Goal: Contribute content: Contribute content

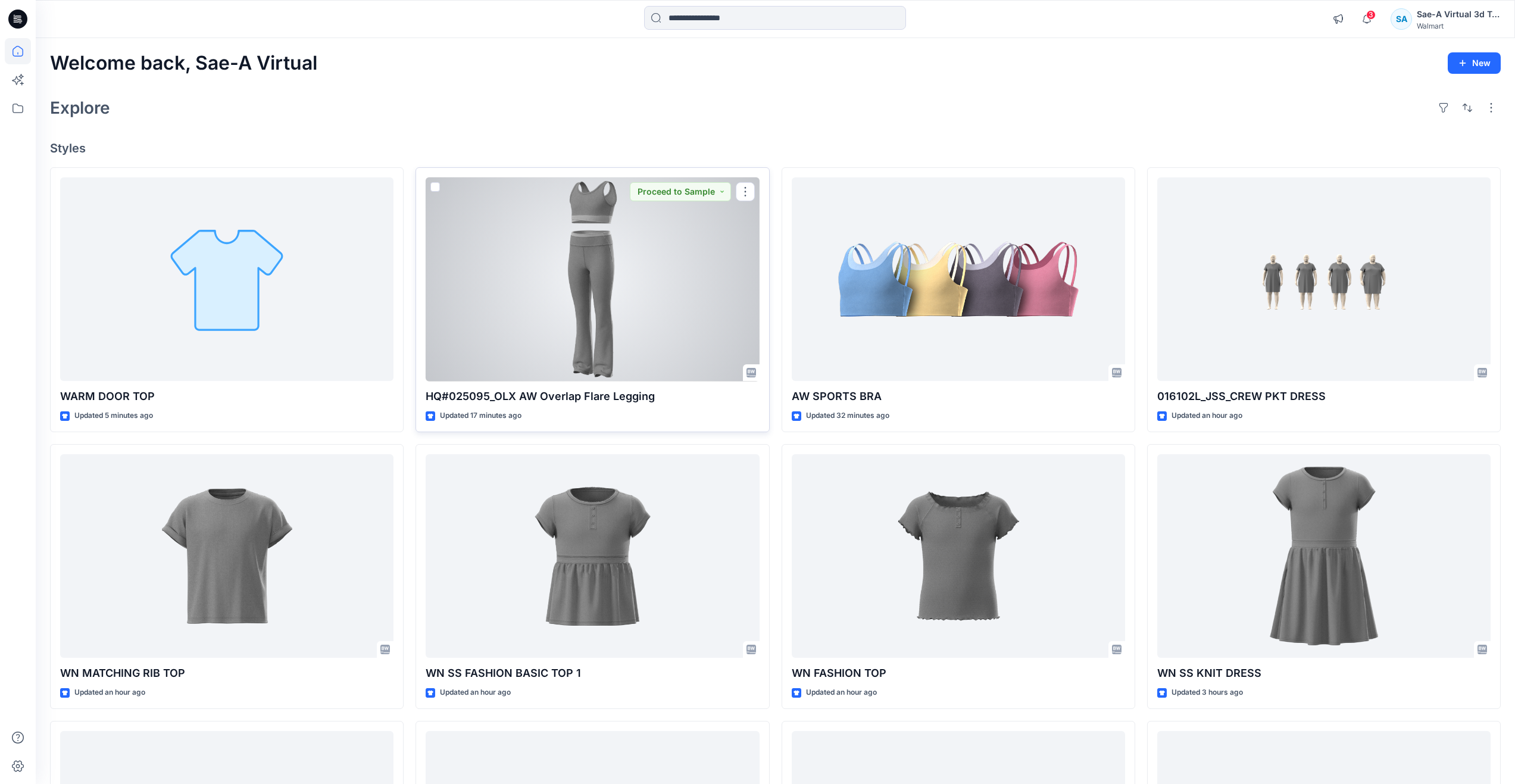
click at [620, 311] on div at bounding box center [592, 279] width 333 height 204
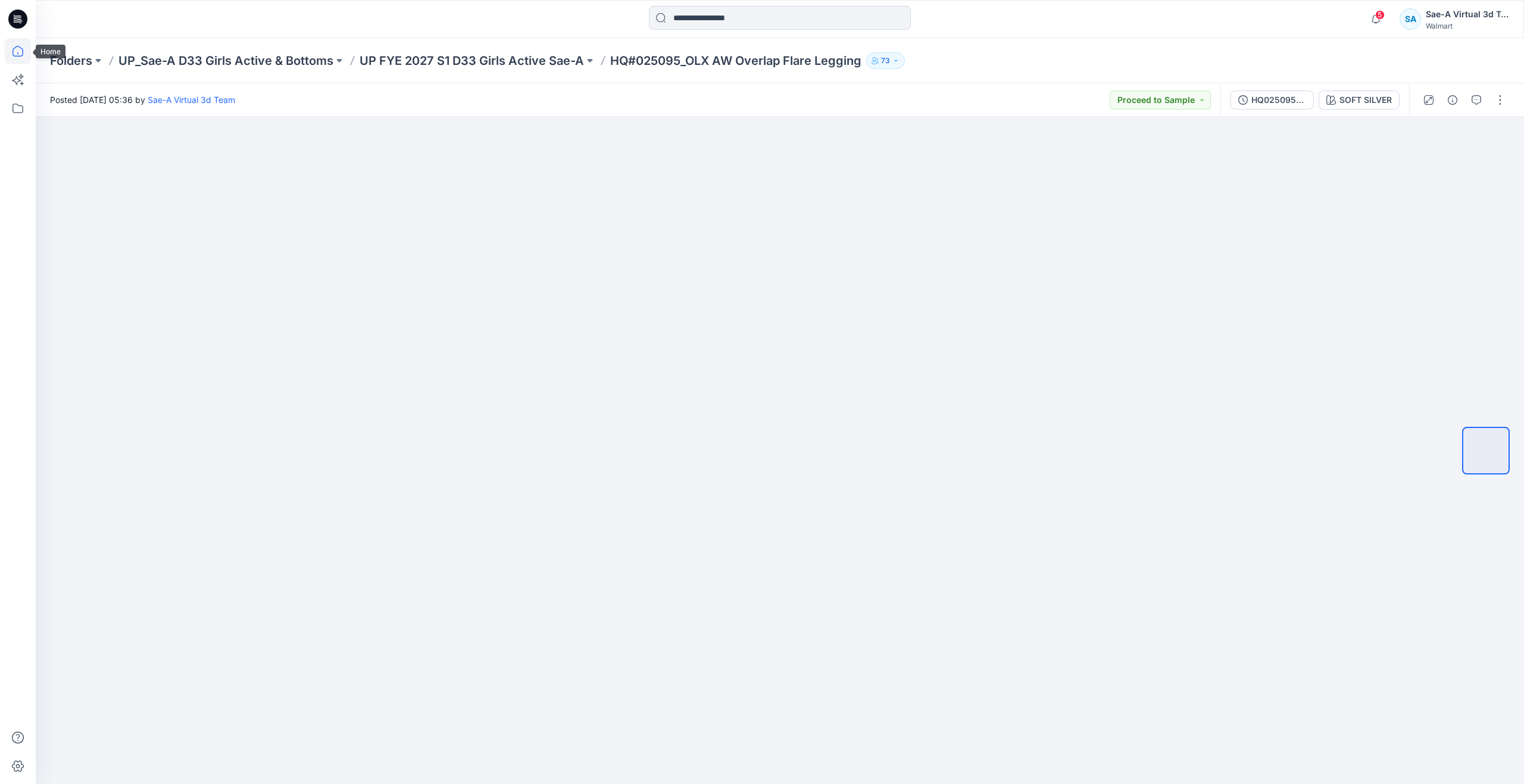
drag, startPoint x: 22, startPoint y: 46, endPoint x: 26, endPoint y: 54, distance: 8.9
click at [22, 46] on icon at bounding box center [18, 51] width 26 height 26
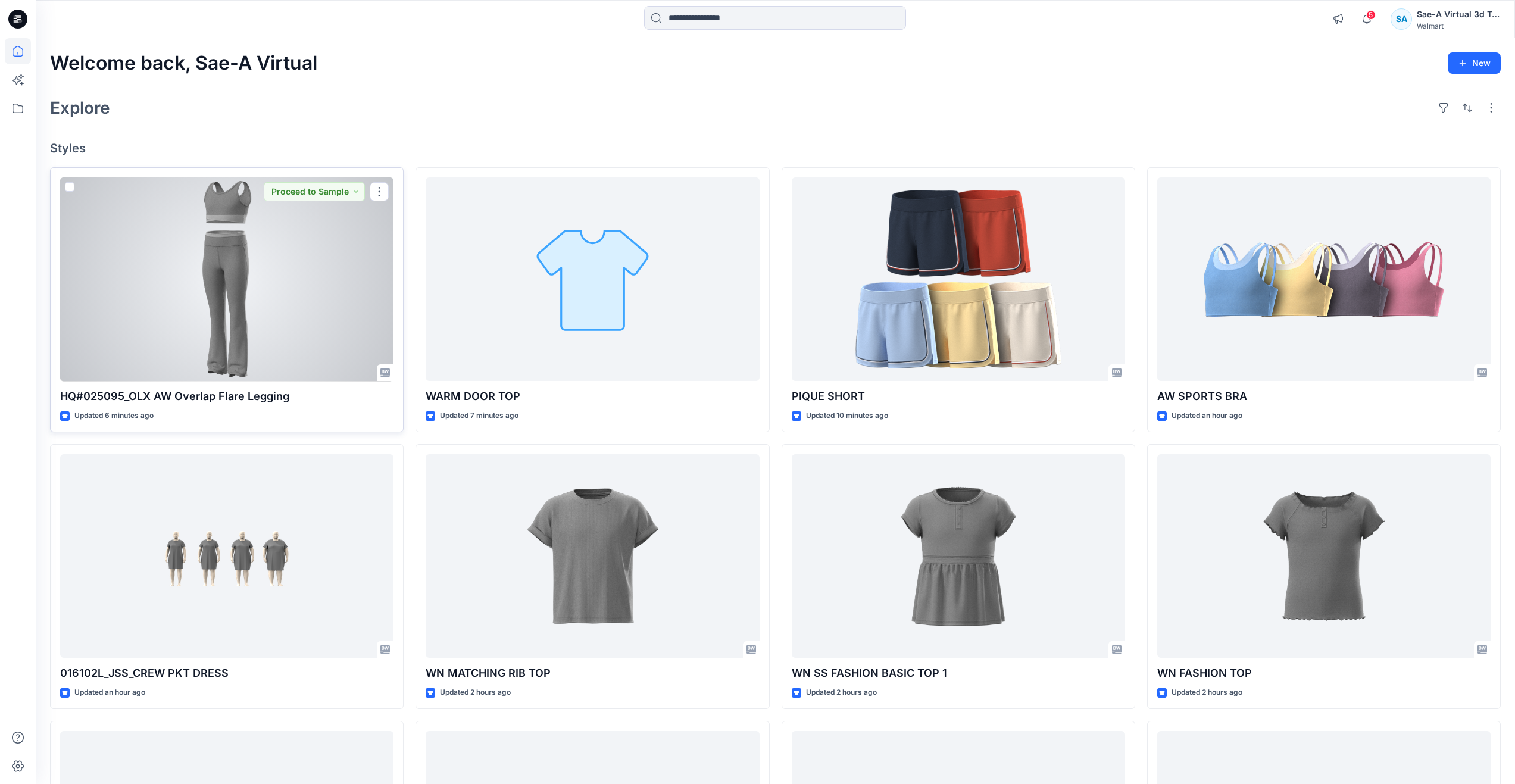
click at [204, 274] on div at bounding box center [227, 279] width 333 height 204
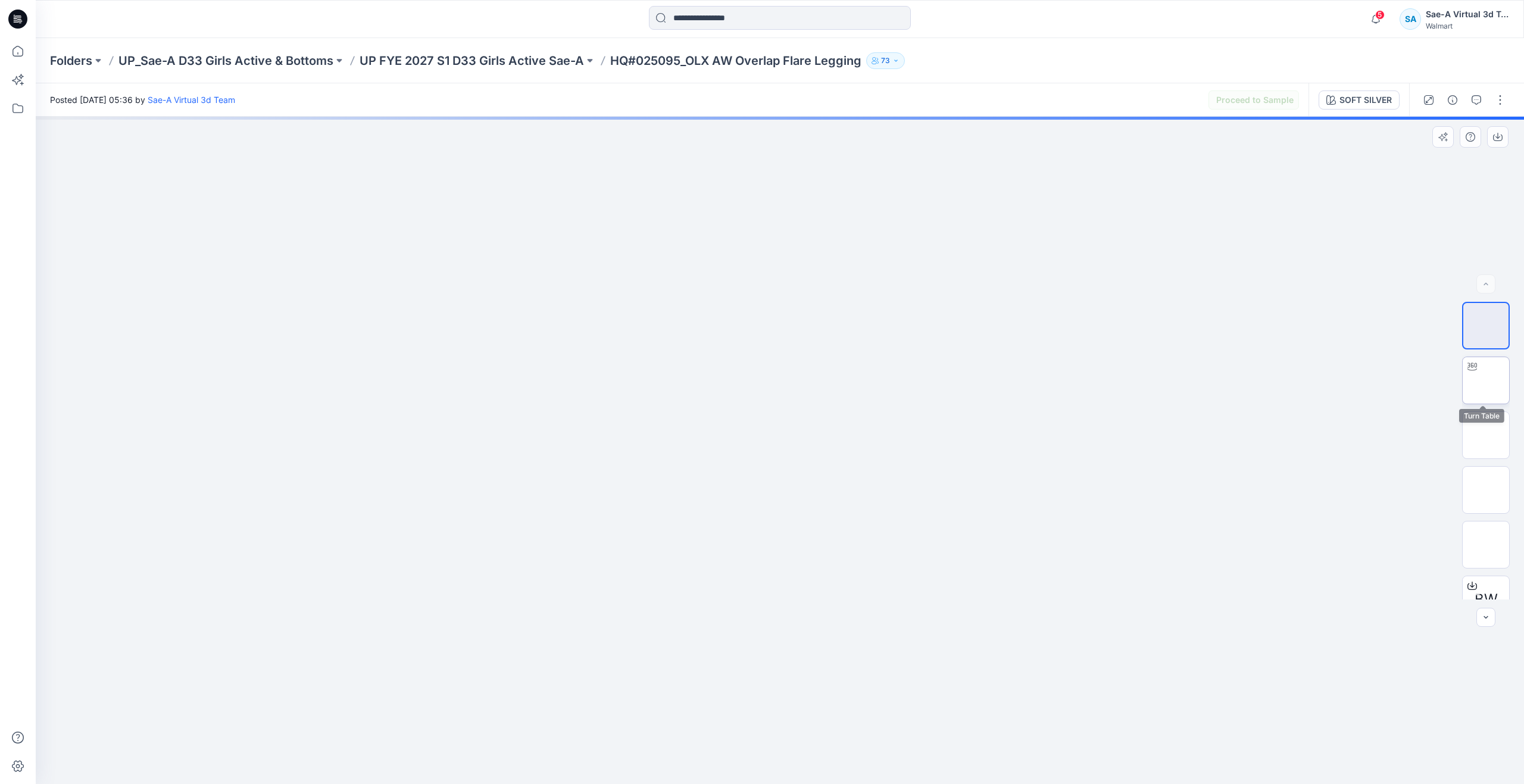
click at [1485, 380] on img at bounding box center [1485, 380] width 0 height 0
drag, startPoint x: 781, startPoint y: 765, endPoint x: 559, endPoint y: 697, distance: 232.2
click at [559, 697] on div at bounding box center [779, 450] width 1488 height 667
drag, startPoint x: 28, startPoint y: 51, endPoint x: 22, endPoint y: 50, distance: 6.1
click at [28, 51] on icon at bounding box center [18, 51] width 26 height 26
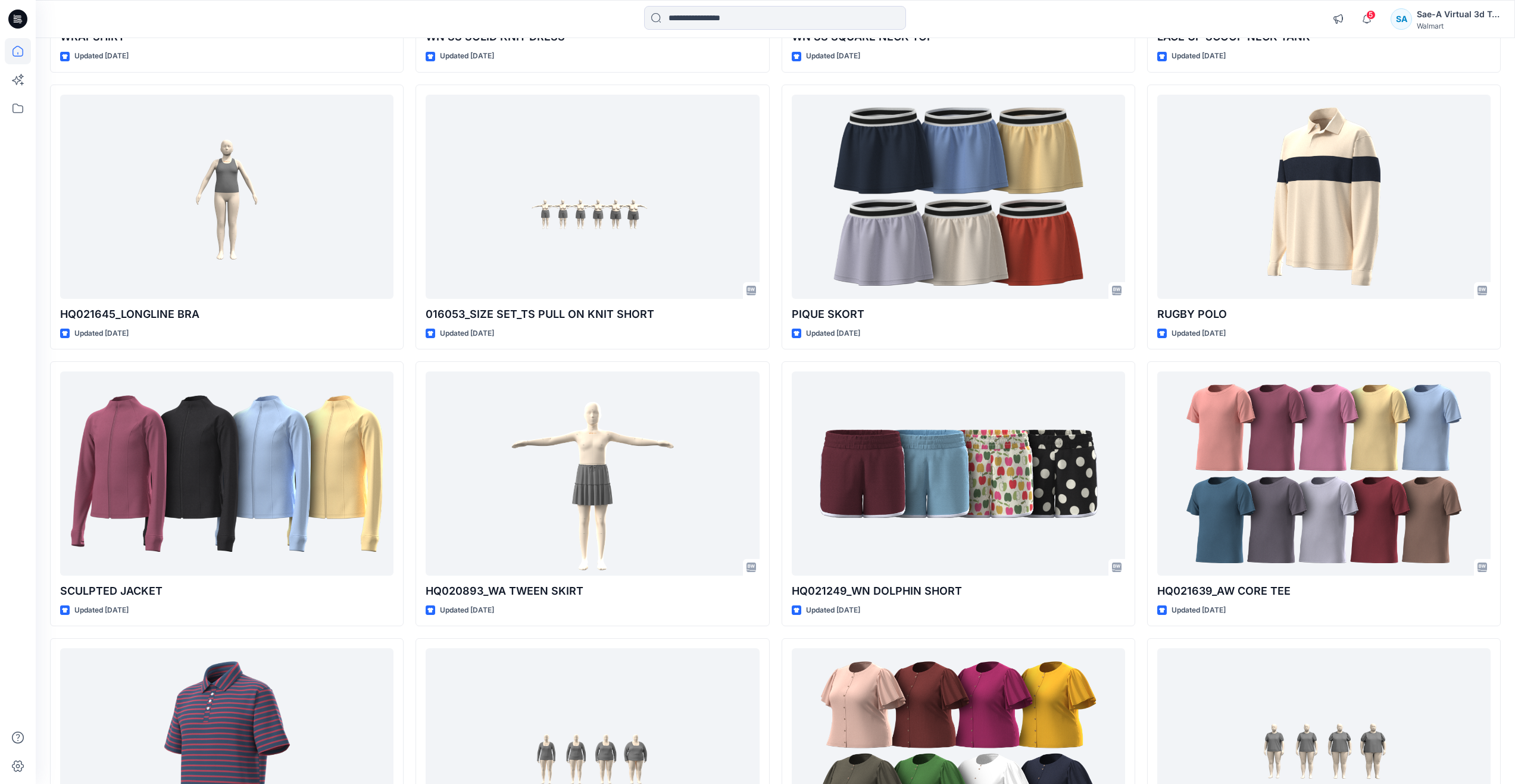
scroll to position [1744, 0]
click at [710, 25] on input at bounding box center [776, 17] width 262 height 24
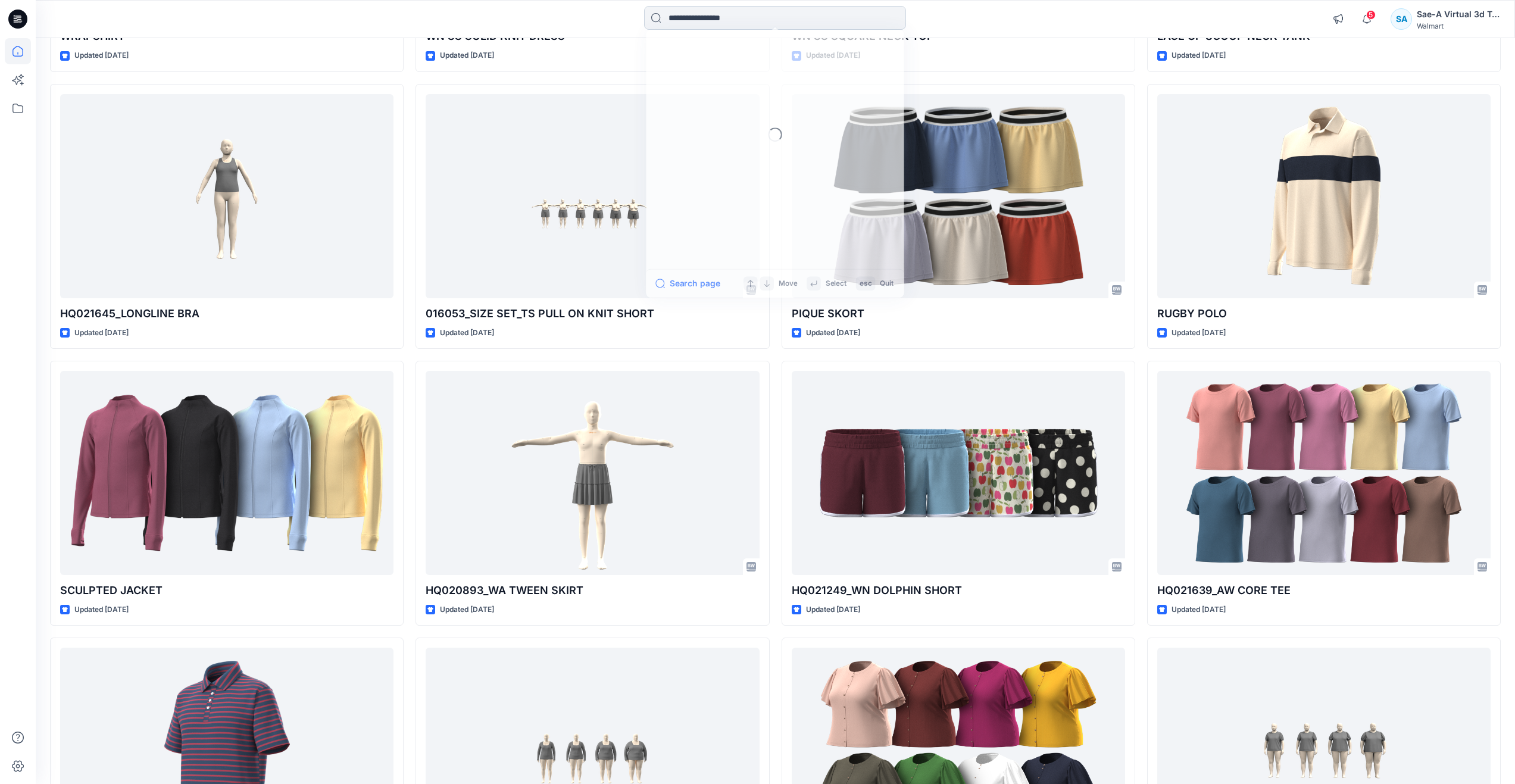
paste input "********"
type input "********"
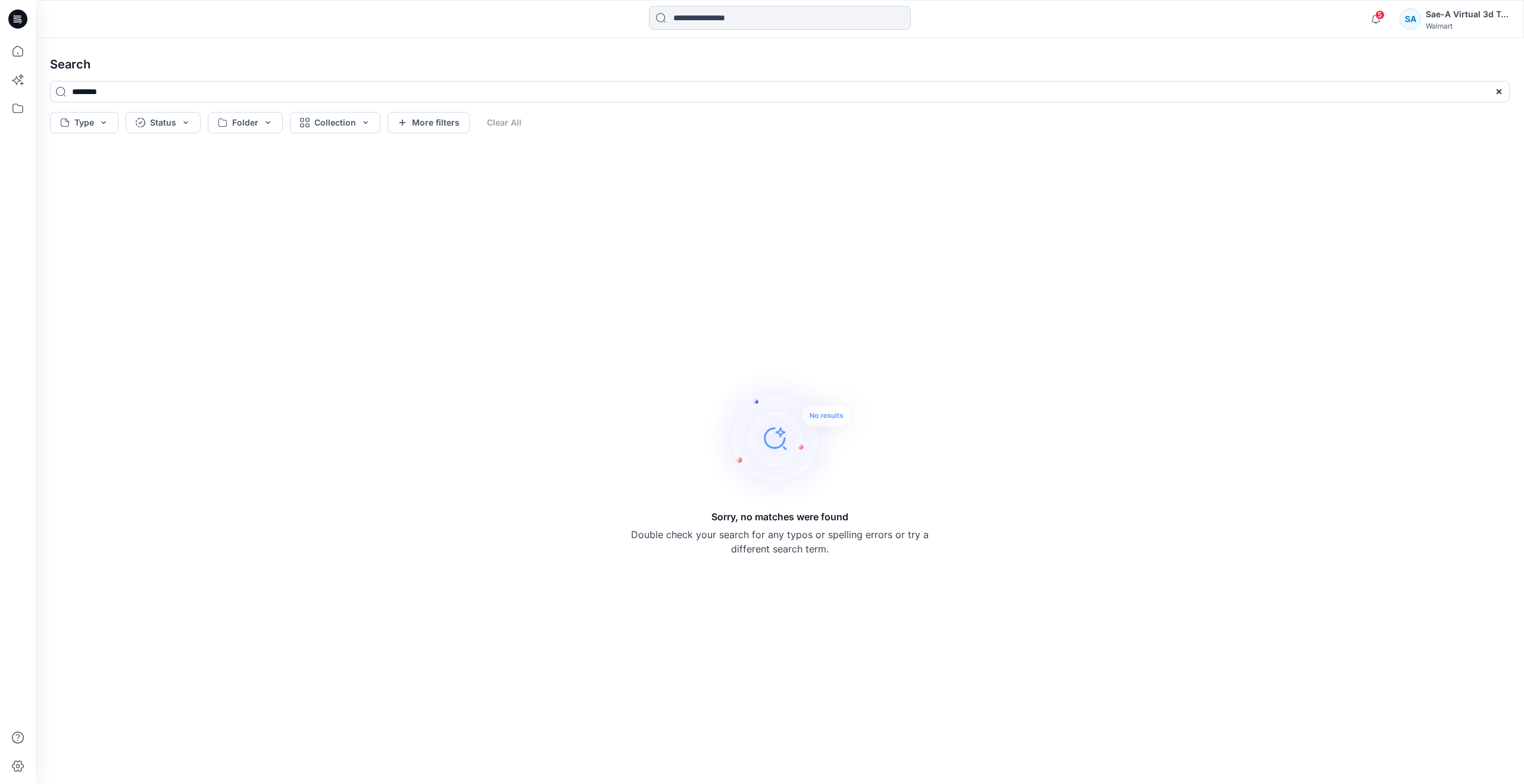
click at [695, 26] on input at bounding box center [780, 17] width 262 height 24
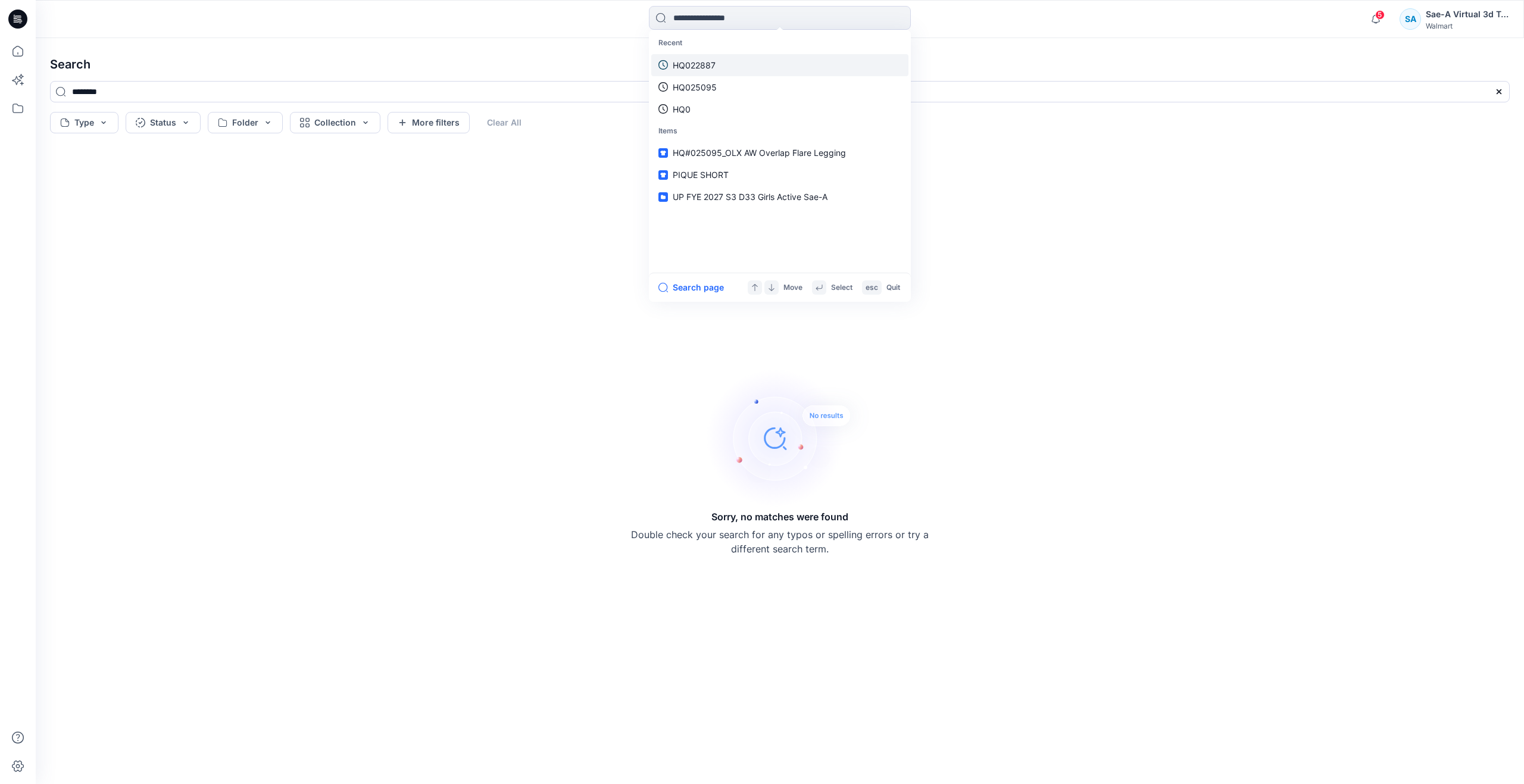
click at [697, 59] on p "HQ022887" at bounding box center [694, 64] width 42 height 12
click at [704, 20] on input at bounding box center [780, 17] width 262 height 24
drag, startPoint x: 25, startPoint y: 58, endPoint x: 31, endPoint y: 55, distance: 6.7
click at [25, 58] on icon at bounding box center [18, 51] width 26 height 26
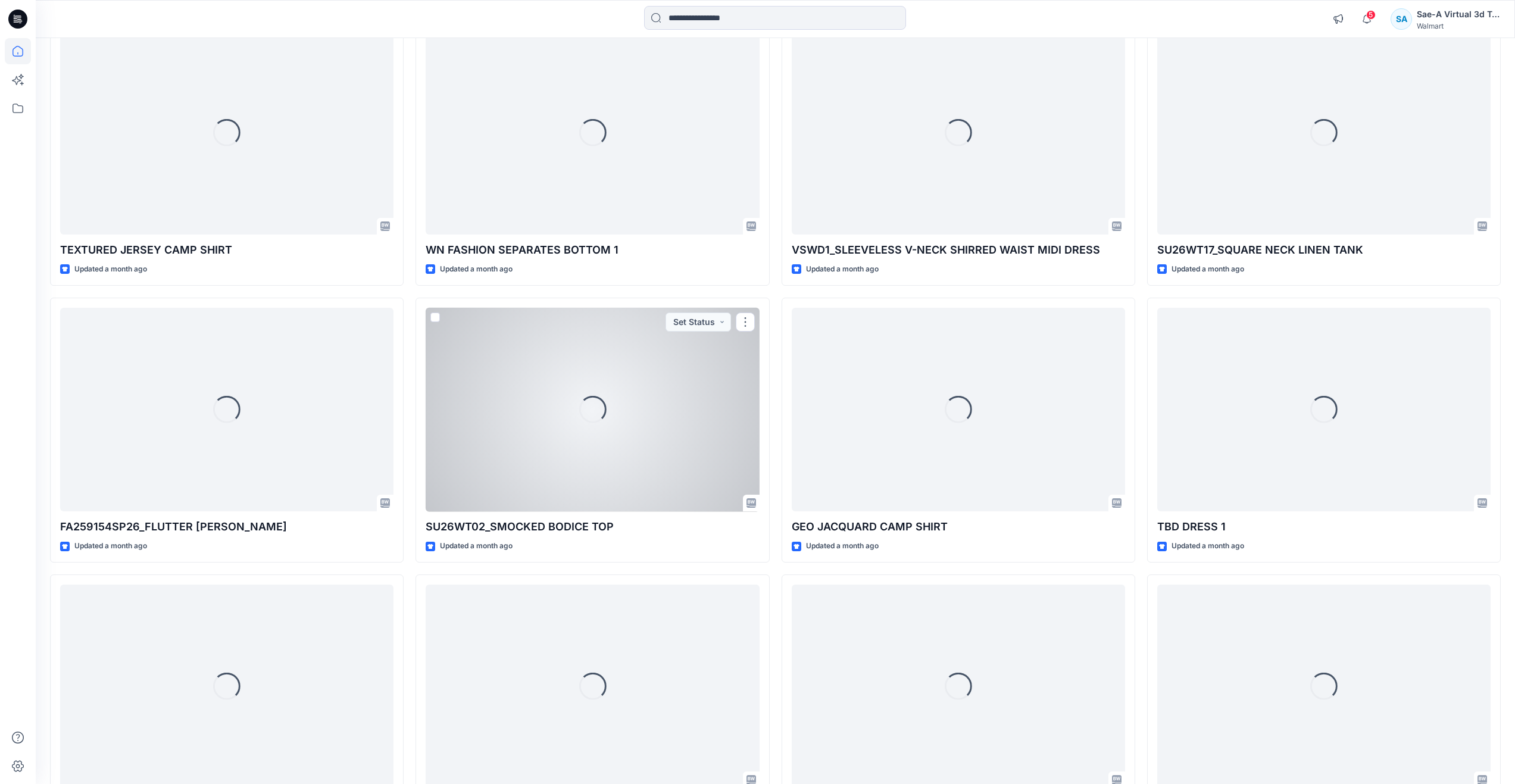
scroll to position [6251, 0]
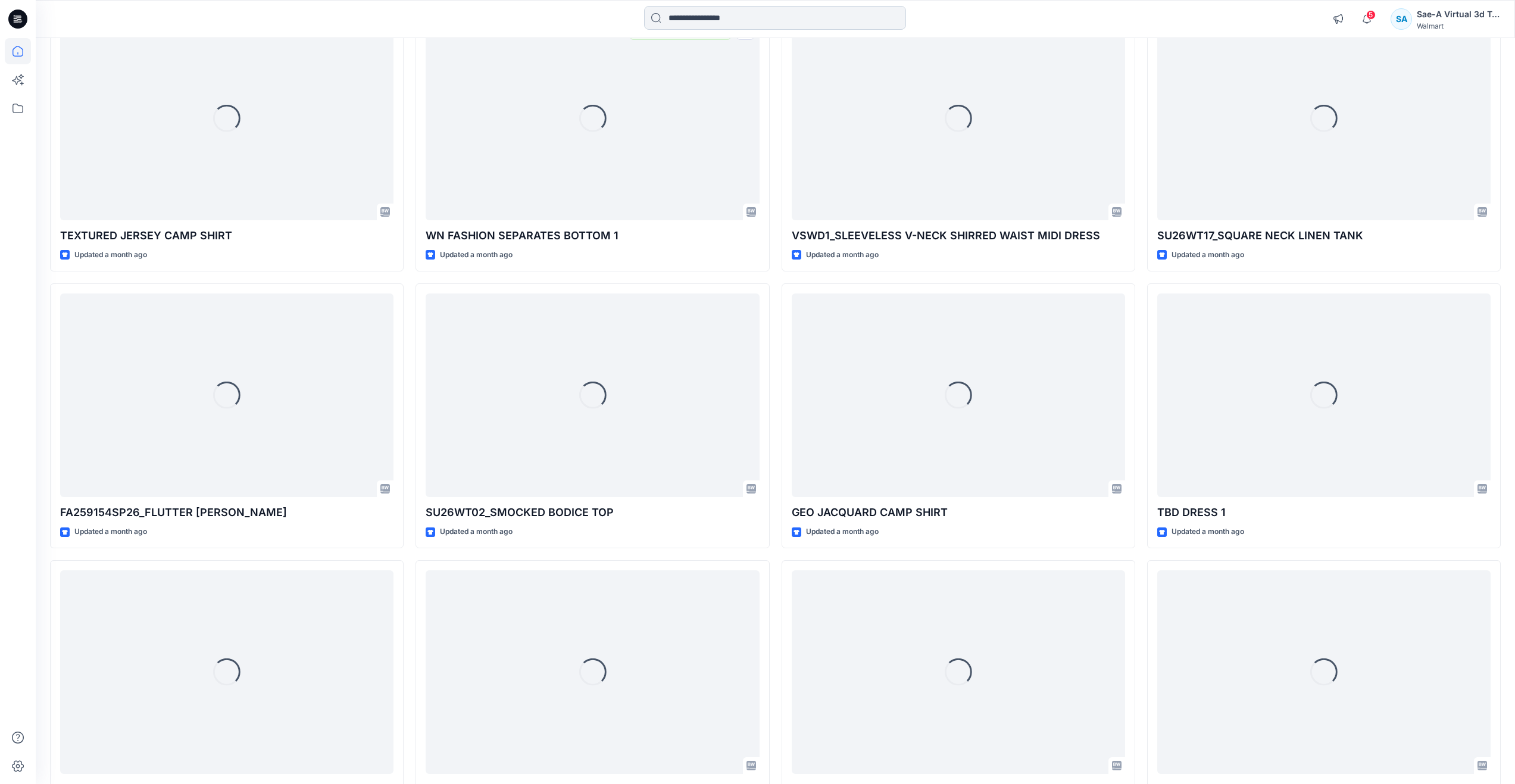
click at [691, 19] on input at bounding box center [776, 17] width 262 height 24
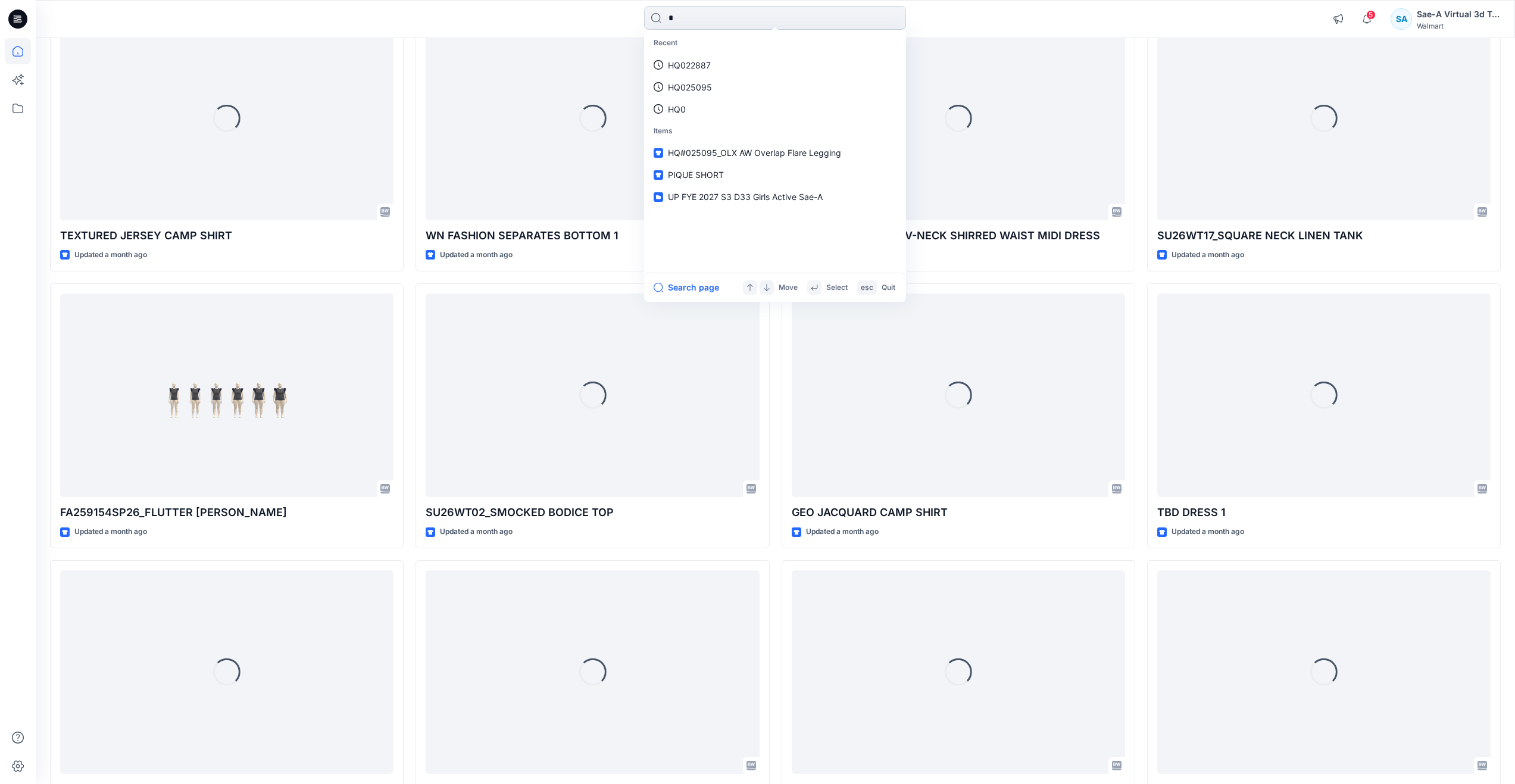
type input "**"
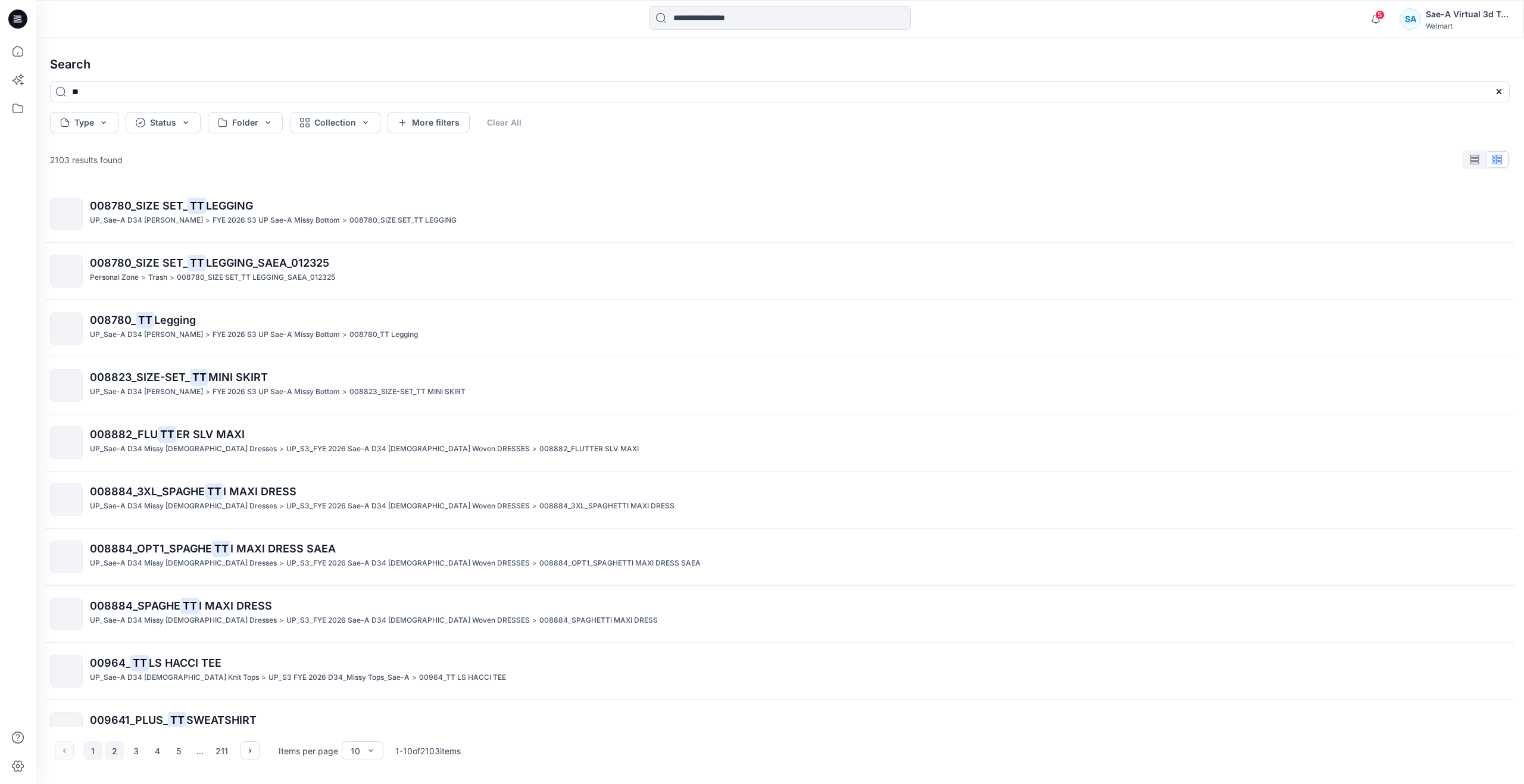
click at [115, 753] on button "2" at bounding box center [114, 750] width 19 height 19
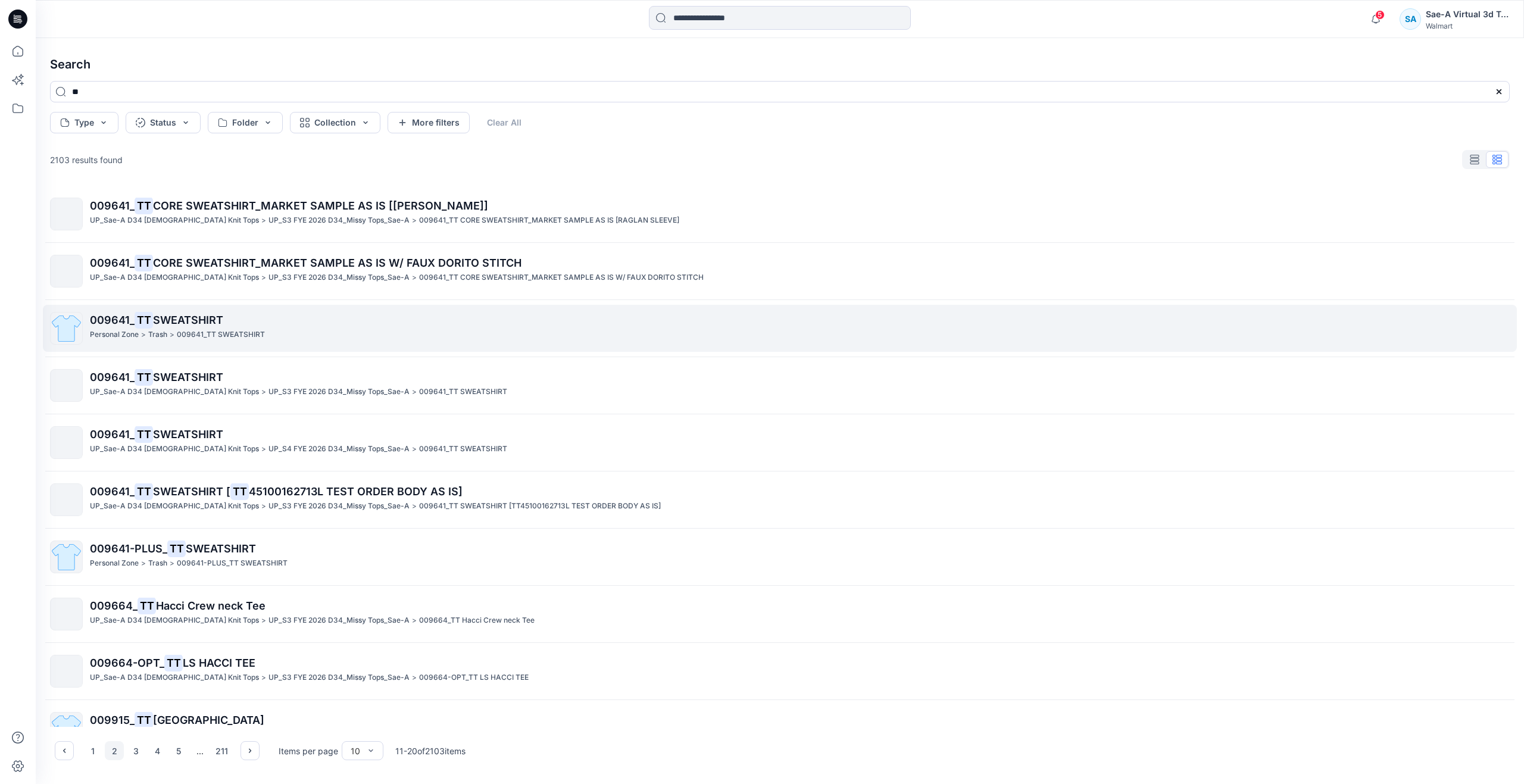
click at [206, 315] on span "SWEATSHIRT" at bounding box center [188, 319] width 70 height 12
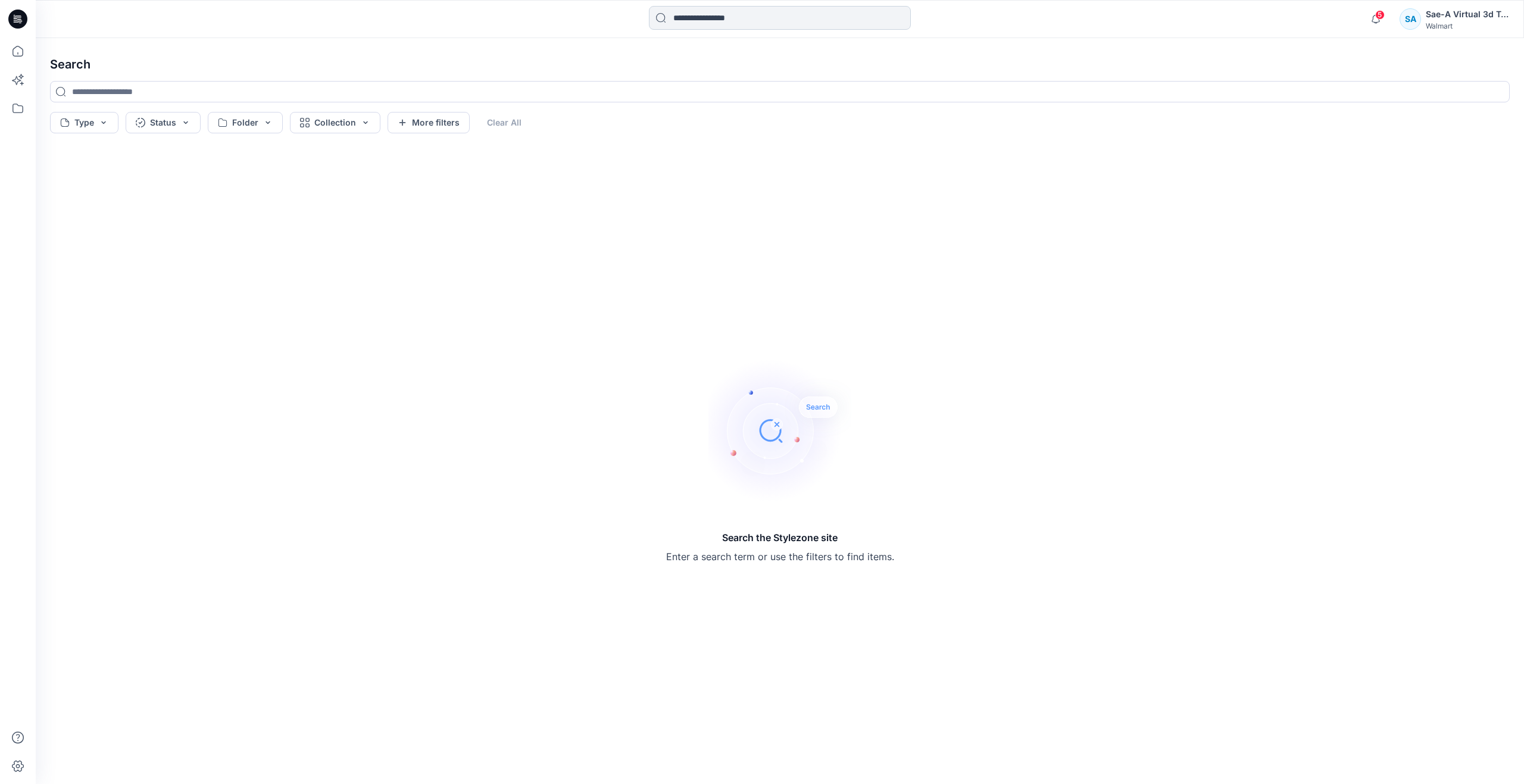
click at [677, 19] on input at bounding box center [780, 17] width 262 height 24
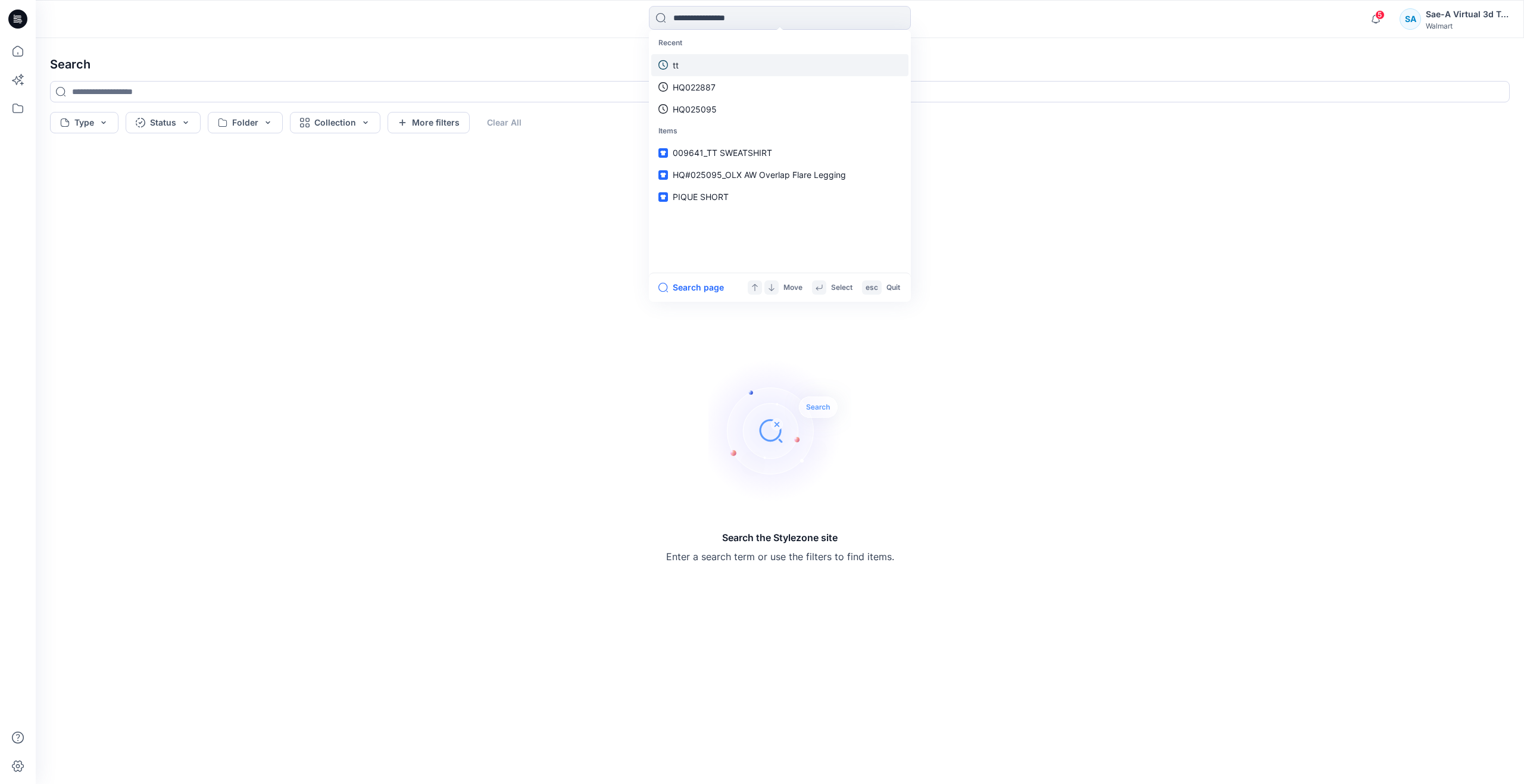
click at [693, 65] on link "tt" at bounding box center [779, 64] width 258 height 22
type input "**"
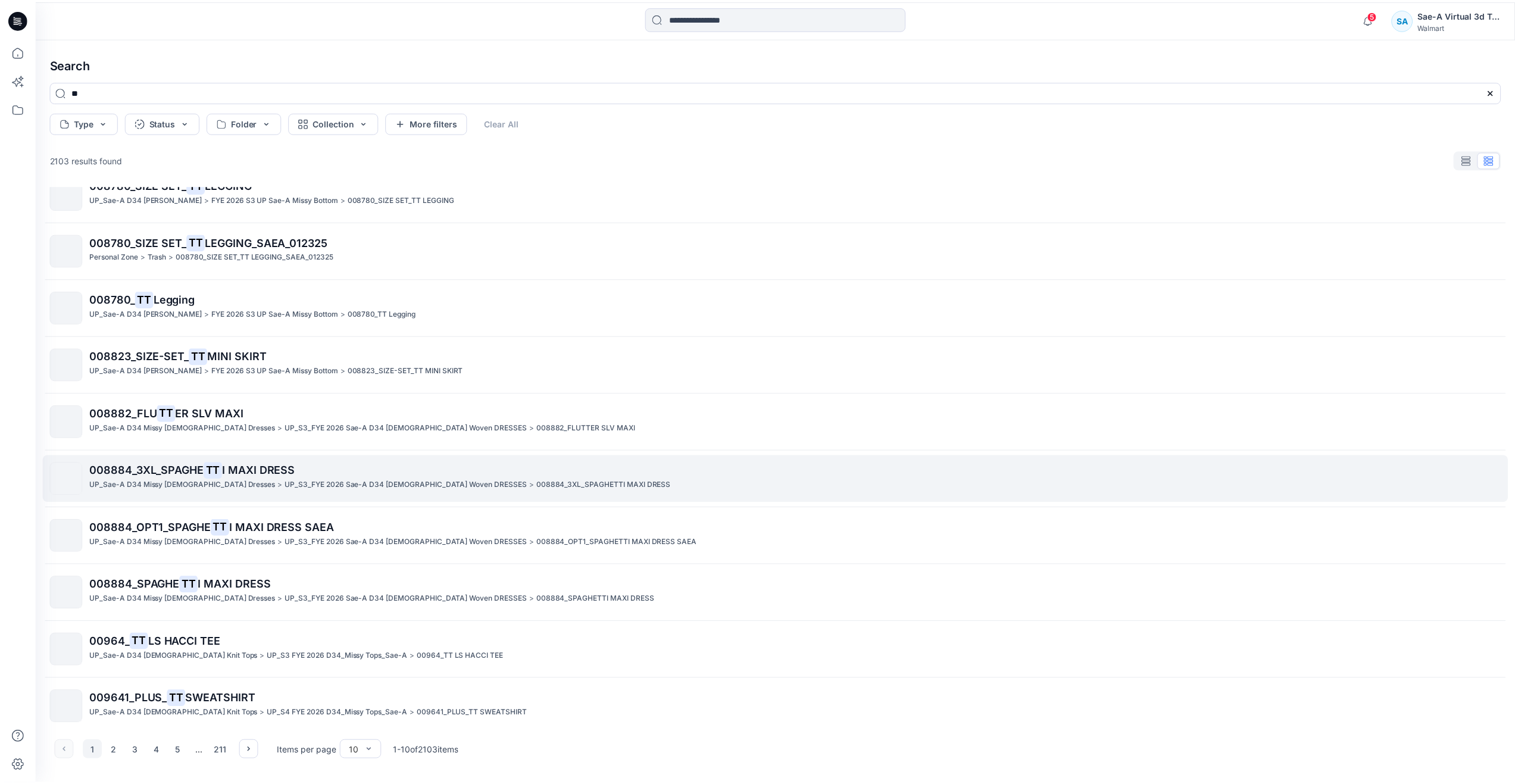
scroll to position [30, 0]
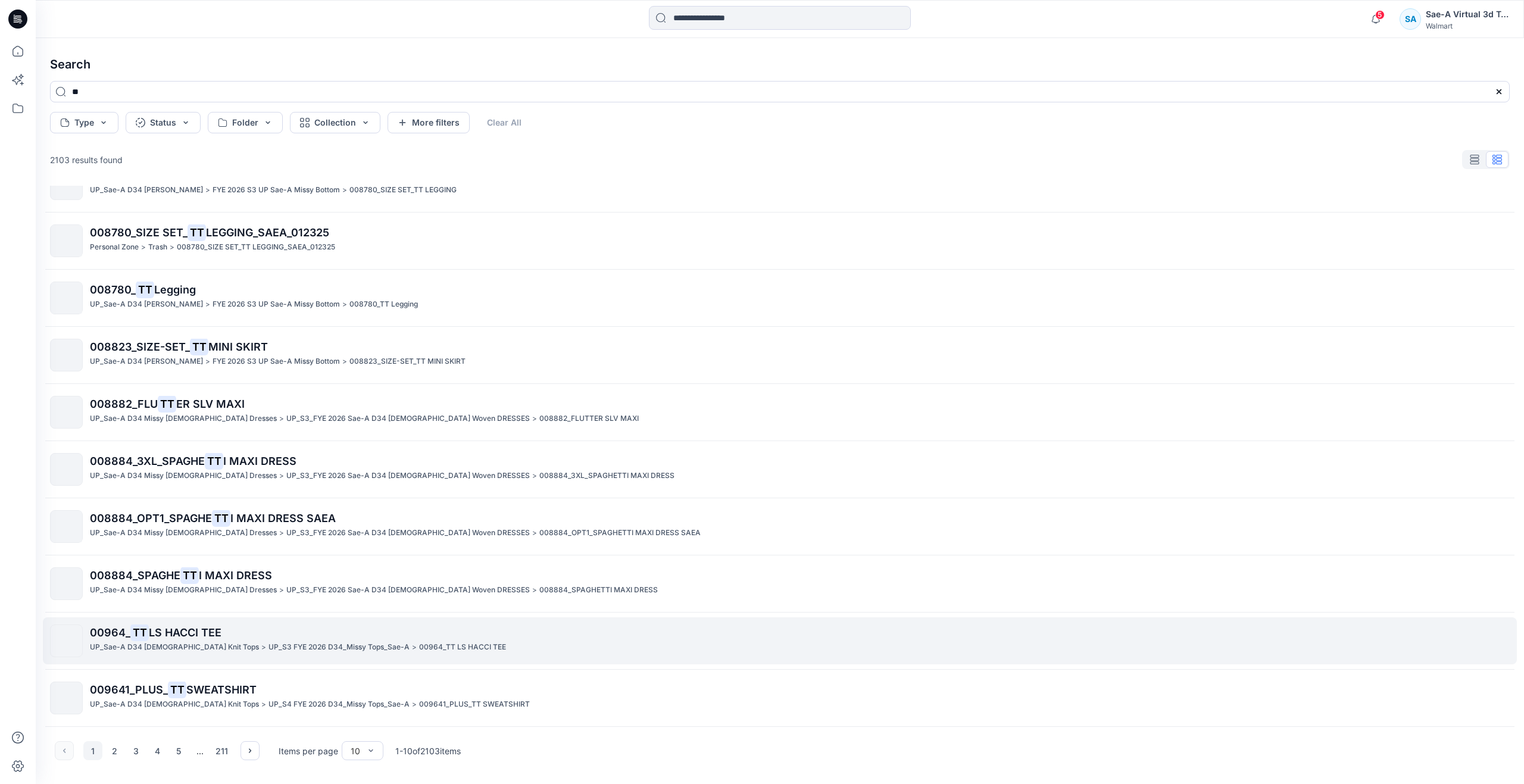
click at [287, 629] on p "00964_ TT LS HACCI TEE" at bounding box center [799, 633] width 1419 height 17
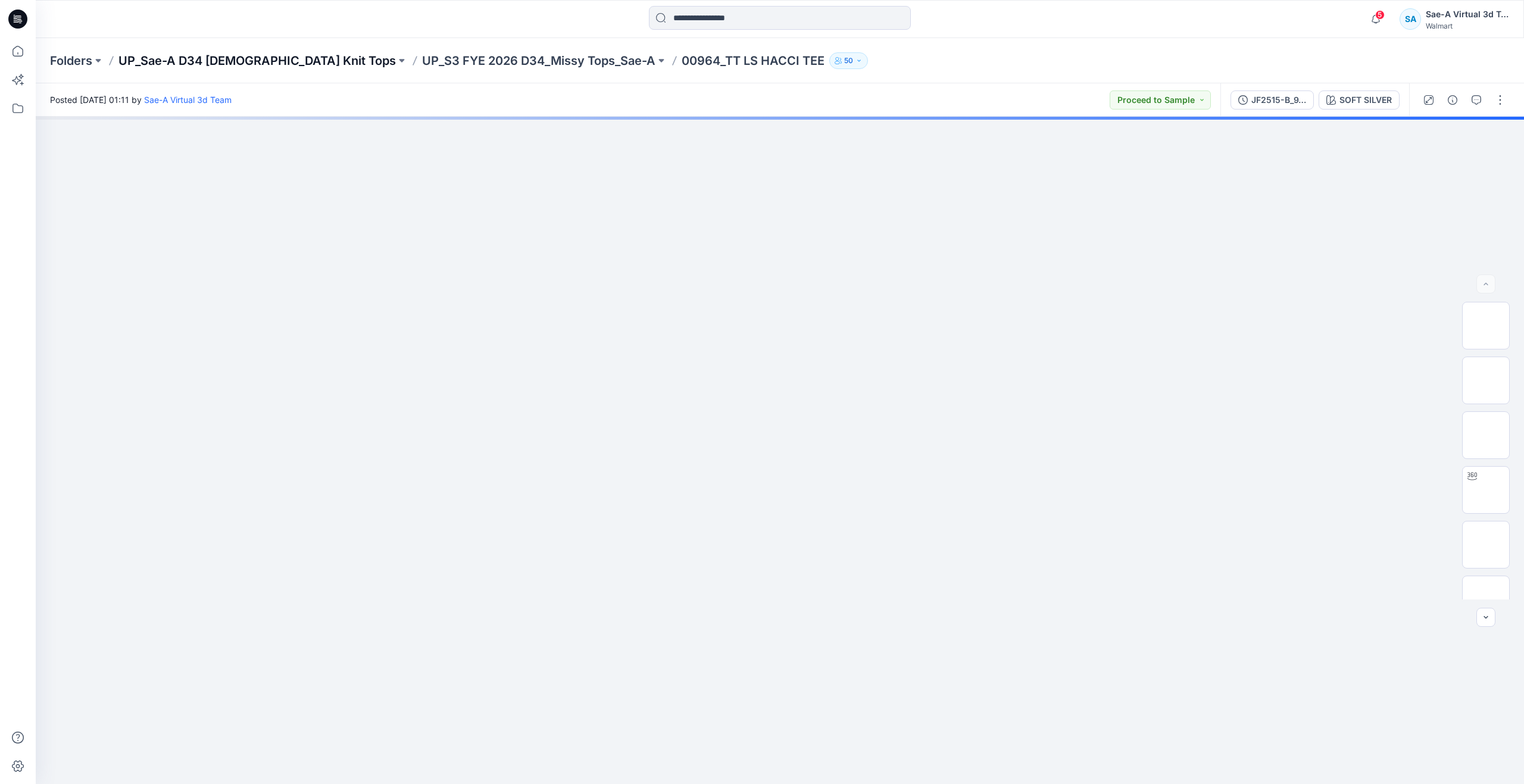
click at [260, 58] on p "UP_Sae-A D34 [DEMOGRAPHIC_DATA] Knit Tops" at bounding box center [258, 61] width 277 height 17
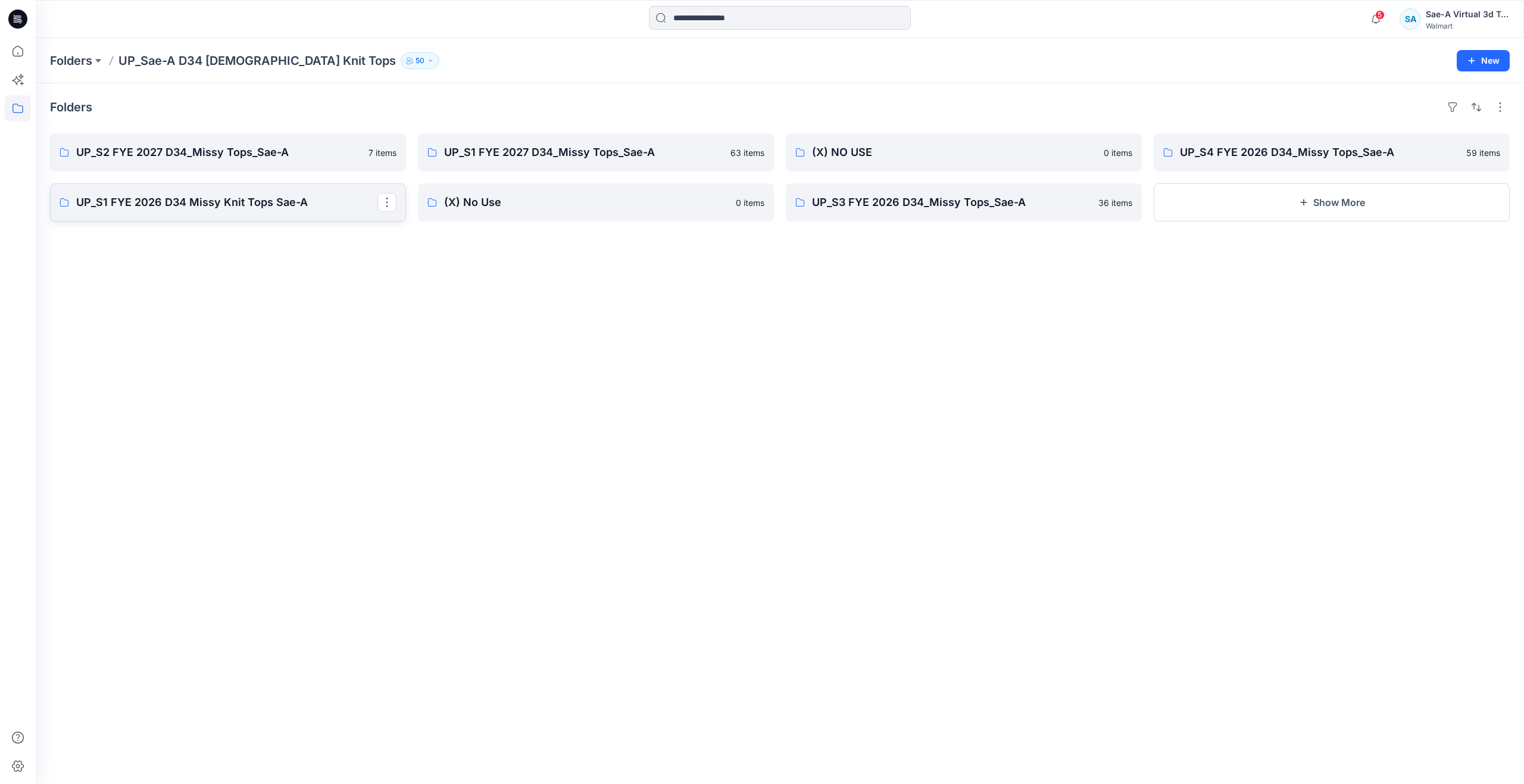
click at [238, 203] on p "UP_S1 FYE 2026 D34 Missy Knit Tops Sae-A" at bounding box center [226, 203] width 301 height 17
click at [550, 156] on p "UP_S1 FYE 2027 D34_Missy Tops_Sae-A" at bounding box center [595, 153] width 301 height 17
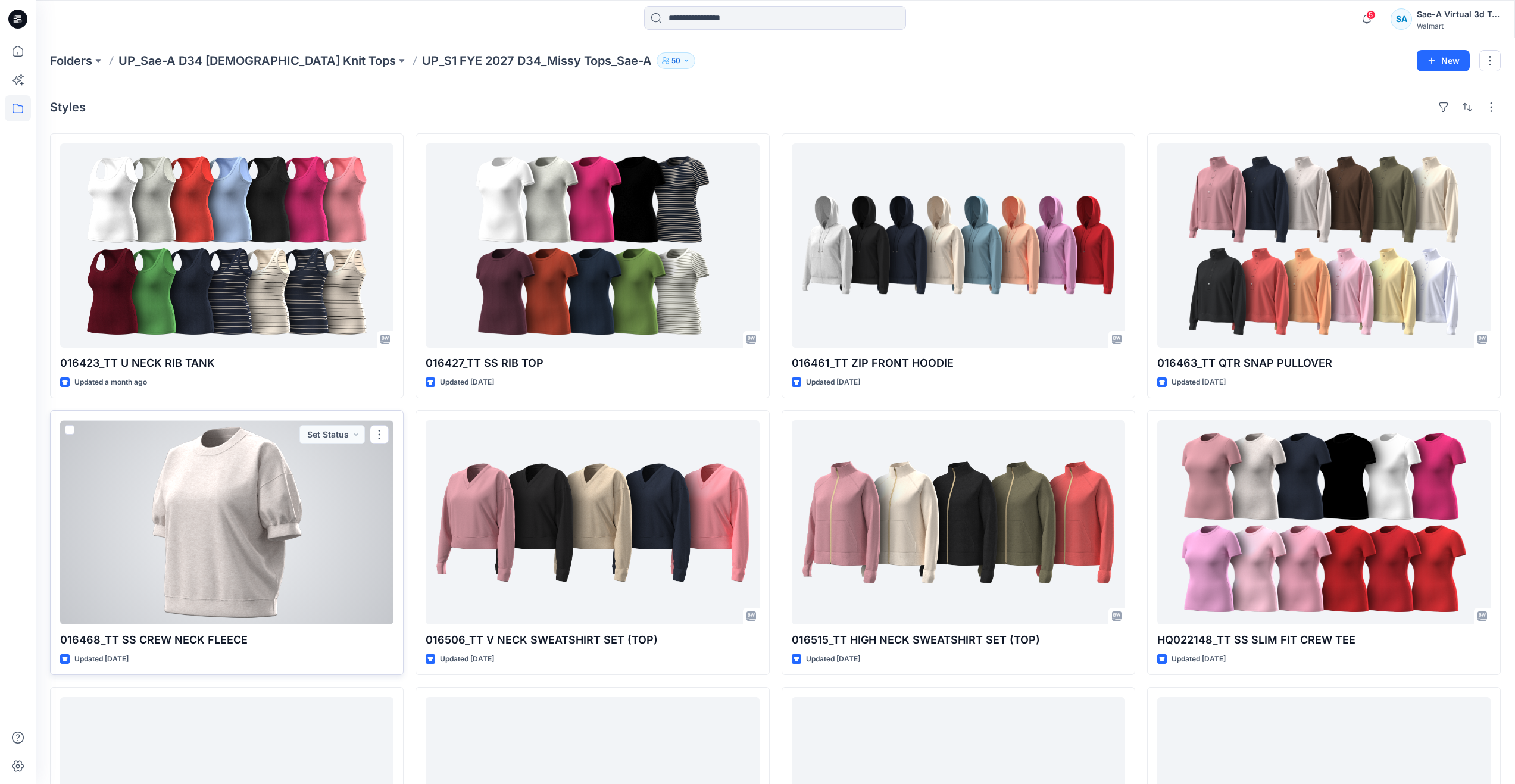
click at [188, 473] on div at bounding box center [227, 522] width 333 height 204
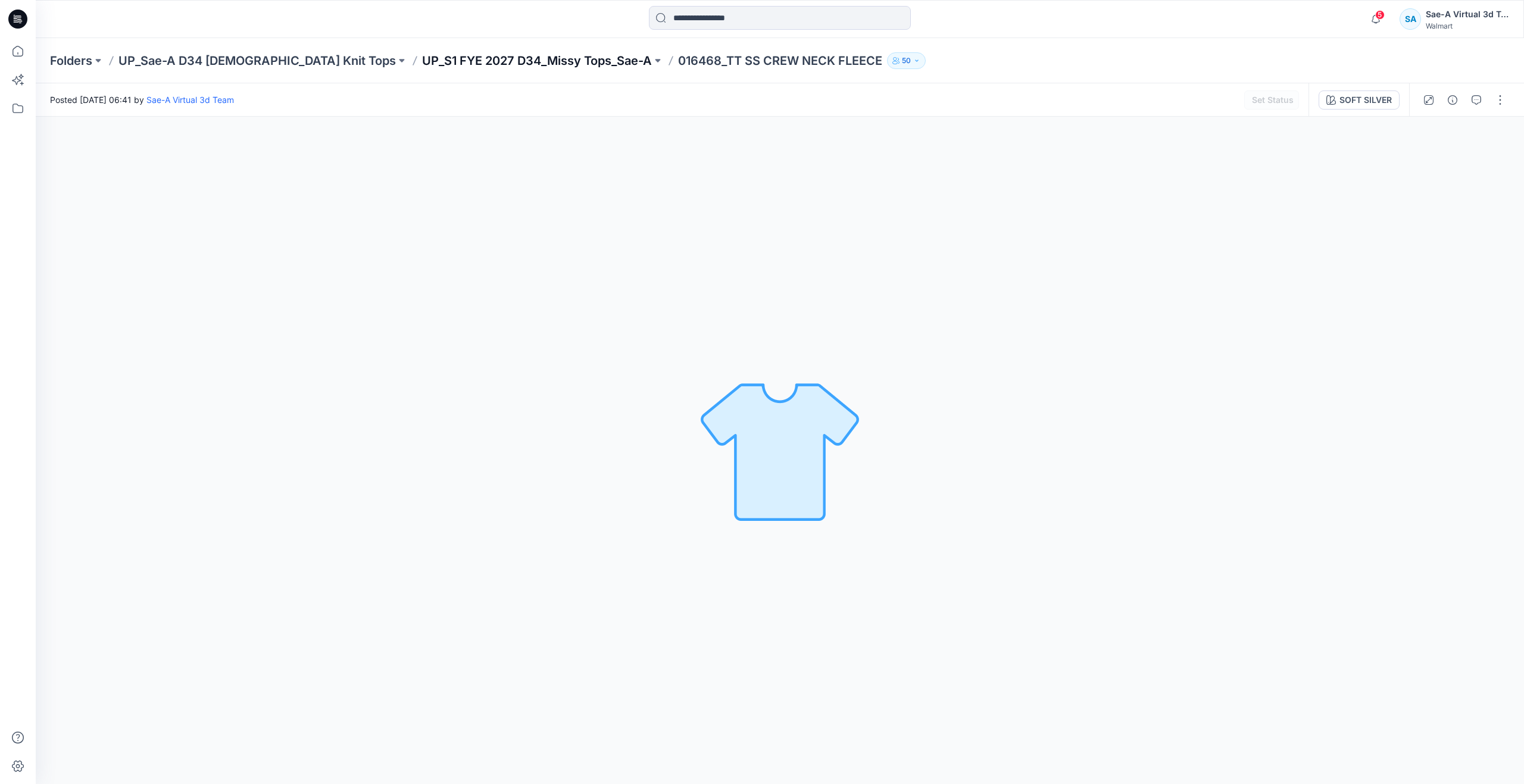
click at [514, 62] on p "UP_S1 FYE 2027 D34_Missy Tops_Sae-A" at bounding box center [536, 61] width 229 height 17
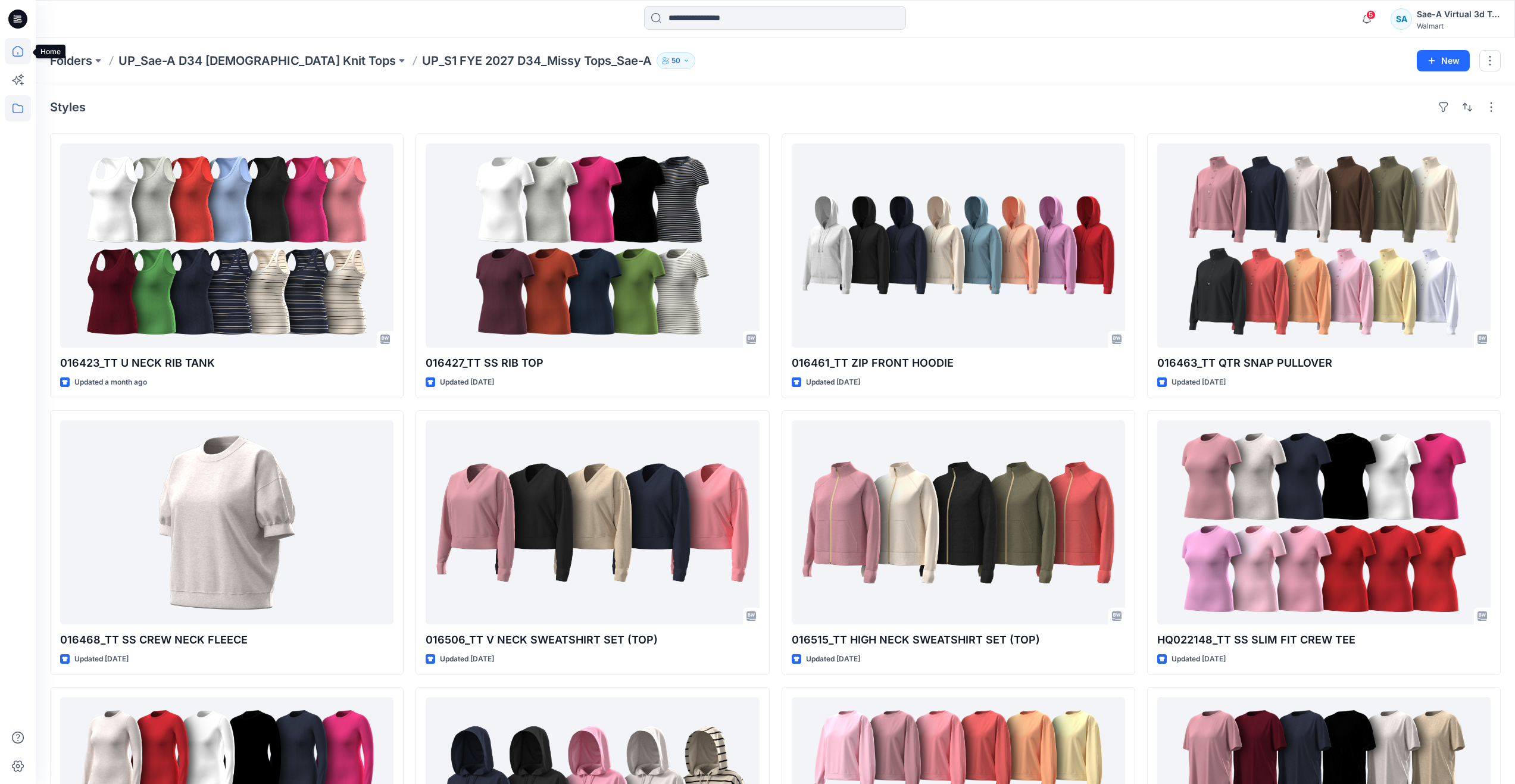
click at [9, 42] on icon at bounding box center [18, 51] width 26 height 26
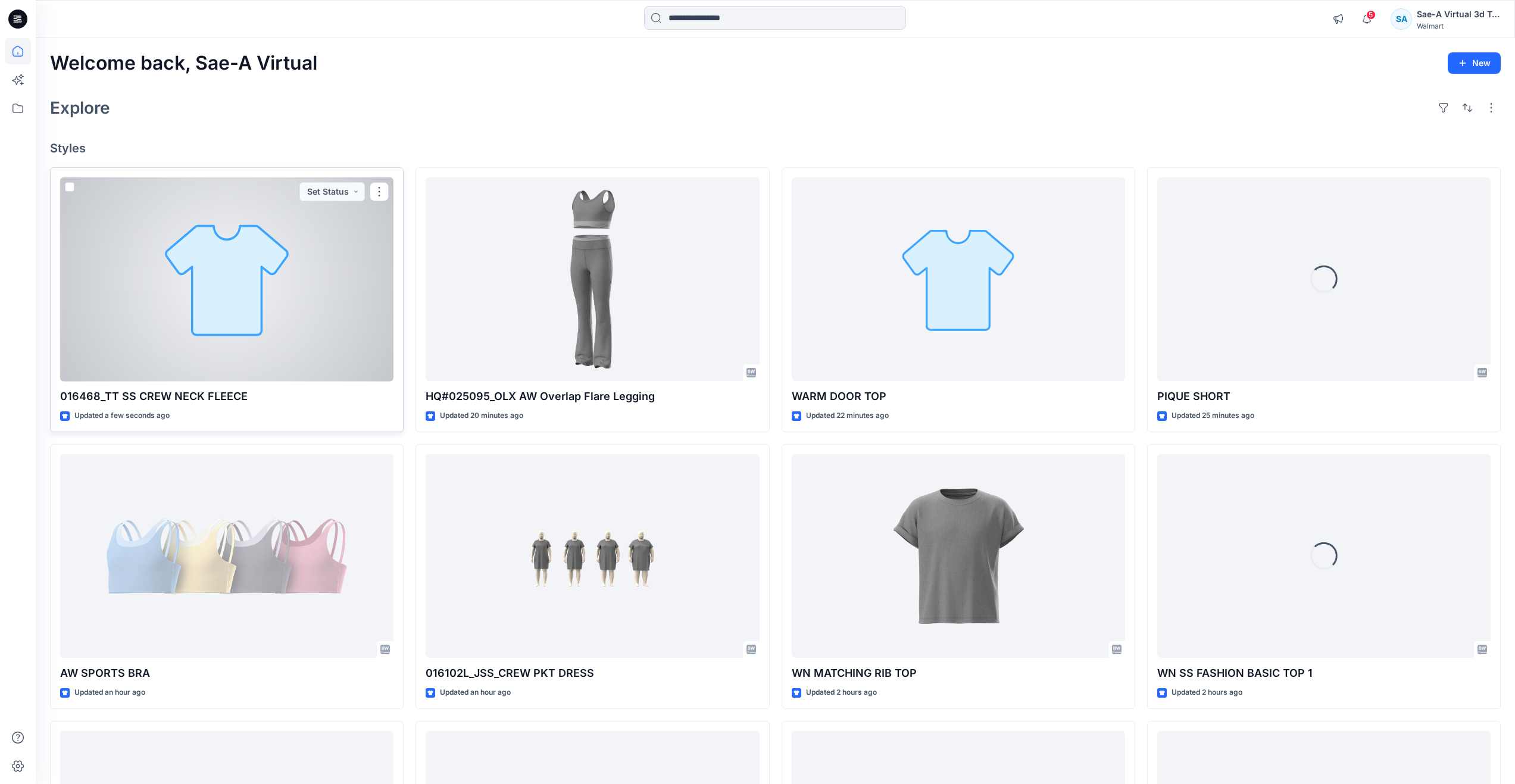
click at [207, 331] on div at bounding box center [227, 279] width 333 height 204
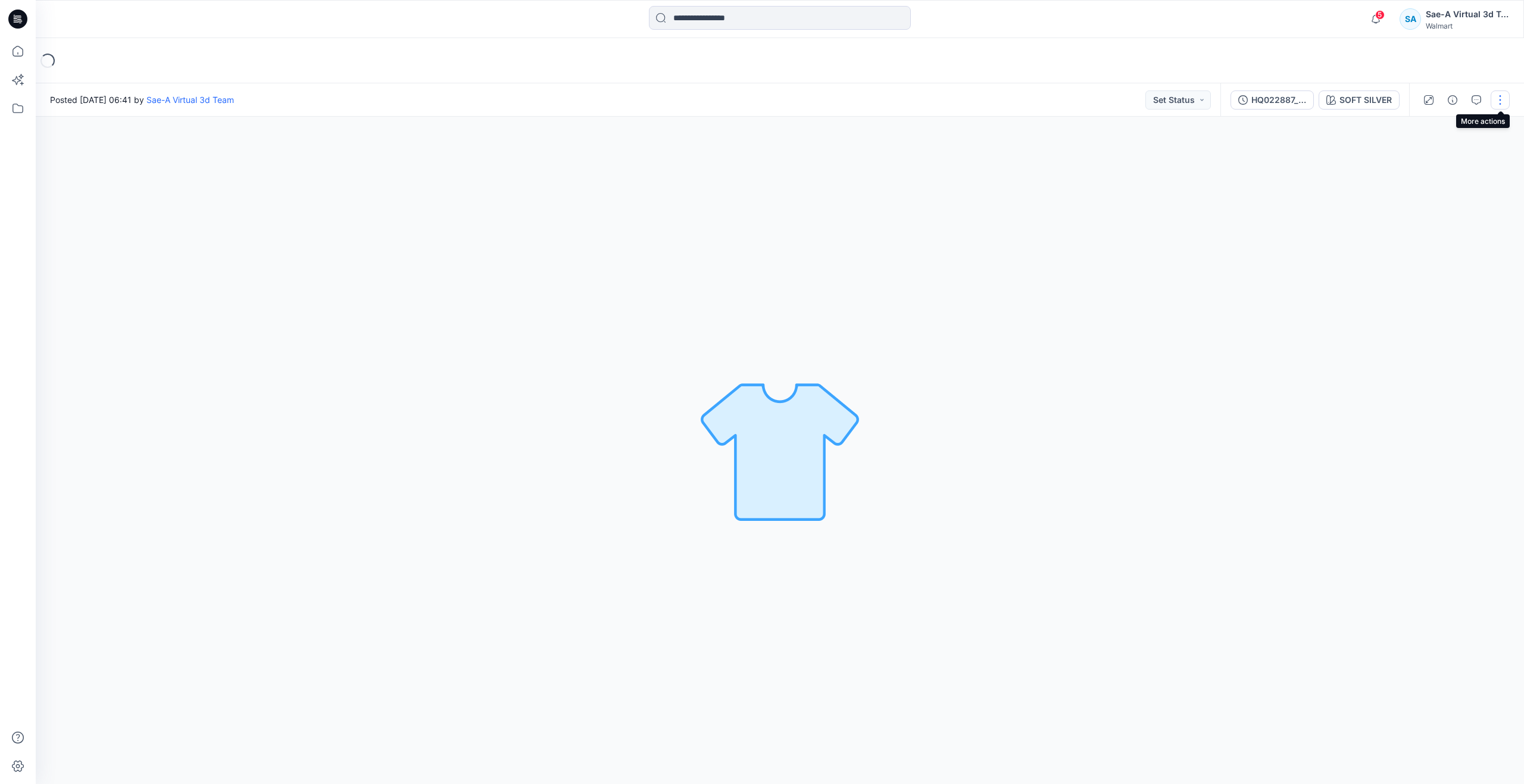
click at [1501, 102] on button "button" at bounding box center [1500, 100] width 19 height 19
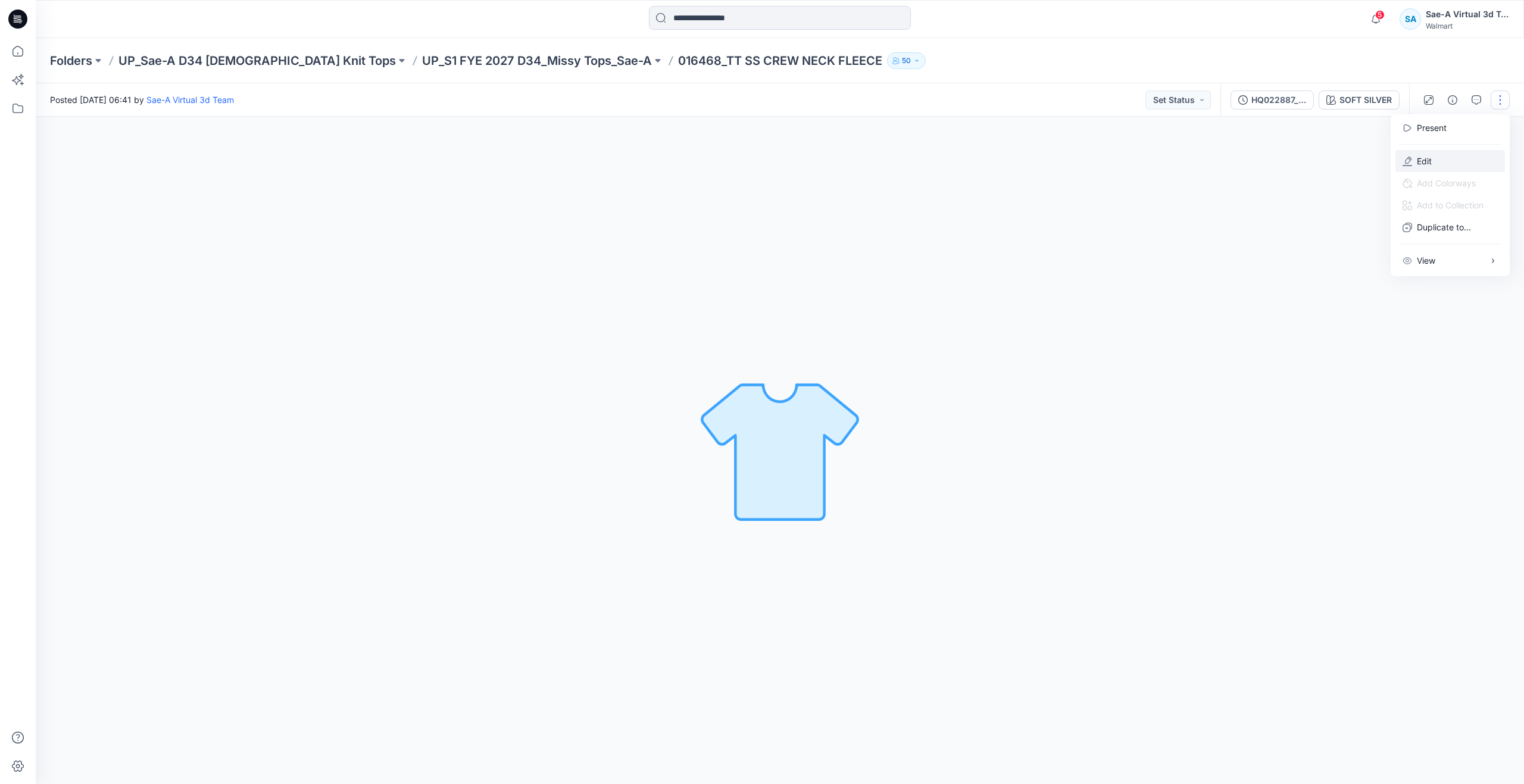
click at [1405, 158] on icon "button" at bounding box center [1407, 161] width 9 height 9
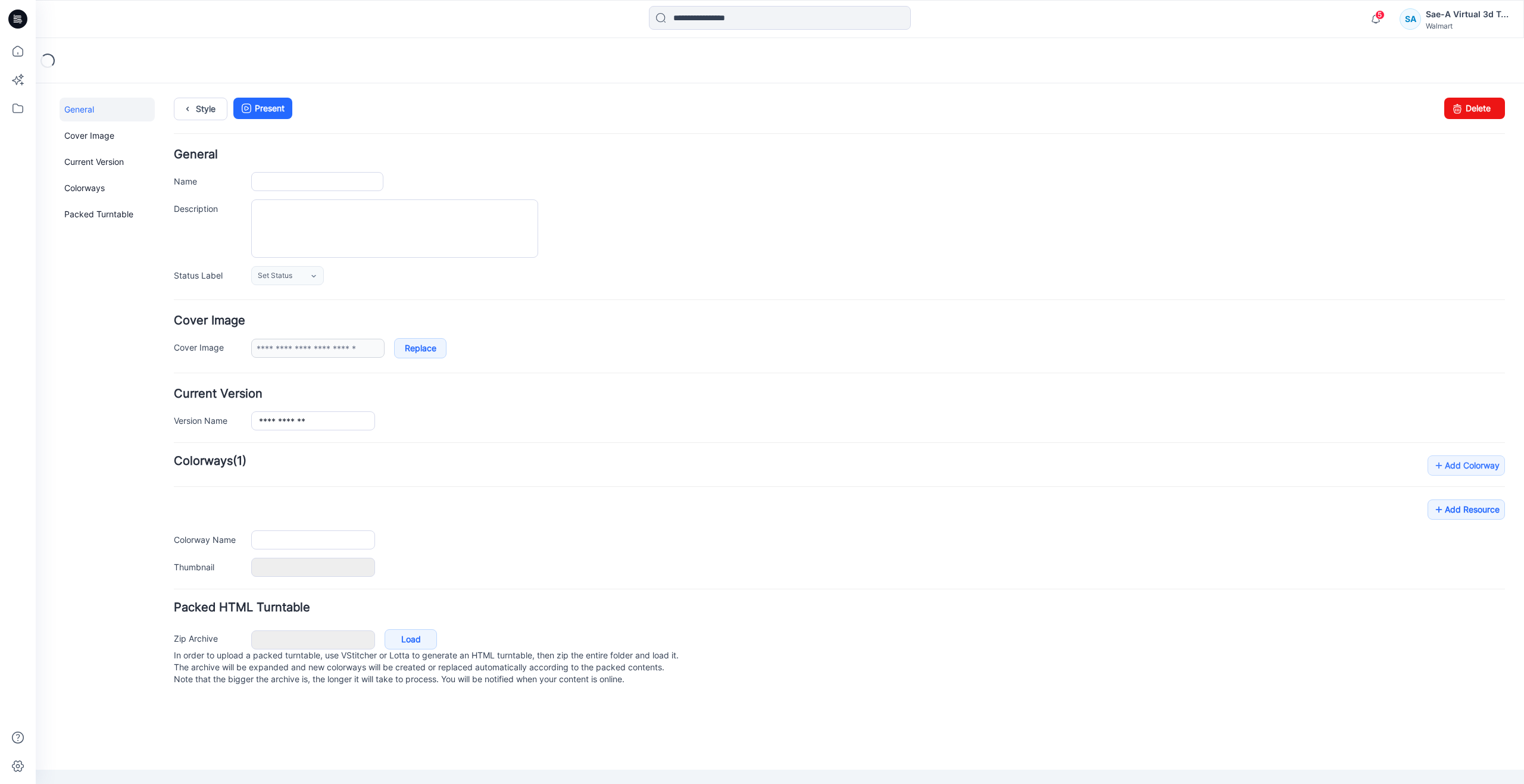
type input "**********"
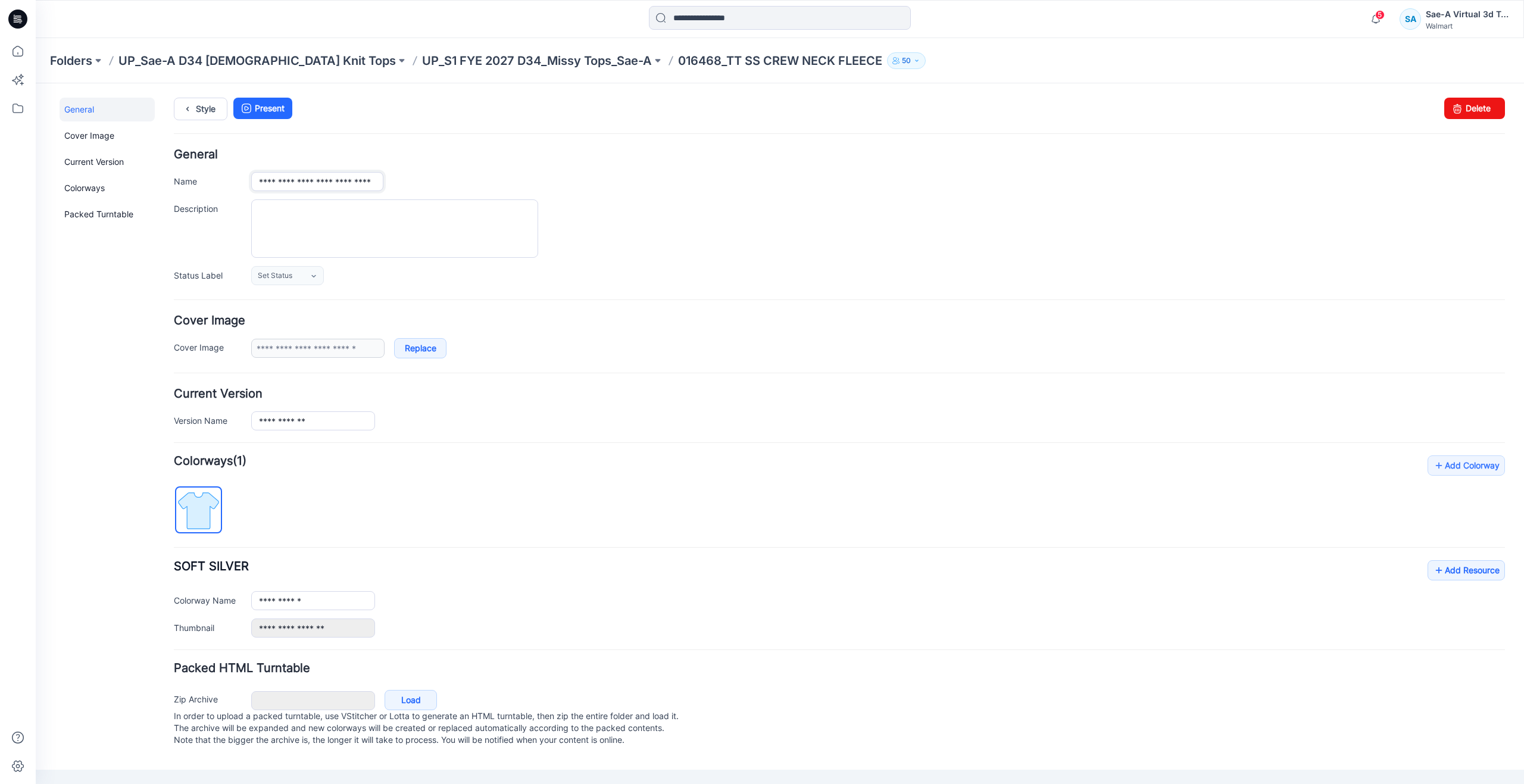
drag, startPoint x: 287, startPoint y: 180, endPoint x: 246, endPoint y: 182, distance: 41.0
click at [246, 182] on div "**********" at bounding box center [839, 181] width 1331 height 19
paste input "**"
type input "**********"
click at [460, 161] on div "**********" at bounding box center [839, 217] width 1331 height 136
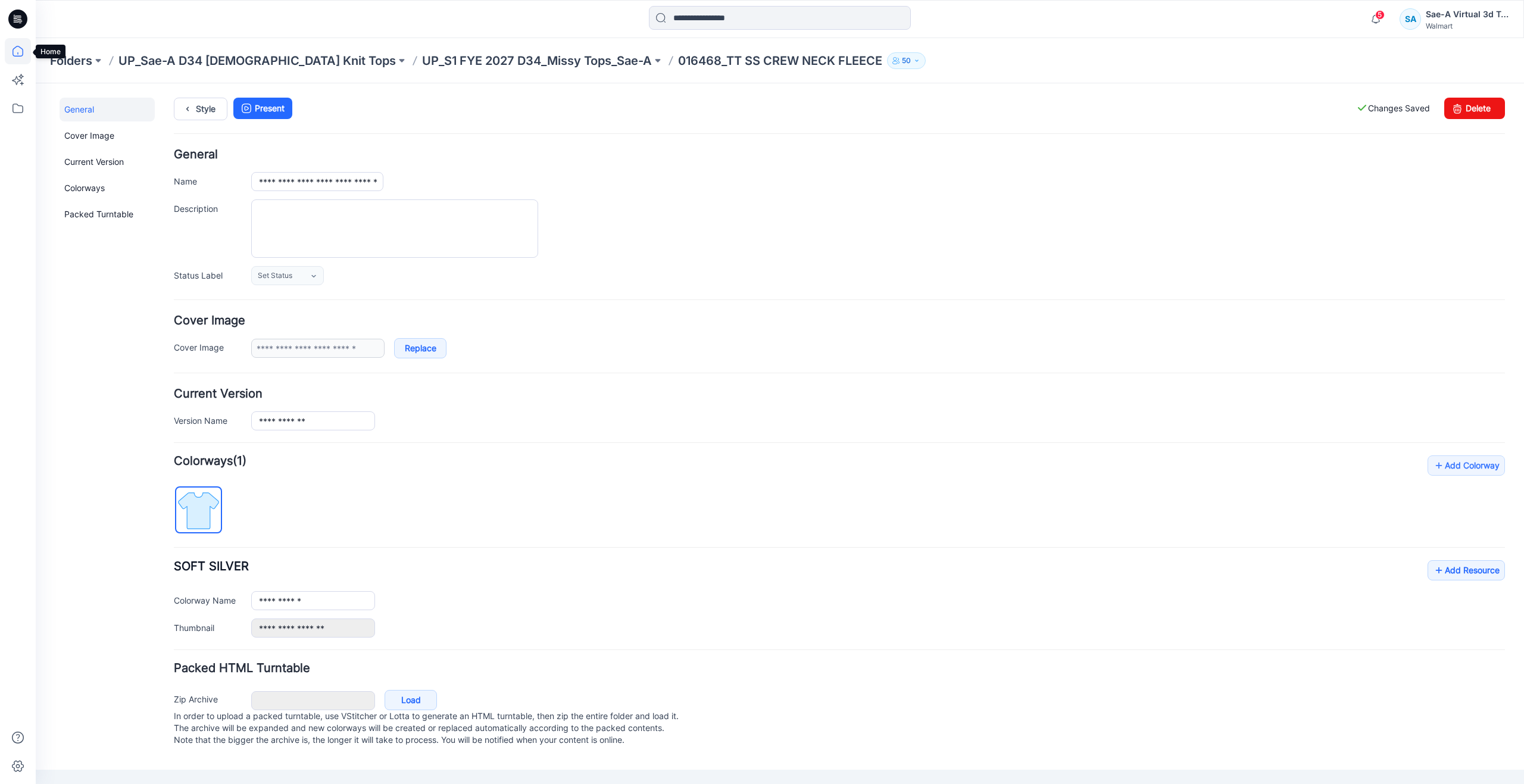
click at [25, 51] on icon at bounding box center [18, 51] width 26 height 26
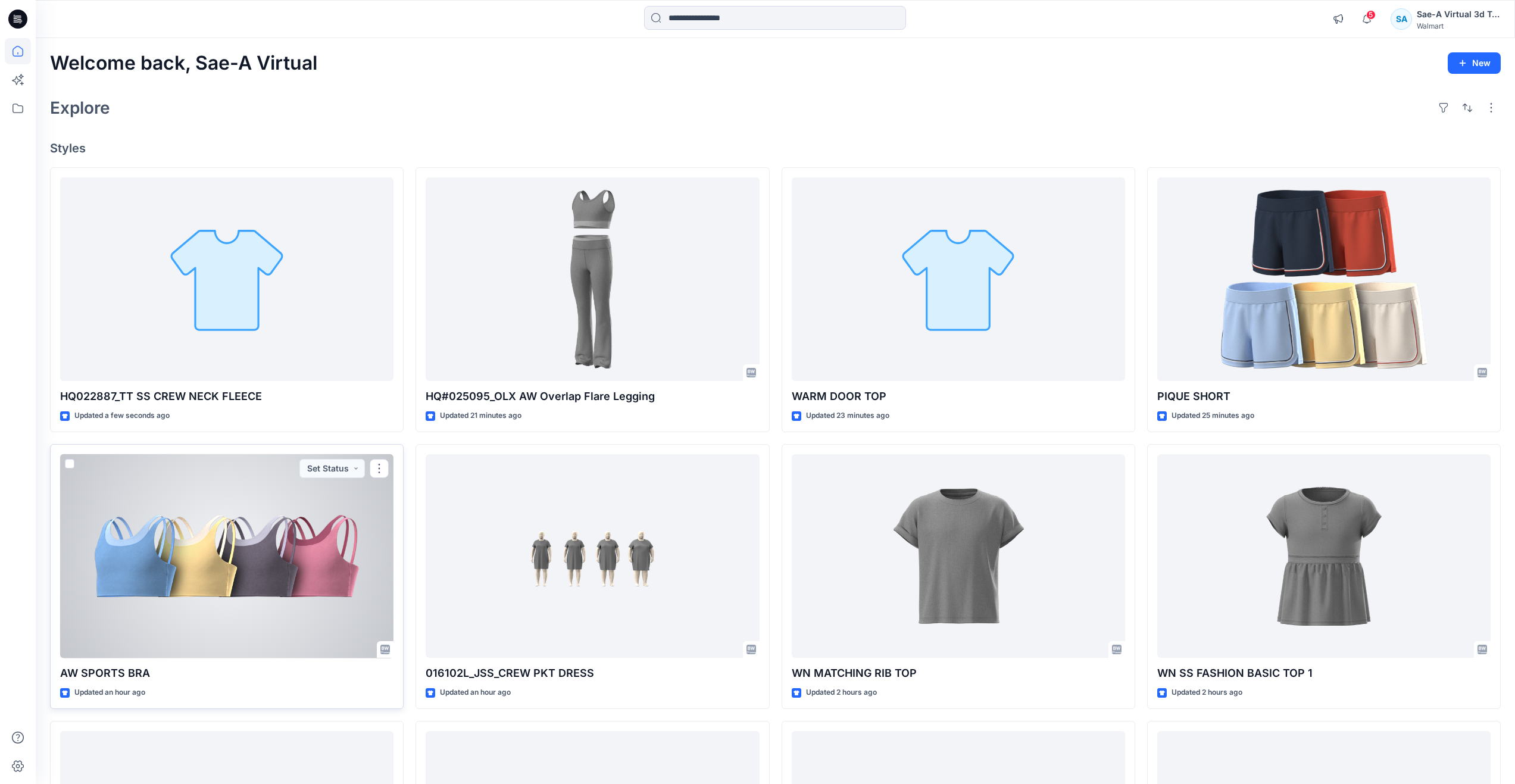
click at [302, 572] on div at bounding box center [227, 556] width 333 height 204
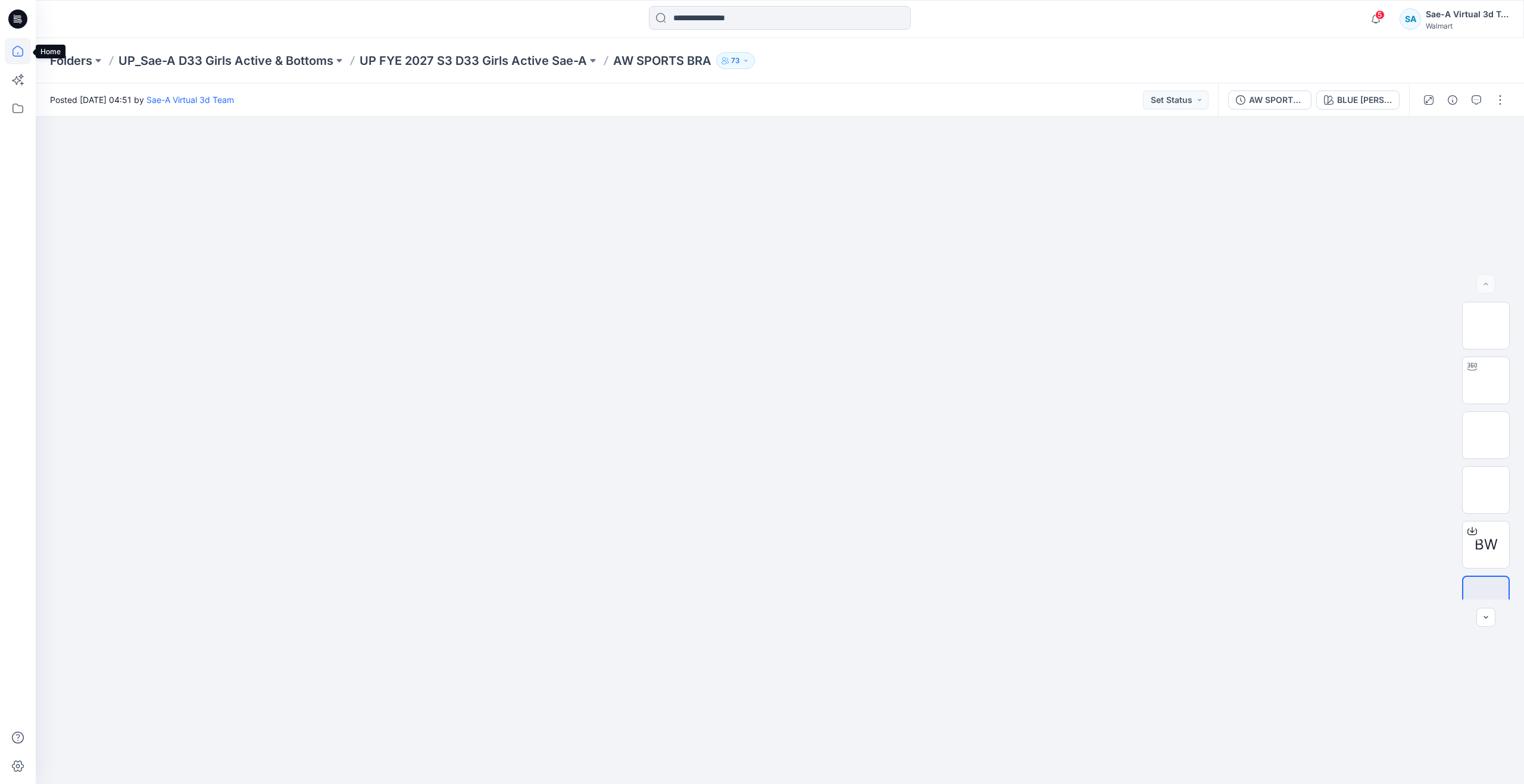
click at [24, 54] on icon at bounding box center [17, 51] width 10 height 10
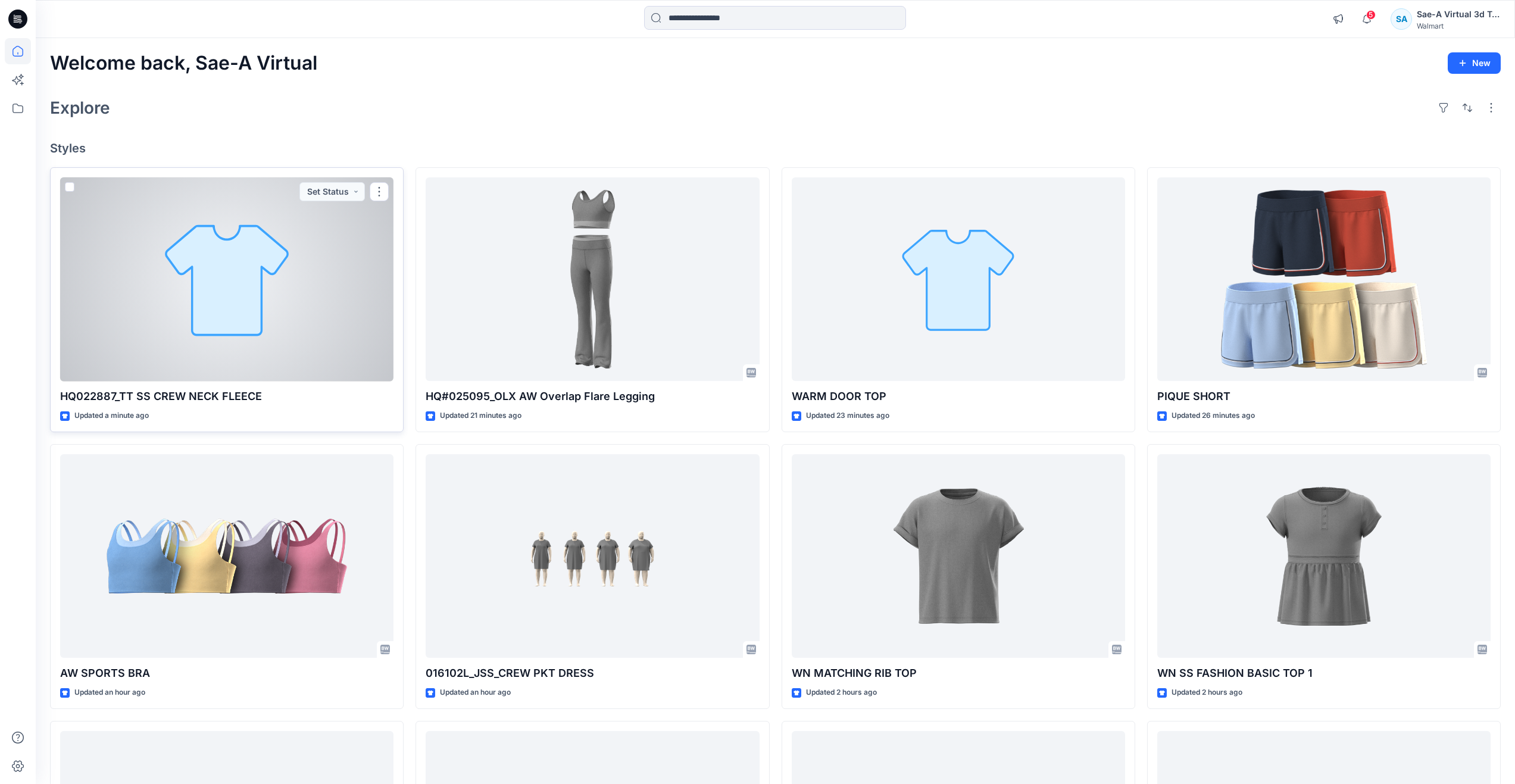
click at [276, 342] on div at bounding box center [227, 279] width 333 height 204
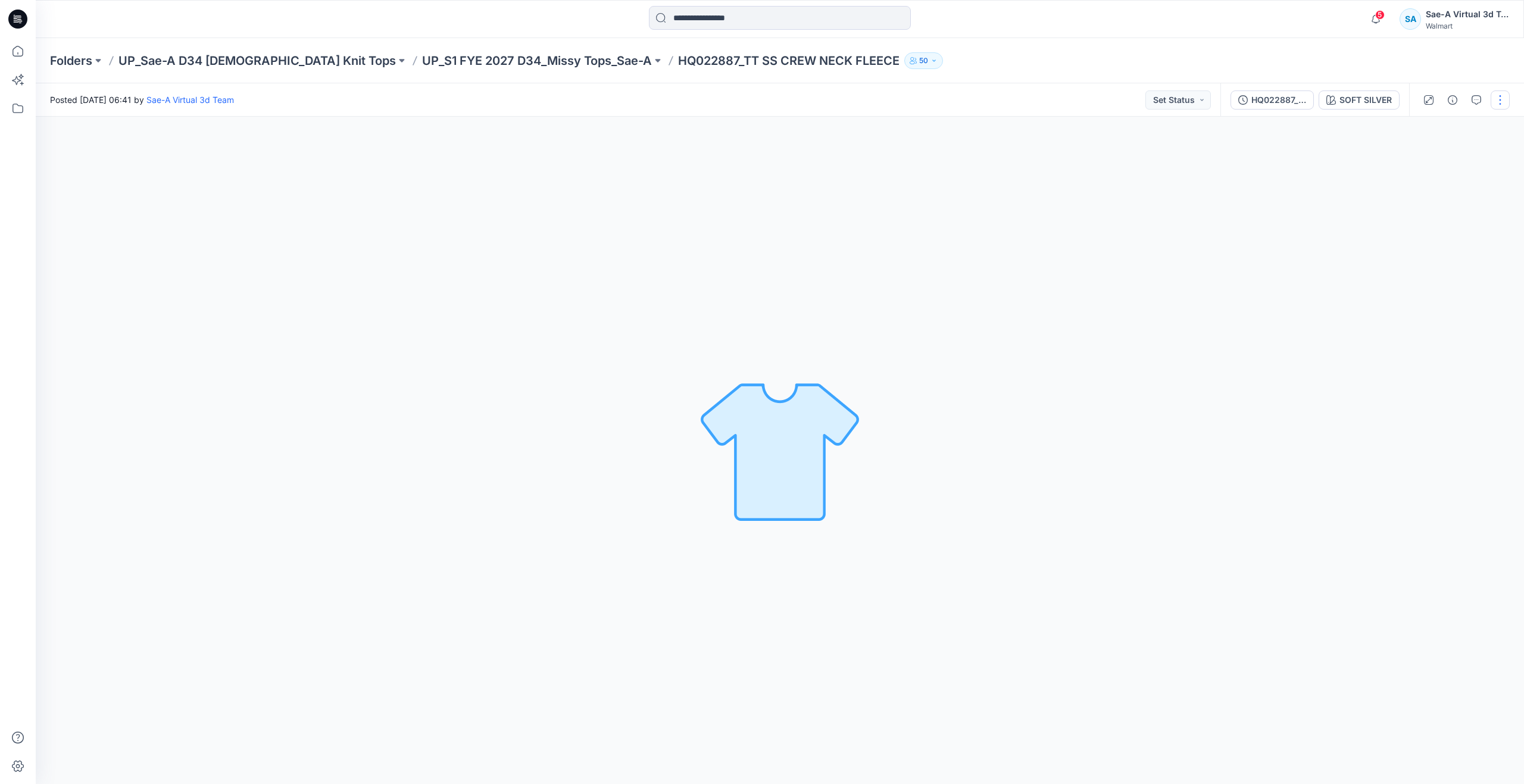
click at [1505, 100] on button "button" at bounding box center [1500, 100] width 19 height 19
click at [1418, 155] on p "Edit" at bounding box center [1424, 160] width 15 height 12
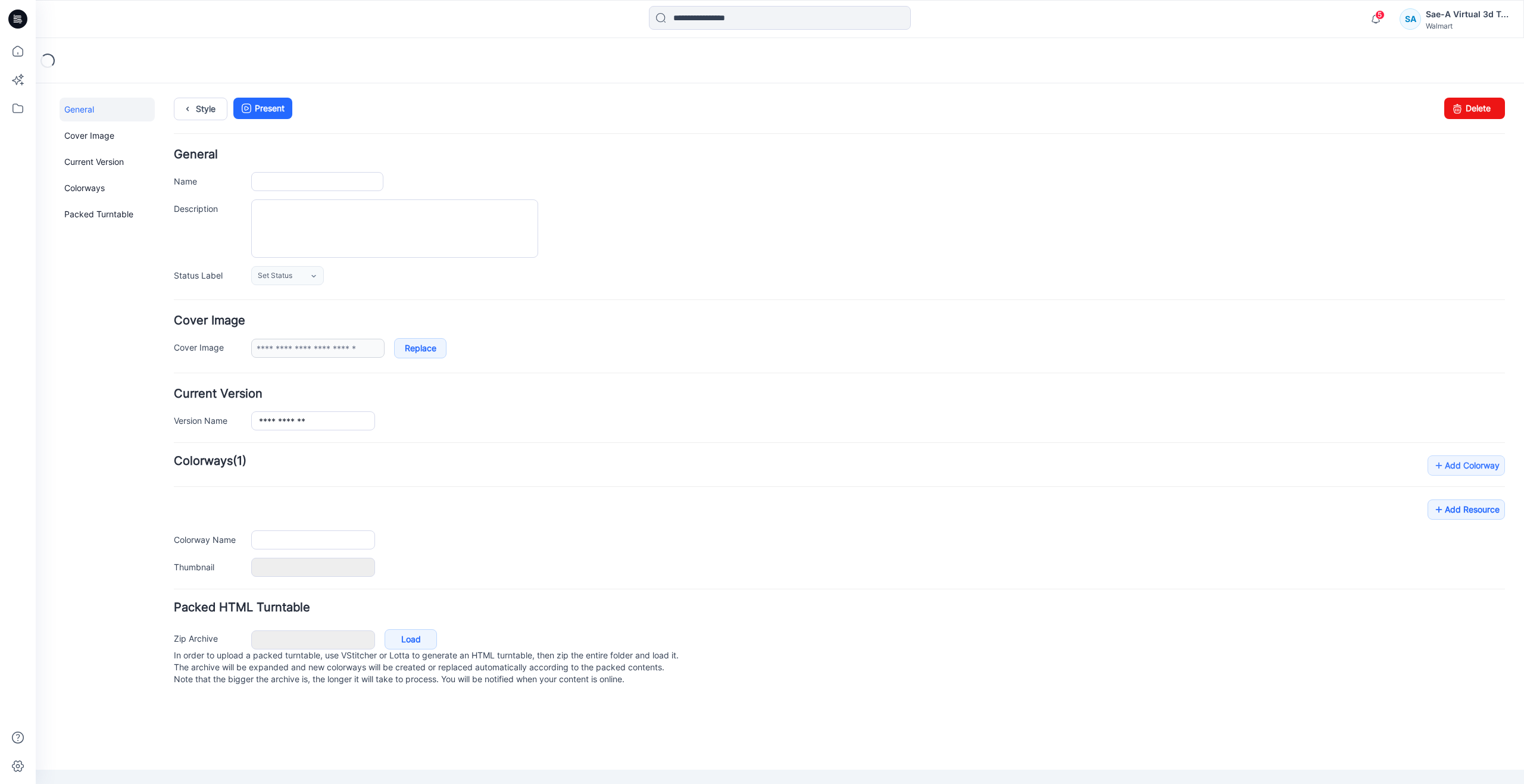
type input "**********"
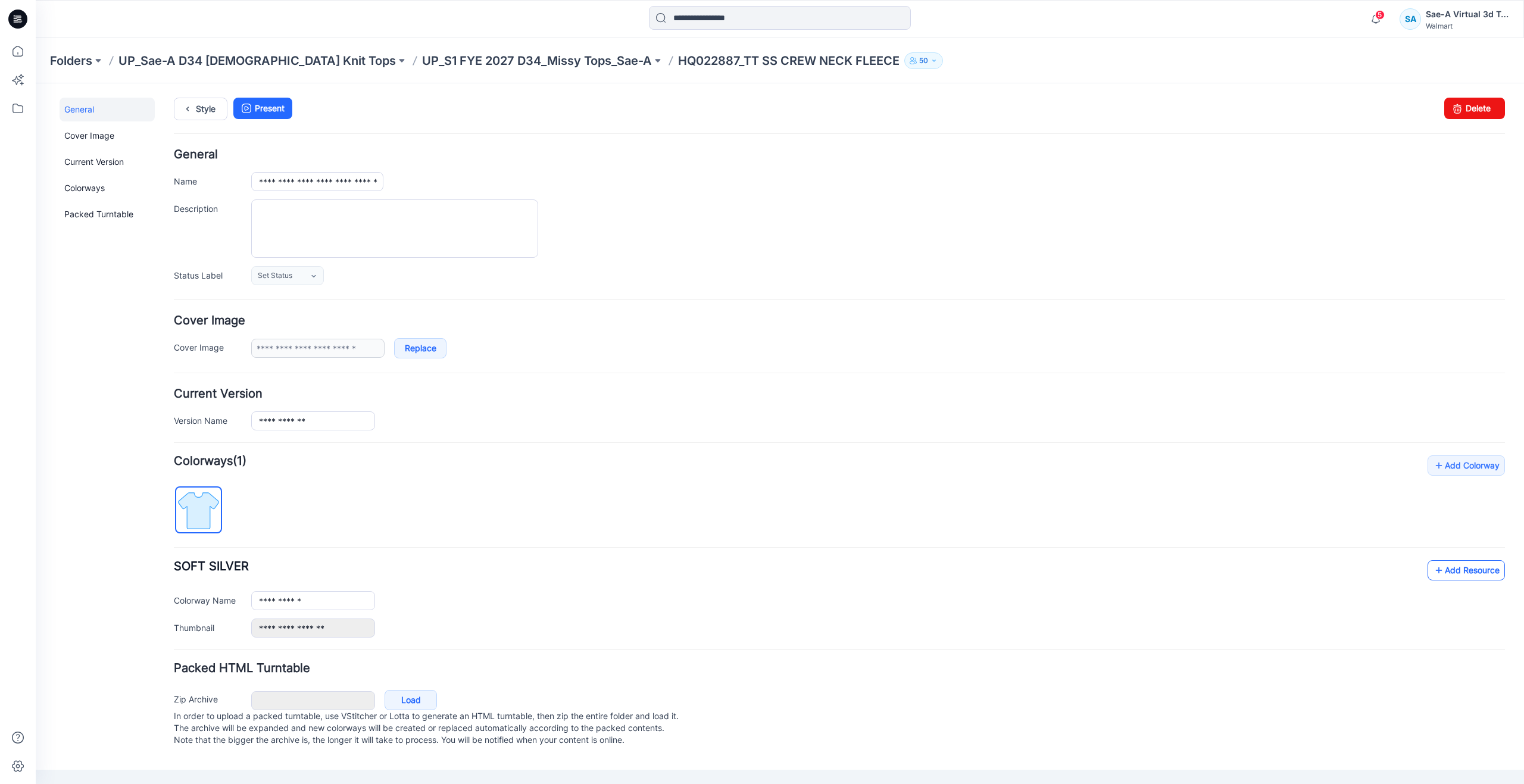
click at [1432, 572] on icon at bounding box center [1438, 570] width 12 height 19
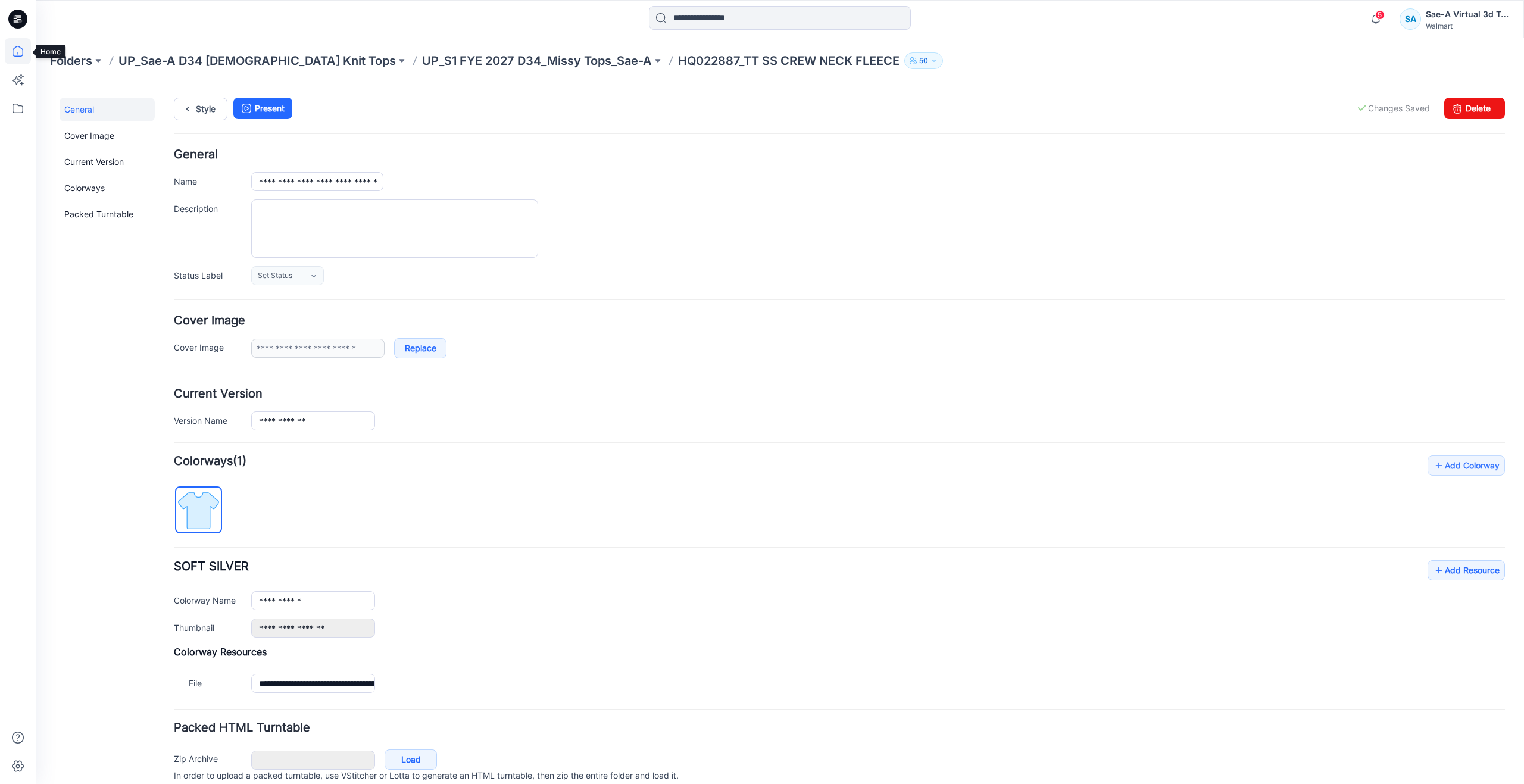
click at [8, 56] on icon at bounding box center [18, 51] width 26 height 26
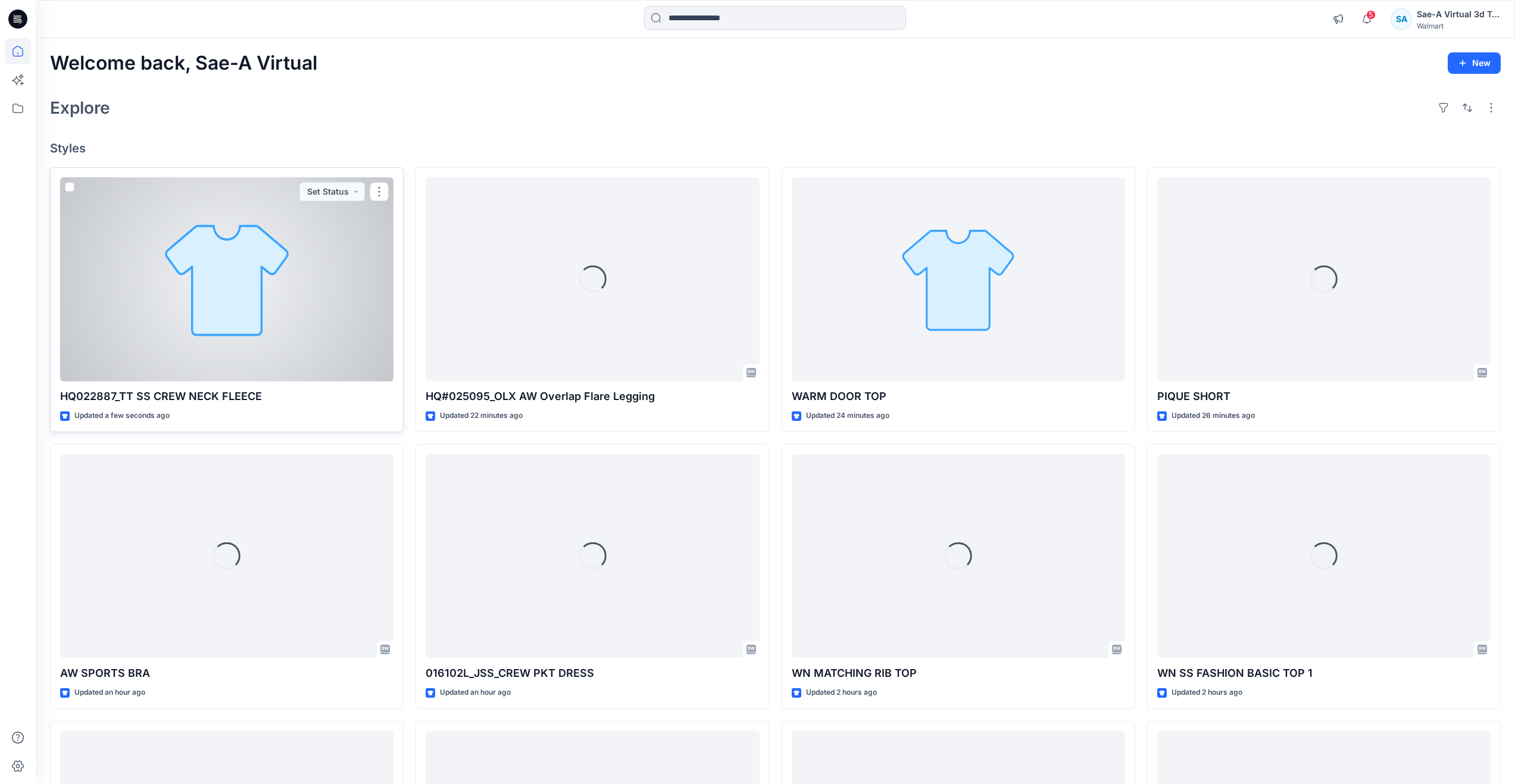
click at [203, 310] on div at bounding box center [227, 279] width 333 height 204
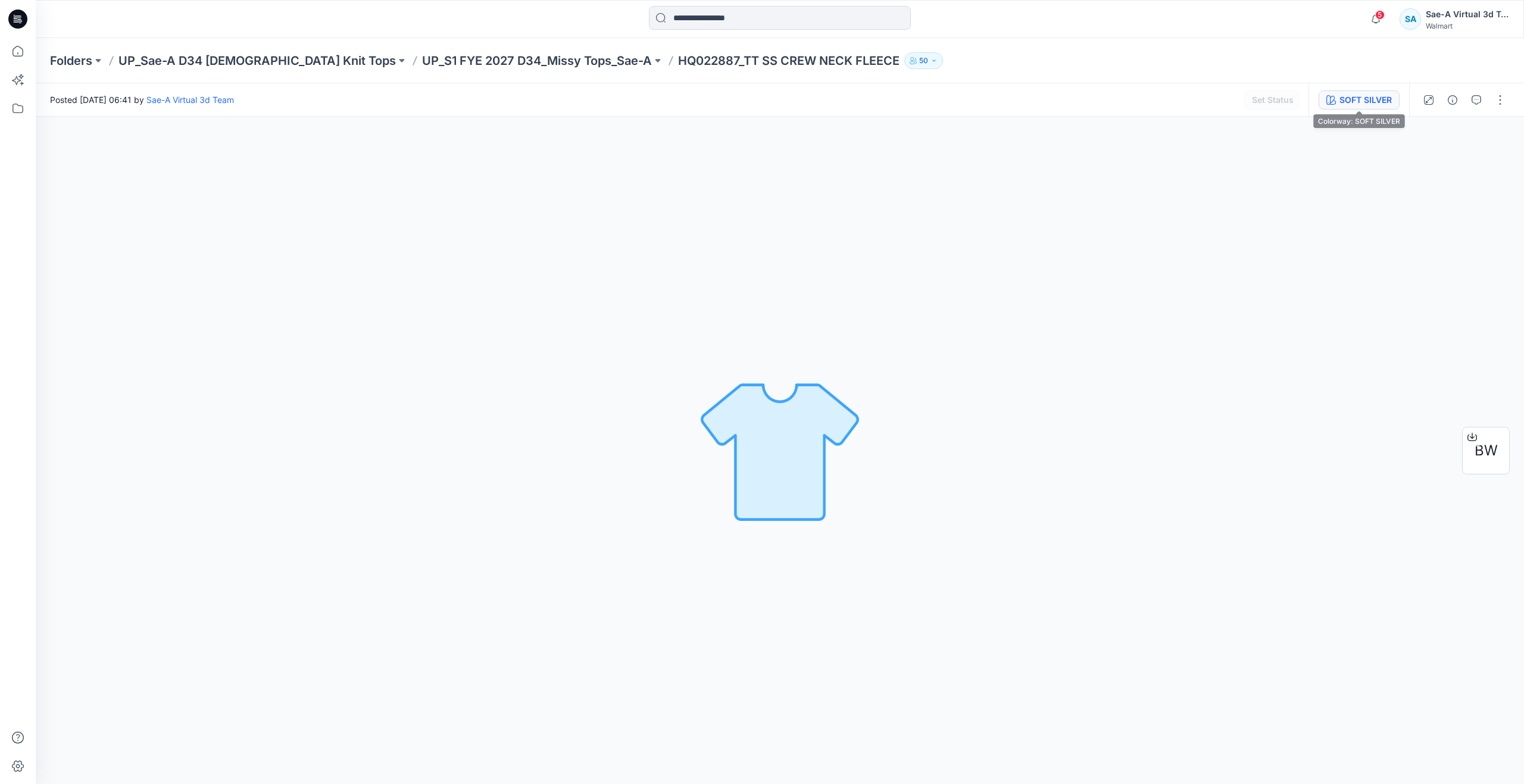
click at [1337, 99] on button "SOFT SILVER" at bounding box center [1359, 100] width 81 height 19
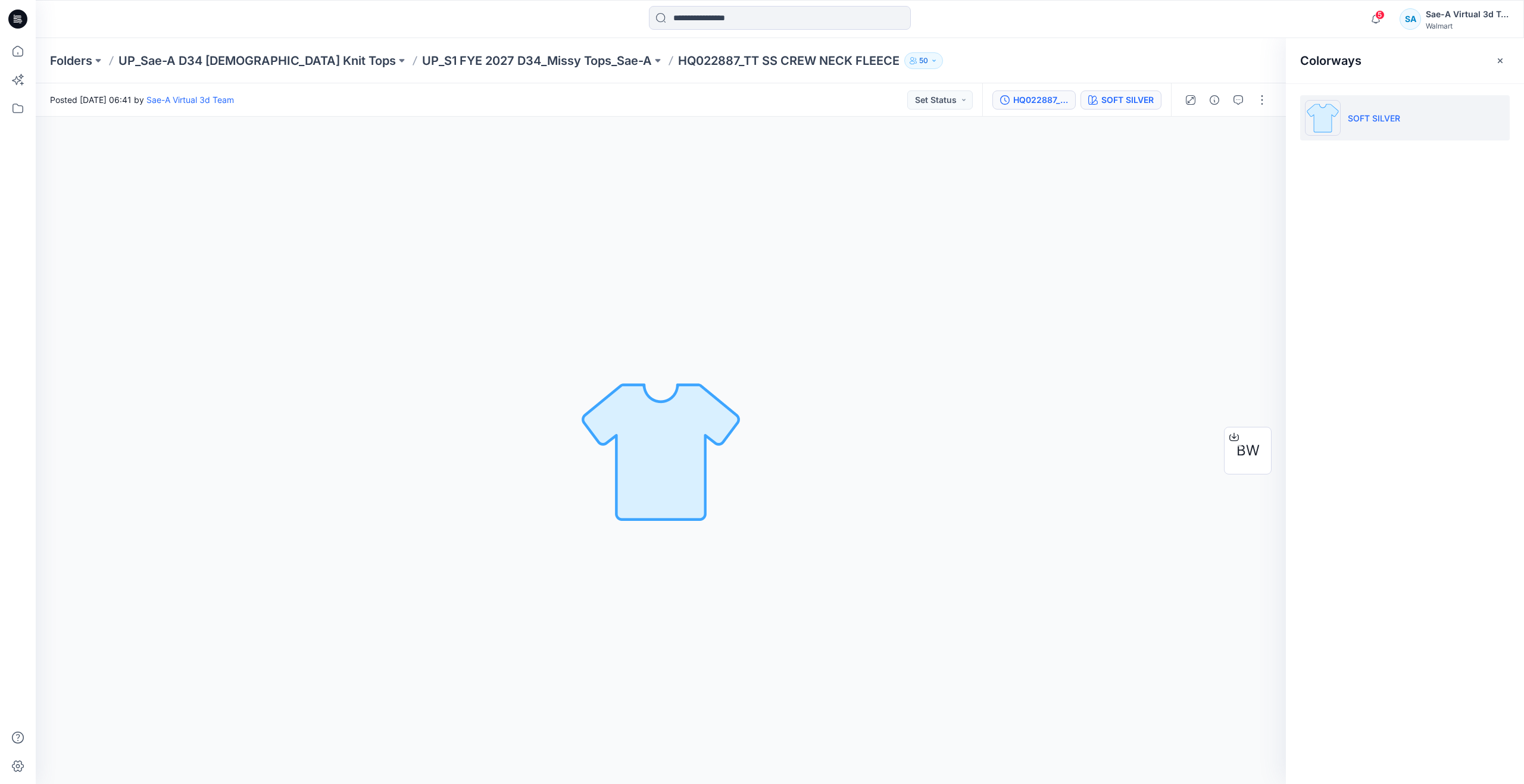
click at [1014, 99] on div "HQ022887_FIT" at bounding box center [1041, 100] width 55 height 13
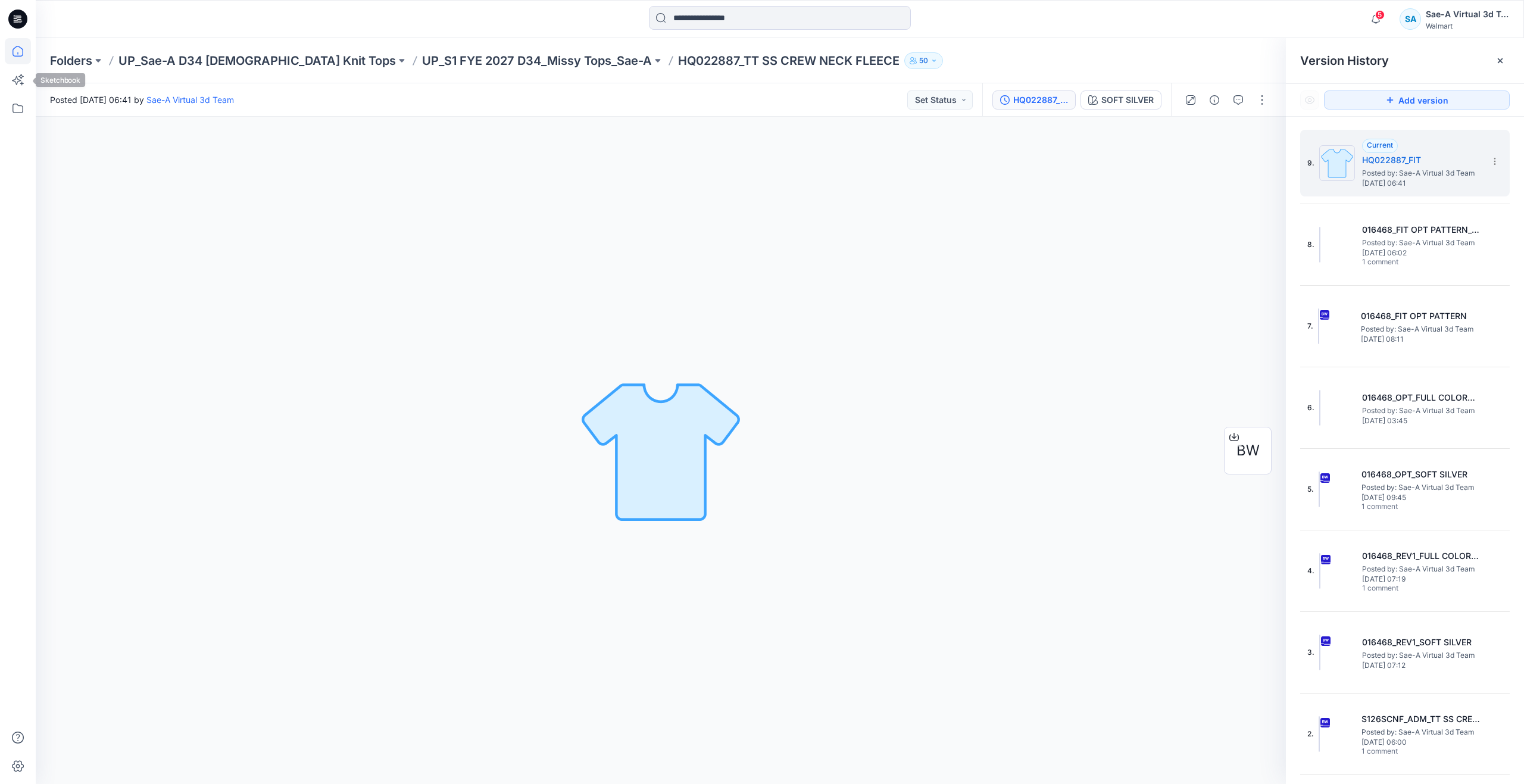
click at [13, 58] on icon at bounding box center [18, 51] width 26 height 26
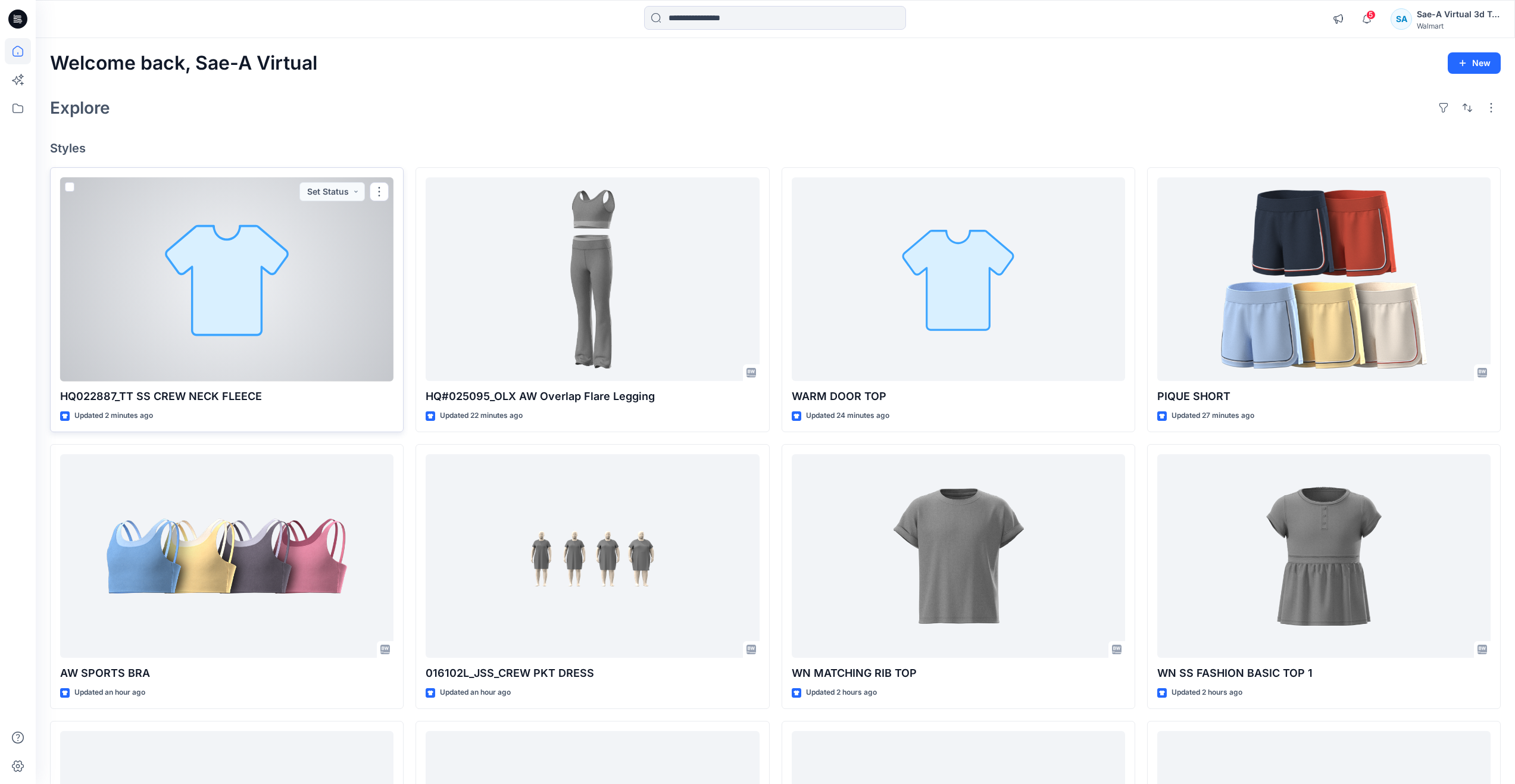
click at [203, 313] on div at bounding box center [227, 279] width 333 height 204
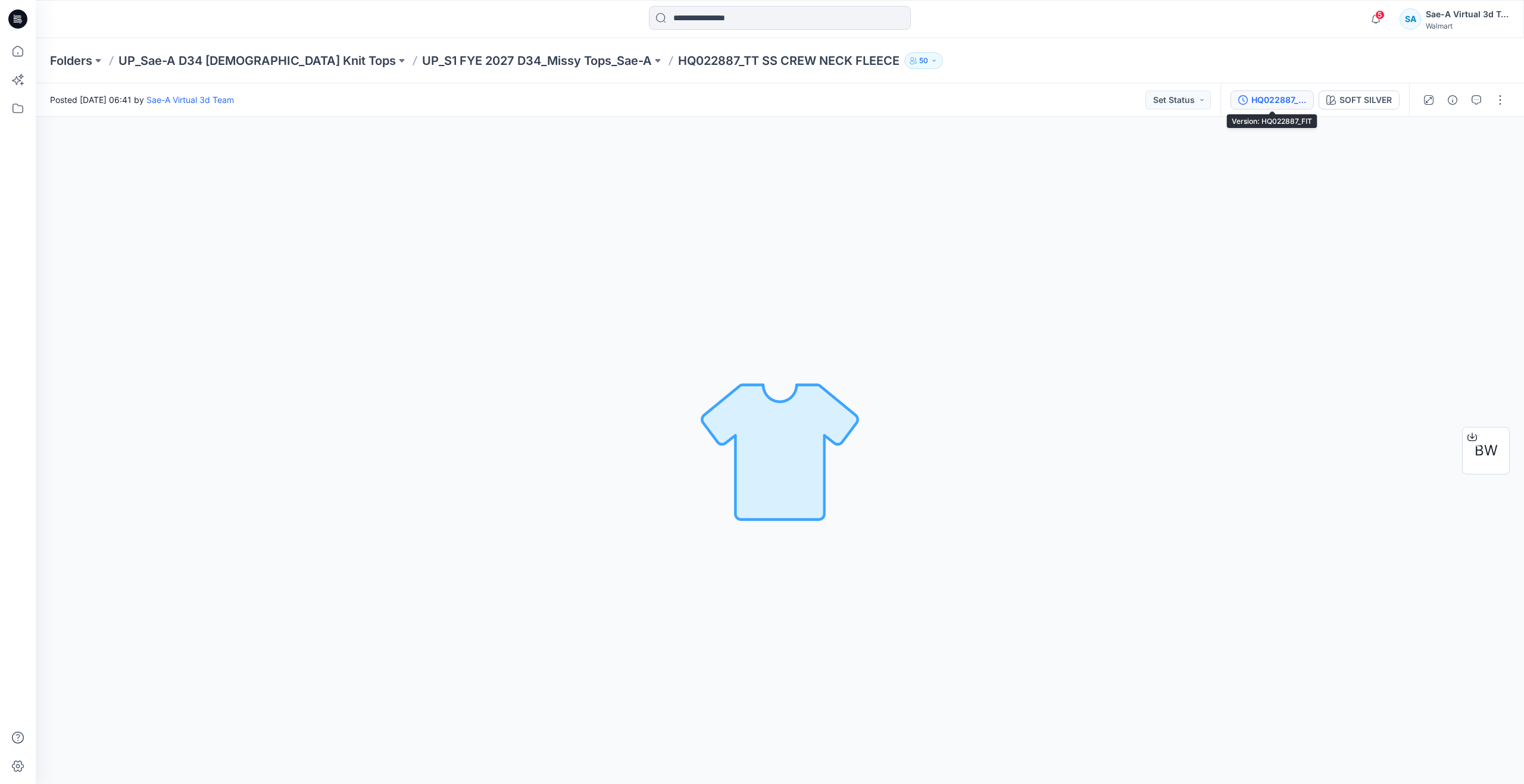
click at [1255, 105] on div "HQ022887_FIT" at bounding box center [1279, 100] width 55 height 13
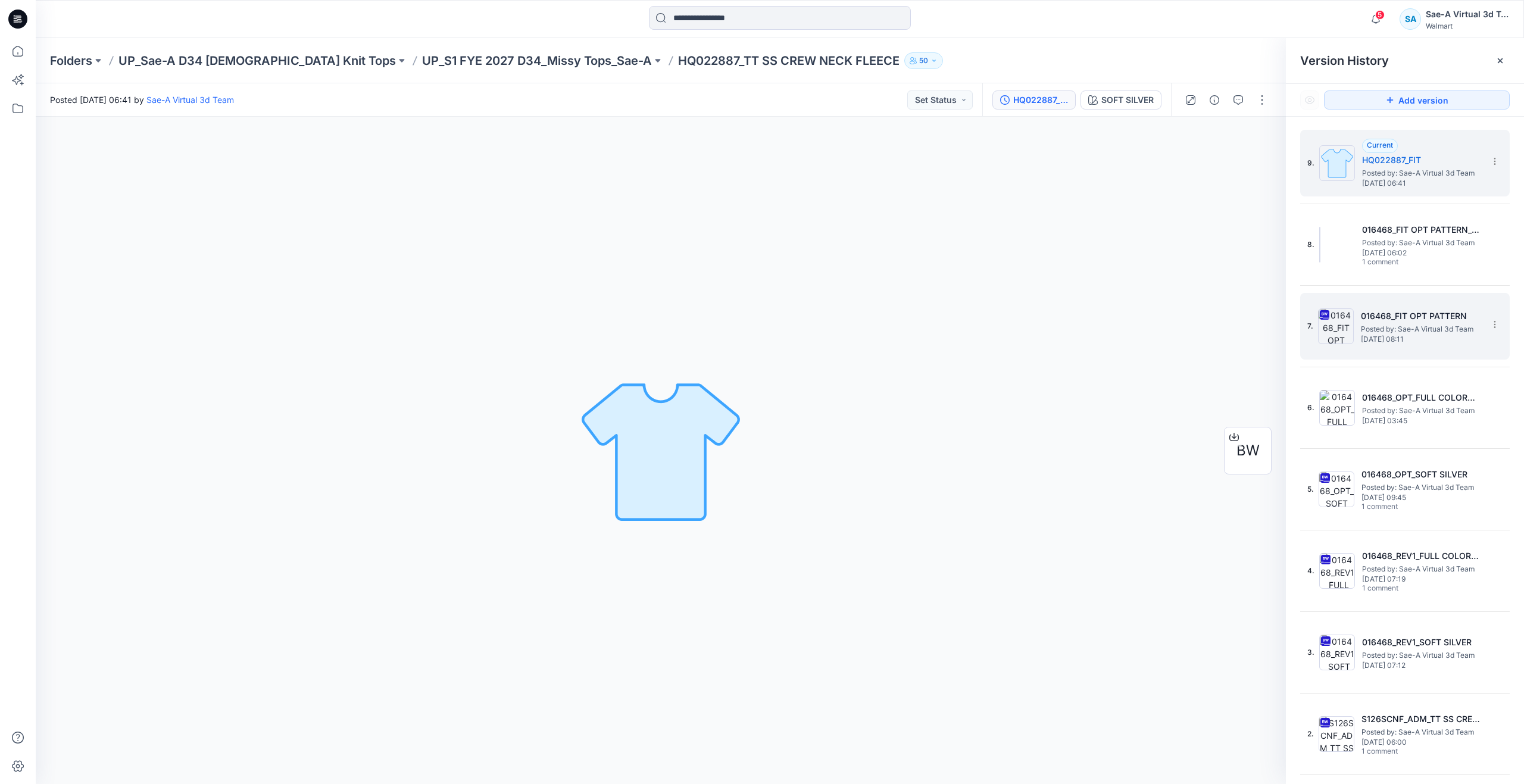
click at [1386, 319] on h5 "016468_FIT OPT PATTERN" at bounding box center [1420, 315] width 119 height 14
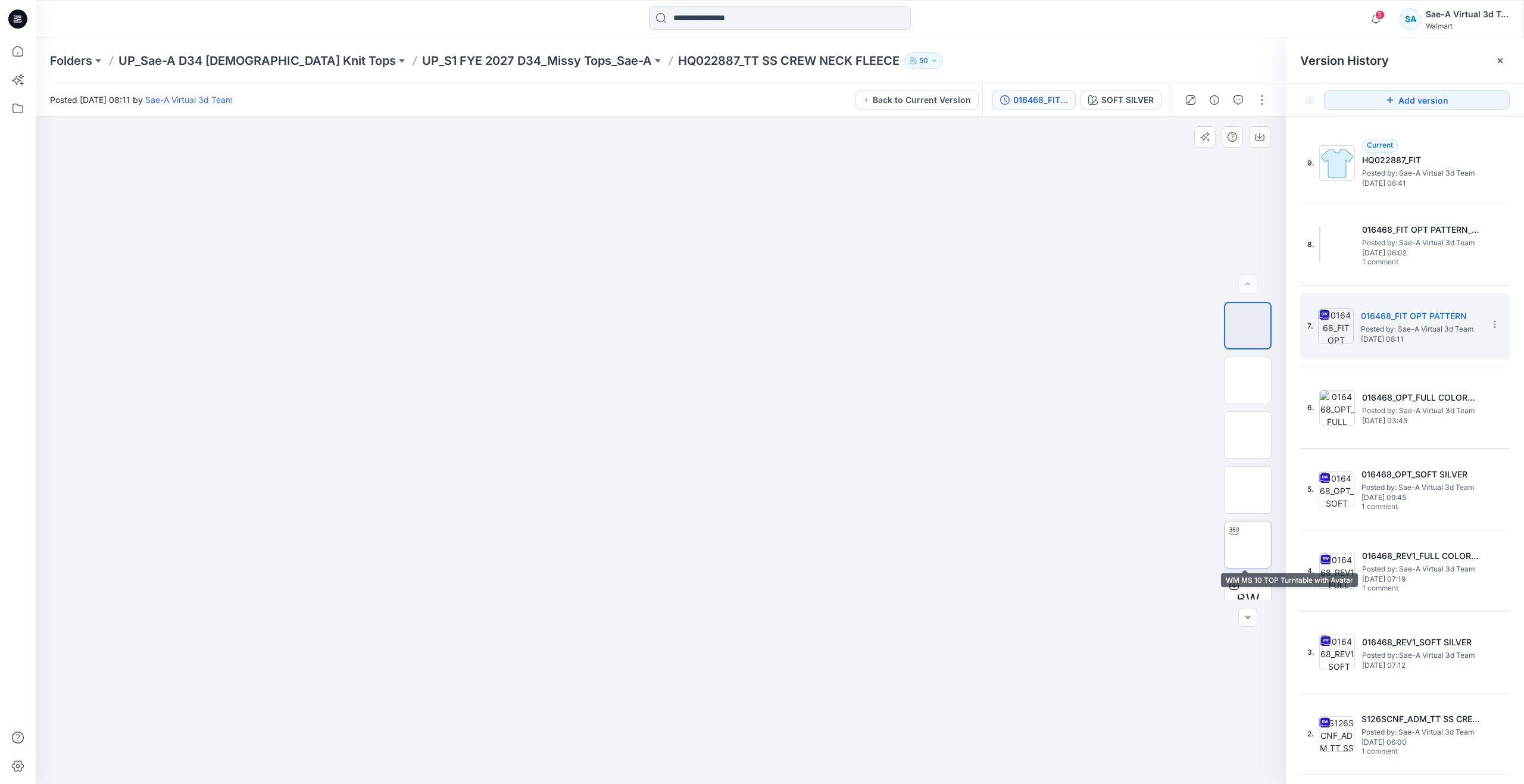
click at [1248, 544] on img at bounding box center [1248, 544] width 0 height 0
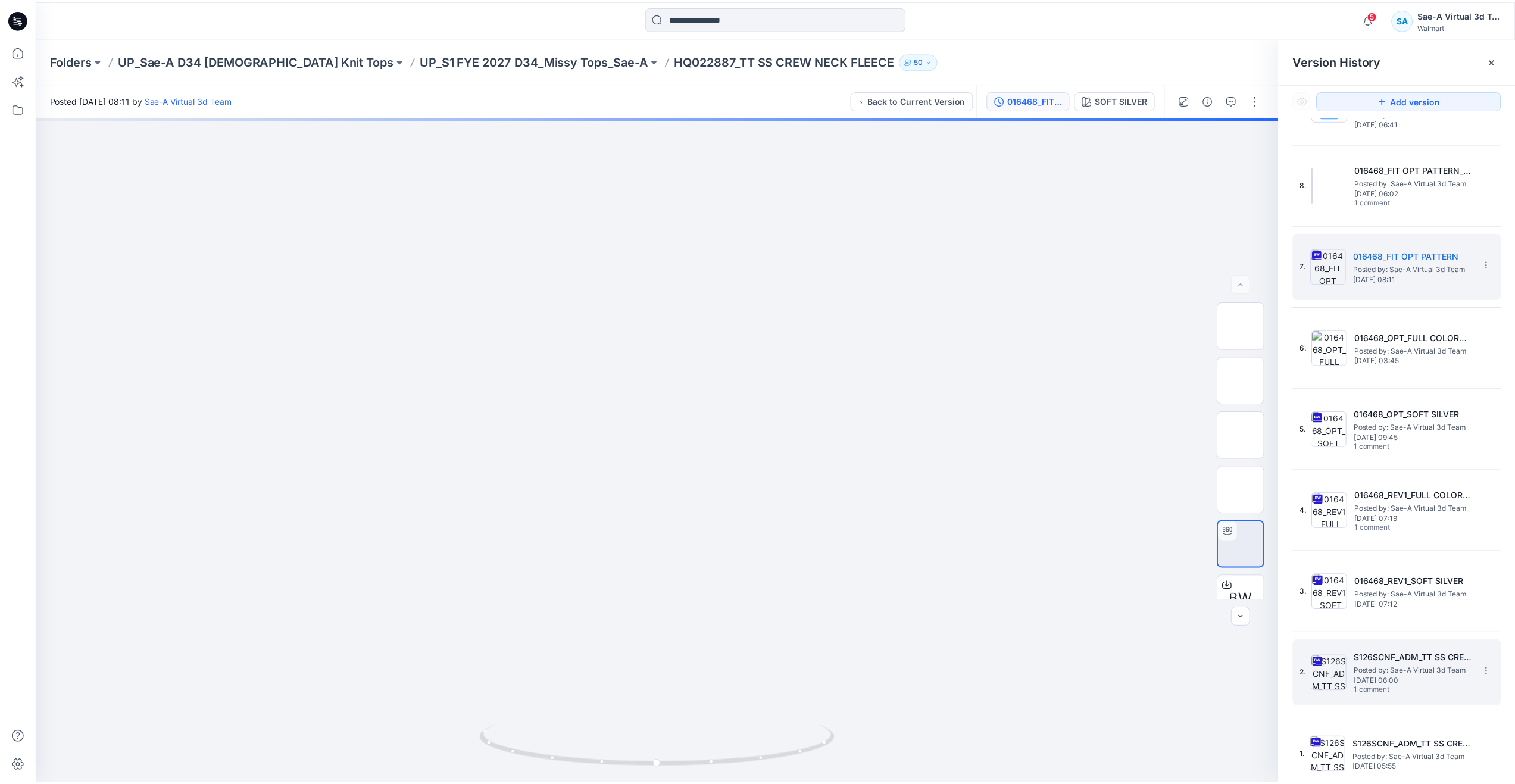
scroll to position [60, 0]
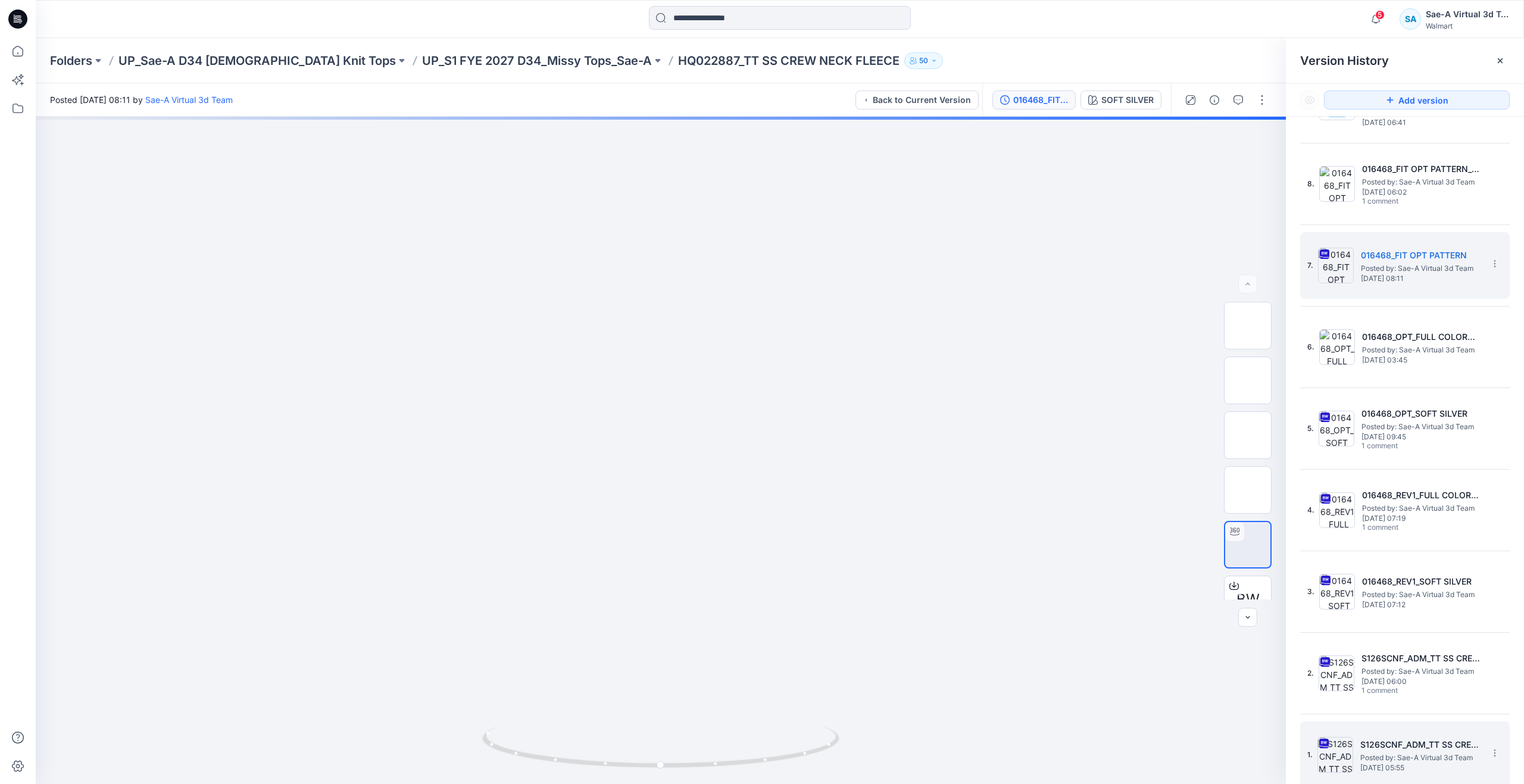
click at [1349, 753] on img at bounding box center [1335, 755] width 36 height 36
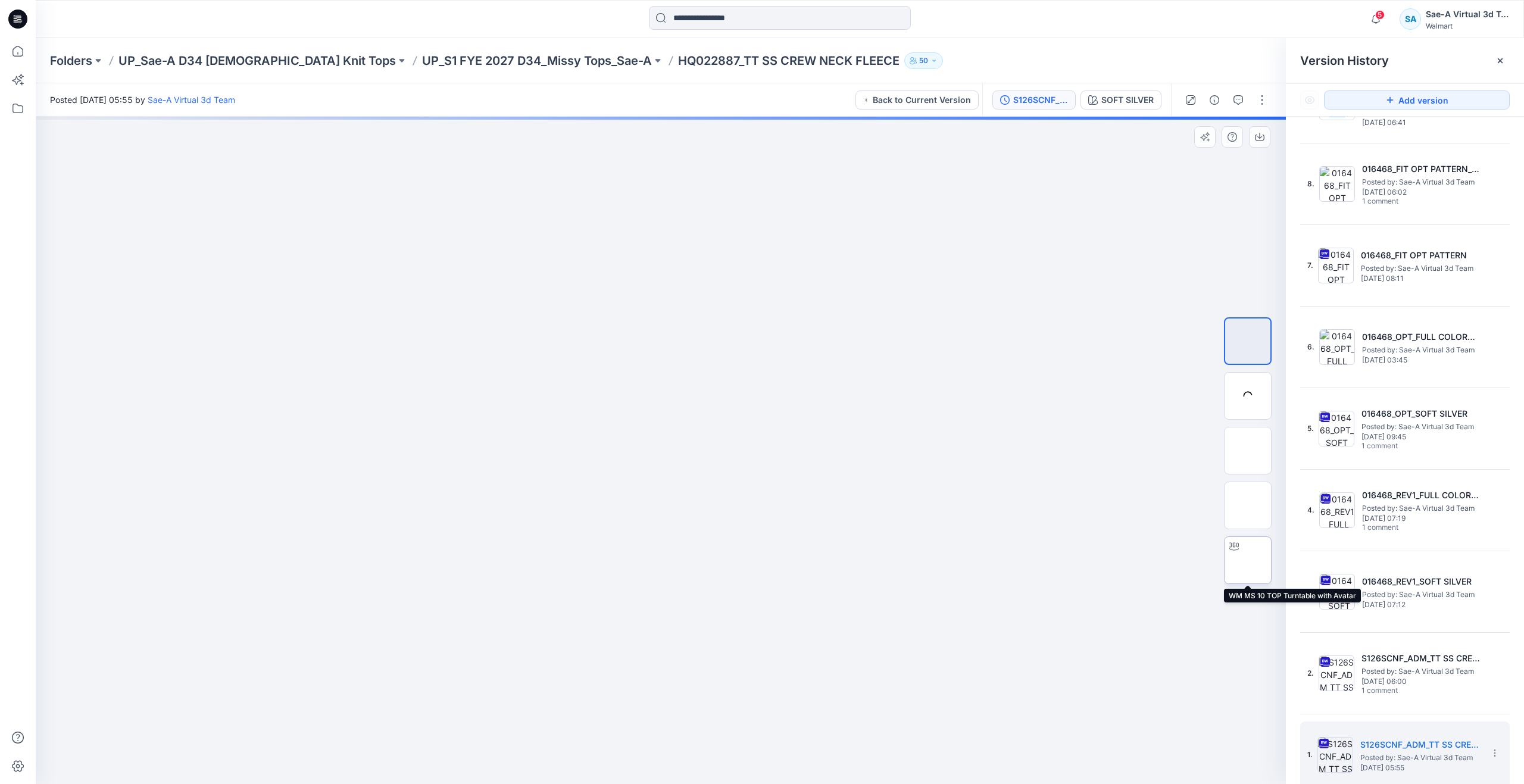
click at [1248, 560] on img at bounding box center [1248, 560] width 0 height 0
click at [22, 47] on icon at bounding box center [18, 51] width 26 height 26
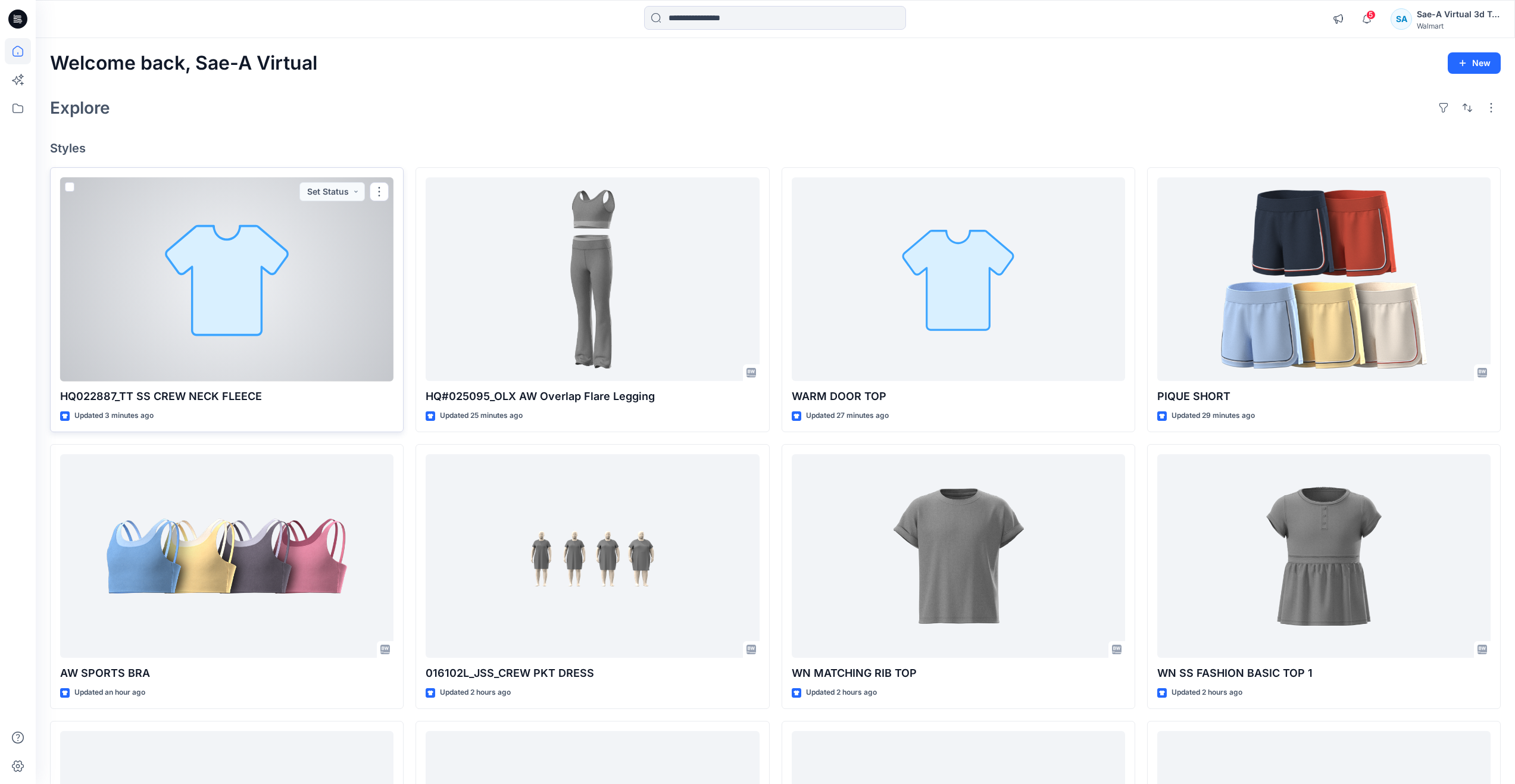
click at [222, 339] on div at bounding box center [227, 279] width 333 height 204
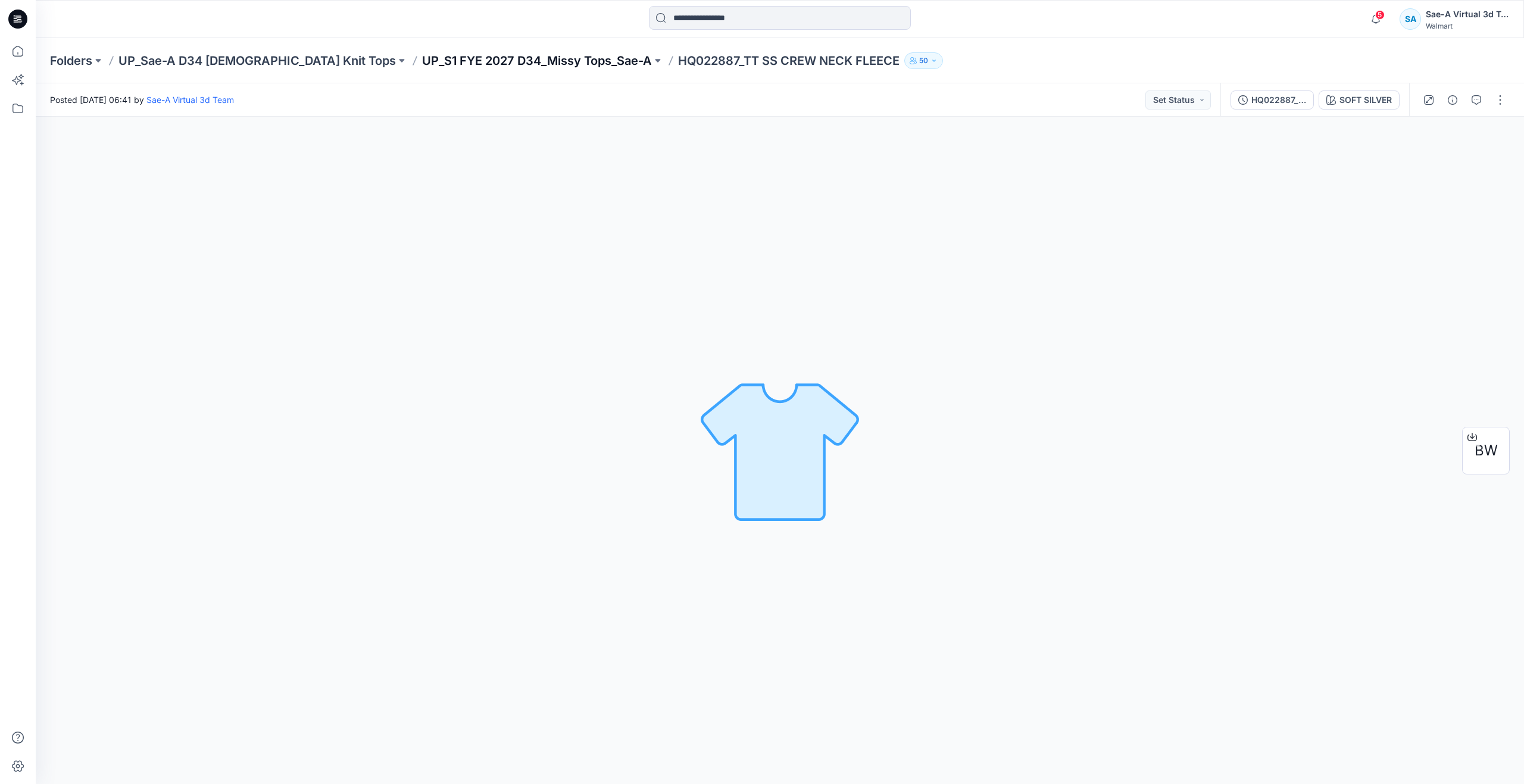
click at [423, 57] on p "UP_S1 FYE 2027 D34_Missy Tops_Sae-A" at bounding box center [536, 61] width 229 height 17
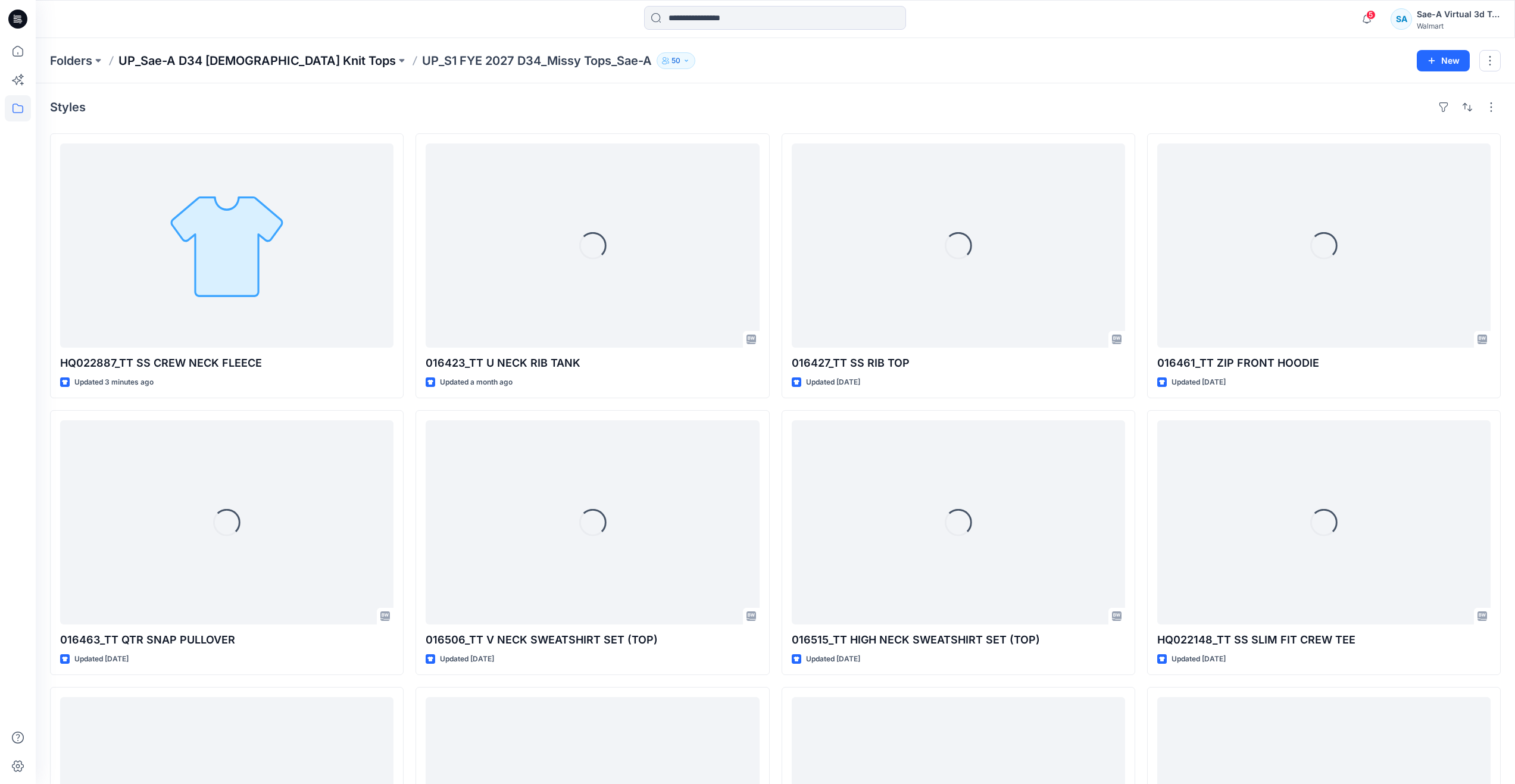
click at [229, 58] on p "UP_Sae-A D34 [DEMOGRAPHIC_DATA] Knit Tops" at bounding box center [258, 61] width 278 height 17
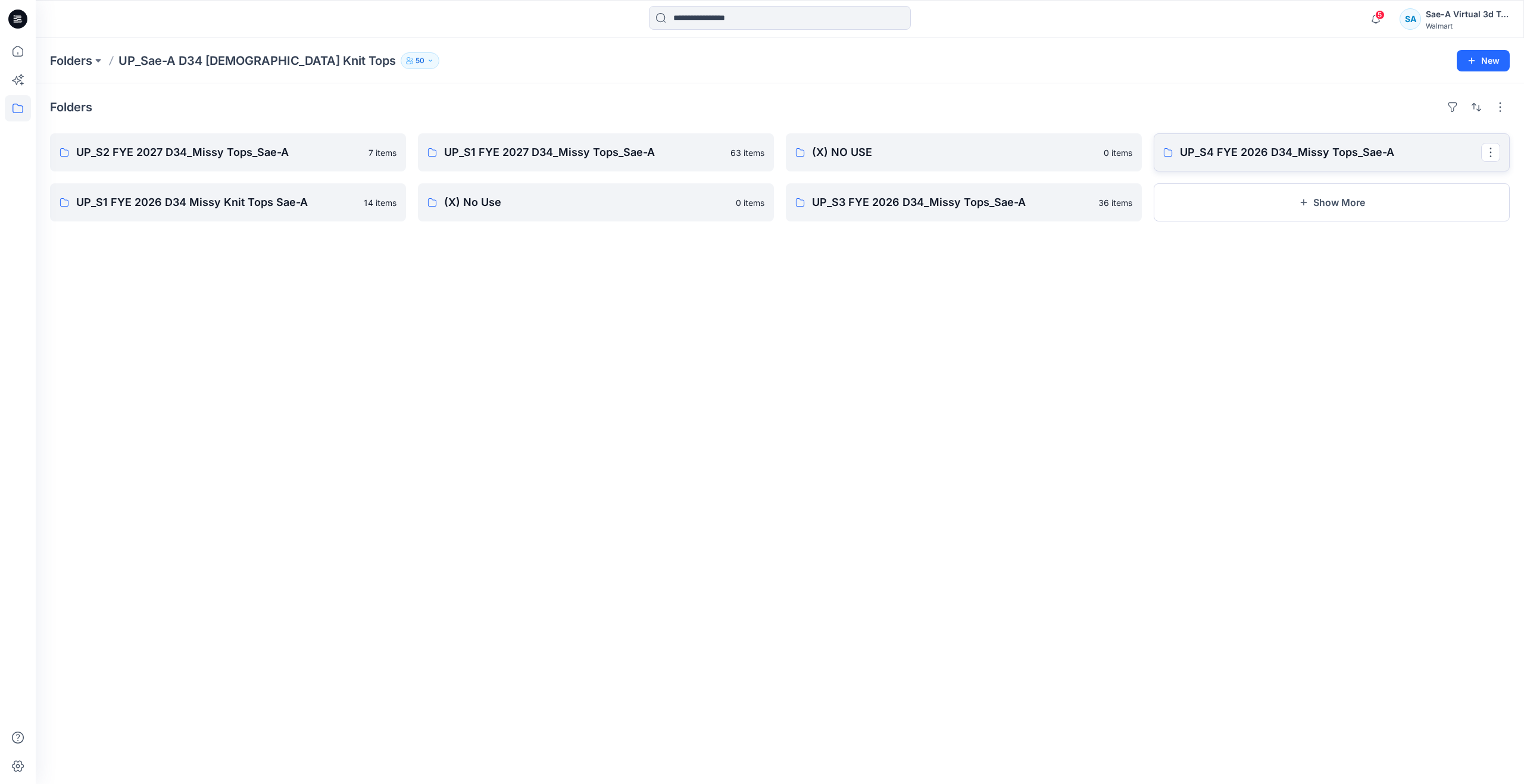
click at [1216, 162] on link "UP_S4 FYE 2026 D34_Missy Tops_Sae-A" at bounding box center [1331, 152] width 356 height 38
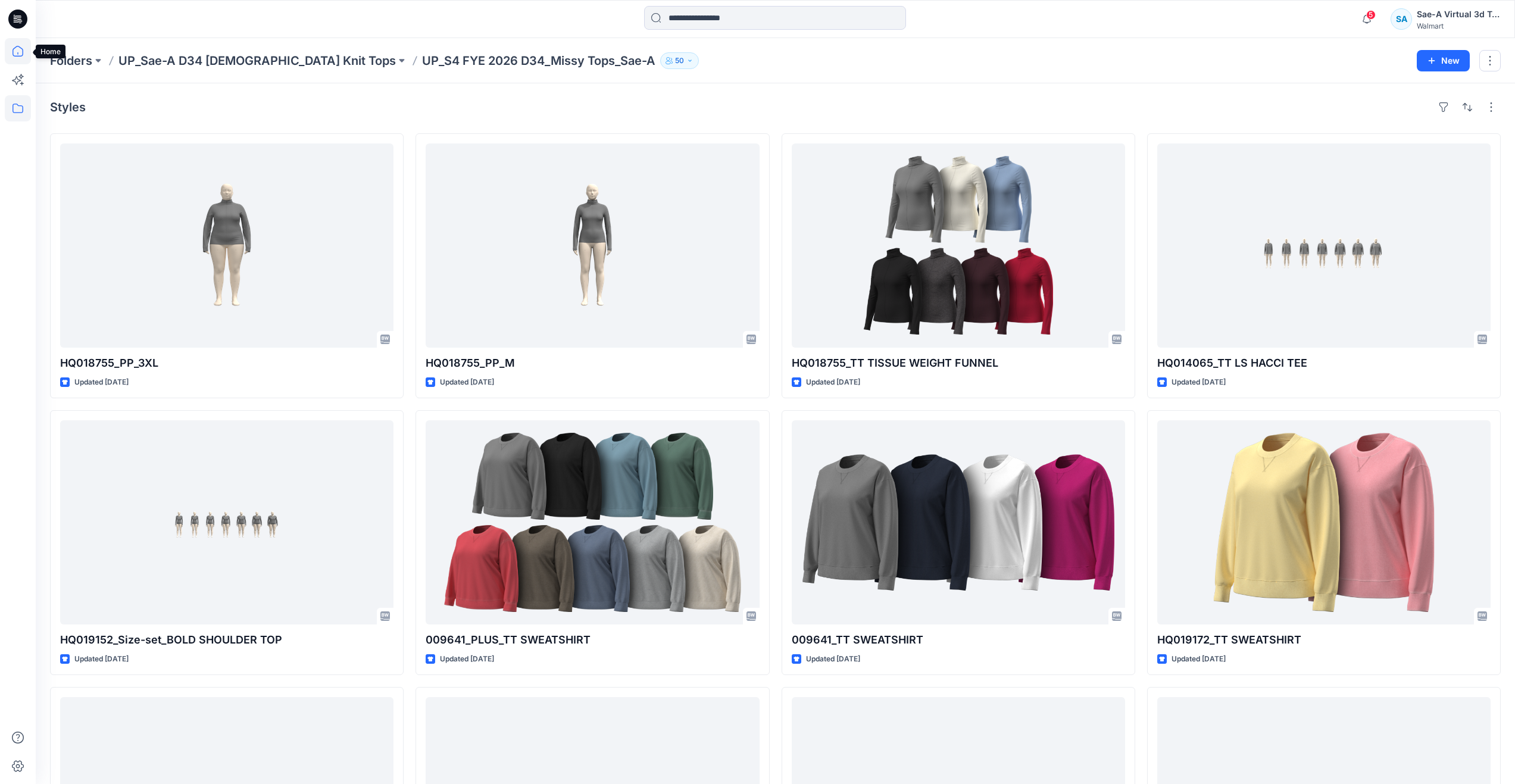
click at [26, 47] on icon at bounding box center [18, 51] width 26 height 26
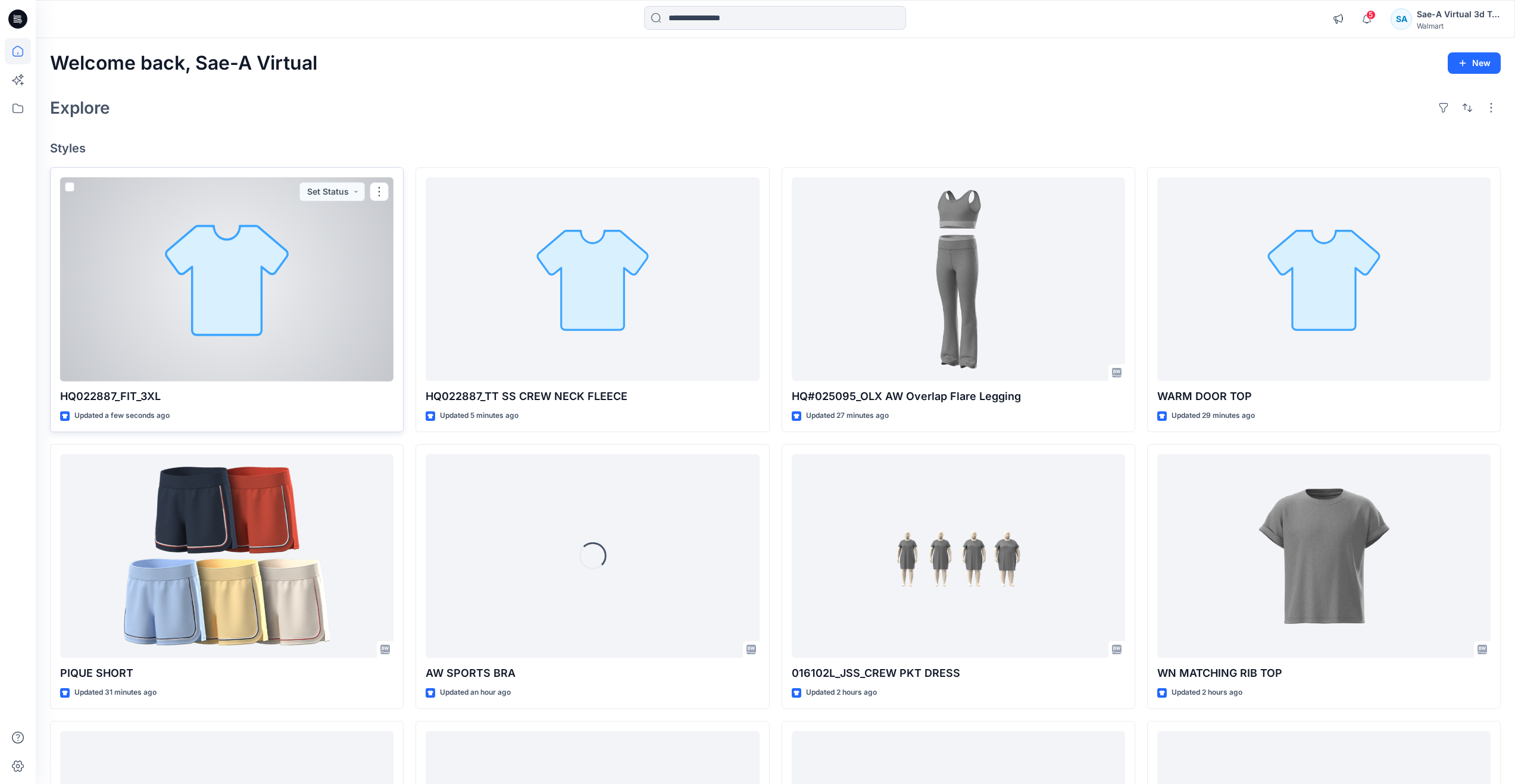
click at [271, 321] on div at bounding box center [227, 279] width 333 height 204
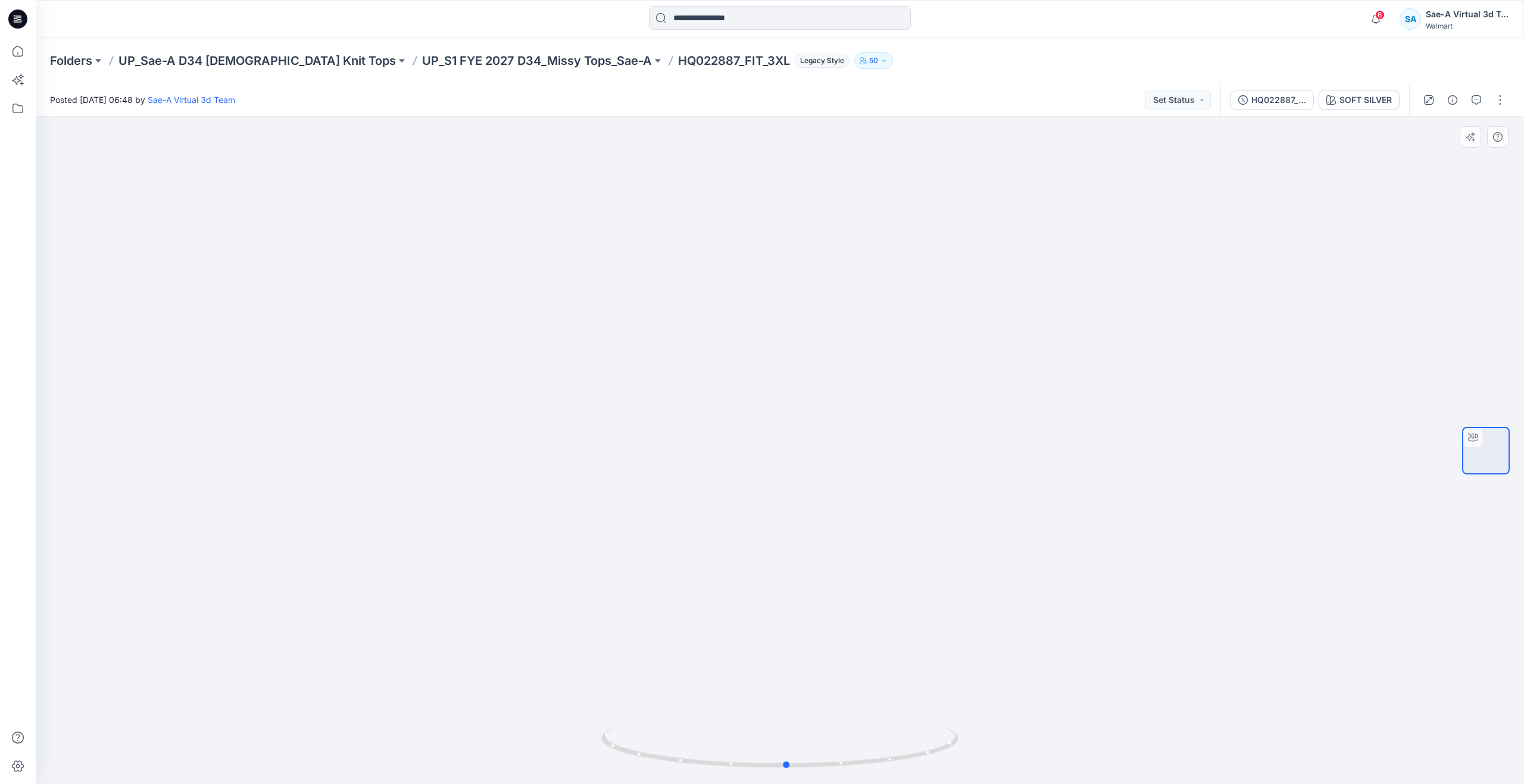
drag, startPoint x: 779, startPoint y: 766, endPoint x: 790, endPoint y: 649, distance: 117.5
click at [790, 725] on div at bounding box center [779, 754] width 357 height 59
click at [1502, 106] on button "button" at bounding box center [1500, 100] width 19 height 19
click at [1427, 131] on p "Edit" at bounding box center [1424, 127] width 15 height 12
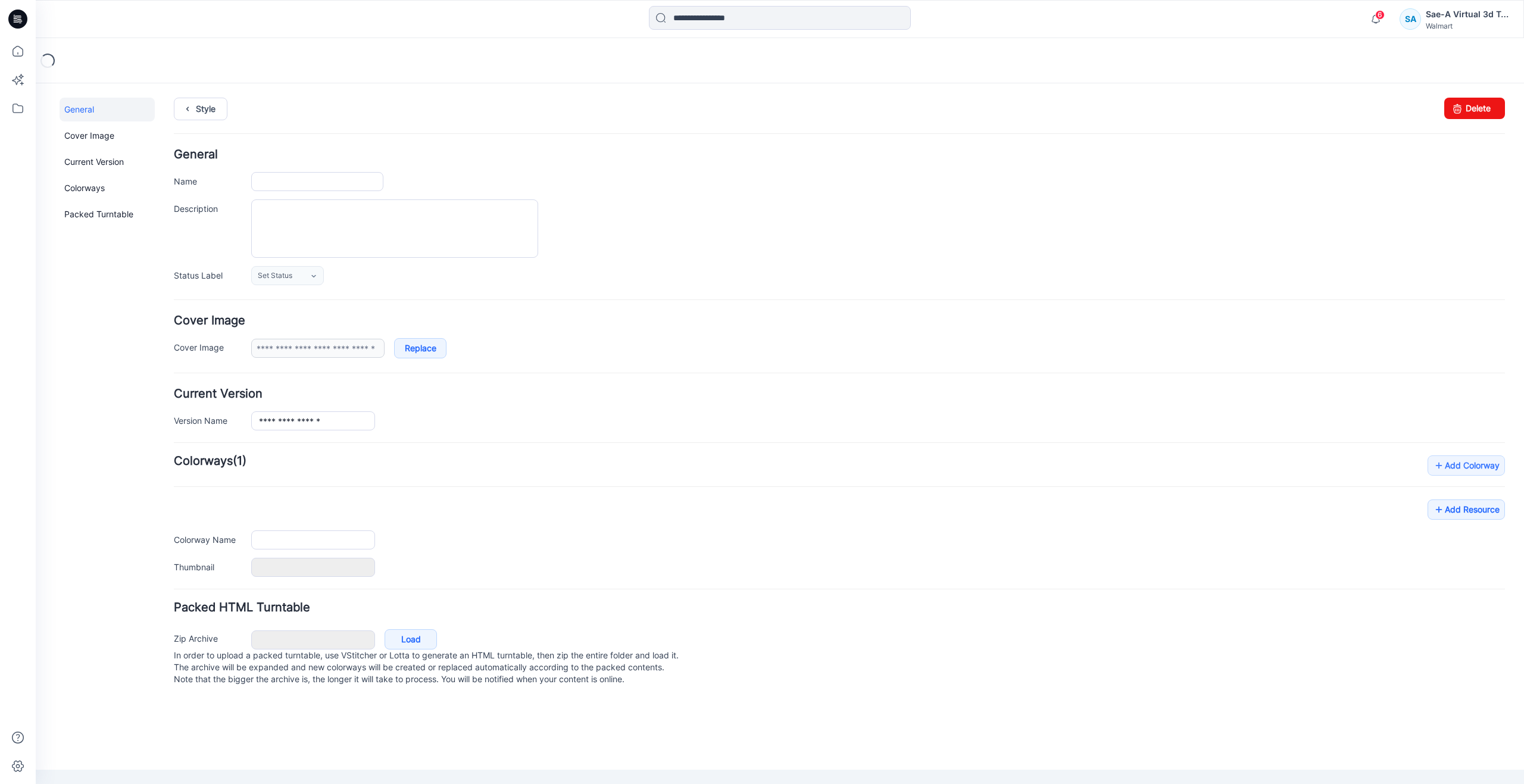
type input "**********"
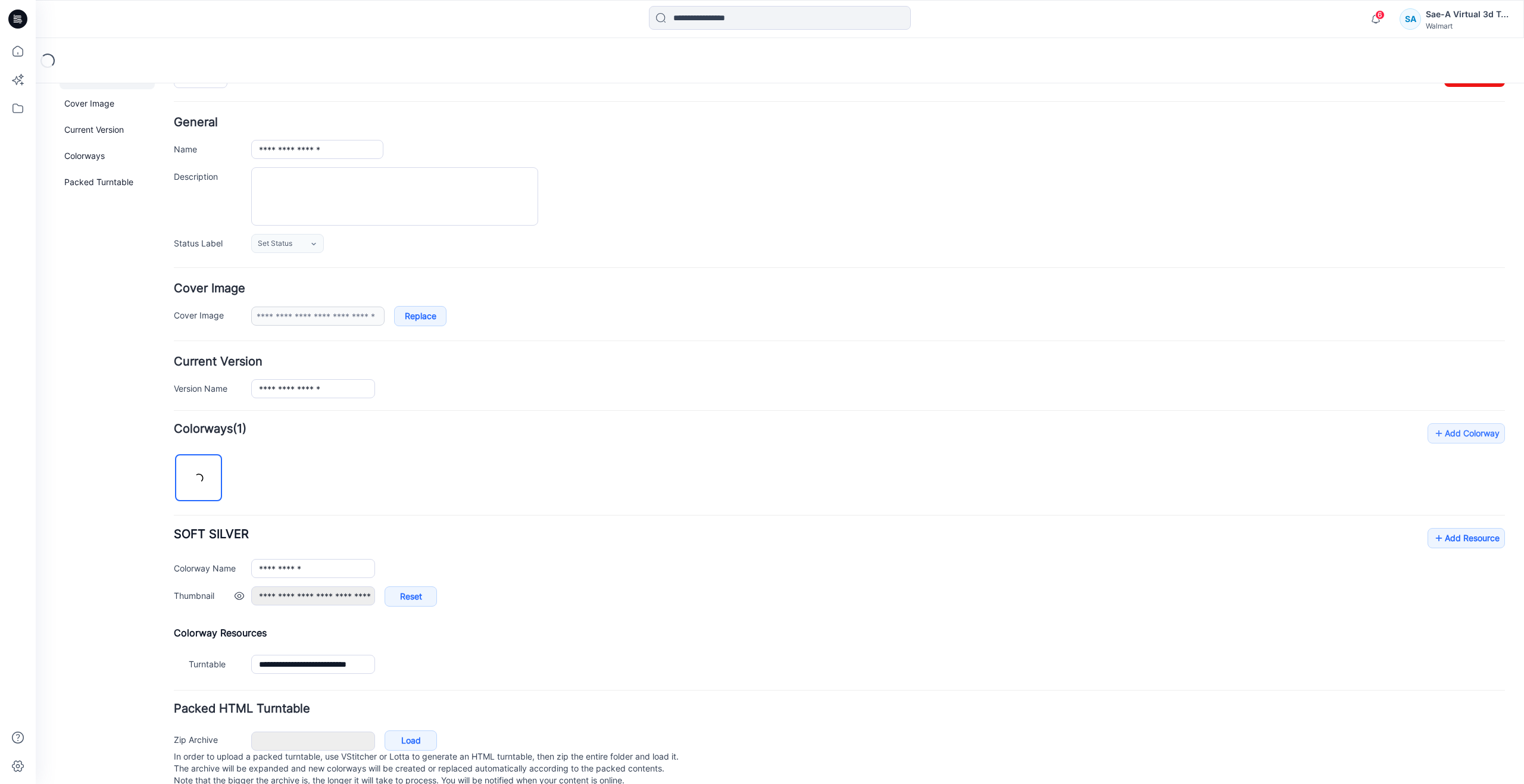
scroll to position [62, 0]
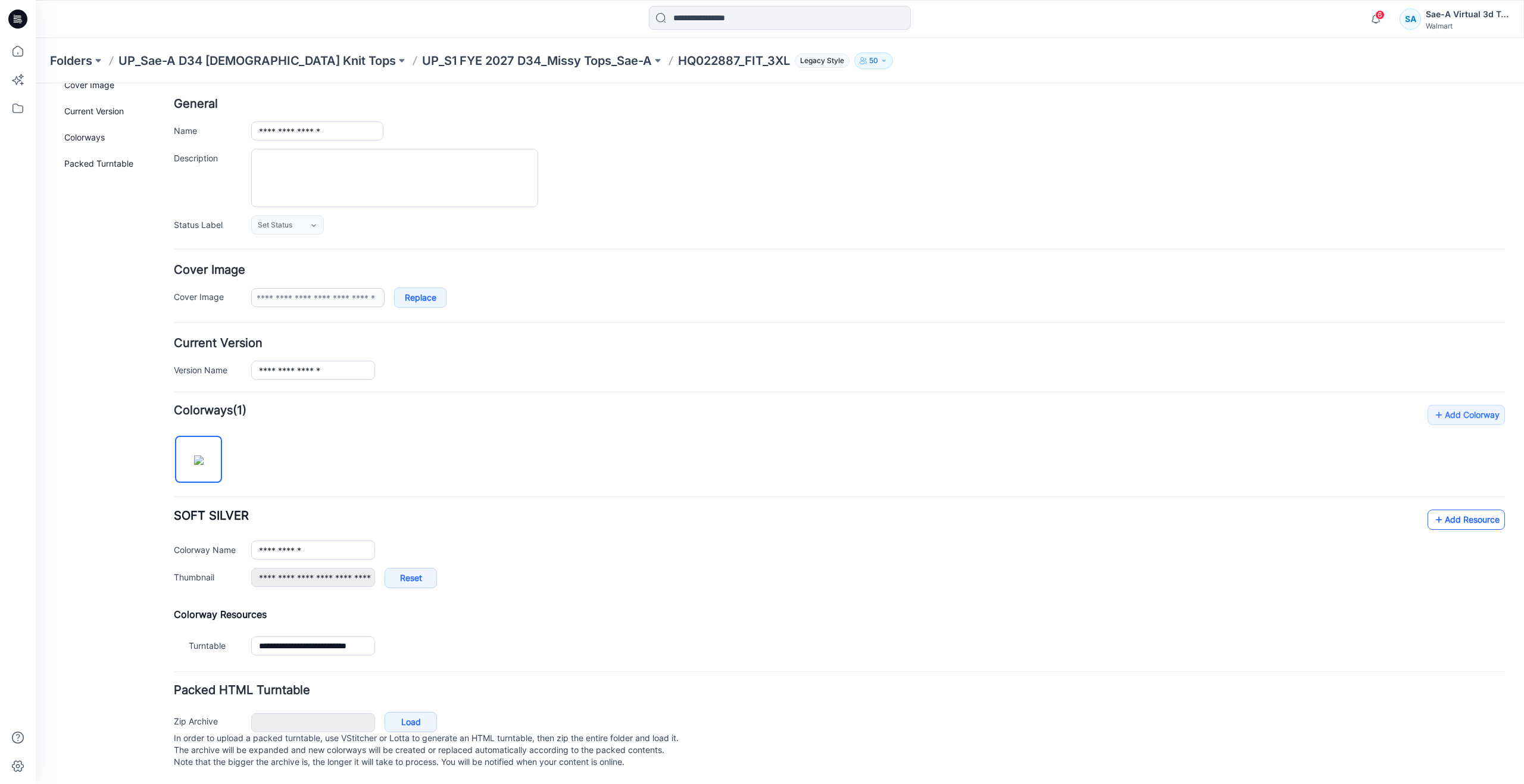
click at [1428, 509] on link "Add Resource" at bounding box center [1466, 519] width 77 height 20
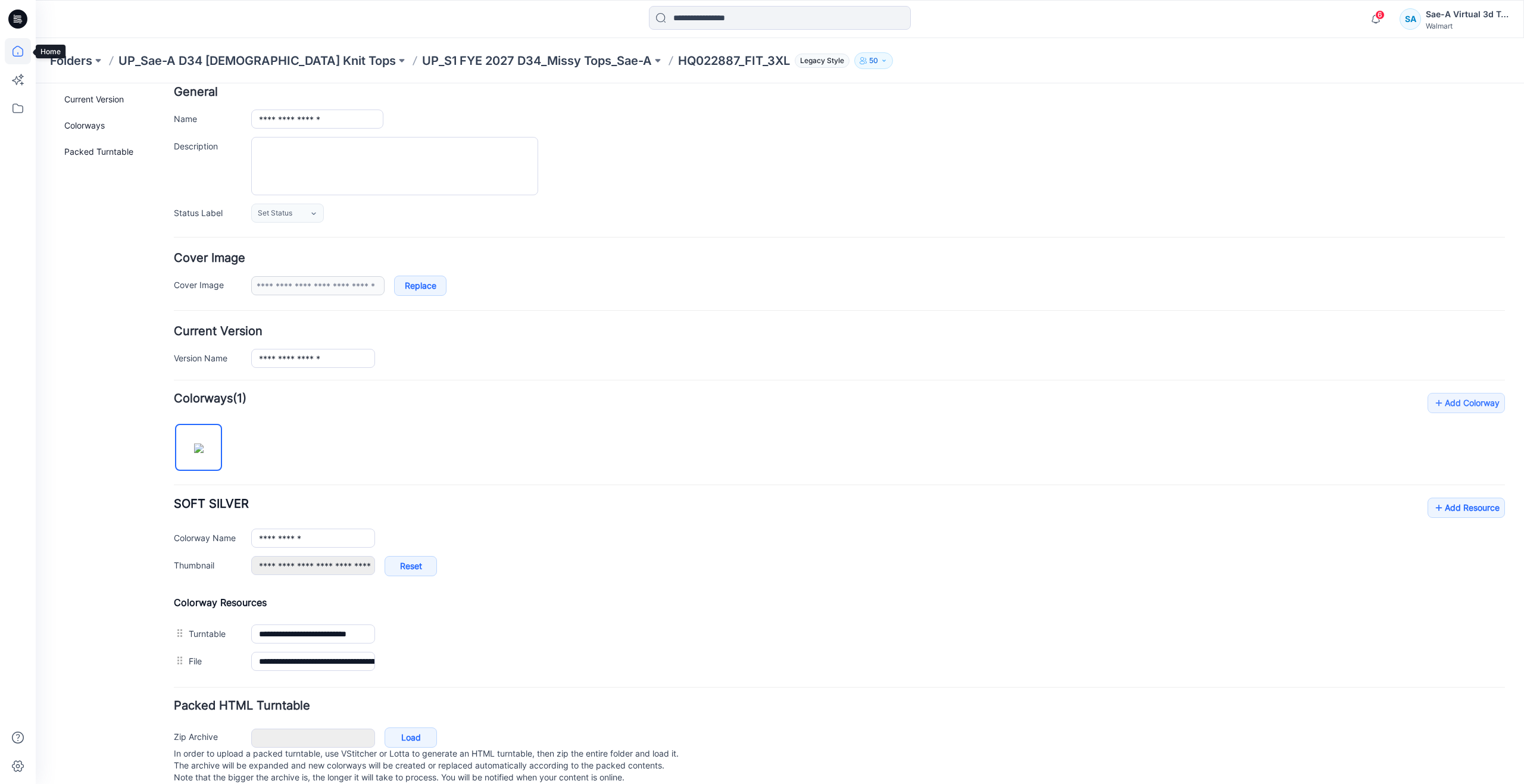
click at [25, 51] on icon at bounding box center [18, 51] width 26 height 26
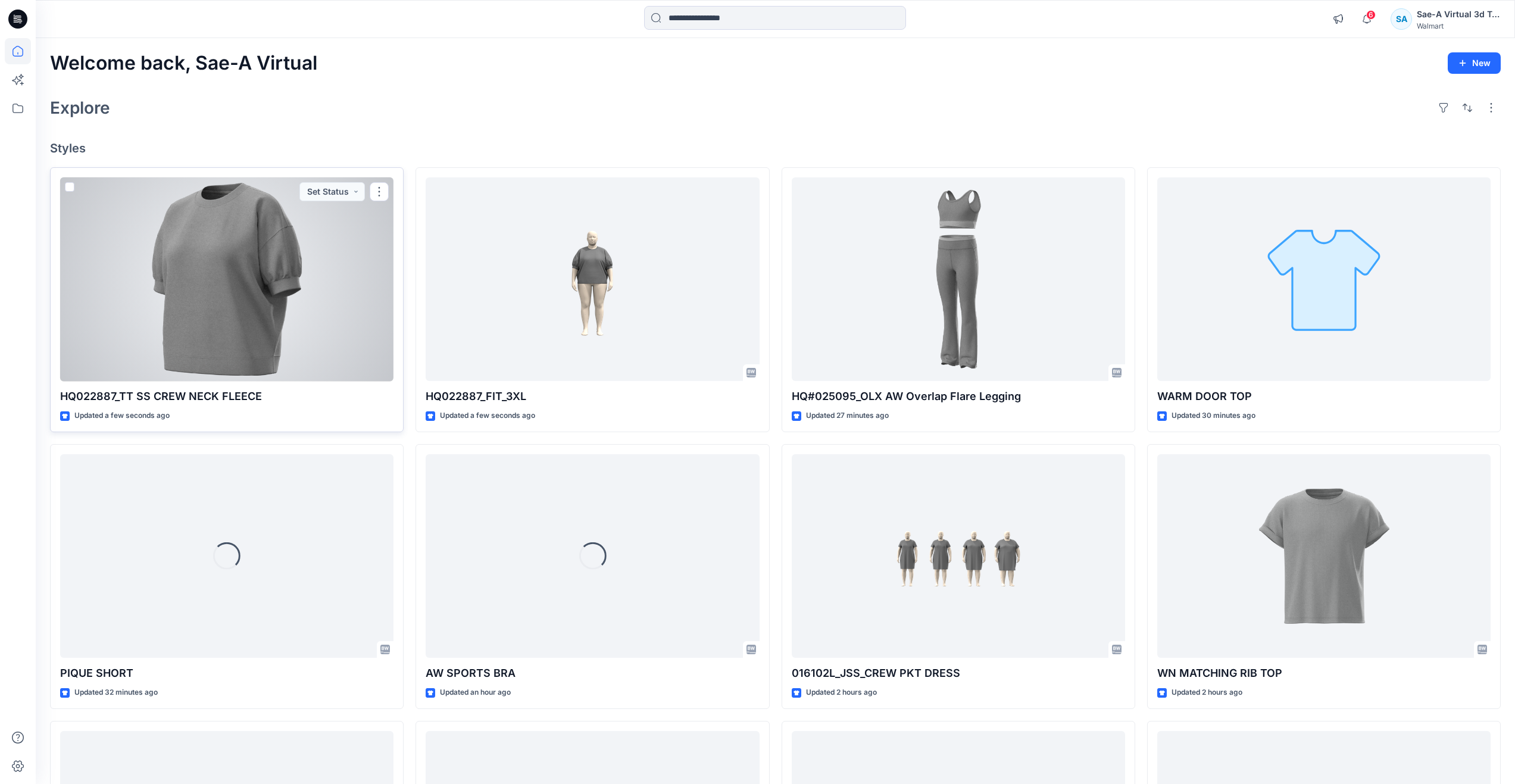
click at [175, 289] on div at bounding box center [227, 279] width 333 height 204
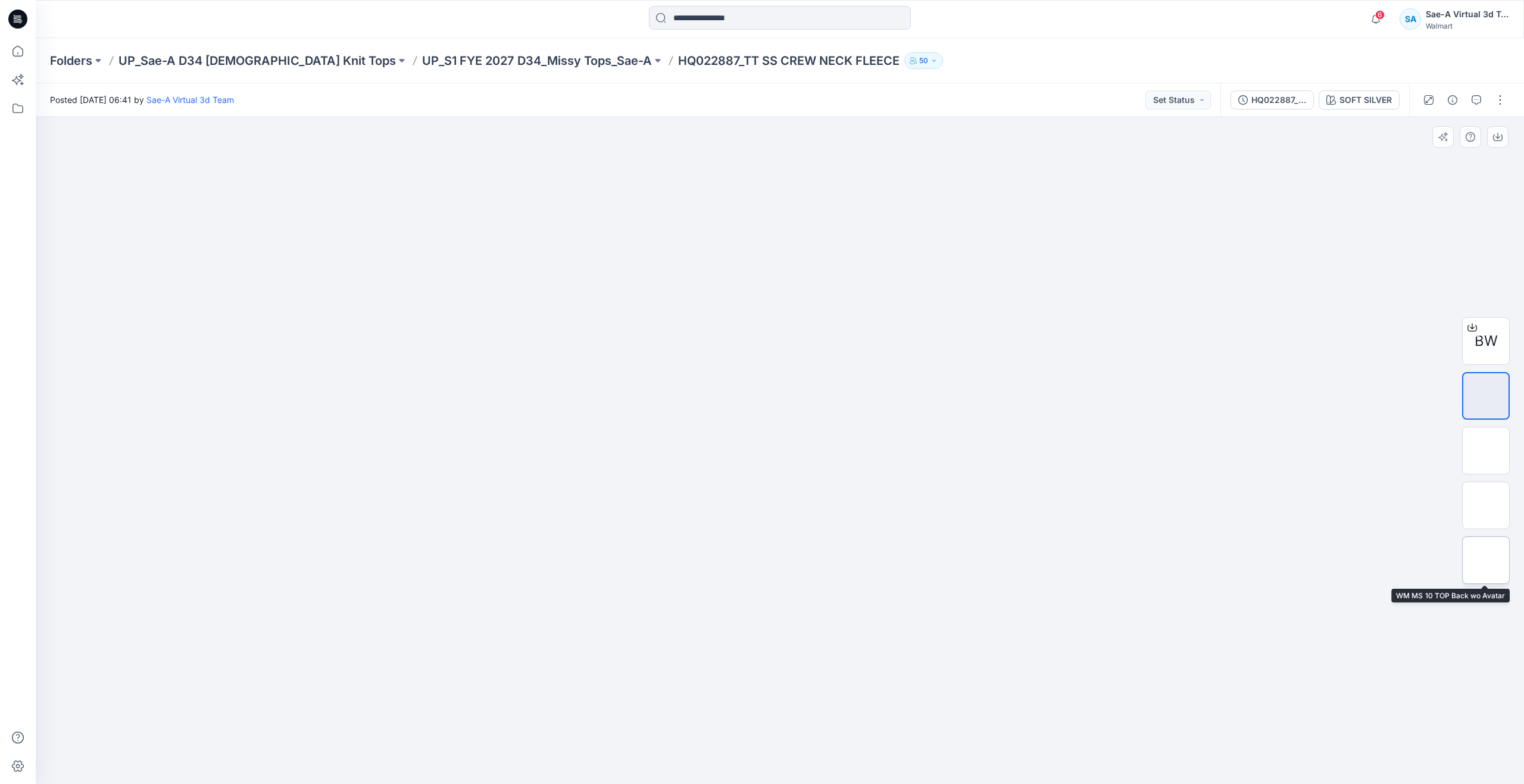
click at [1485, 560] on img at bounding box center [1485, 560] width 0 height 0
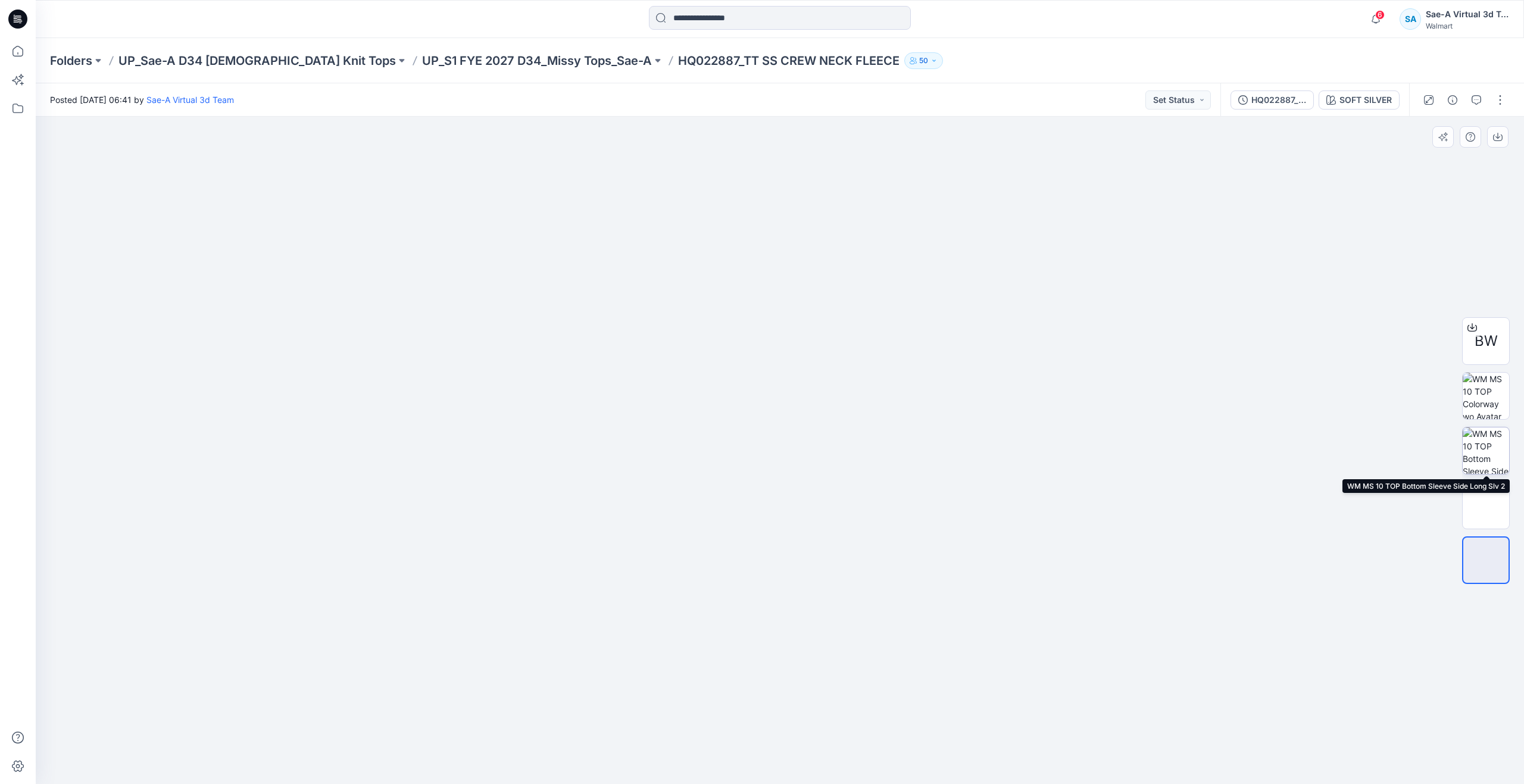
click at [1489, 428] on img at bounding box center [1485, 450] width 46 height 46
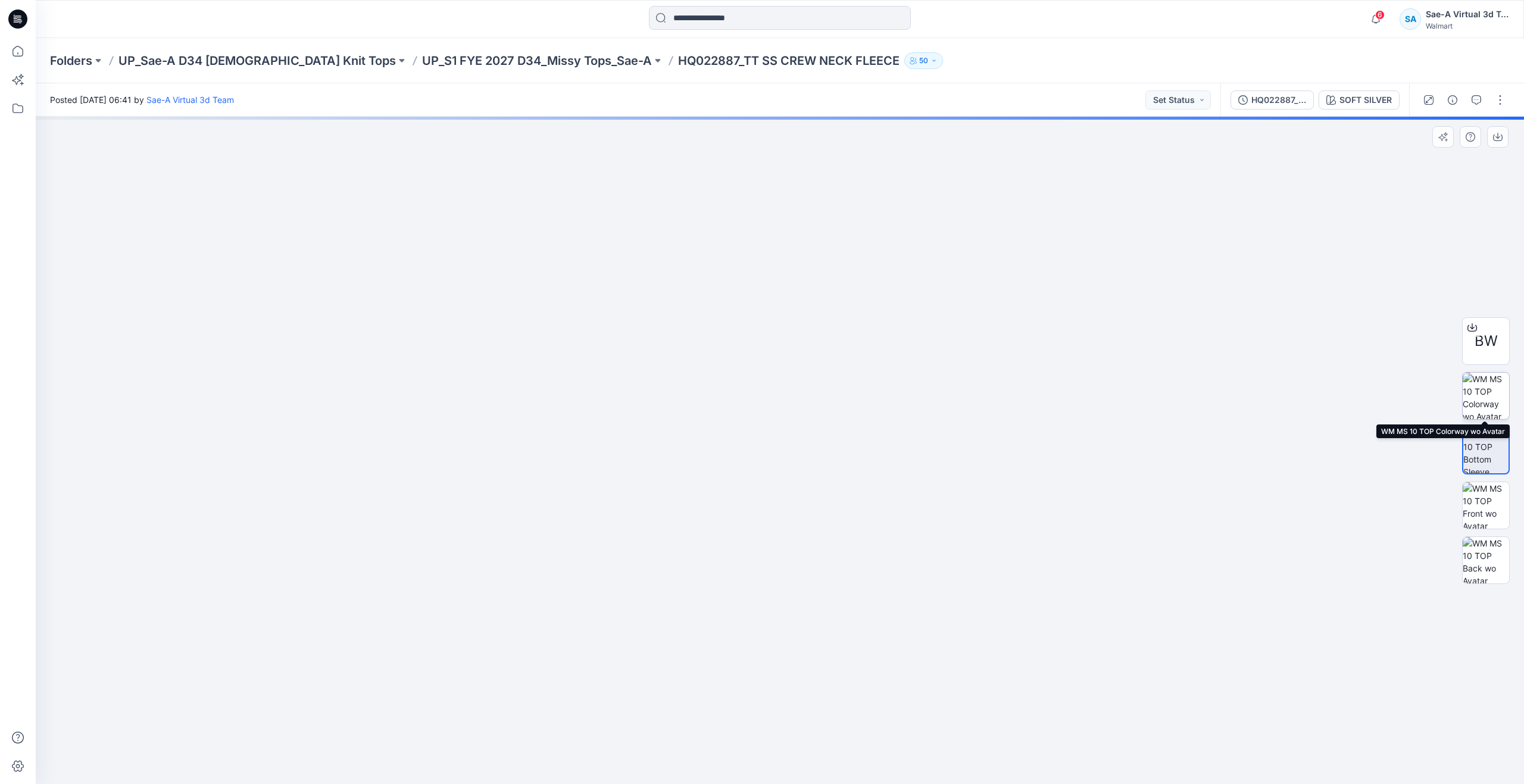
click at [1489, 388] on img at bounding box center [1485, 395] width 46 height 46
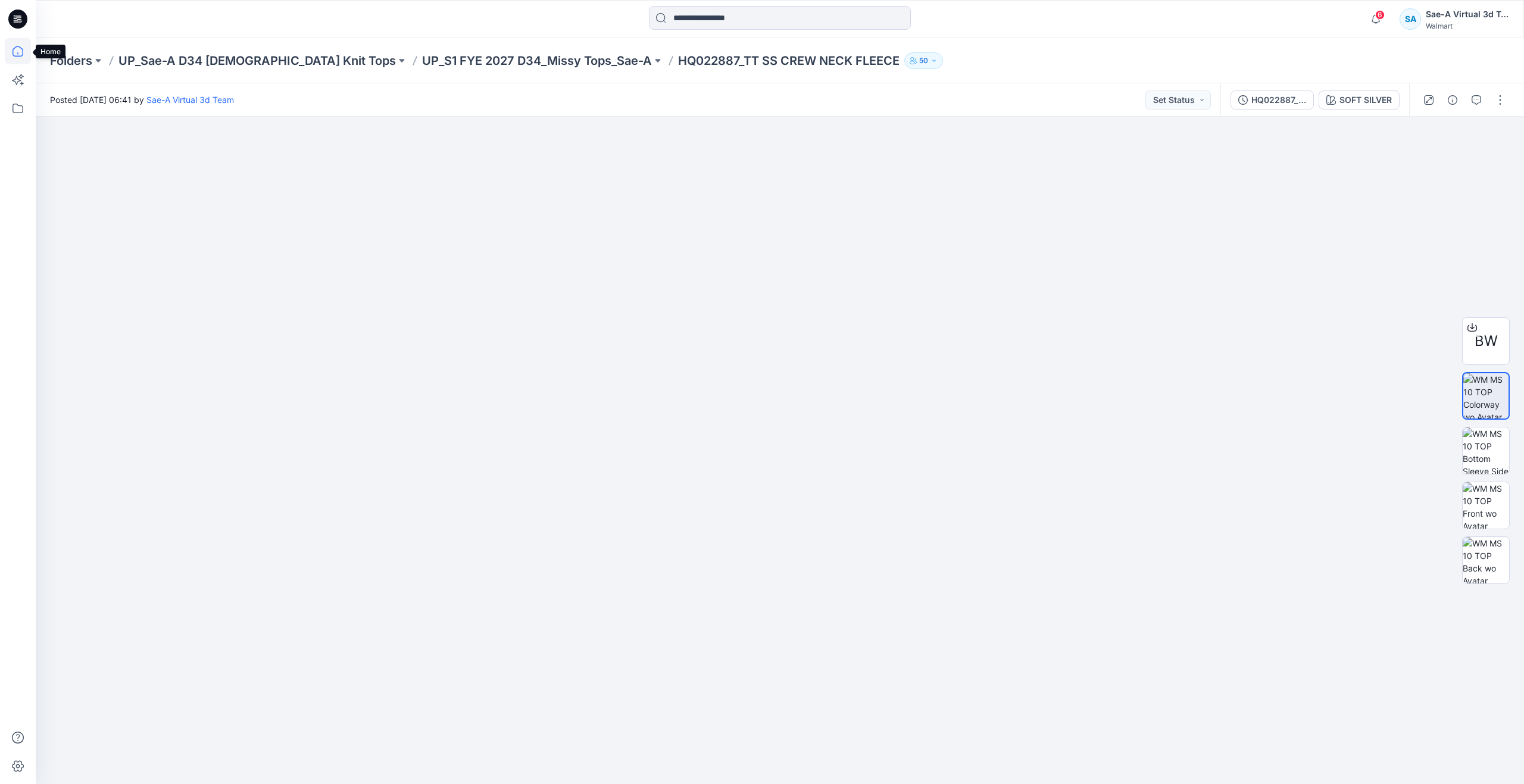
click at [19, 57] on icon at bounding box center [17, 51] width 10 height 10
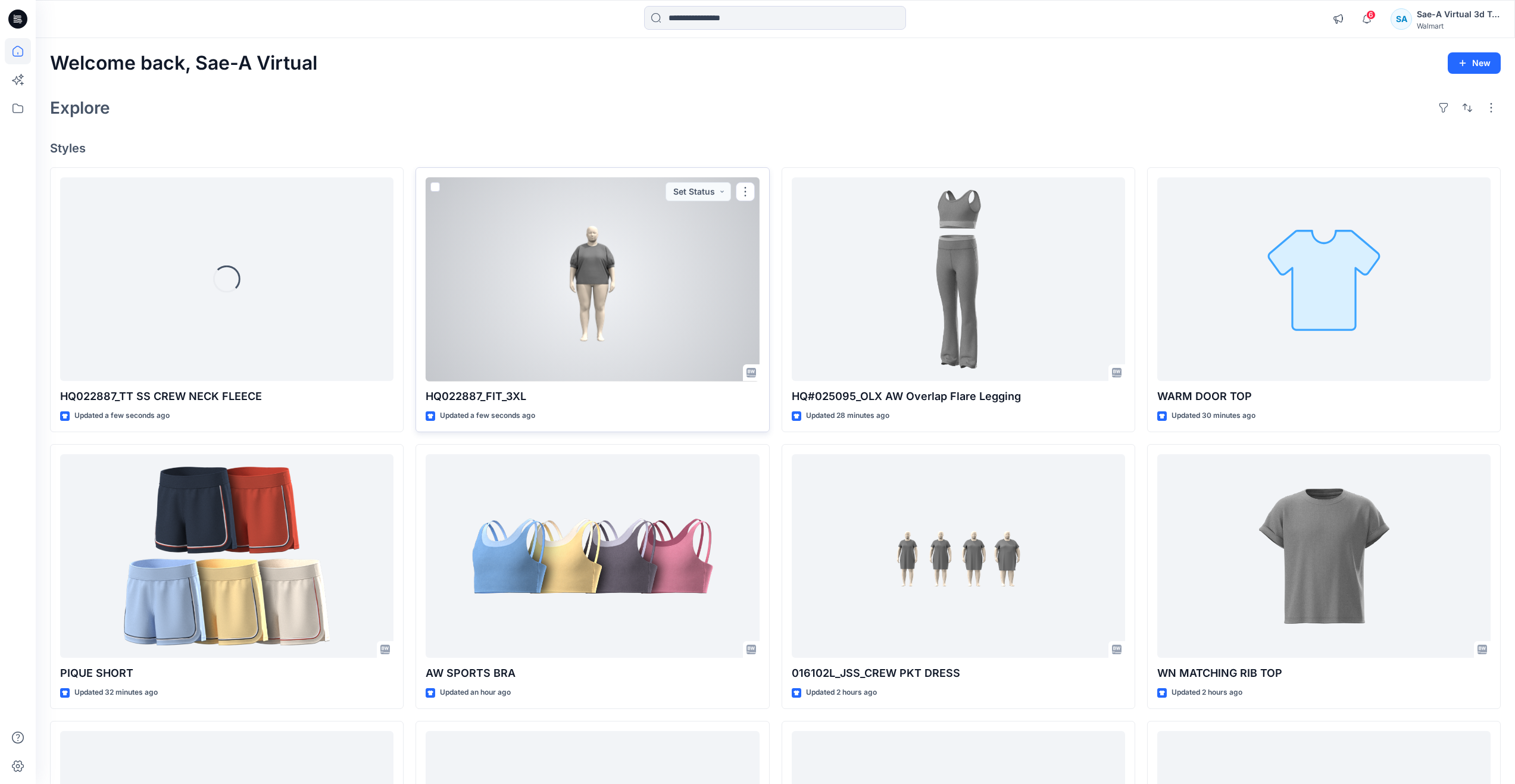
click at [620, 331] on div at bounding box center [592, 279] width 333 height 204
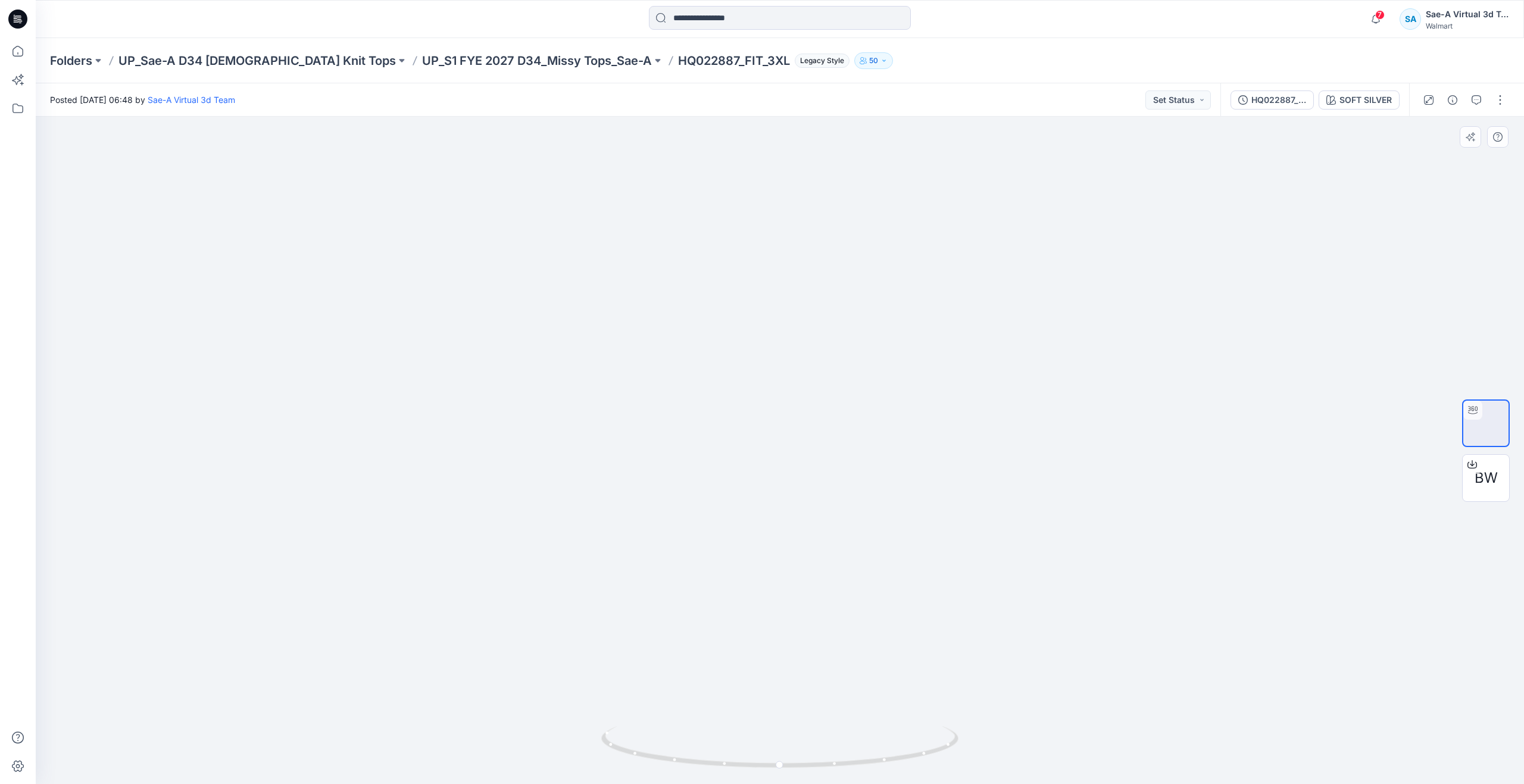
drag, startPoint x: 901, startPoint y: 528, endPoint x: 896, endPoint y: 586, distance: 58.2
drag, startPoint x: 780, startPoint y: 762, endPoint x: 797, endPoint y: 722, distance: 43.5
click at [797, 722] on div at bounding box center [779, 450] width 1488 height 667
click at [21, 50] on icon at bounding box center [18, 51] width 26 height 26
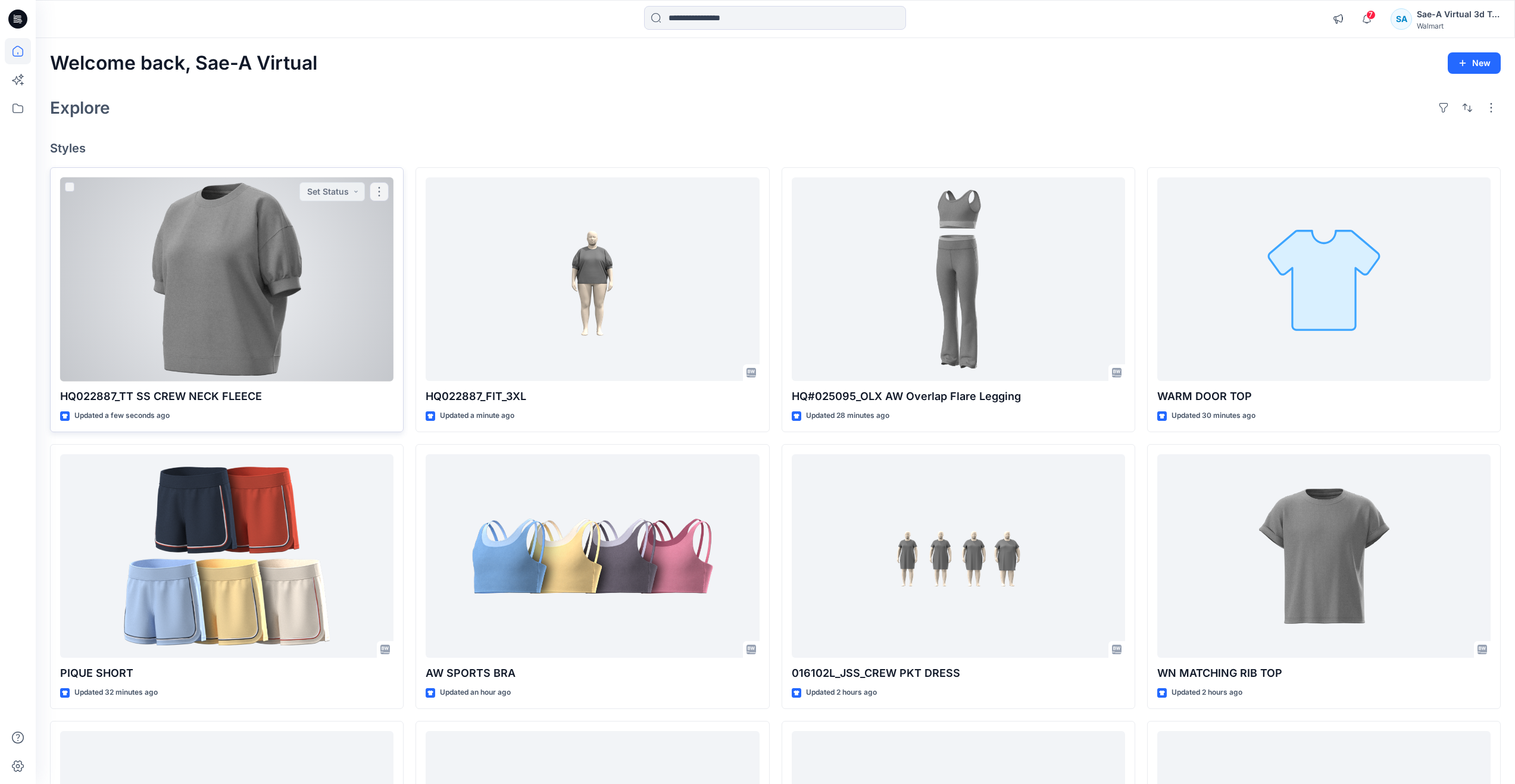
click at [264, 281] on div at bounding box center [227, 279] width 333 height 204
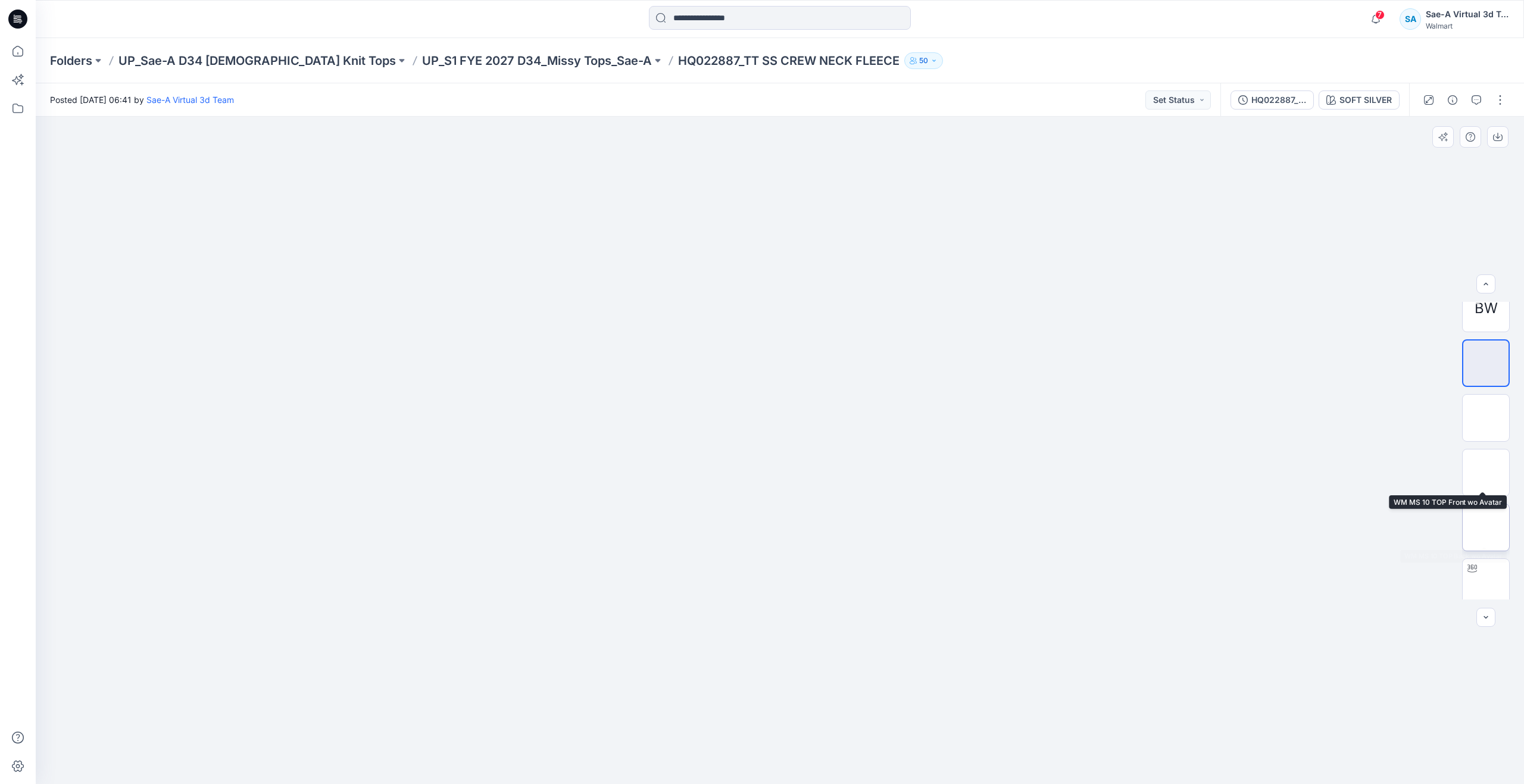
scroll to position [24, 0]
click at [1485, 575] on img at bounding box center [1485, 575] width 0 height 0
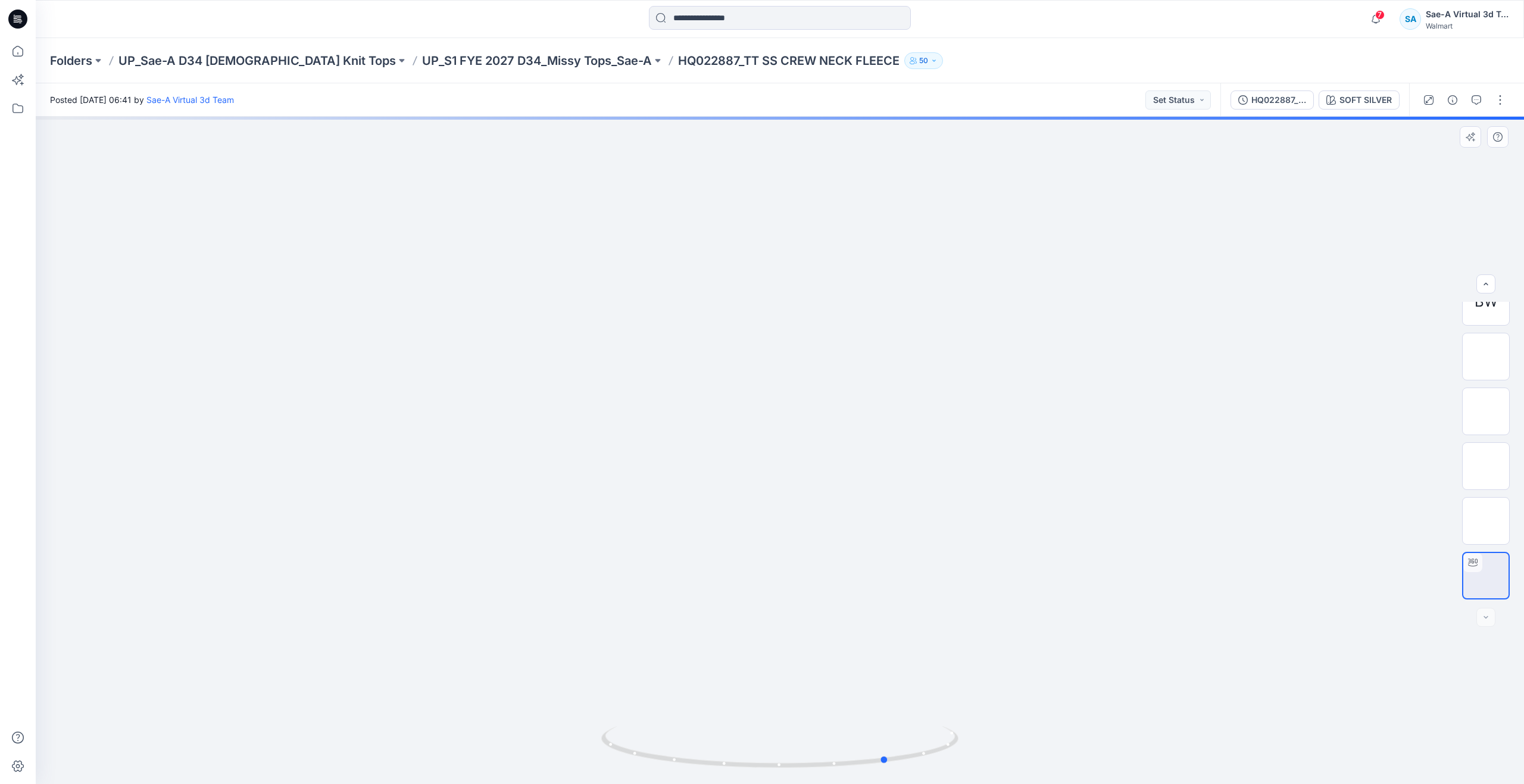
drag, startPoint x: 752, startPoint y: 757, endPoint x: 868, endPoint y: 692, distance: 133.0
click at [868, 692] on div at bounding box center [779, 450] width 1488 height 667
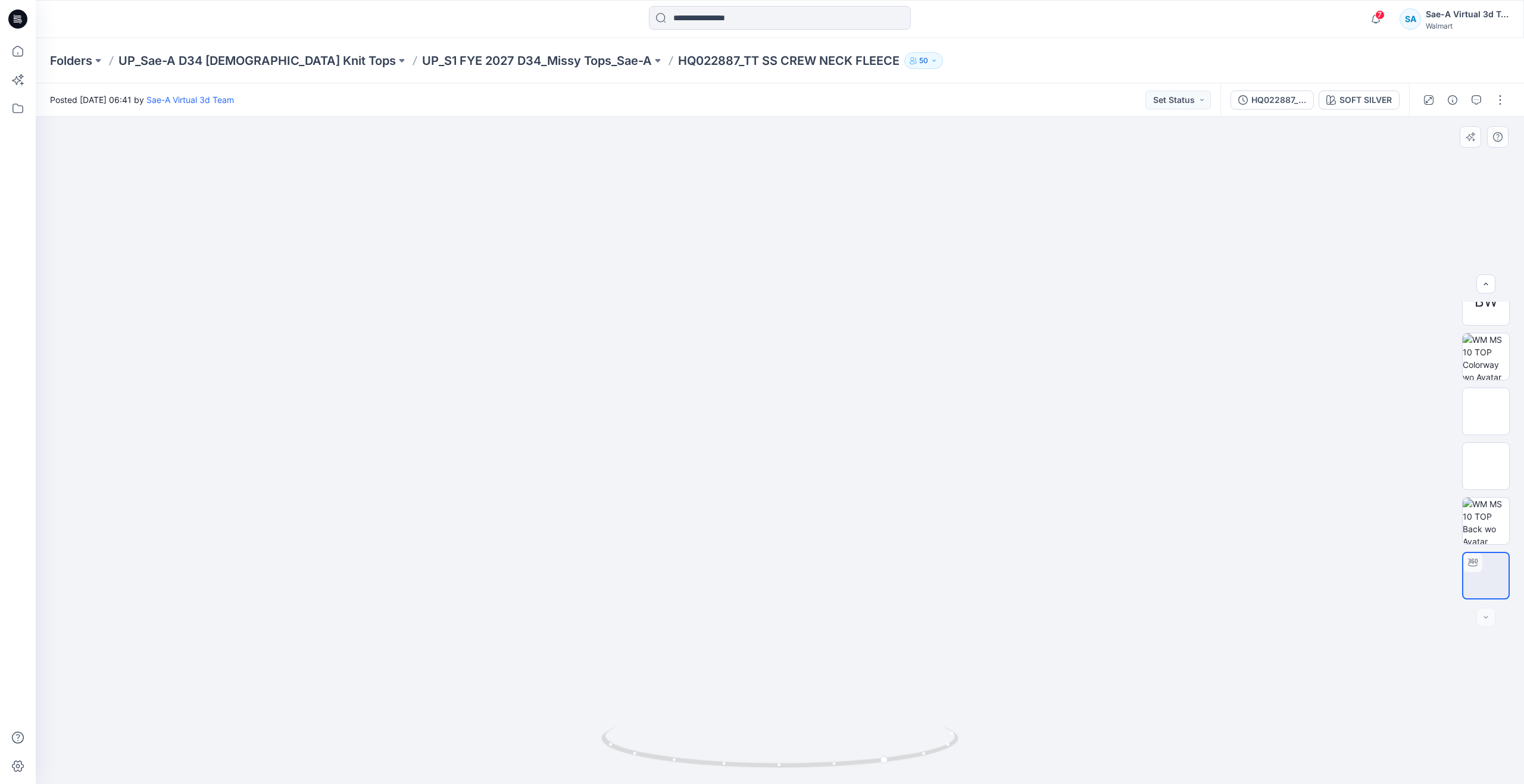
drag, startPoint x: 1129, startPoint y: 378, endPoint x: 1359, endPoint y: 219, distance: 279.6
click at [1501, 106] on button "button" at bounding box center [1500, 100] width 19 height 19
click at [1441, 152] on button "Edit" at bounding box center [1450, 160] width 109 height 22
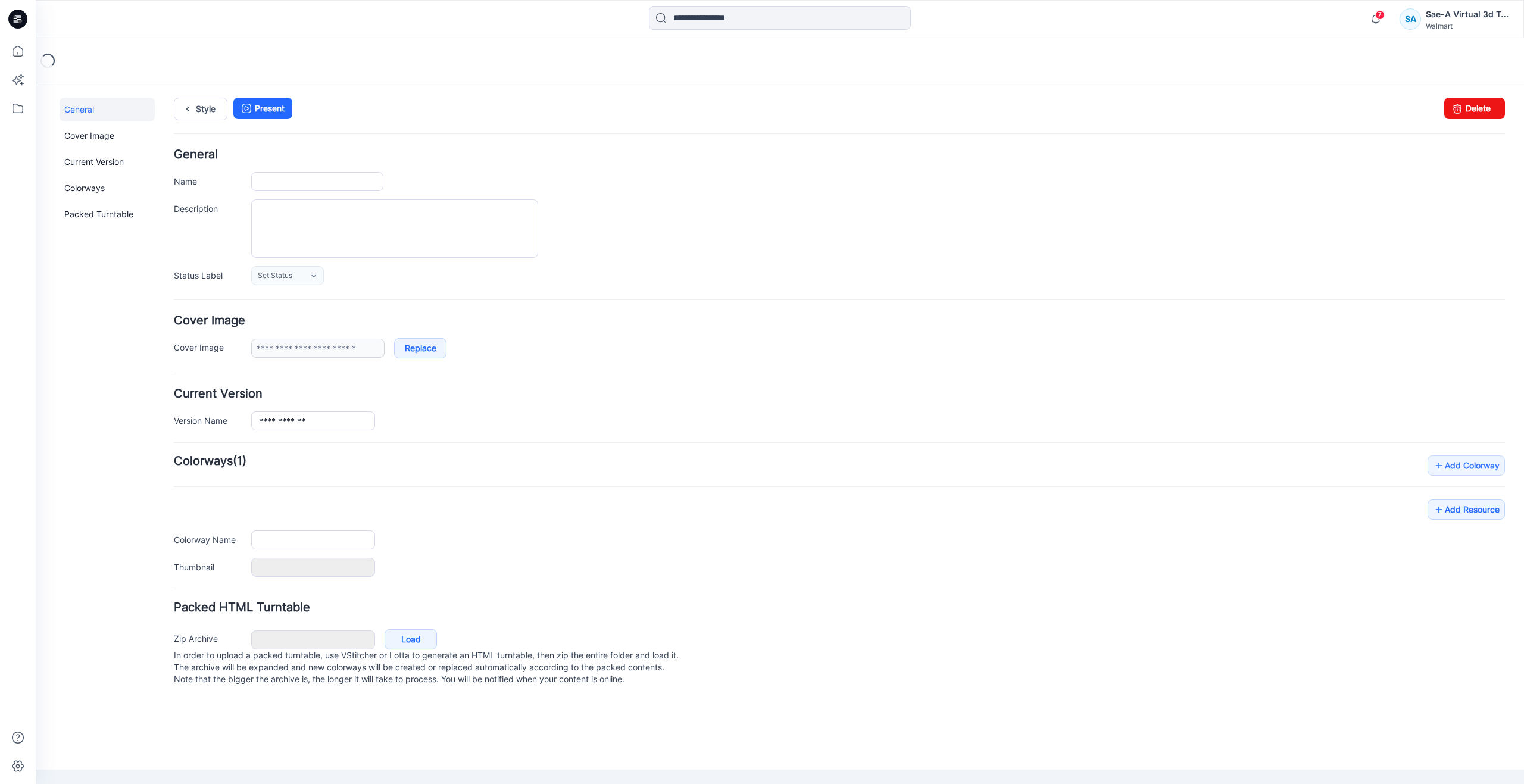
type input "**********"
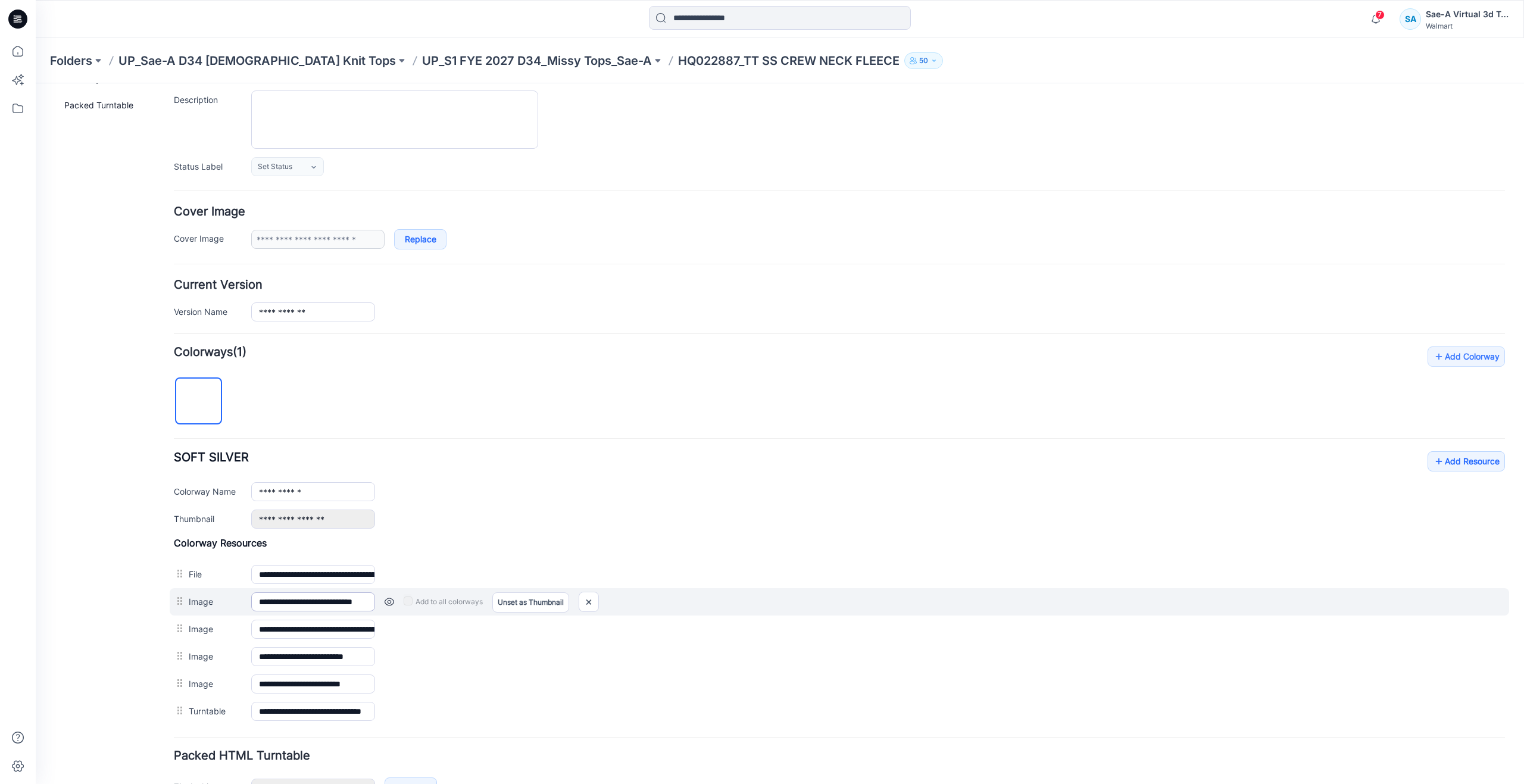
scroll to position [119, 0]
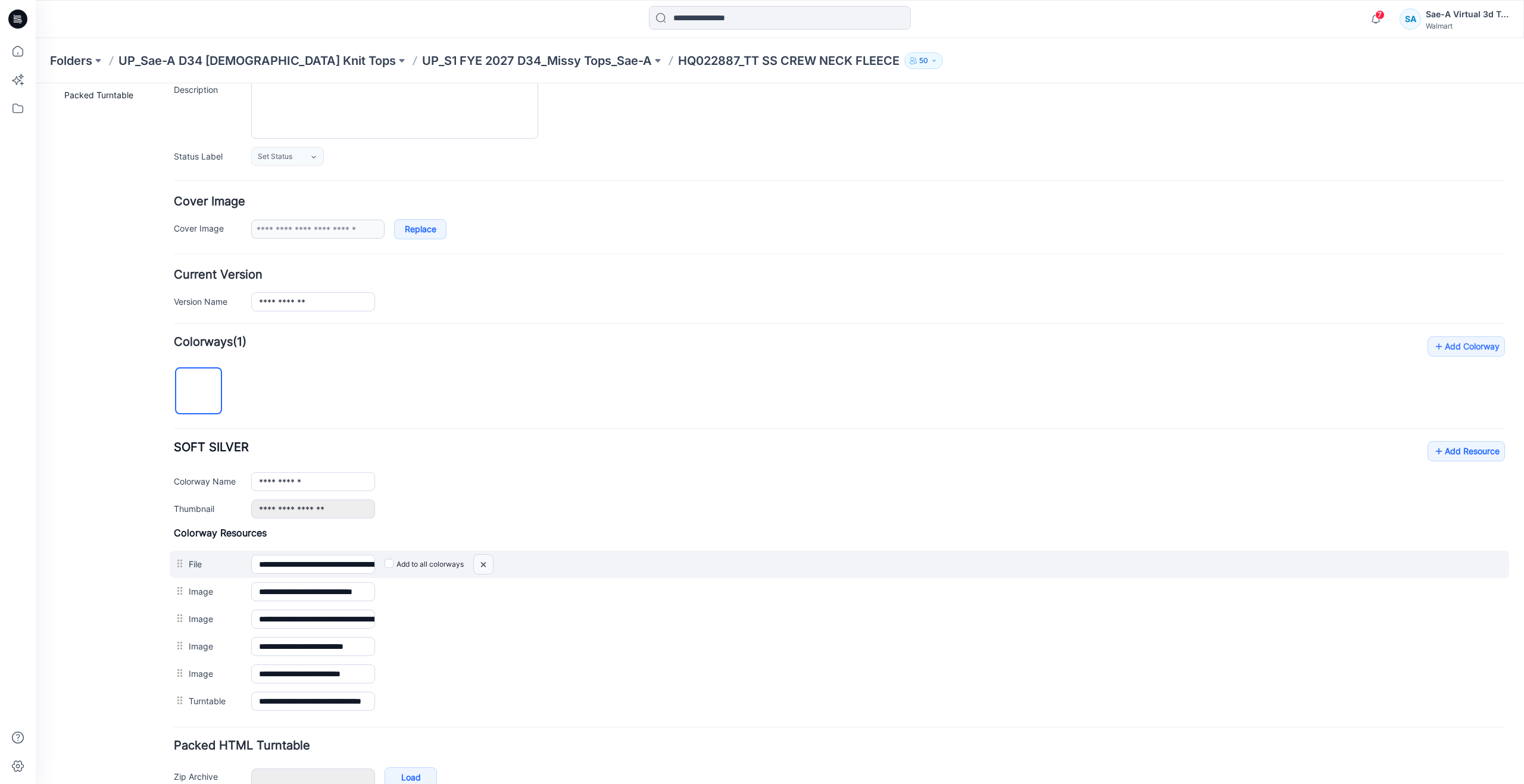
click at [488, 563] on img at bounding box center [483, 564] width 19 height 20
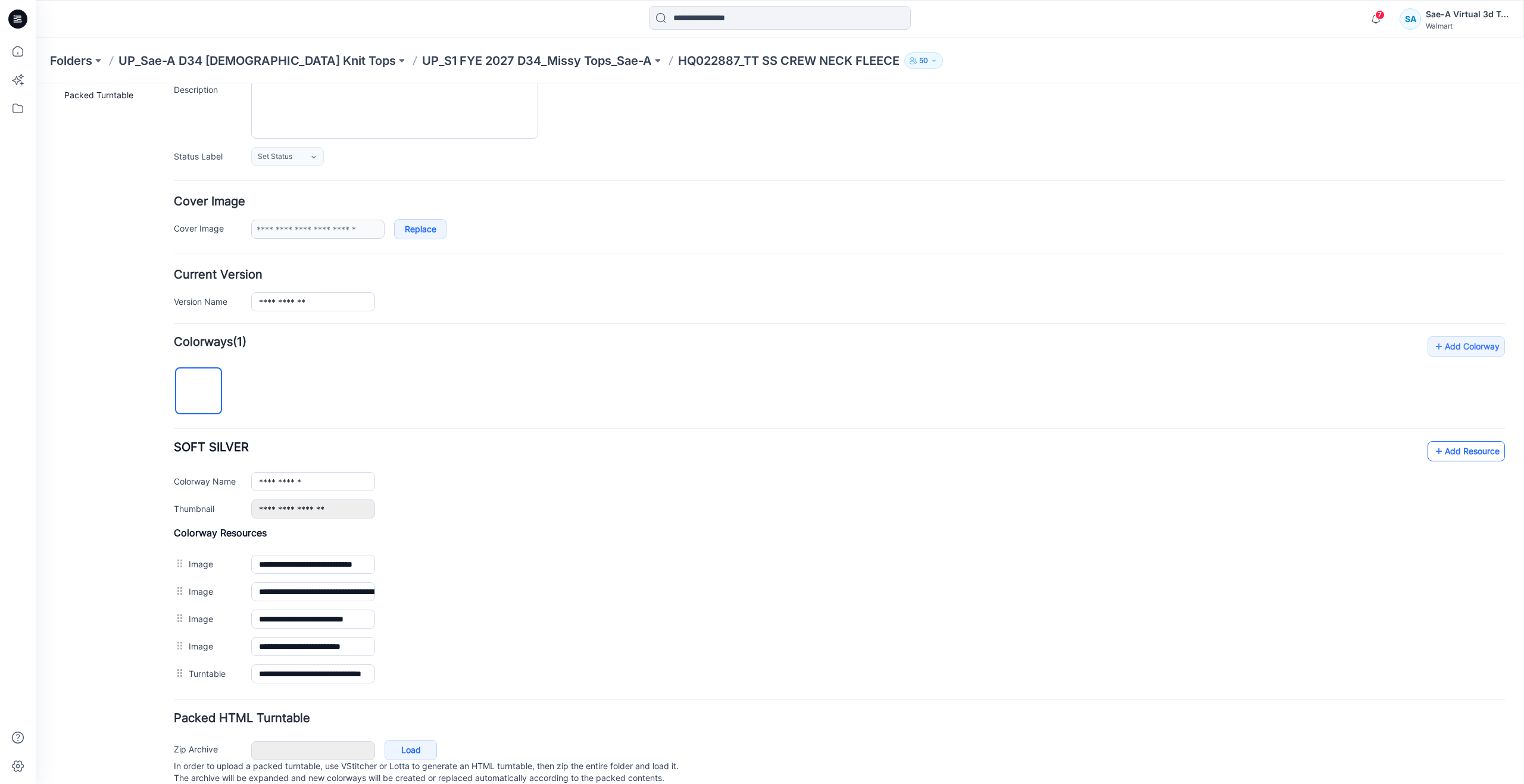
click at [1446, 449] on link "Add Resource" at bounding box center [1466, 450] width 77 height 20
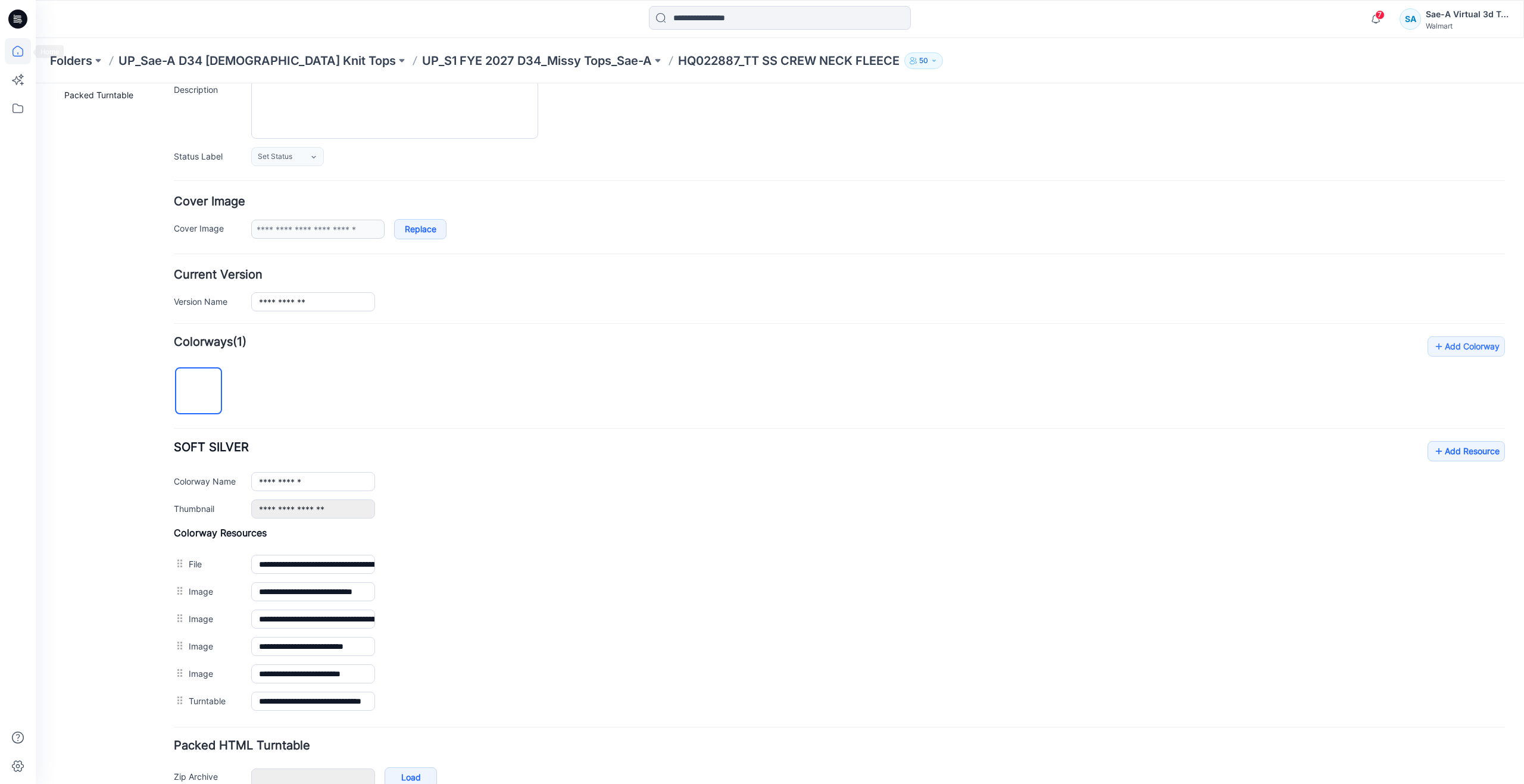
click at [25, 52] on icon at bounding box center [18, 51] width 26 height 26
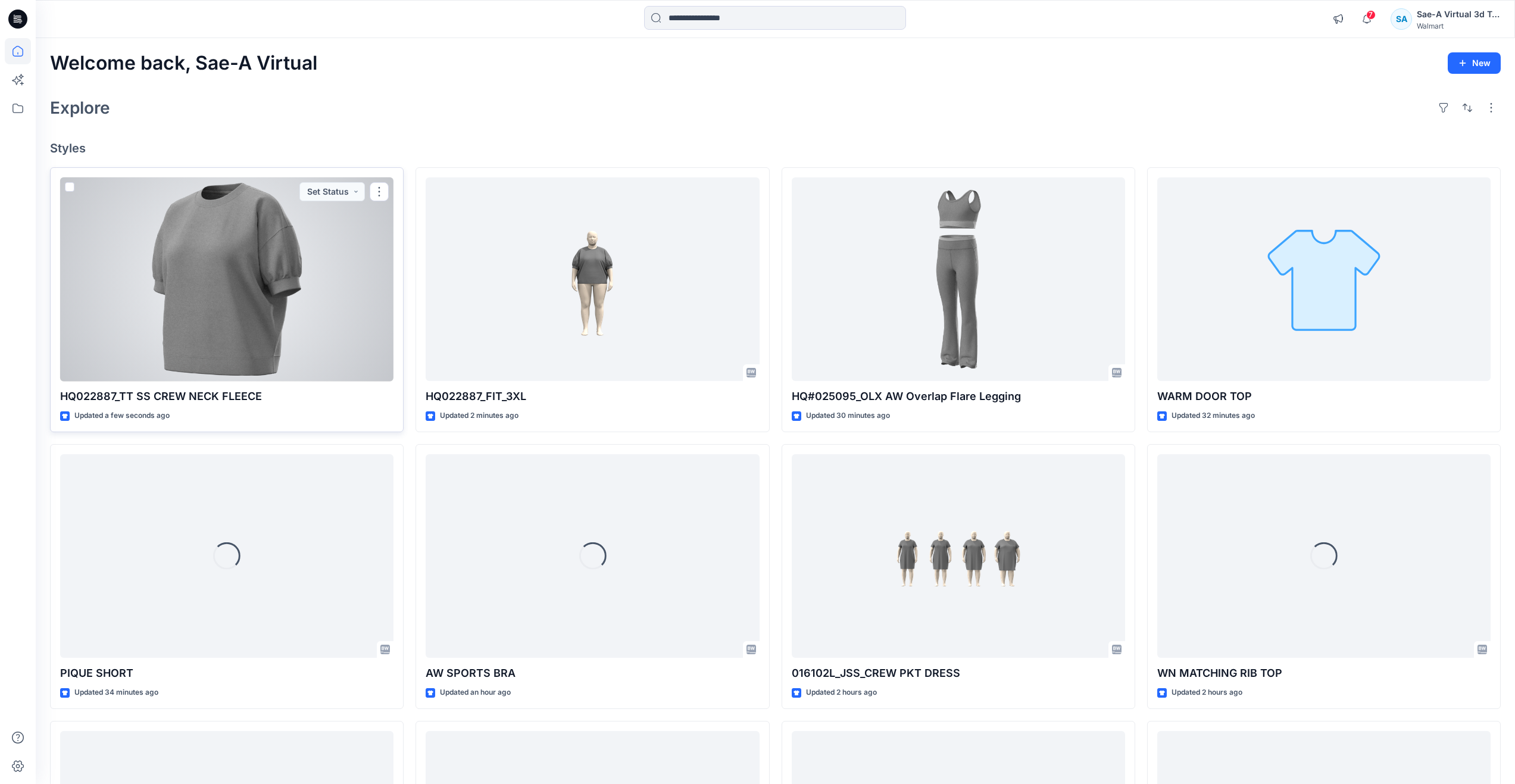
click at [263, 347] on div at bounding box center [227, 279] width 333 height 204
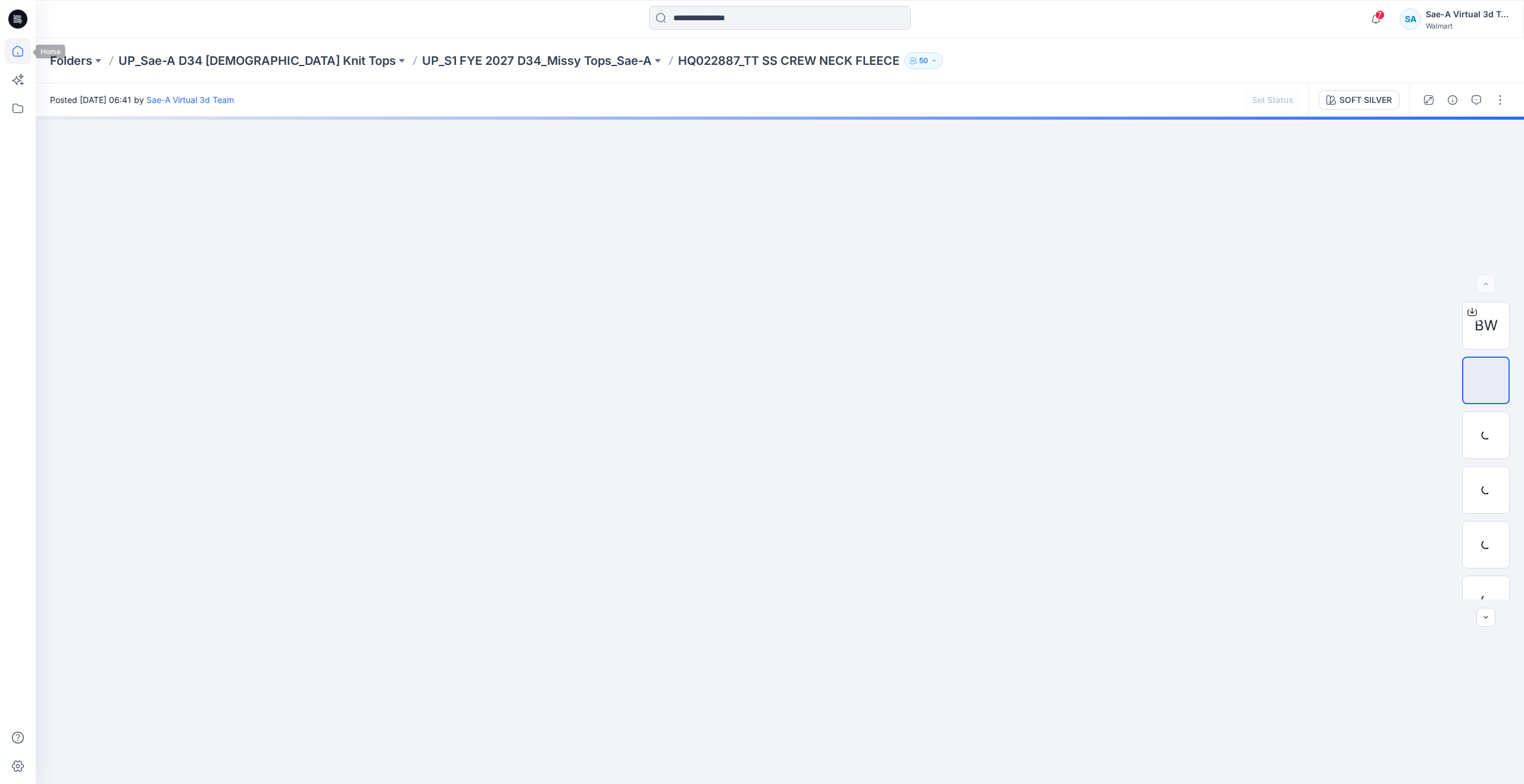
click at [23, 49] on icon at bounding box center [18, 51] width 26 height 26
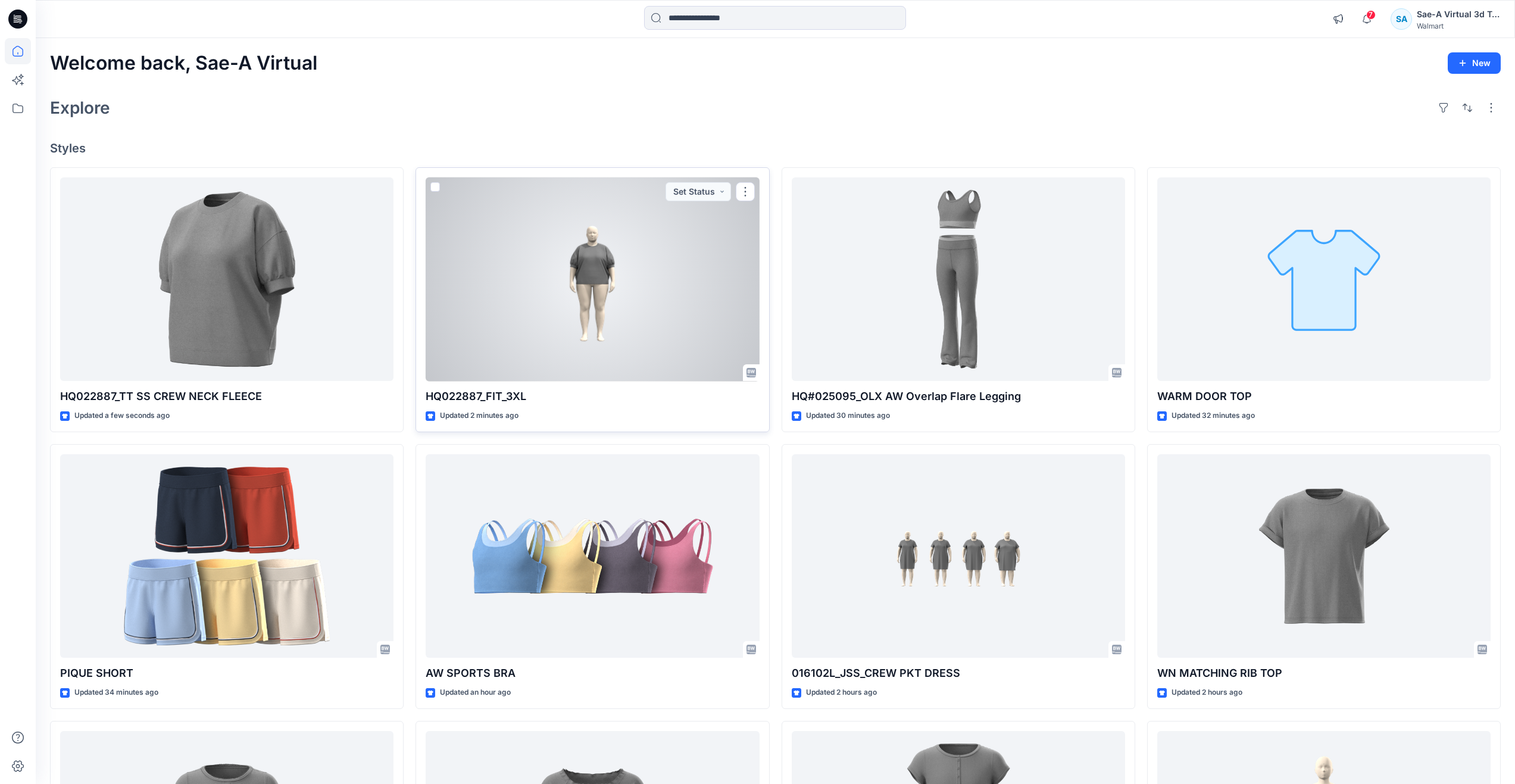
click at [516, 329] on div at bounding box center [592, 279] width 333 height 204
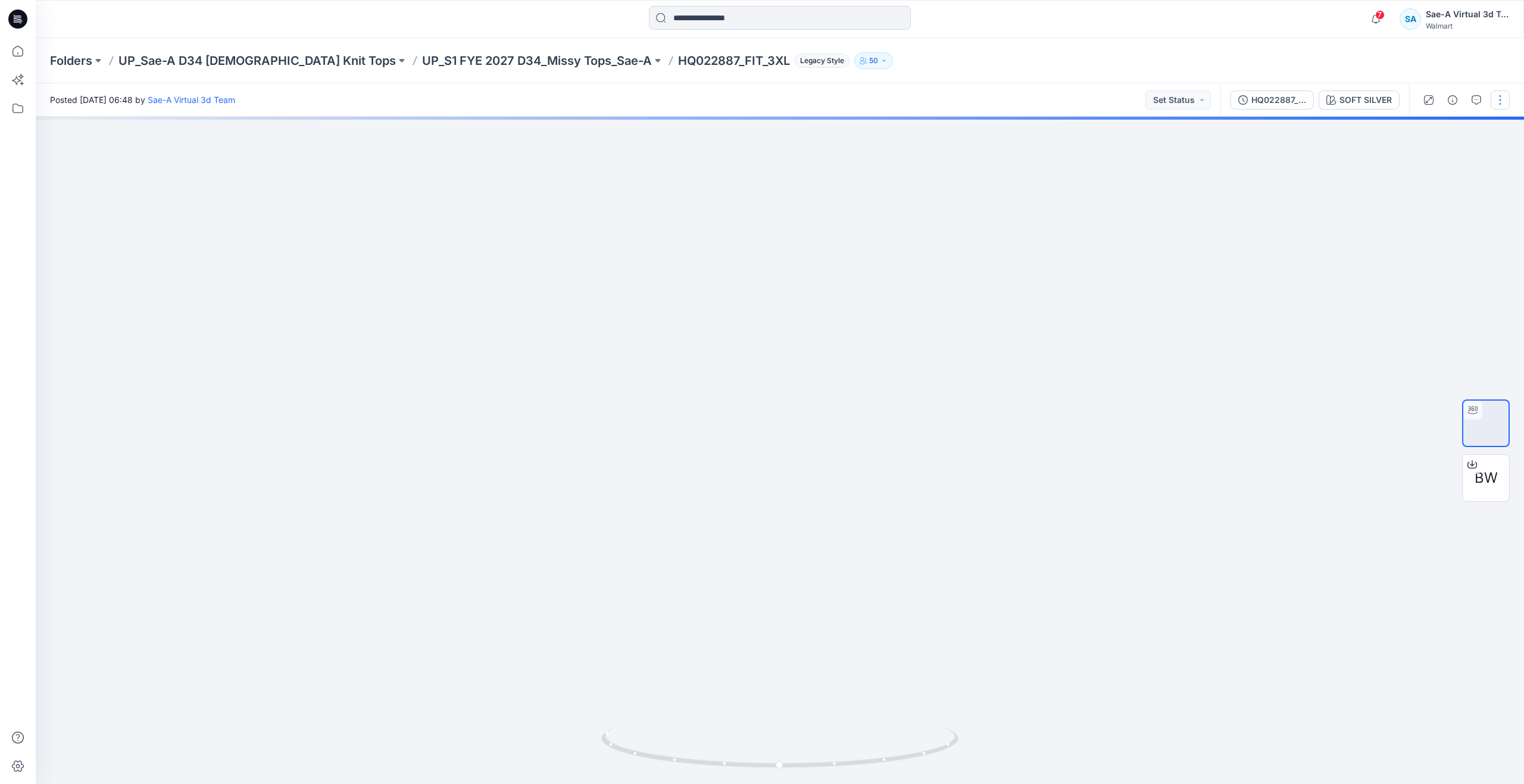
click at [1500, 106] on button "button" at bounding box center [1500, 100] width 19 height 19
click at [1419, 132] on p "Edit" at bounding box center [1424, 127] width 15 height 12
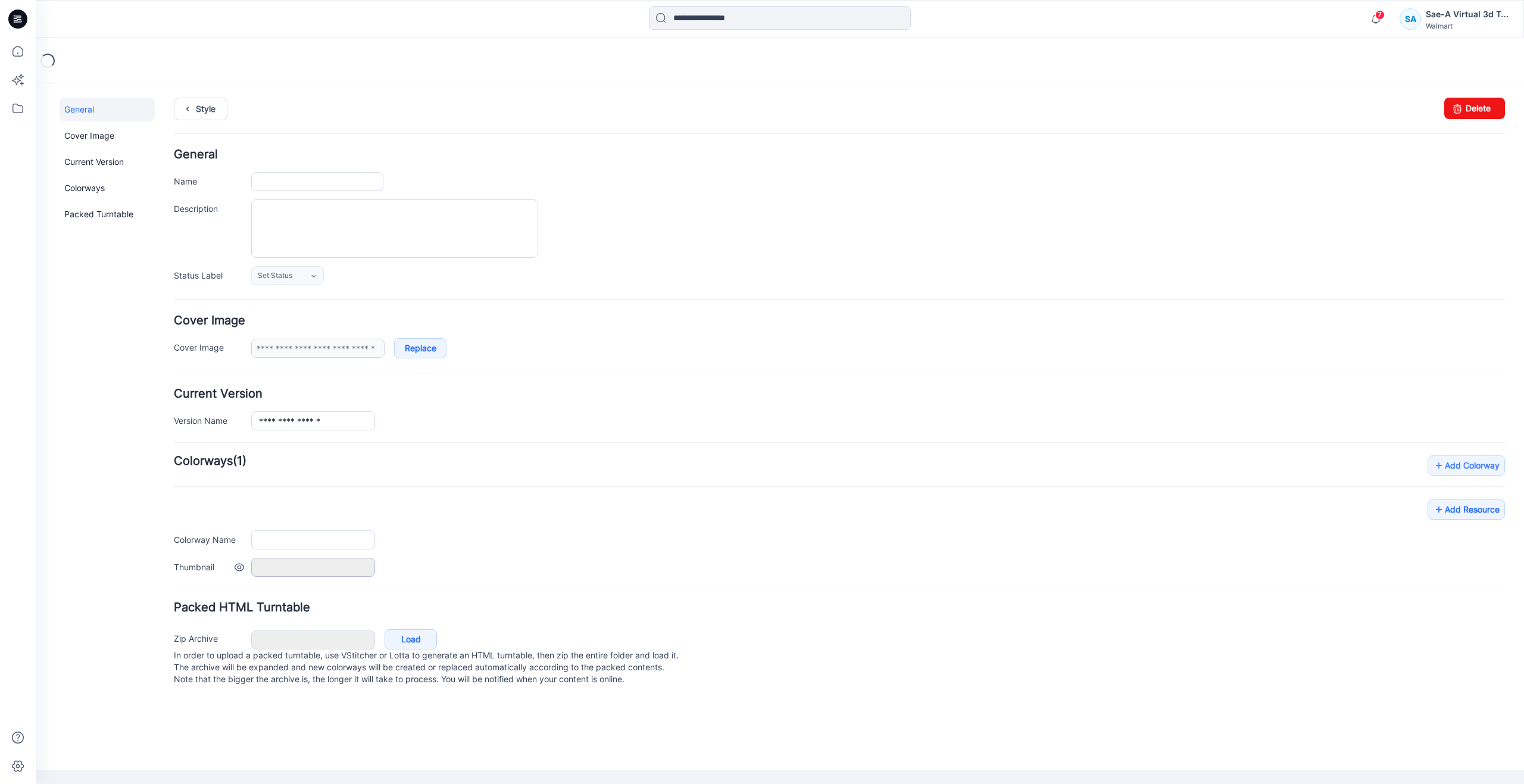
type input "**********"
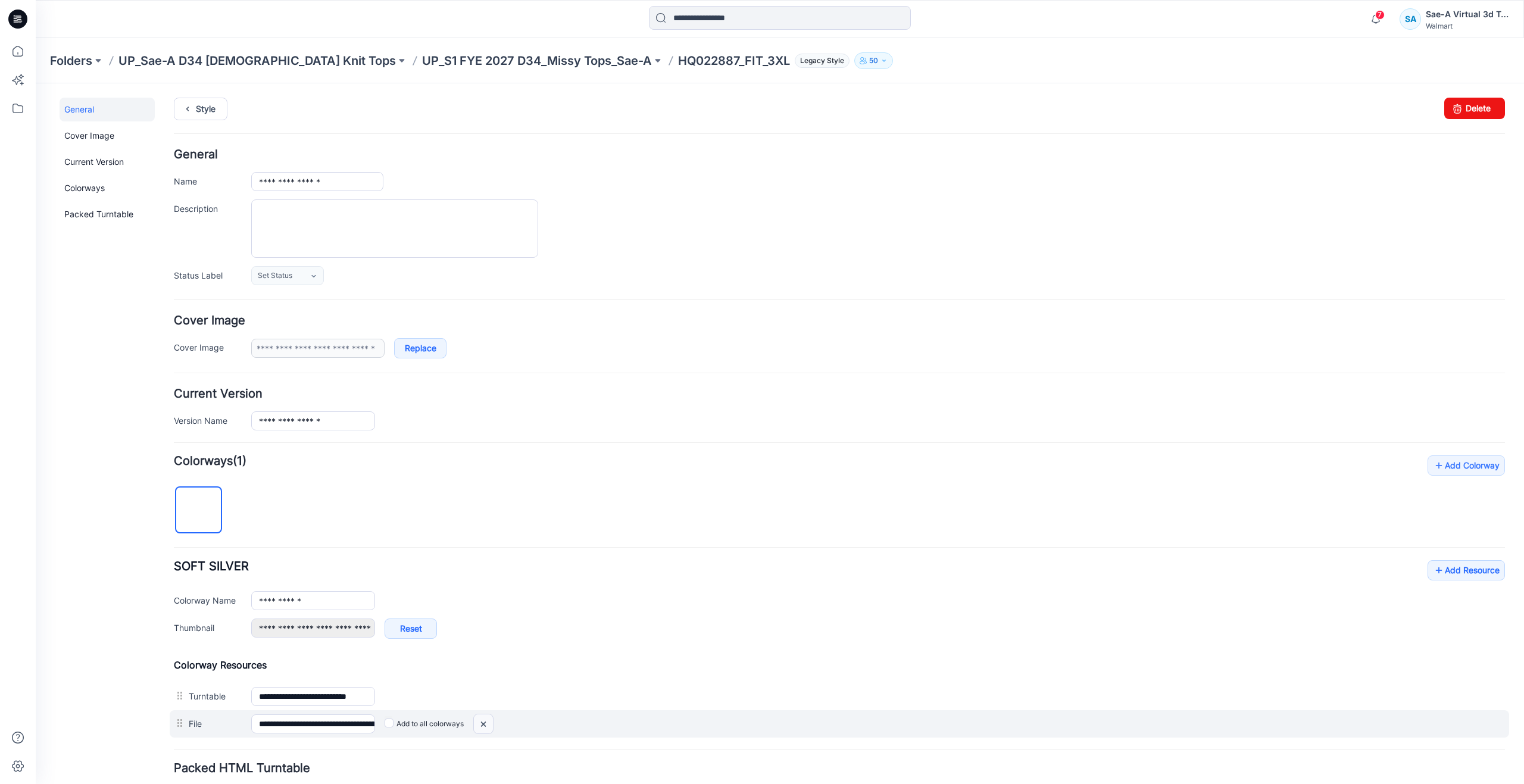
click at [480, 727] on img at bounding box center [483, 724] width 19 height 20
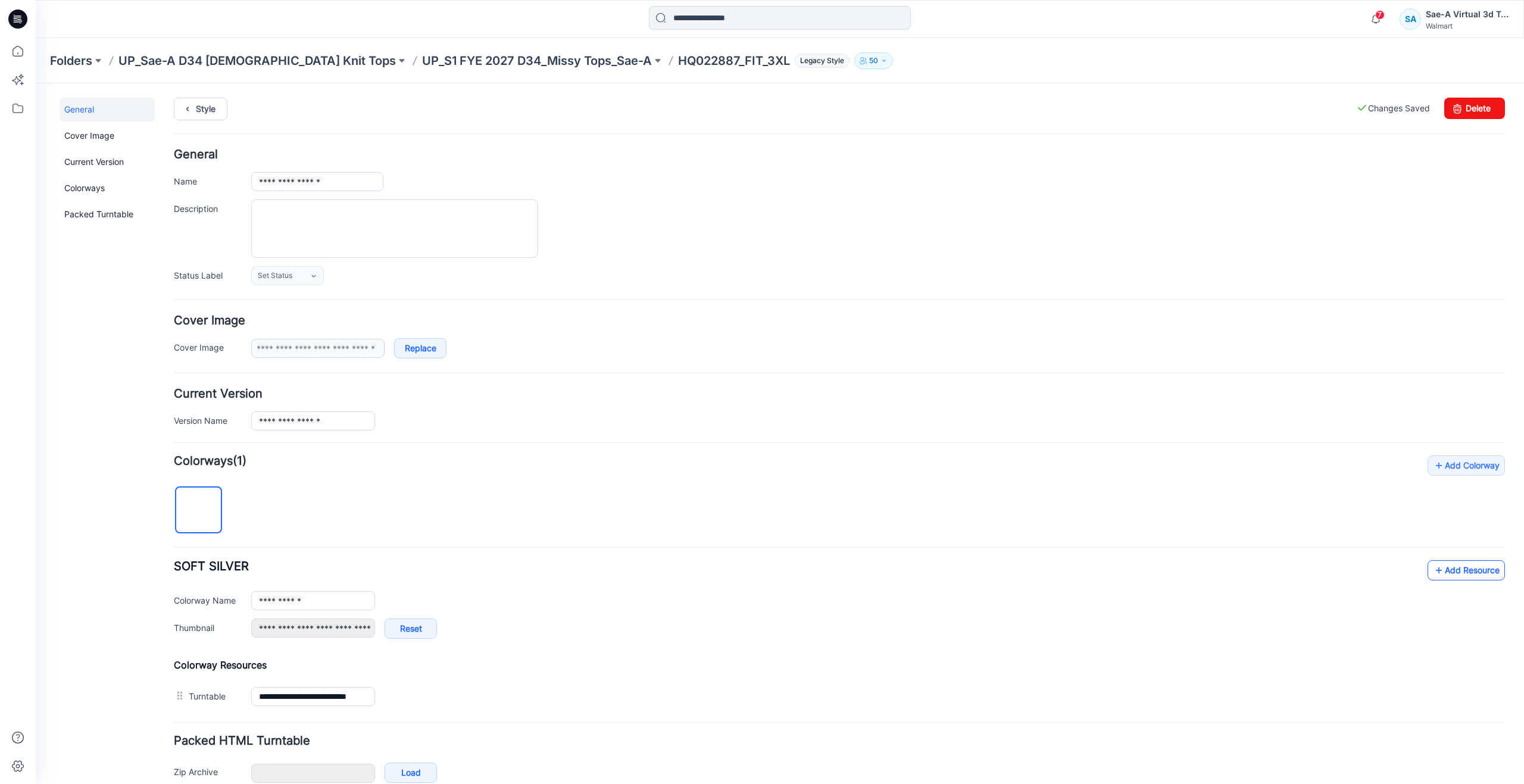
click at [1434, 562] on icon at bounding box center [1438, 570] width 12 height 19
click at [23, 58] on icon at bounding box center [18, 51] width 26 height 26
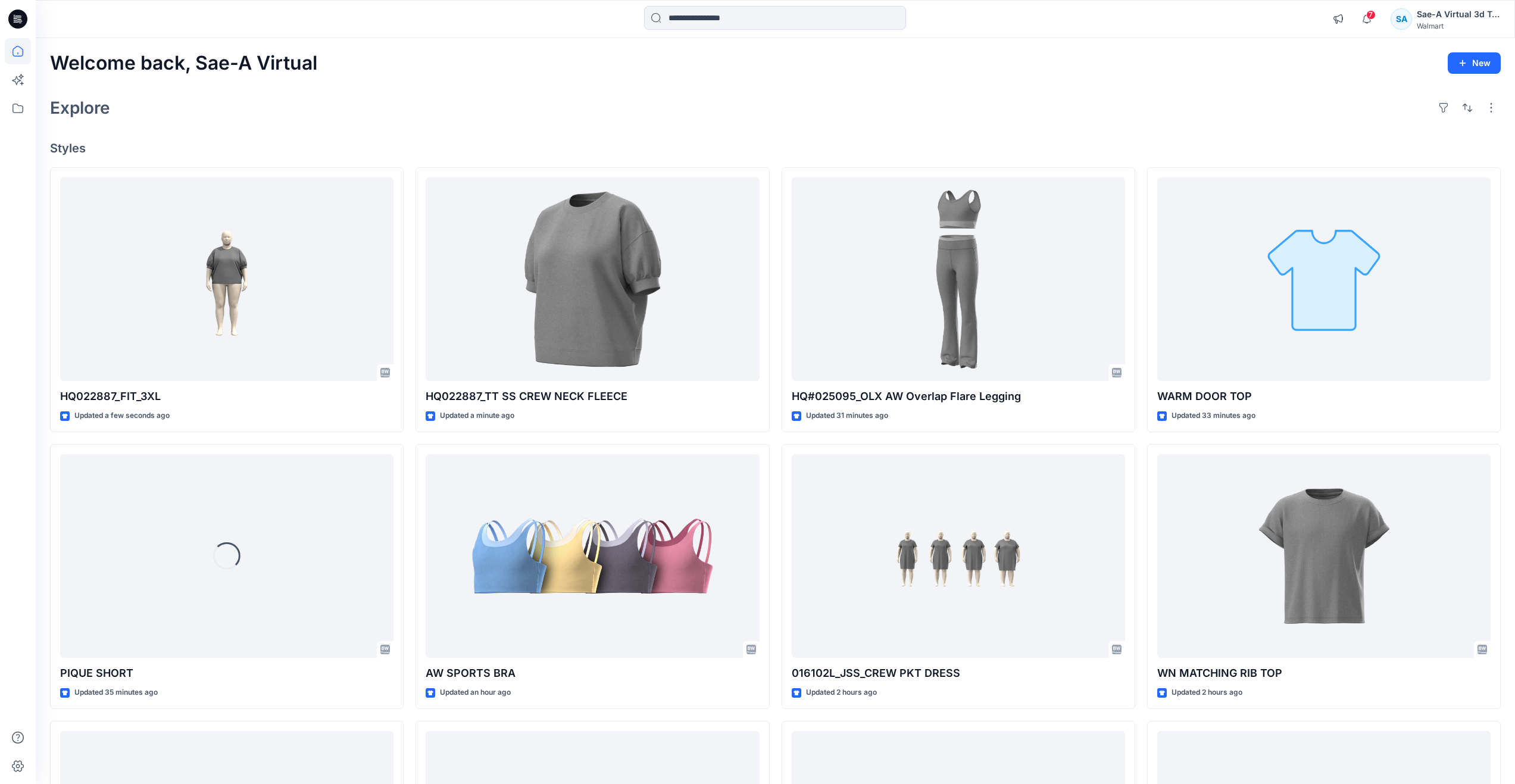
click at [554, 92] on div "Welcome back, Sae-A Virtual New Explore Styles HQ022887_FIT_3XL Updated a few s…" at bounding box center [776, 540] width 1480 height 1005
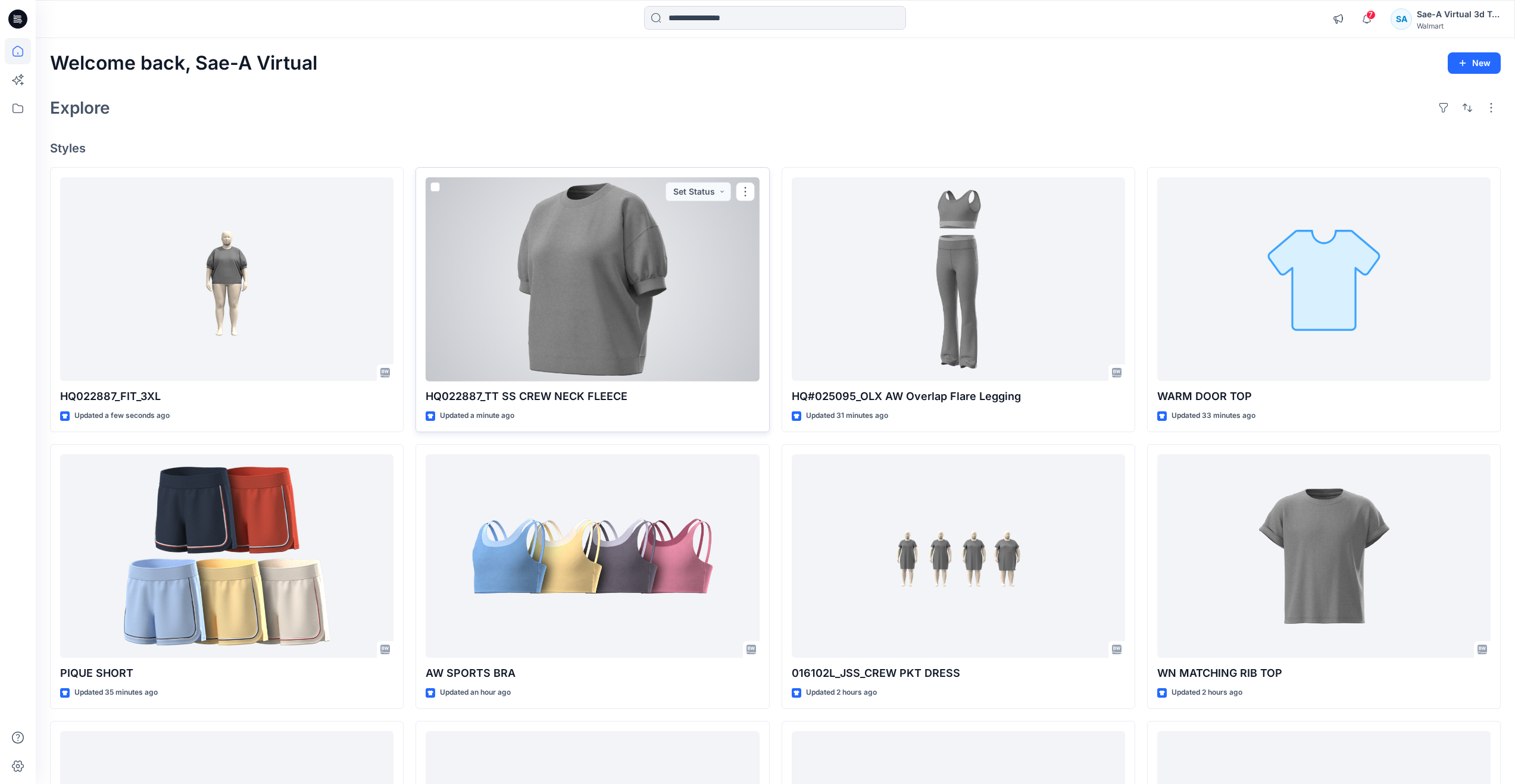
click at [491, 324] on div at bounding box center [592, 279] width 333 height 204
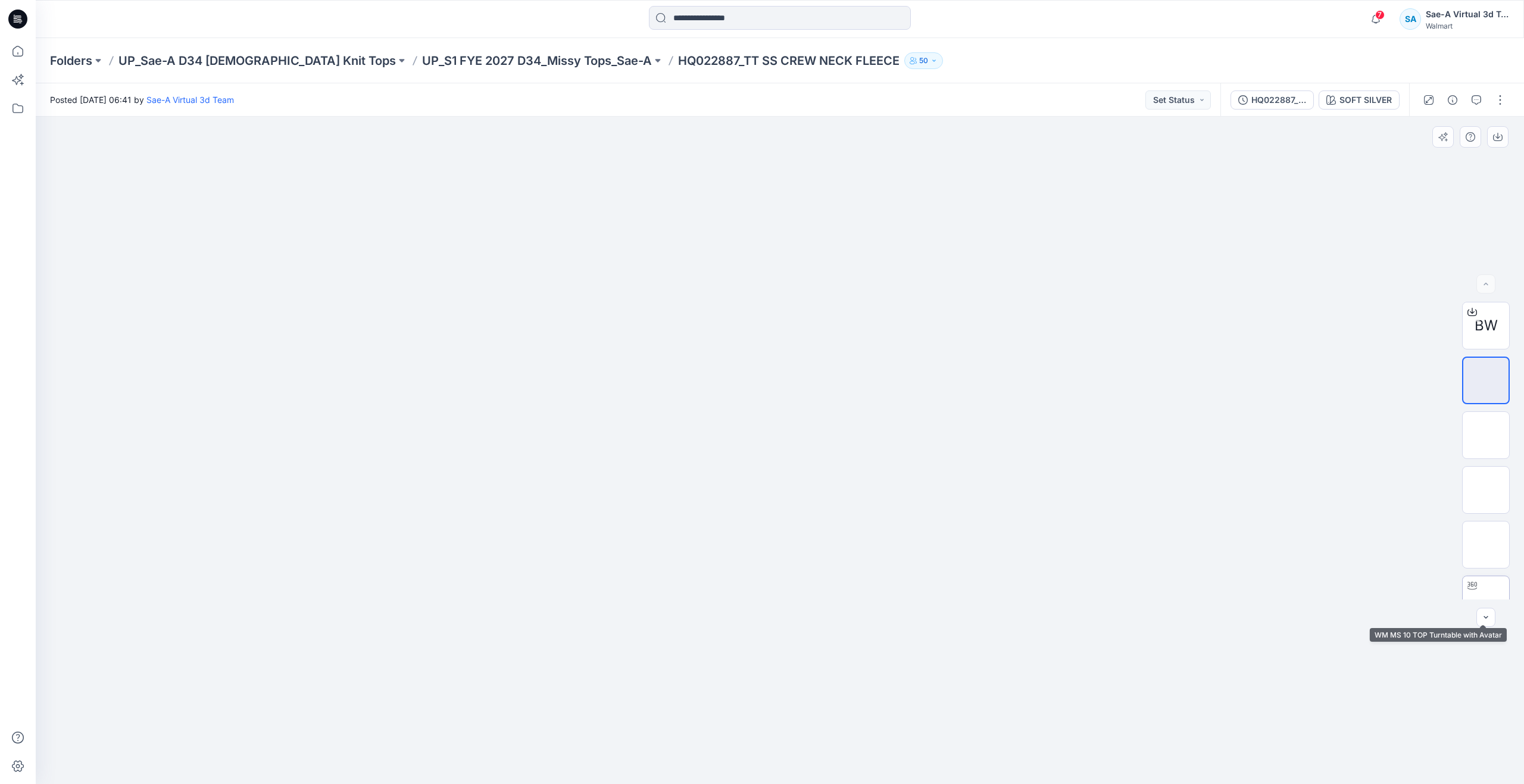
click at [1485, 599] on img at bounding box center [1485, 599] width 0 height 0
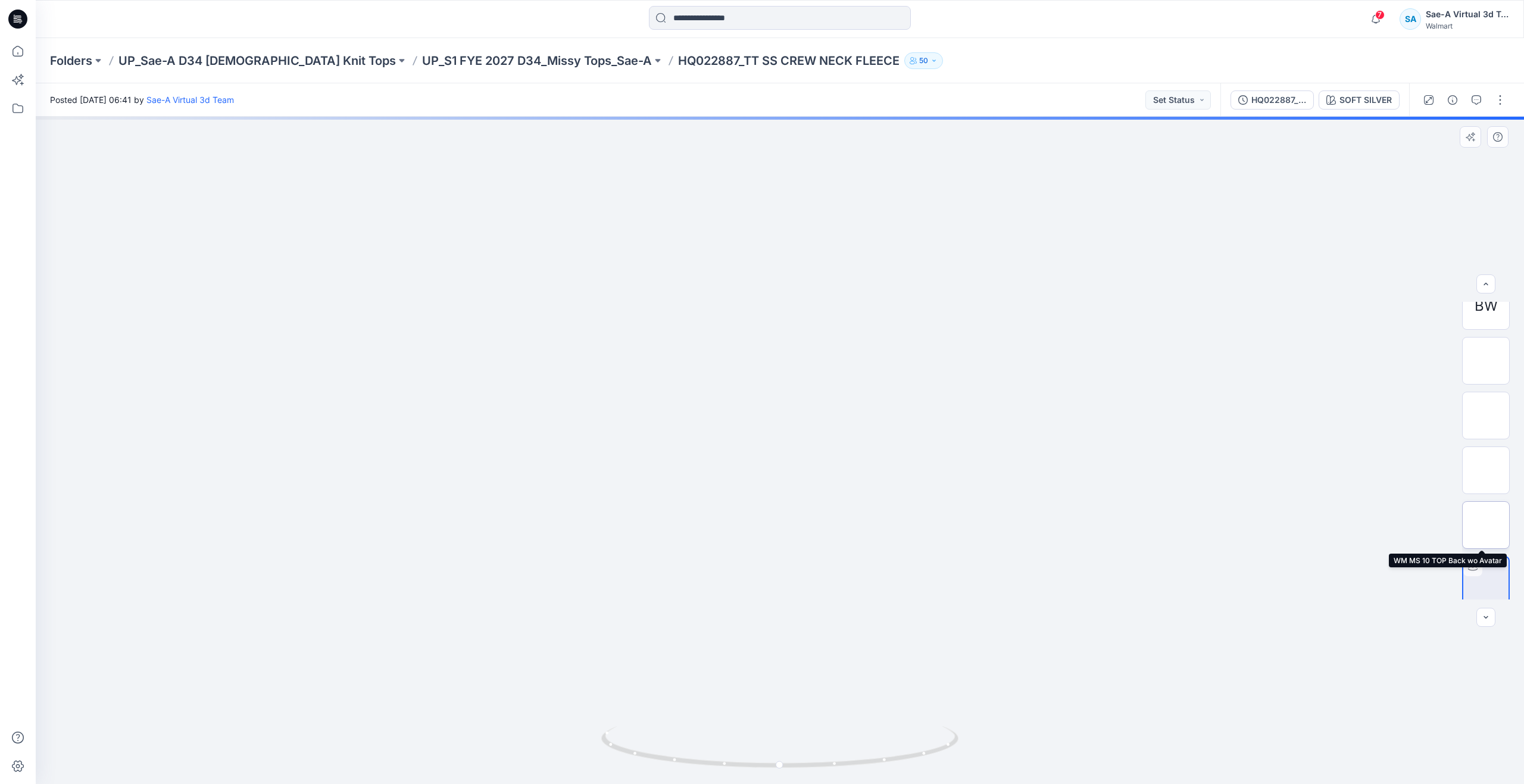
scroll to position [24, 0]
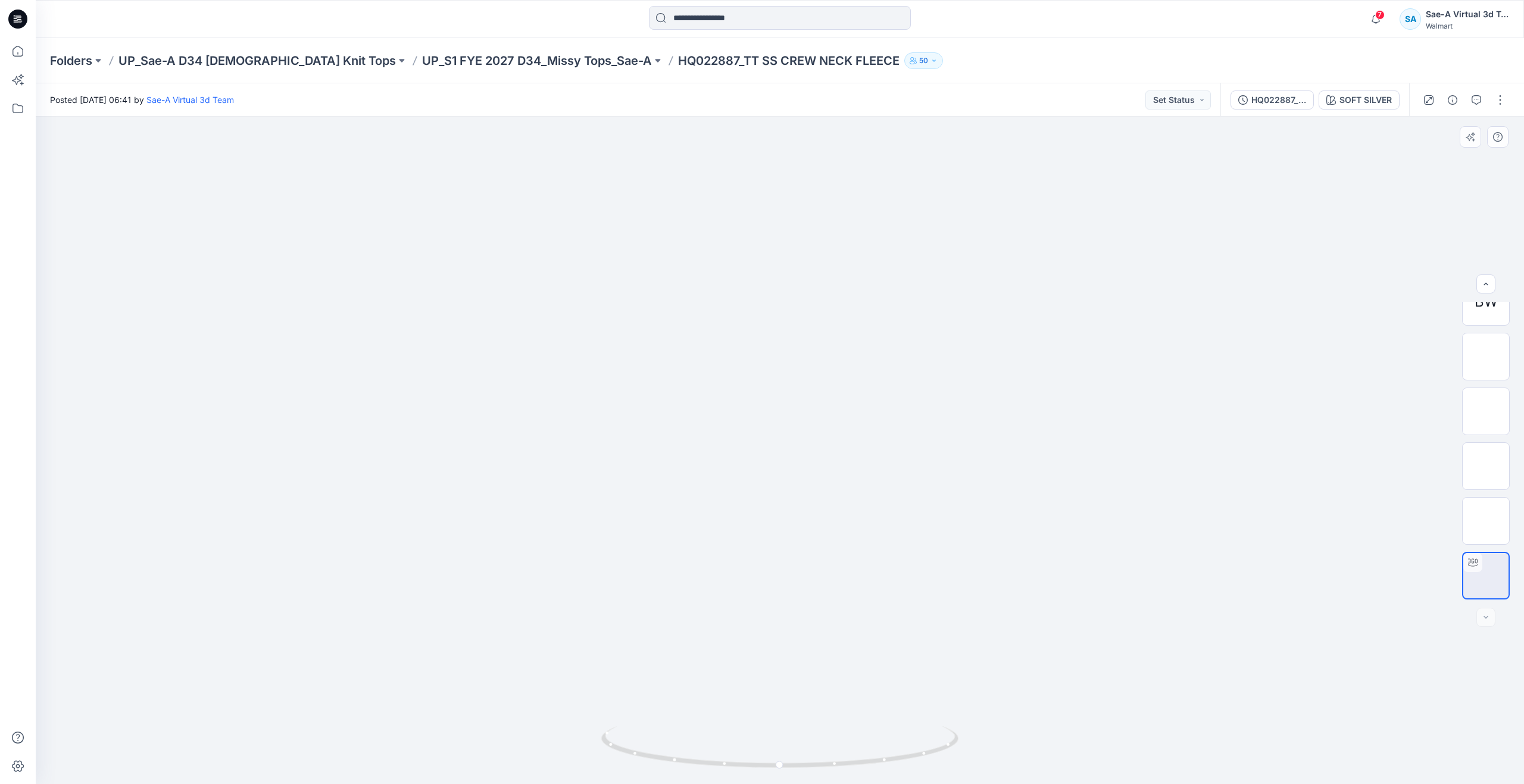
click at [934, 526] on div at bounding box center [779, 450] width 1488 height 667
click at [12, 55] on icon at bounding box center [18, 51] width 26 height 26
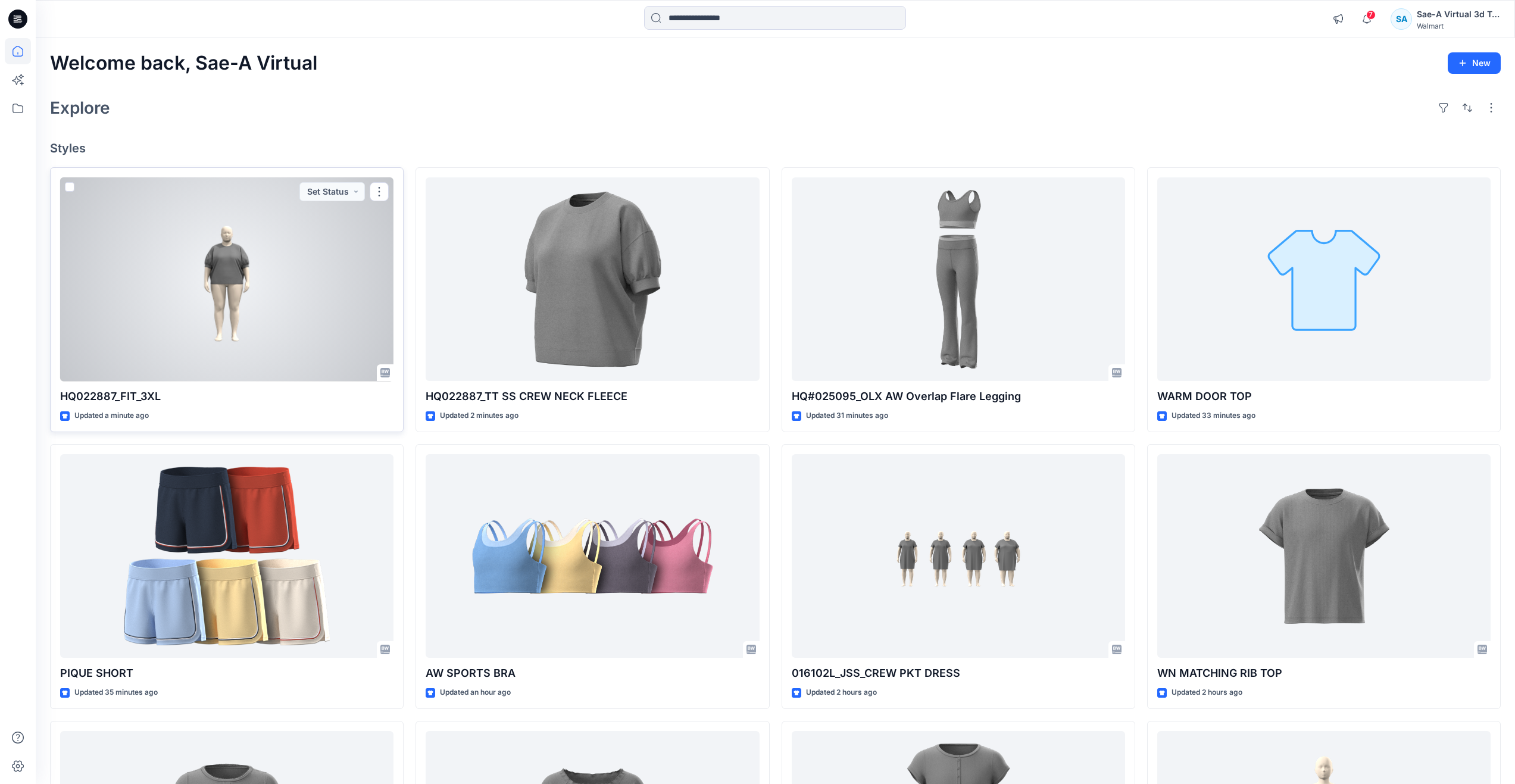
click at [262, 301] on div at bounding box center [227, 279] width 333 height 204
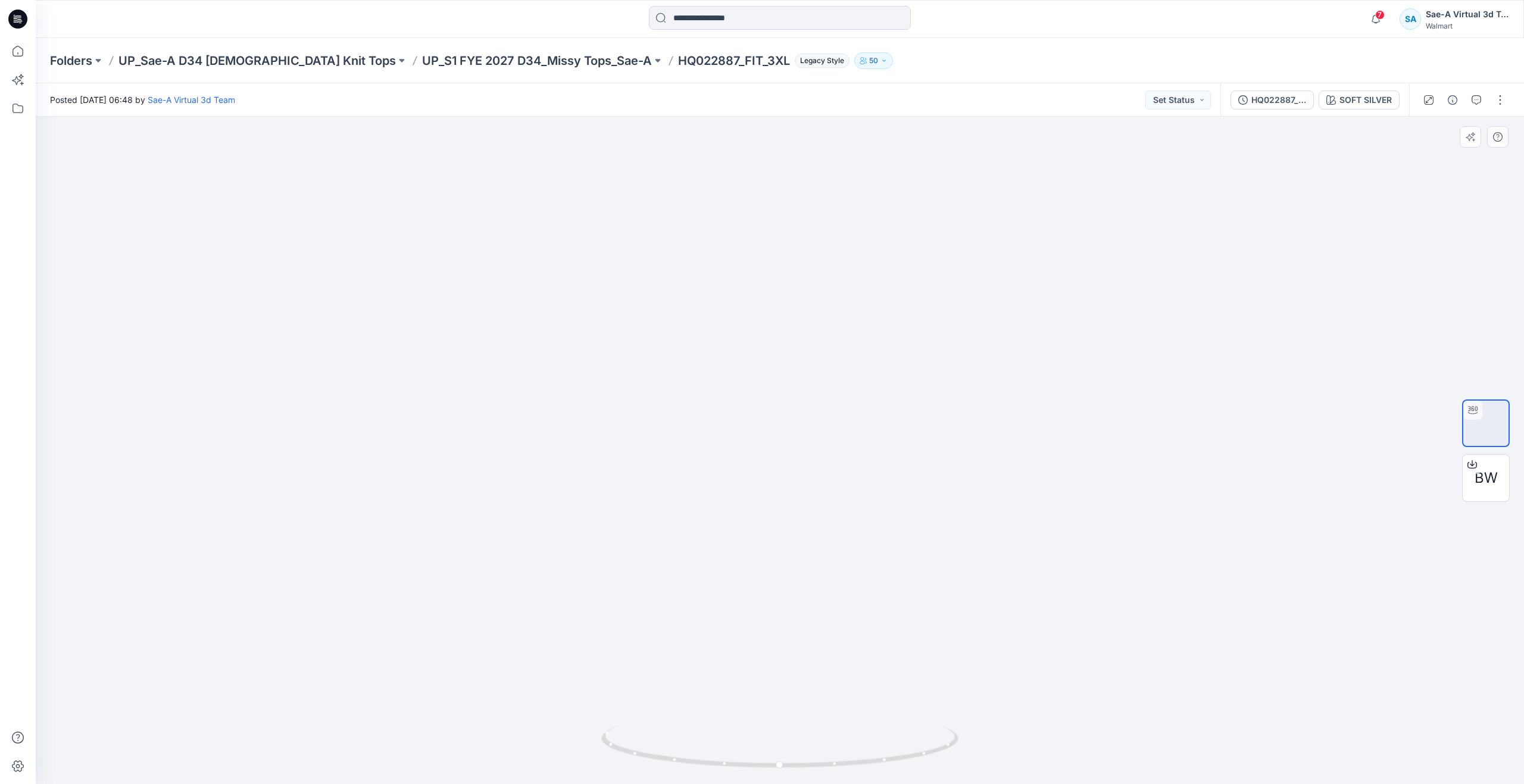
click at [493, 445] on div at bounding box center [779, 450] width 1488 height 667
drag, startPoint x: 742, startPoint y: 752, endPoint x: 427, endPoint y: 663, distance: 327.3
click at [427, 663] on div at bounding box center [779, 450] width 1488 height 667
click at [24, 60] on icon at bounding box center [18, 51] width 26 height 26
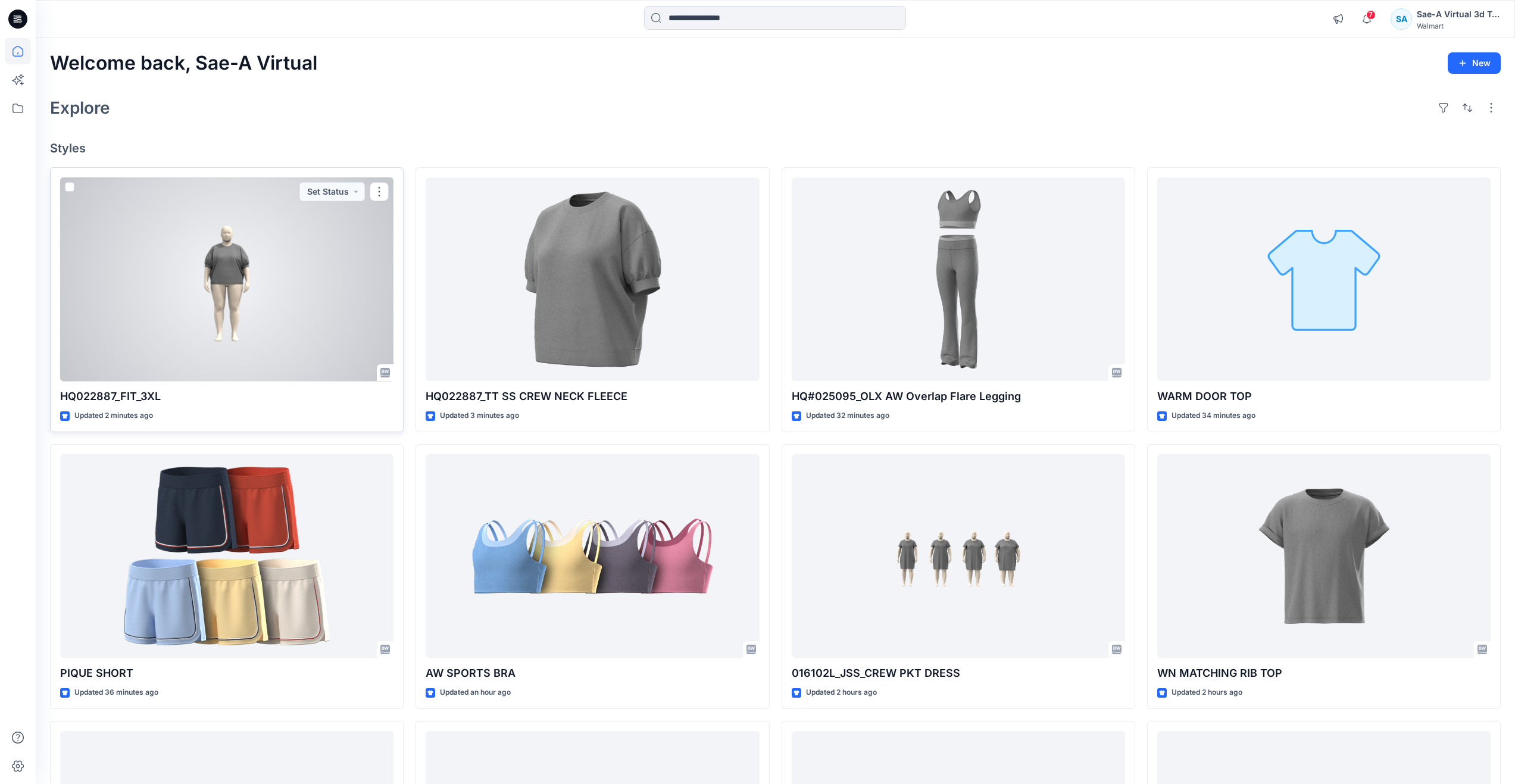
click at [267, 320] on div at bounding box center [227, 279] width 333 height 204
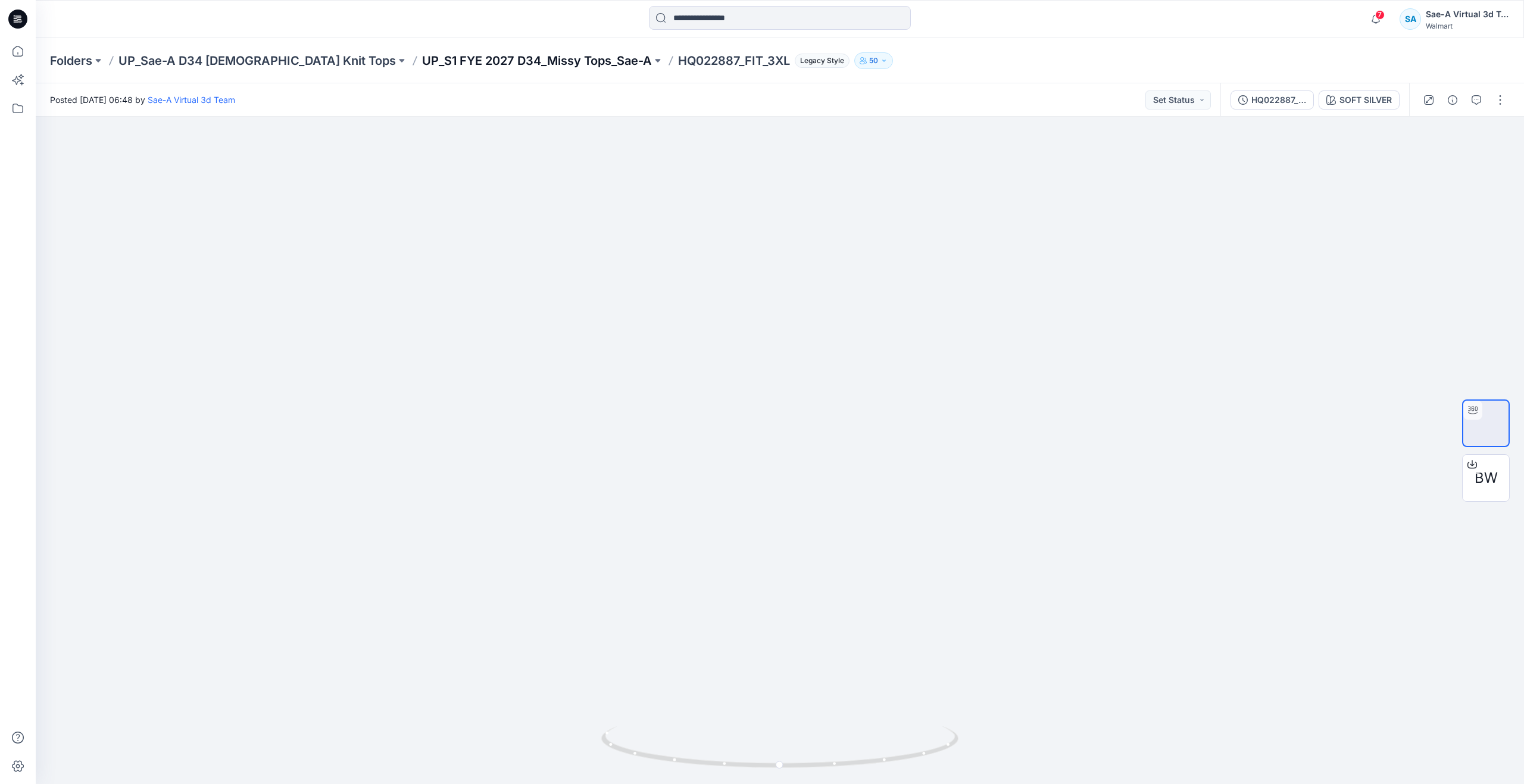
click at [469, 58] on p "UP_S1 FYE 2027 D34_Missy Tops_Sae-A" at bounding box center [536, 61] width 229 height 17
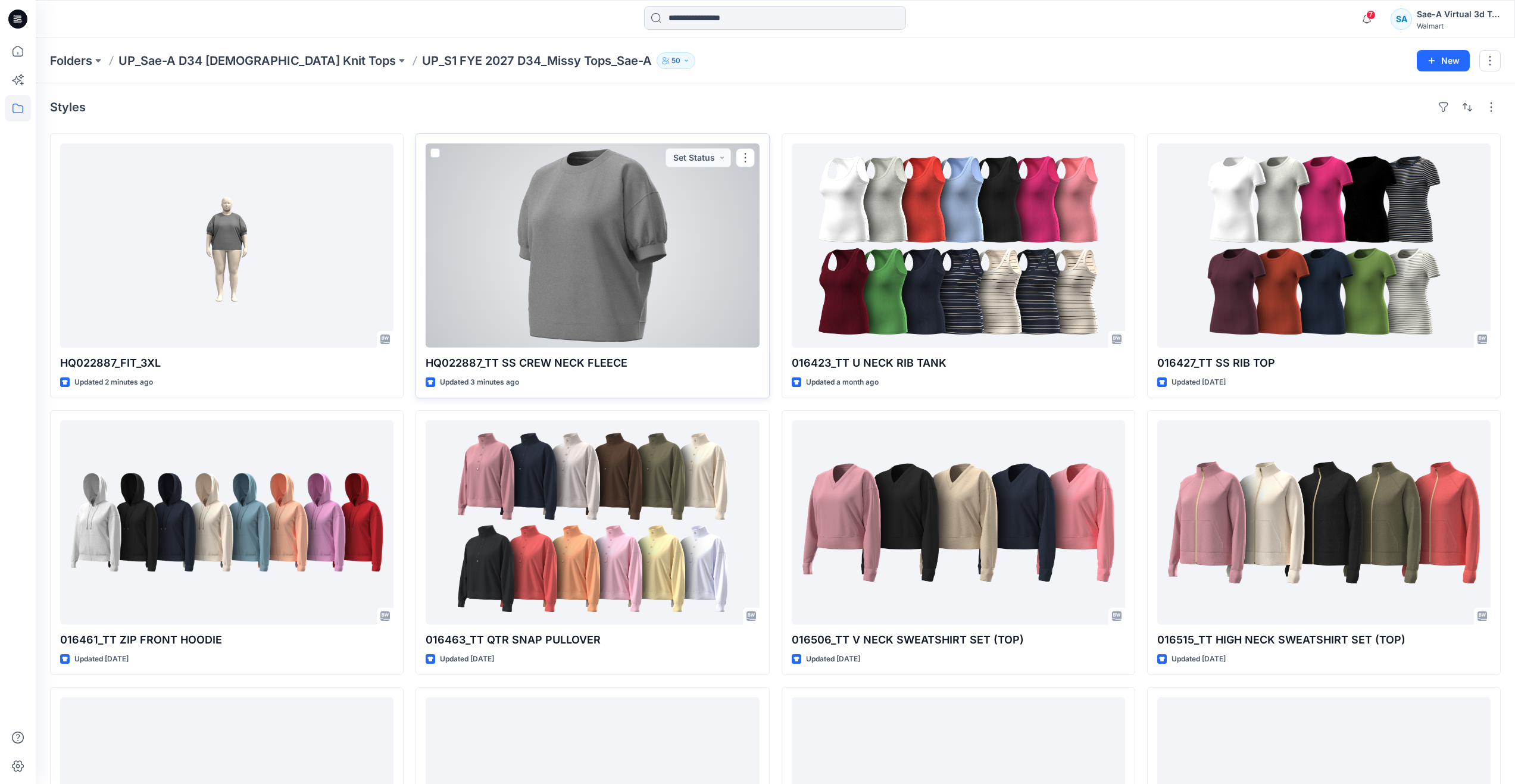
click at [515, 252] on div at bounding box center [592, 245] width 333 height 204
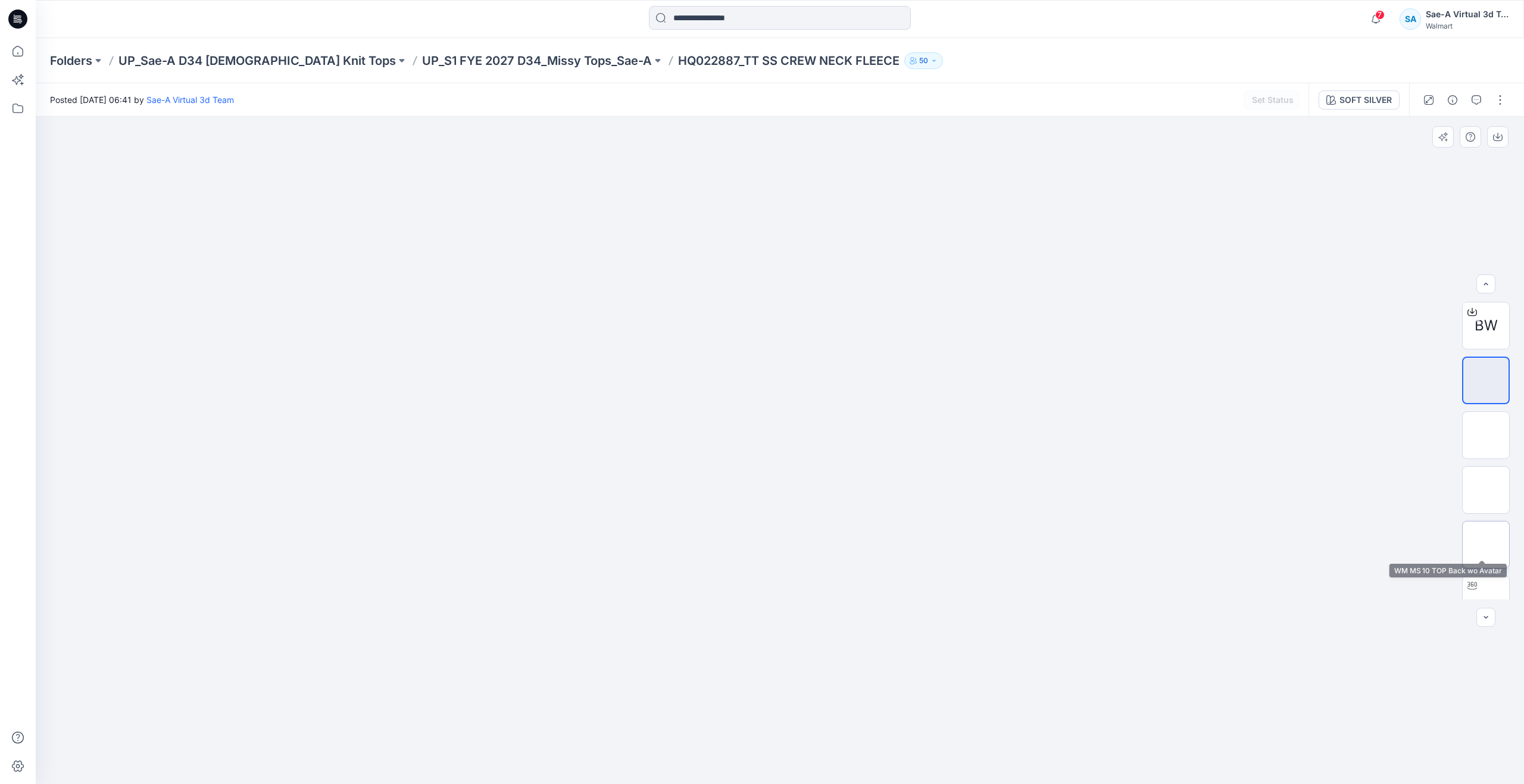
scroll to position [24, 0]
click at [1478, 567] on div at bounding box center [1472, 561] width 19 height 19
drag, startPoint x: 776, startPoint y: 768, endPoint x: 466, endPoint y: 699, distance: 317.6
click at [466, 699] on div at bounding box center [779, 450] width 1488 height 667
click at [17, 58] on icon at bounding box center [18, 51] width 26 height 26
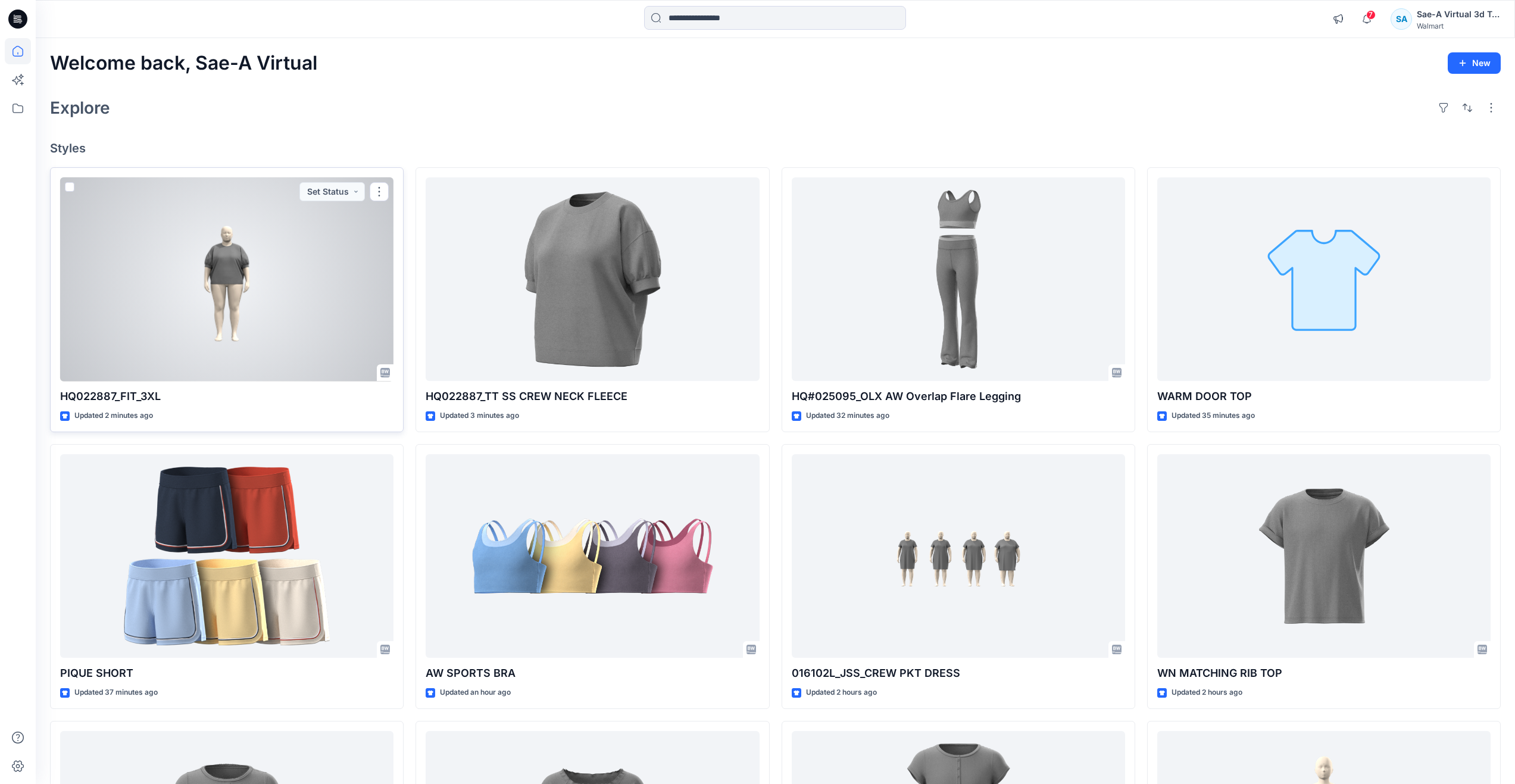
click at [310, 305] on div at bounding box center [227, 279] width 333 height 204
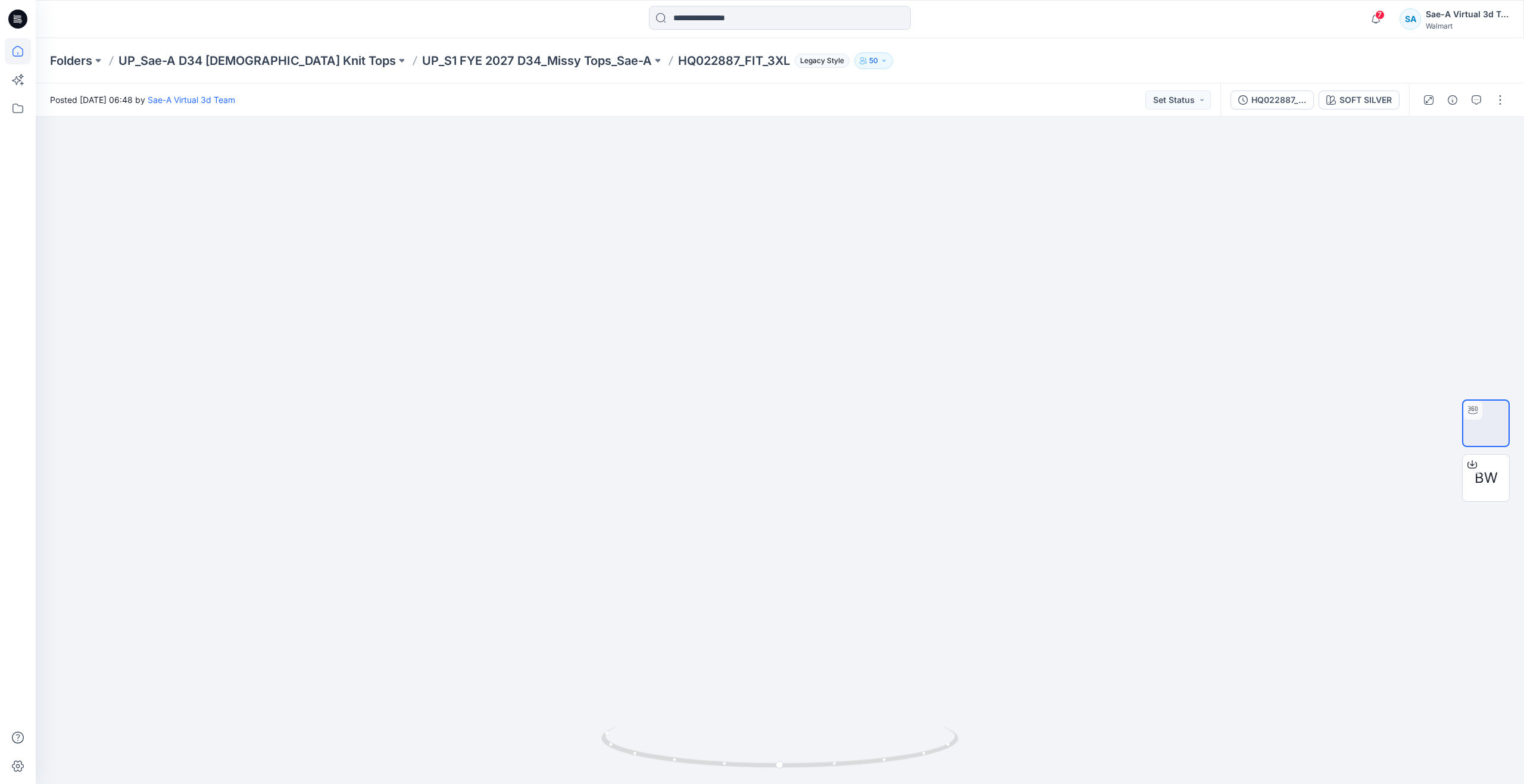
click at [20, 54] on icon at bounding box center [18, 51] width 26 height 26
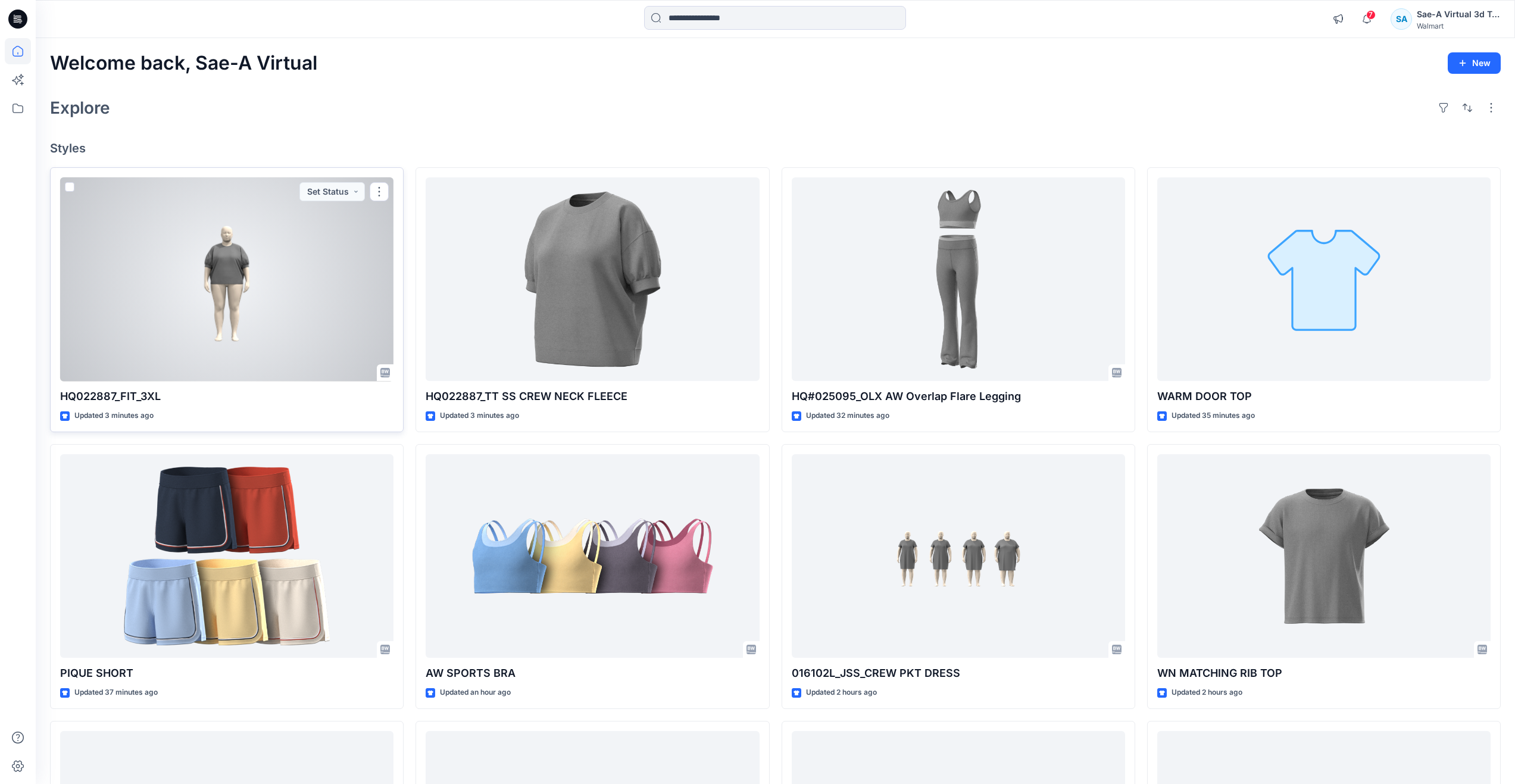
click at [313, 241] on div at bounding box center [227, 279] width 333 height 204
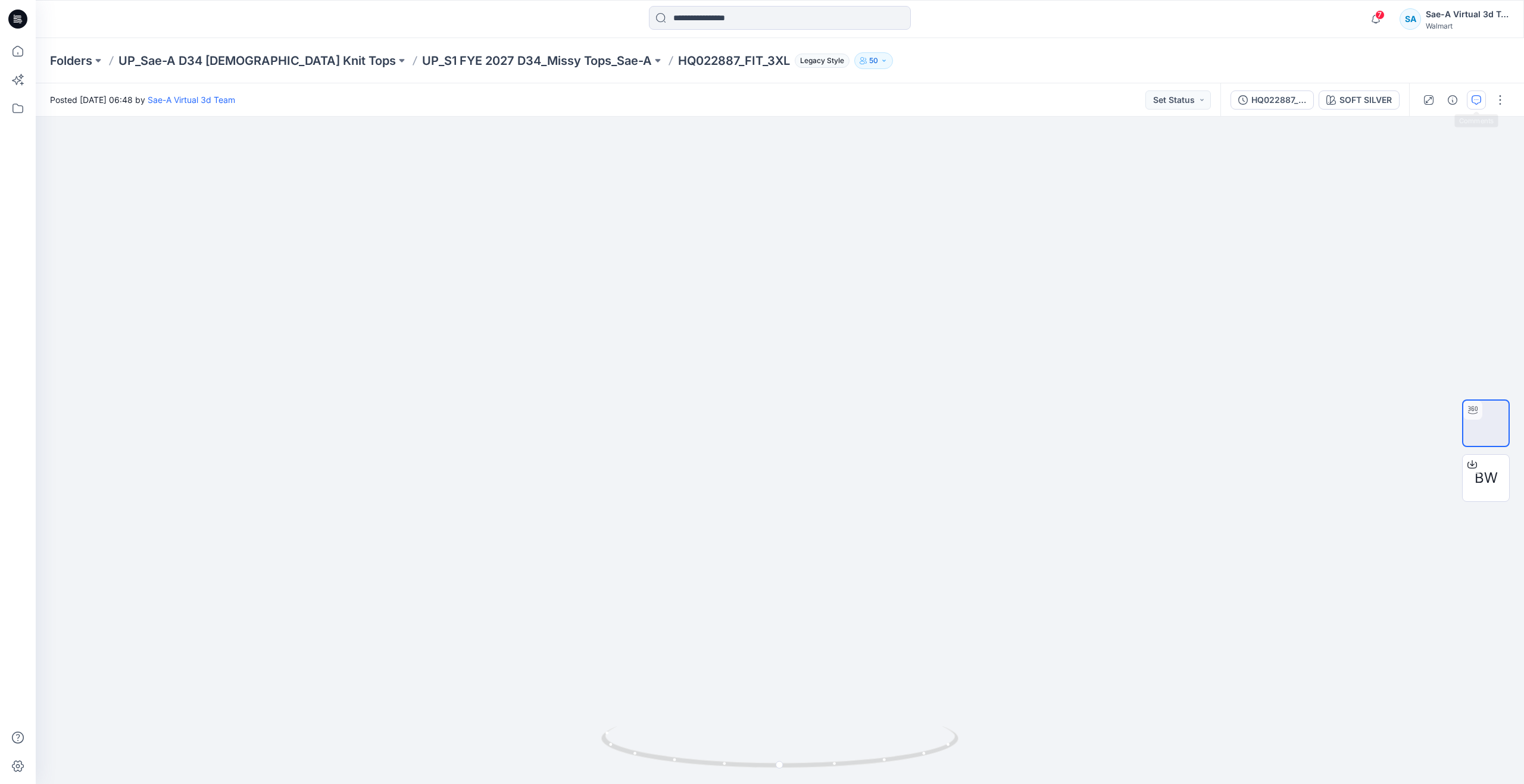
click at [1472, 106] on button "button" at bounding box center [1476, 100] width 19 height 19
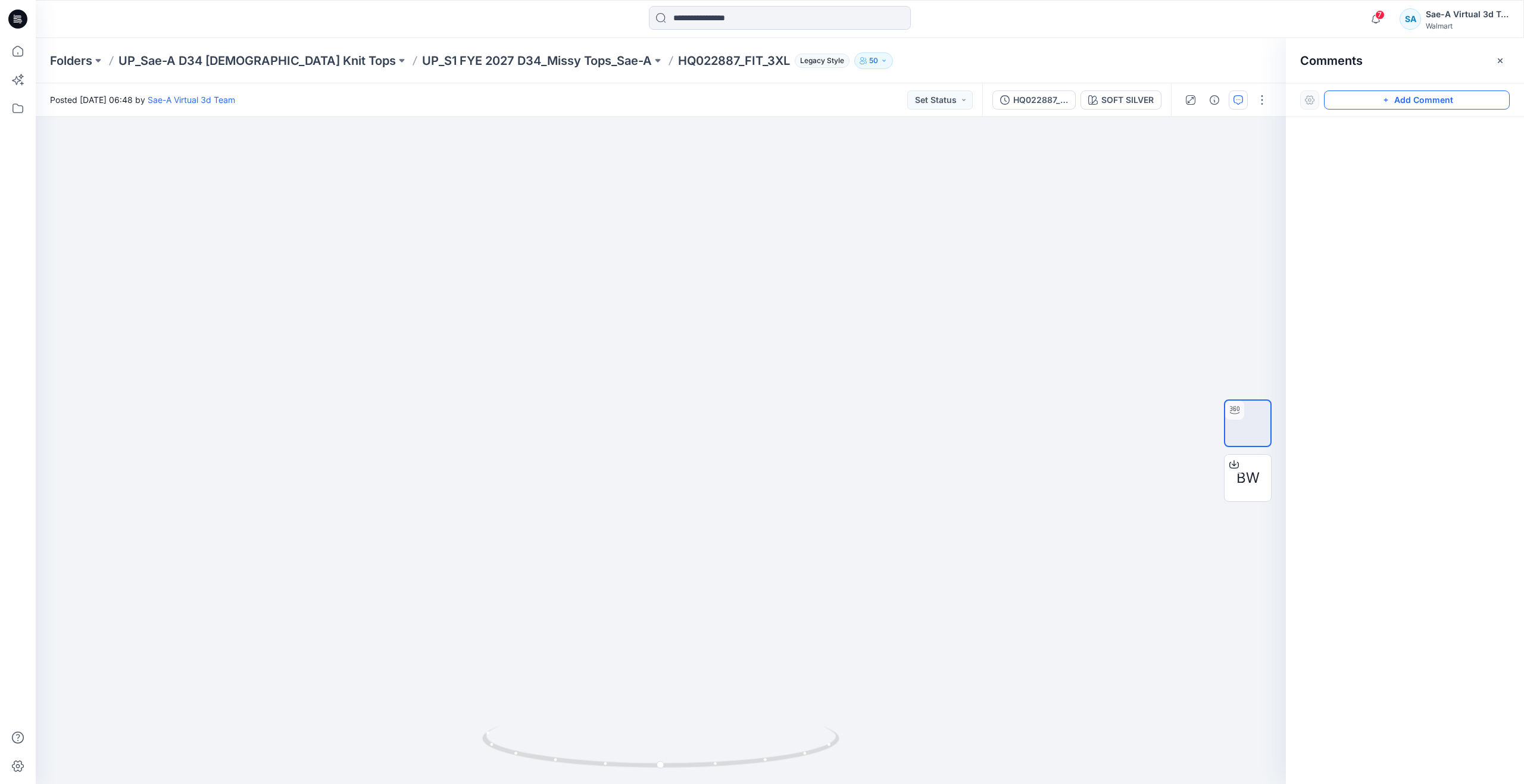
click at [1369, 97] on button "Add Comment" at bounding box center [1416, 100] width 186 height 19
click at [849, 158] on div "1" at bounding box center [661, 450] width 1250 height 667
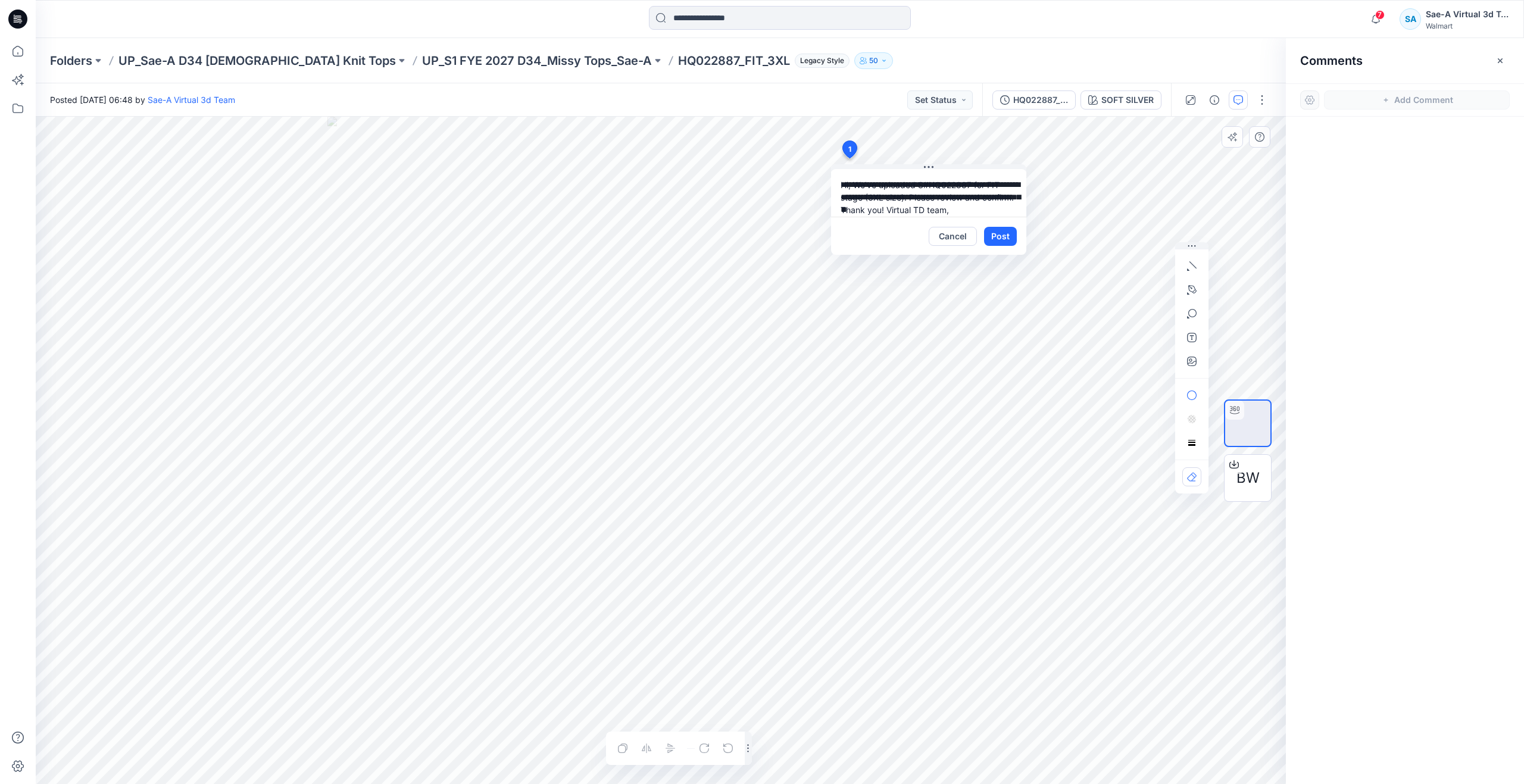
drag, startPoint x: 907, startPoint y: 210, endPoint x: 836, endPoint y: 170, distance: 81.5
click at [836, 170] on textarea "**********" at bounding box center [929, 192] width 195 height 47
type textarea "**********"
click at [1004, 238] on button "Post" at bounding box center [1000, 236] width 33 height 19
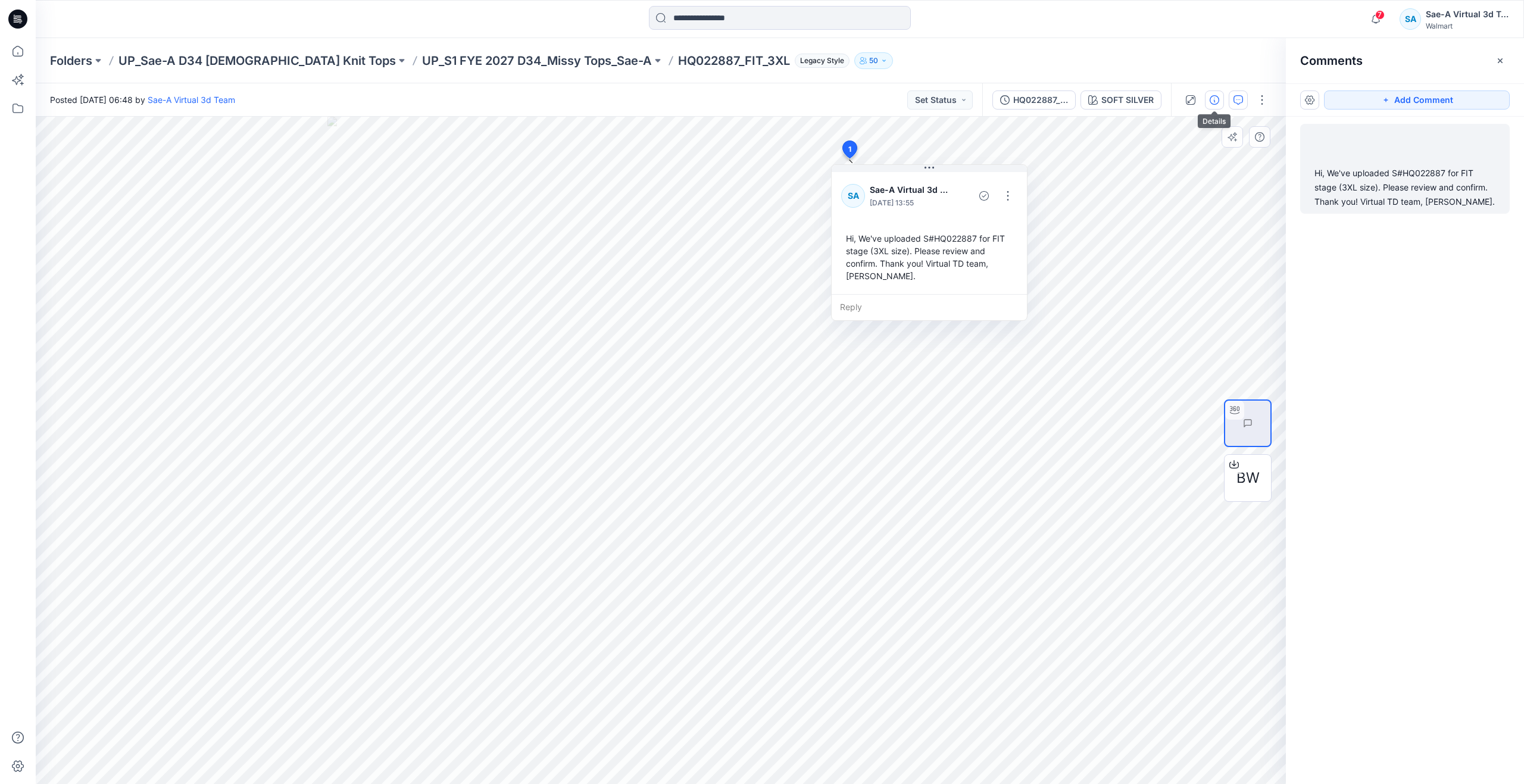
click at [1214, 97] on icon "button" at bounding box center [1214, 100] width 9 height 9
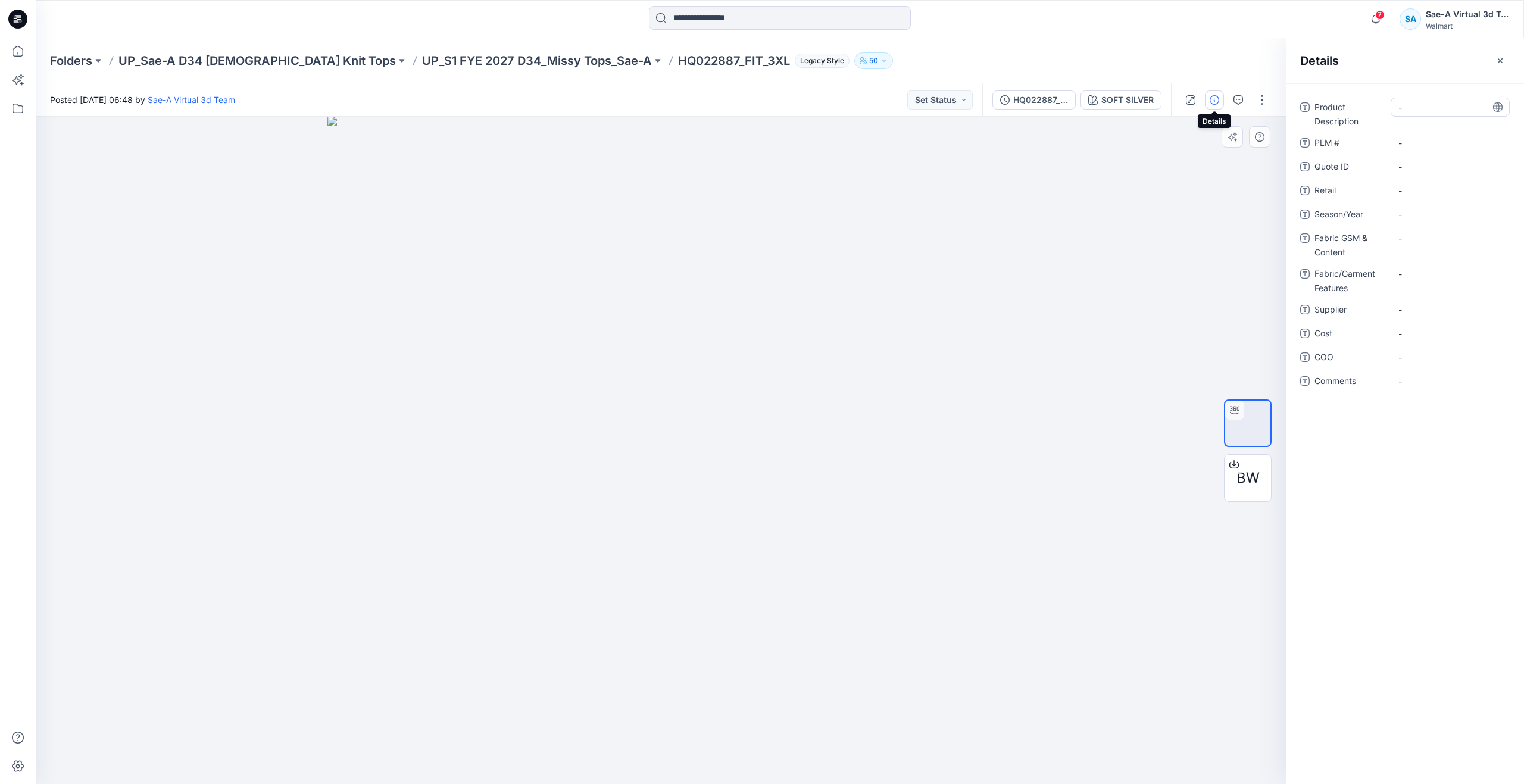
click at [1432, 108] on Description "-" at bounding box center [1450, 107] width 104 height 12
type textarea "**********"
drag, startPoint x: 585, startPoint y: 60, endPoint x: 645, endPoint y: 67, distance: 60.4
click at [645, 67] on div "Folders UP_Sae-A D34 Ladies Knit Tops UP_S1 FYE 2027 D34_Missy Tops_Sae-A HQ022…" at bounding box center [733, 61] width 1366 height 17
copy p "HQ022887"
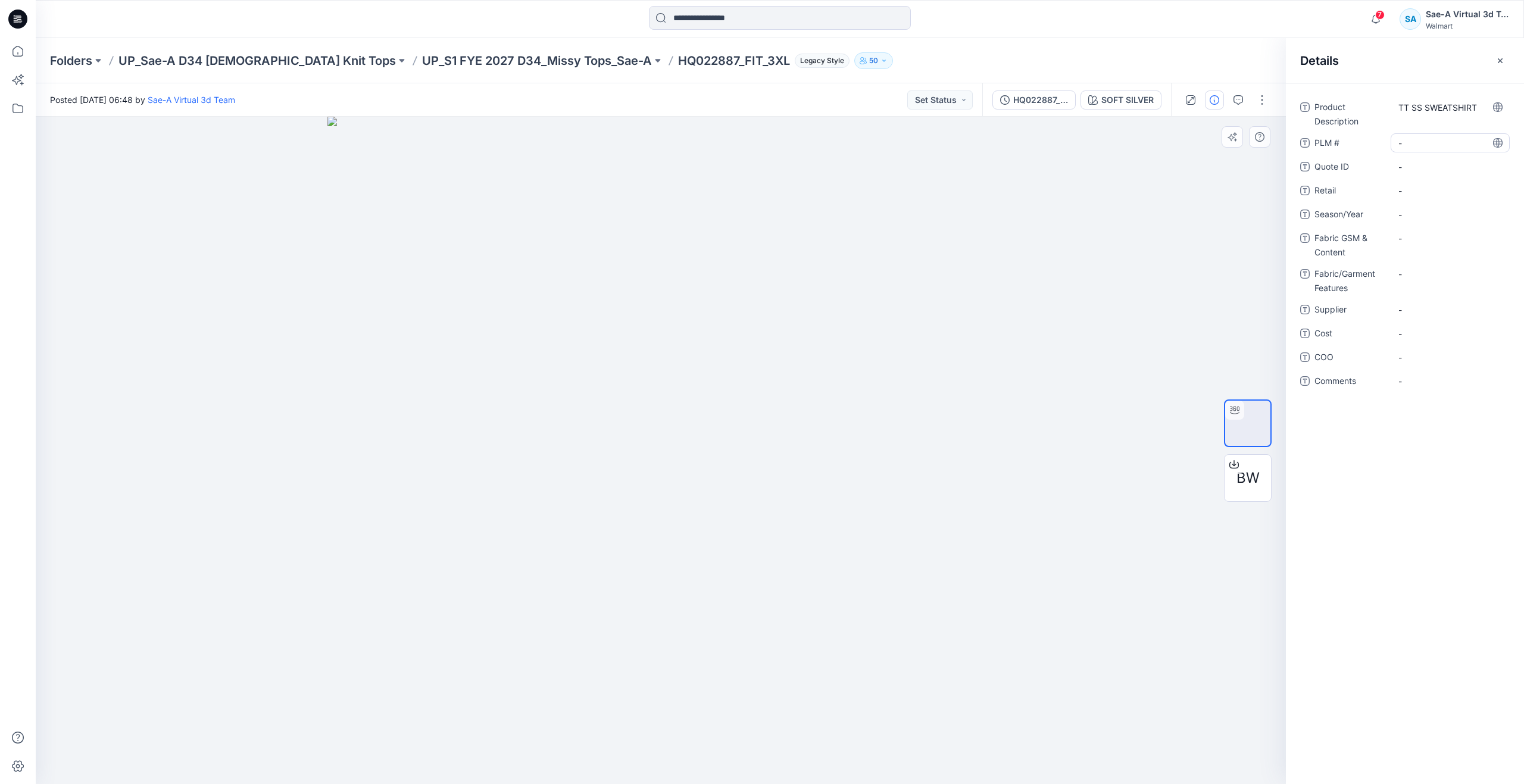
click at [1426, 138] on \ "-" at bounding box center [1450, 142] width 104 height 12
type textarea "********"
click at [1429, 185] on span "-" at bounding box center [1450, 191] width 104 height 12
click at [1430, 215] on span "-" at bounding box center [1450, 214] width 104 height 12
type textarea "*****"
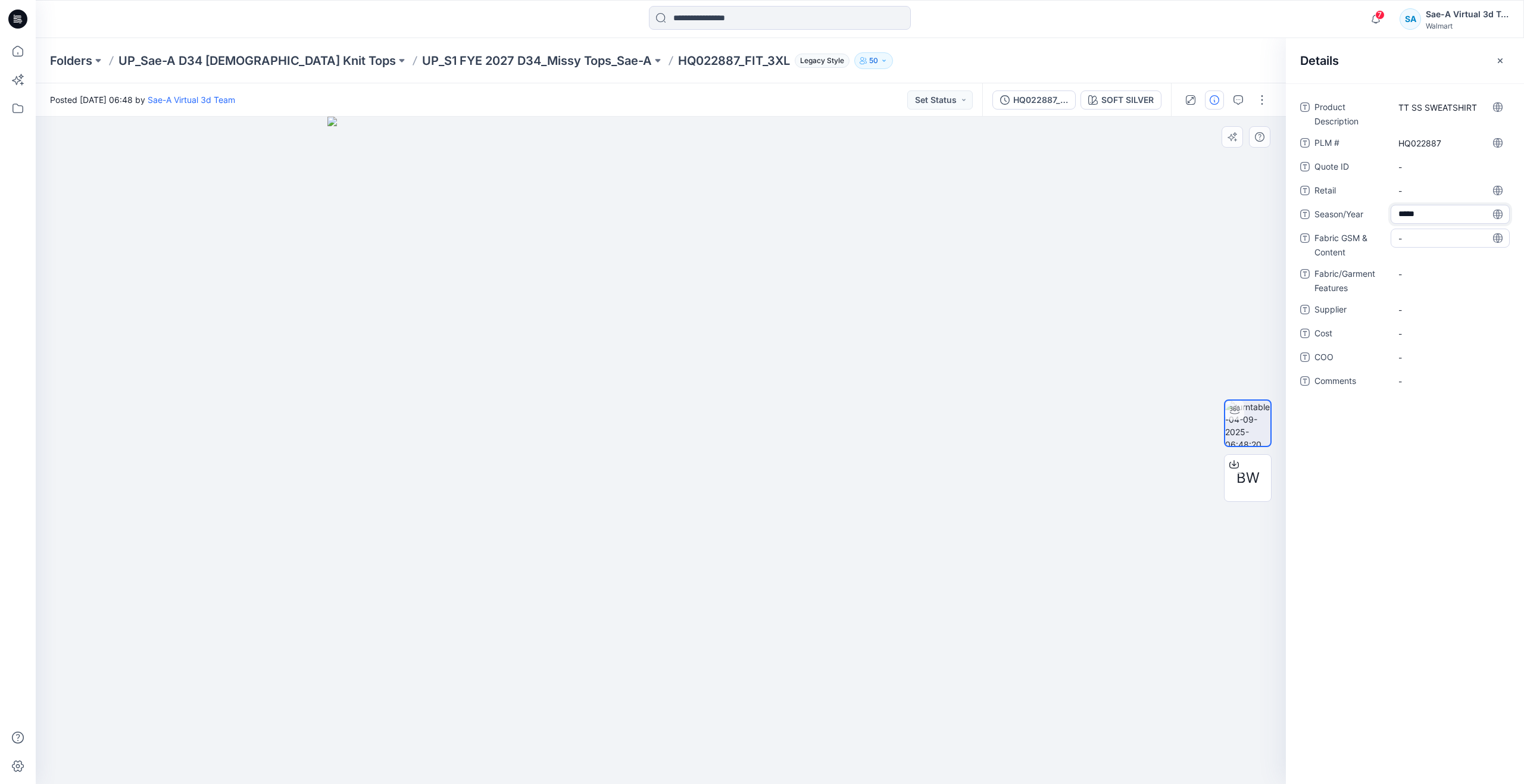
click at [1428, 247] on div "-" at bounding box center [1450, 238] width 119 height 19
click at [1439, 241] on Content "-" at bounding box center [1450, 238] width 104 height 12
type textarea "**********"
click at [1427, 241] on Content "-" at bounding box center [1450, 238] width 104 height 12
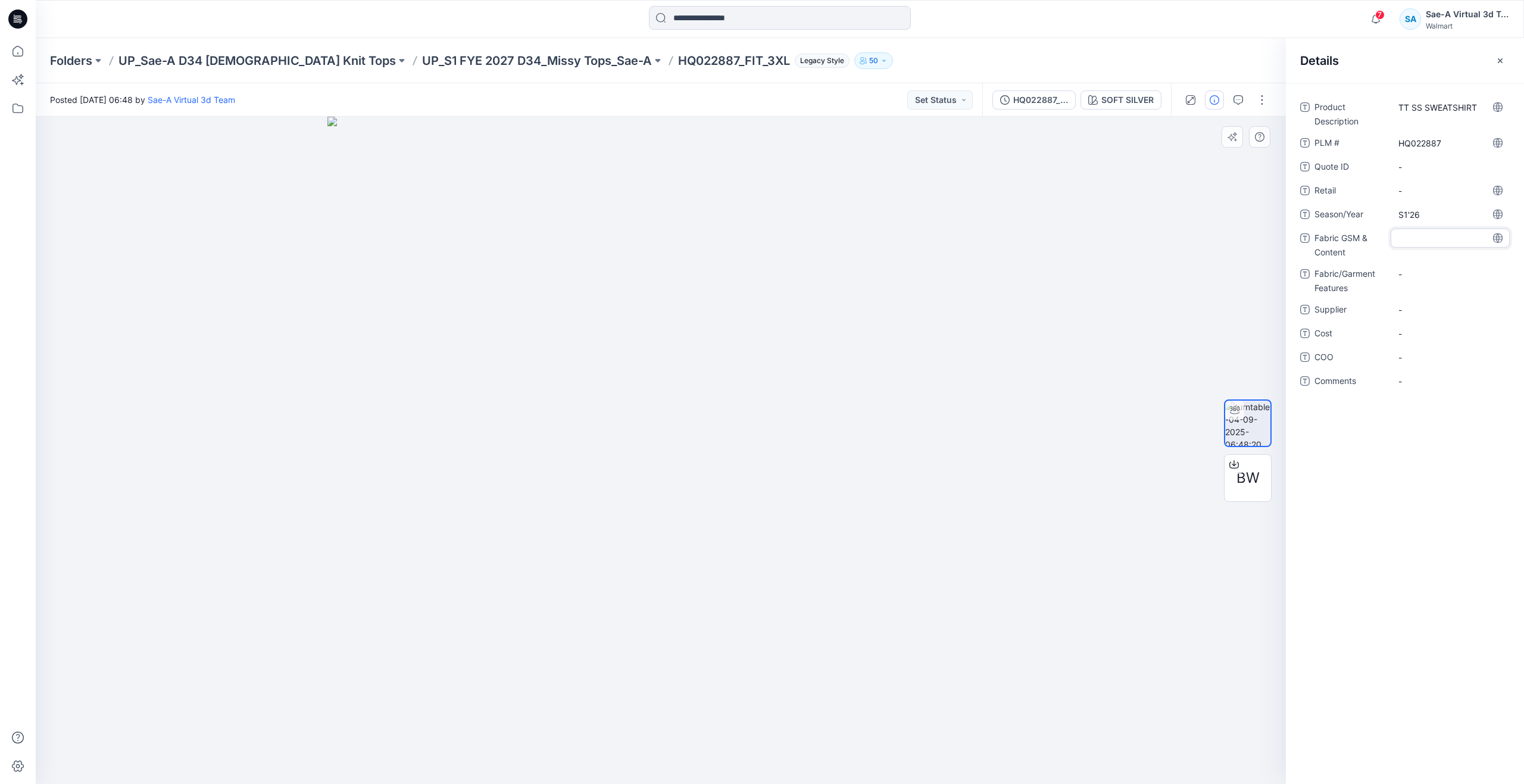
click at [1434, 262] on div "Product Description TT SS SWEATSHIRT PLM # HQ022887 Quote ID - Retail - Season/…" at bounding box center [1405, 250] width 209 height 307
click at [1437, 275] on Features "-" at bounding box center [1450, 274] width 104 height 12
type textarea "******"
click at [1426, 233] on Content "-" at bounding box center [1450, 238] width 104 height 12
click at [1427, 236] on textarea at bounding box center [1450, 238] width 119 height 19
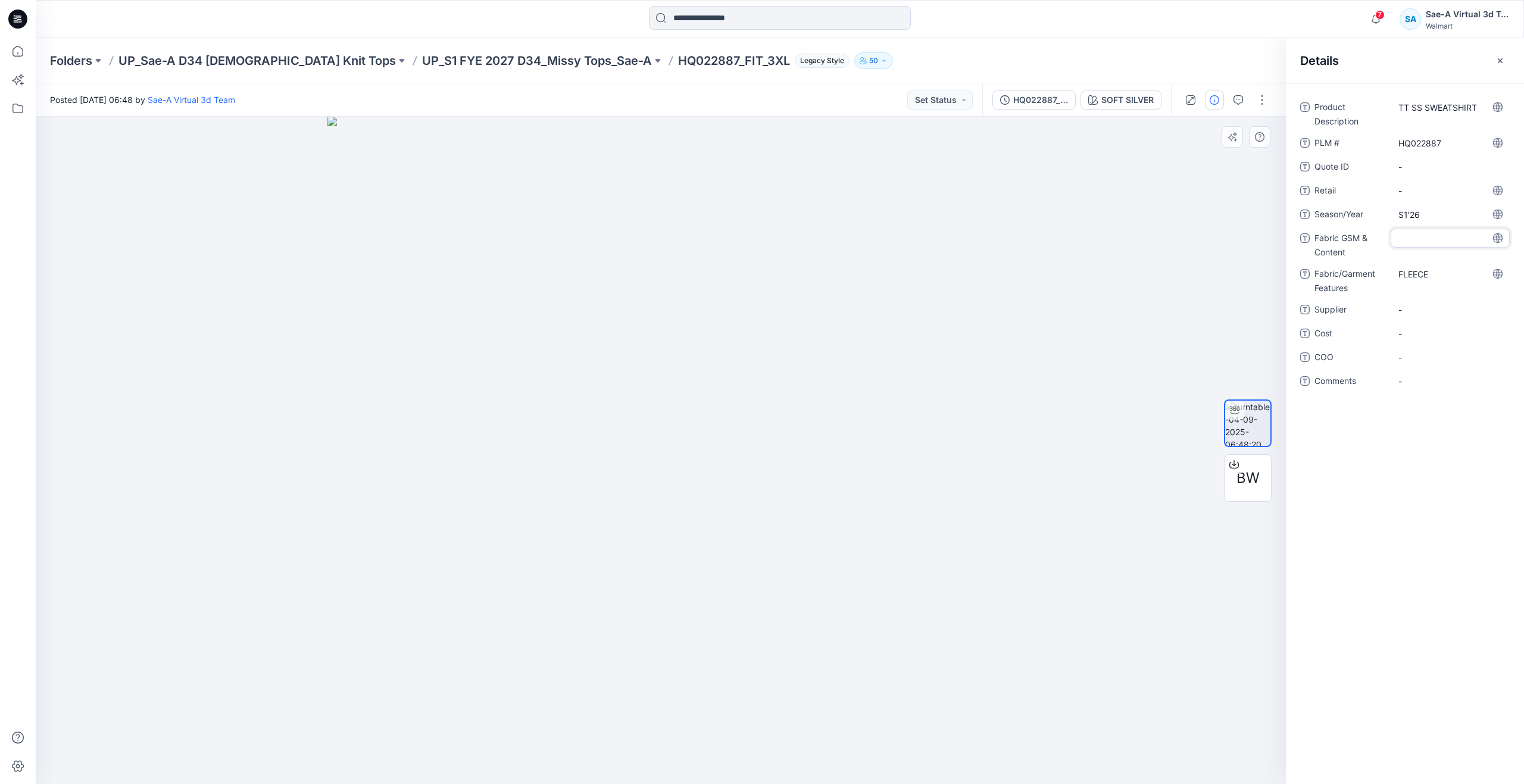
type textarea "**********"
click at [1430, 311] on span "-" at bounding box center [1450, 317] width 104 height 12
type textarea "*****"
click at [1419, 340] on span "-" at bounding box center [1450, 341] width 104 height 12
type textarea "***"
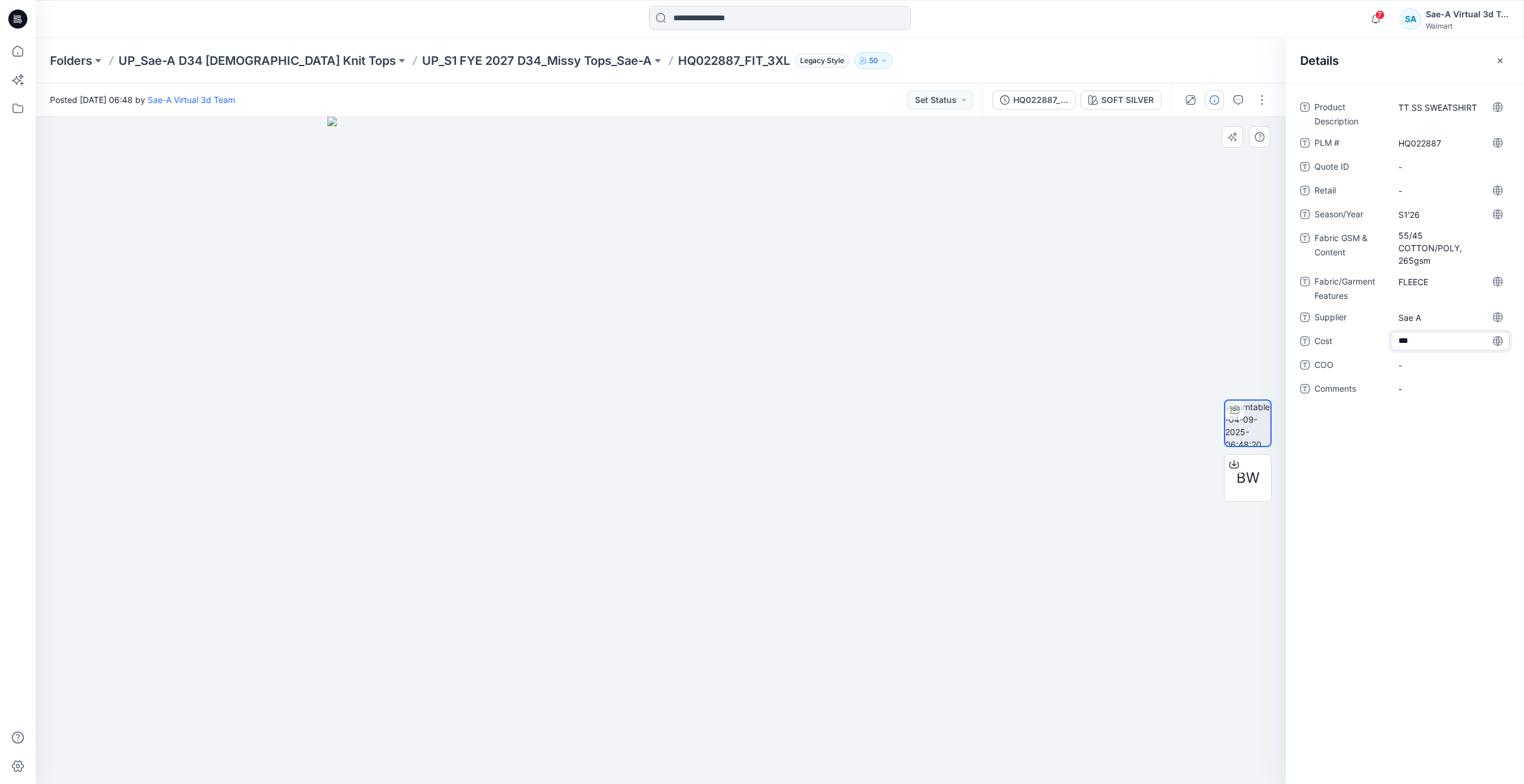
click at [1403, 533] on div "Product Description TT SS SWEATSHIRT PLM # HQ022887 Quote ID - Retail - Season/…" at bounding box center [1405, 433] width 238 height 700
click at [1239, 102] on icon "button" at bounding box center [1238, 100] width 9 height 9
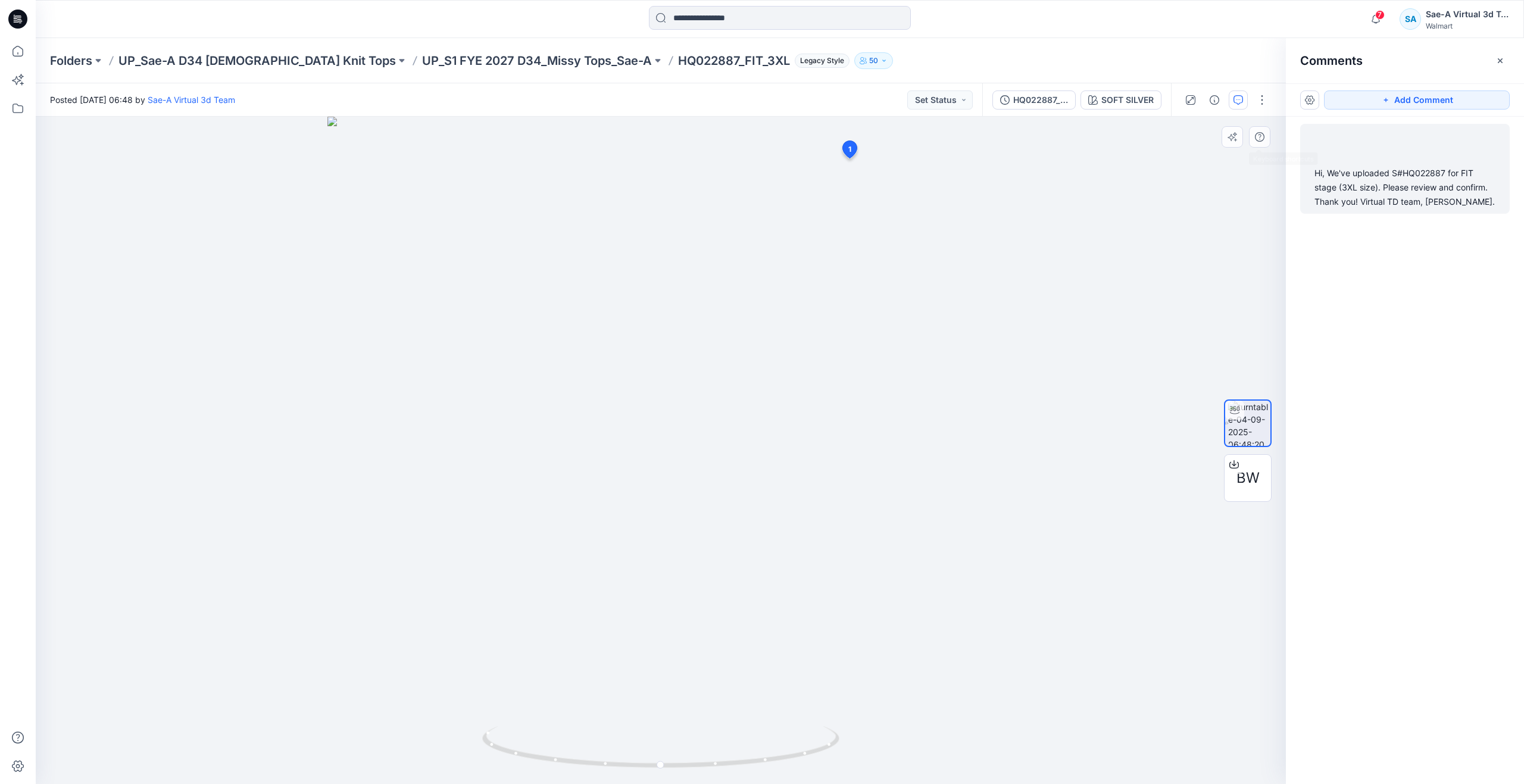
click at [1348, 191] on div "Hi, We've uploaded S#HQ022887 for FIT stage (3XL size). Please review and confi…" at bounding box center [1405, 187] width 181 height 42
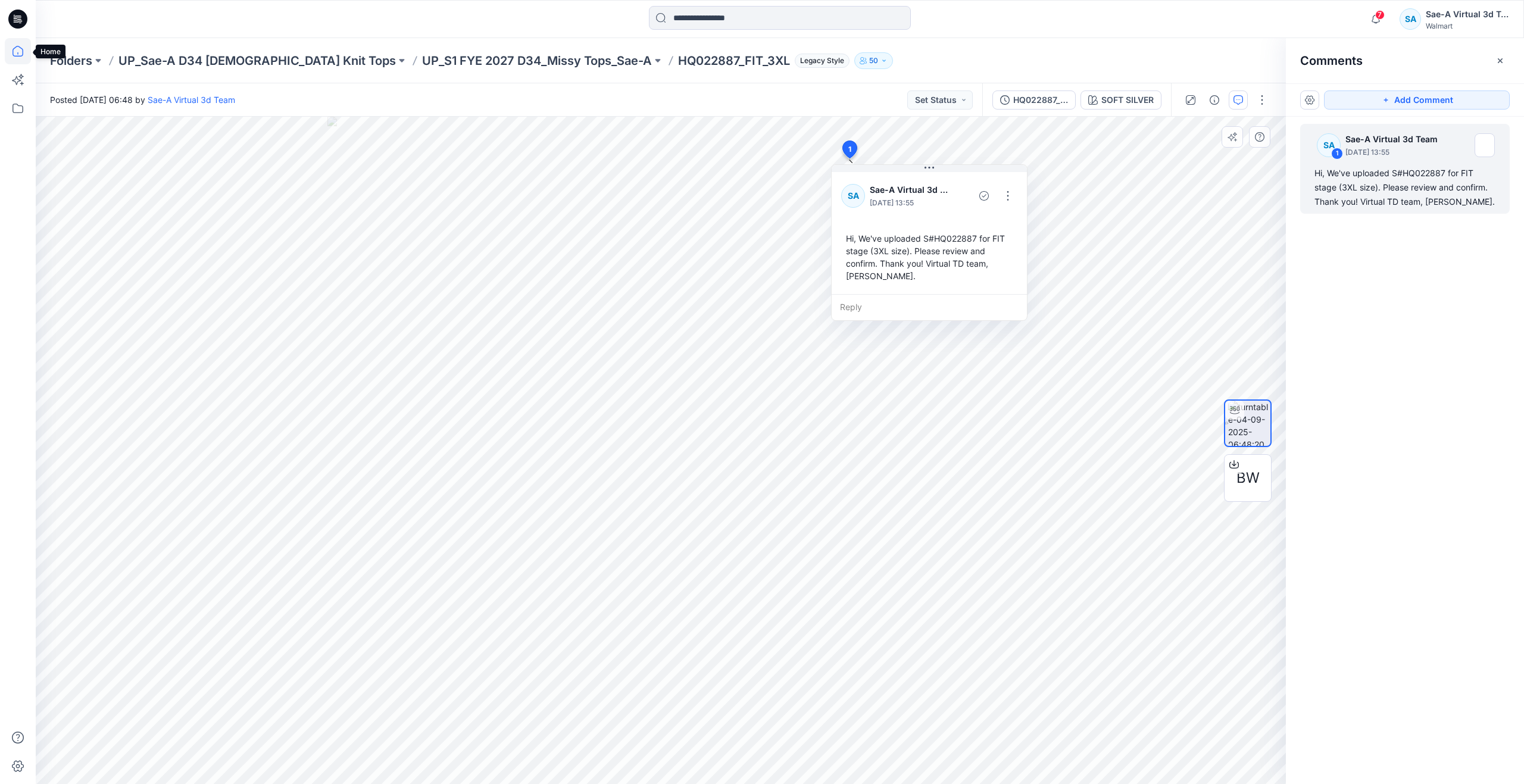
click at [8, 56] on icon at bounding box center [18, 51] width 26 height 26
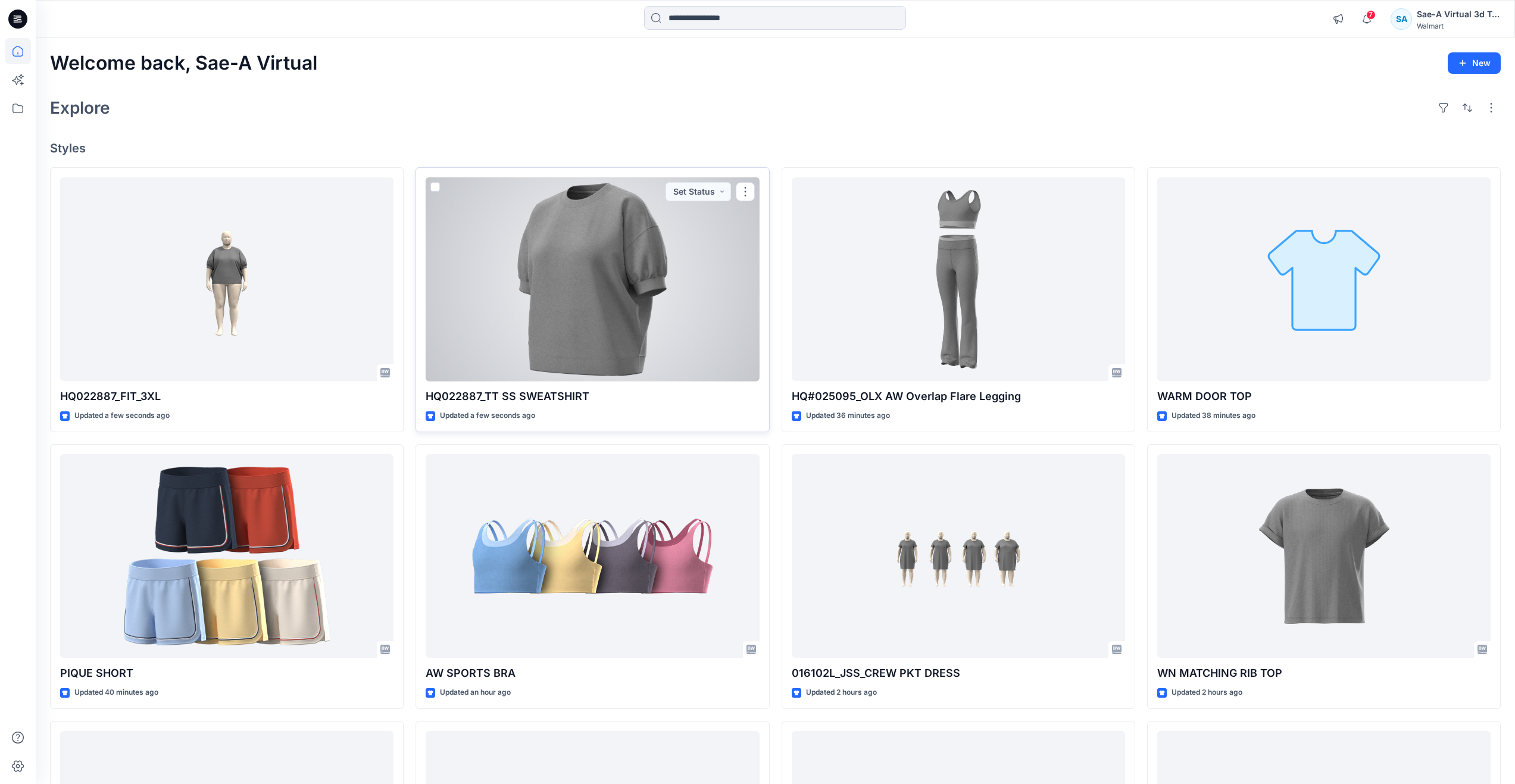
click at [528, 320] on div at bounding box center [592, 279] width 333 height 204
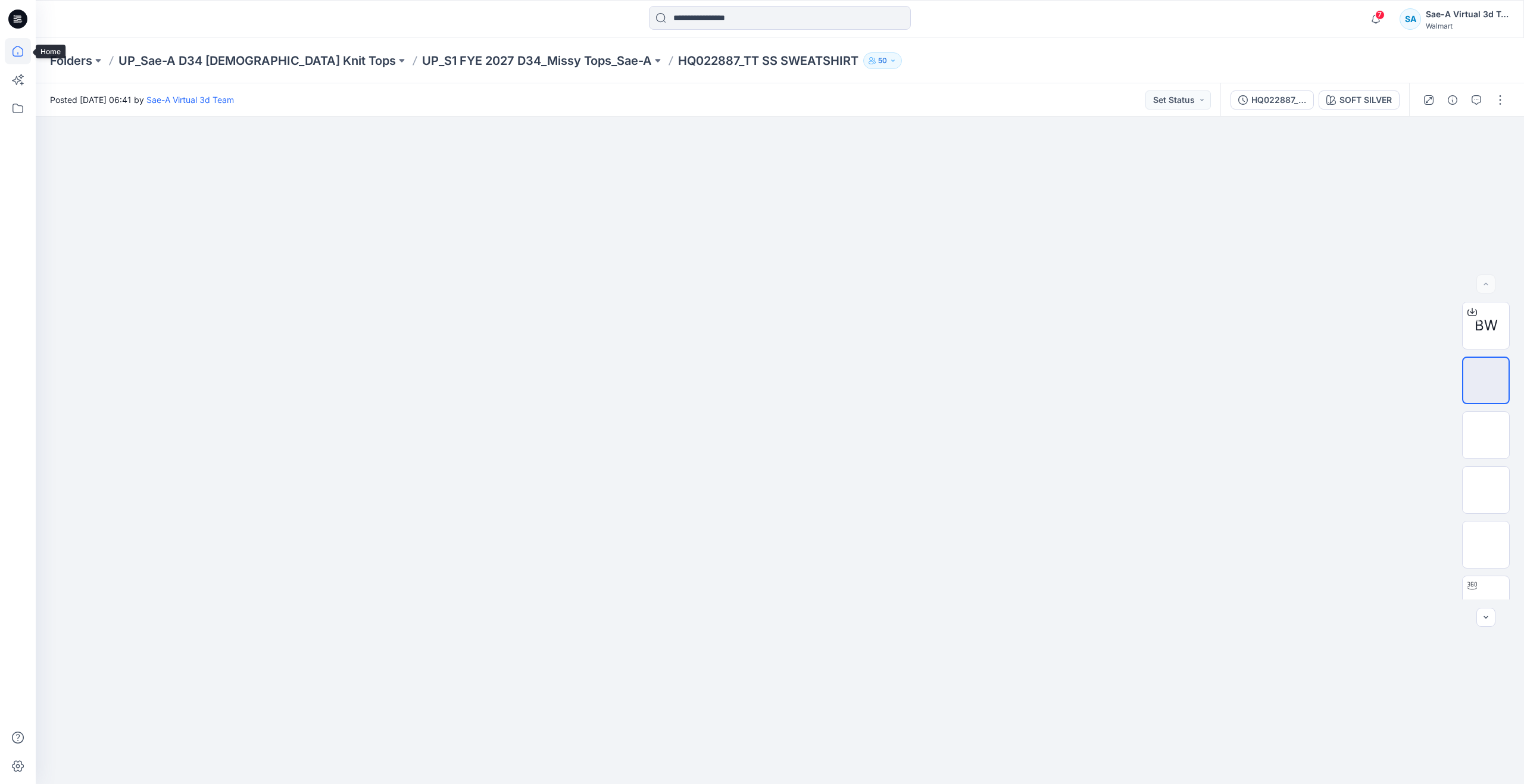
click at [7, 48] on icon at bounding box center [18, 51] width 26 height 26
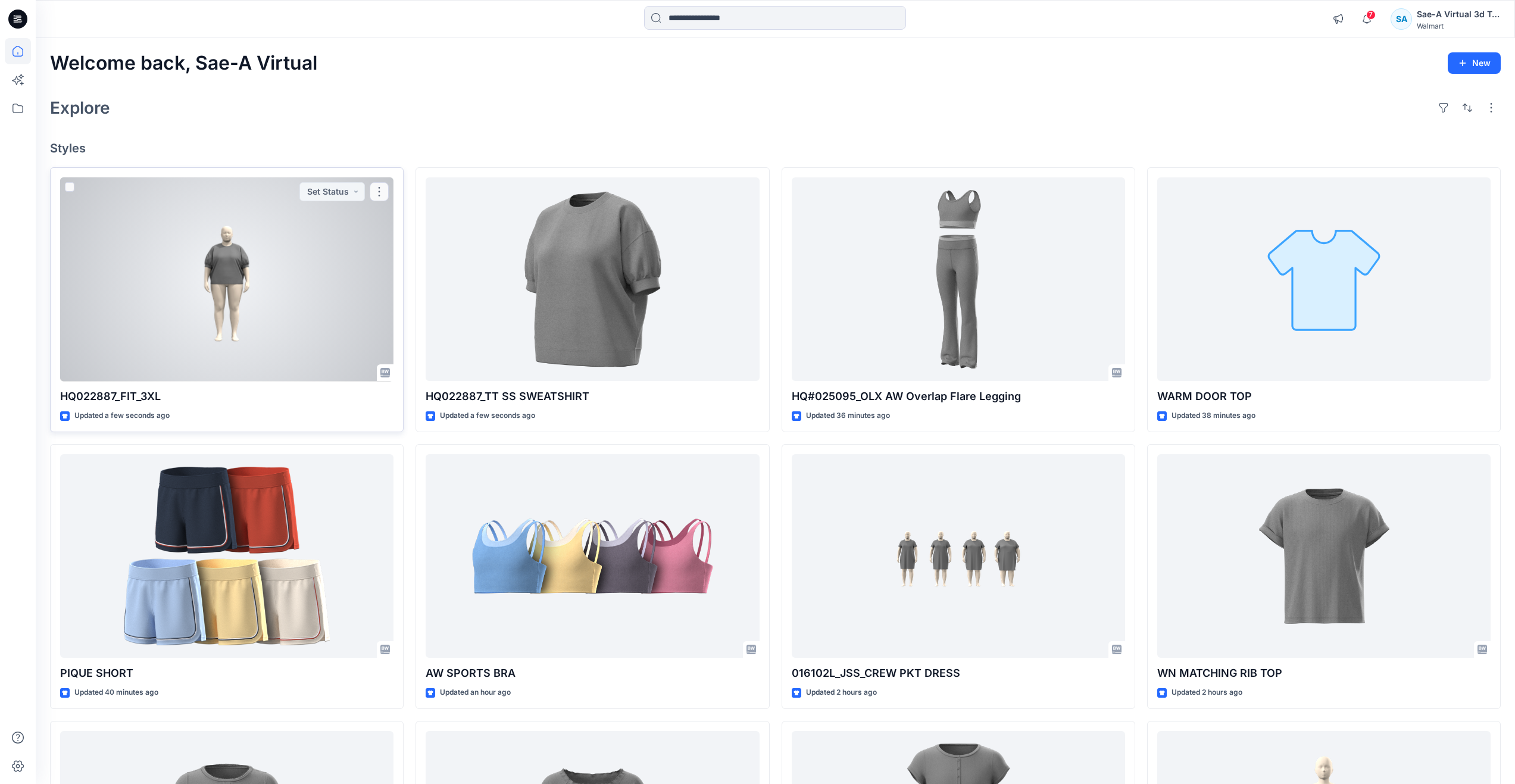
click at [203, 279] on div at bounding box center [227, 279] width 333 height 204
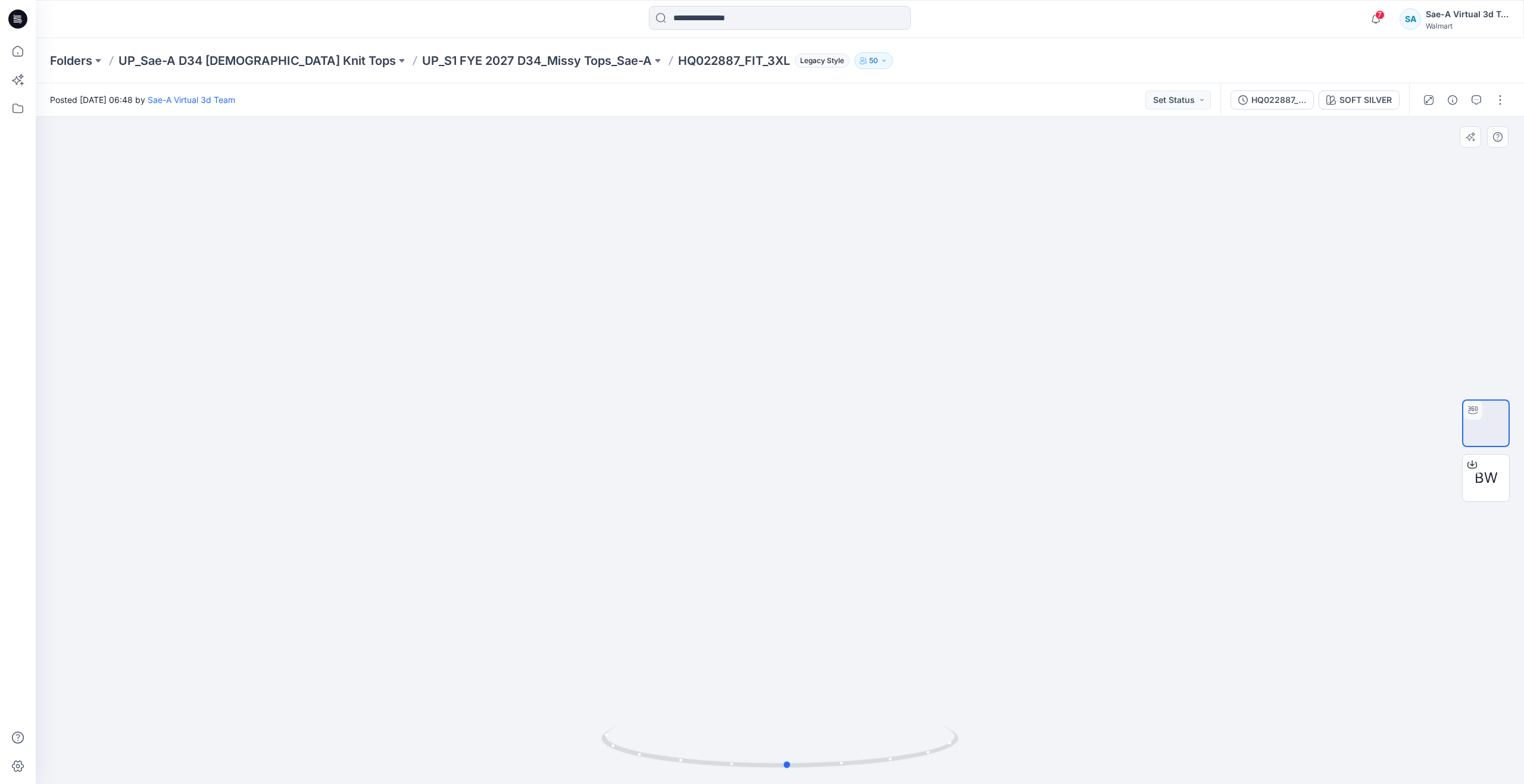
drag, startPoint x: 779, startPoint y: 765, endPoint x: 786, endPoint y: 699, distance: 66.4
click at [786, 699] on div at bounding box center [779, 450] width 1488 height 667
click at [25, 54] on icon at bounding box center [18, 51] width 26 height 26
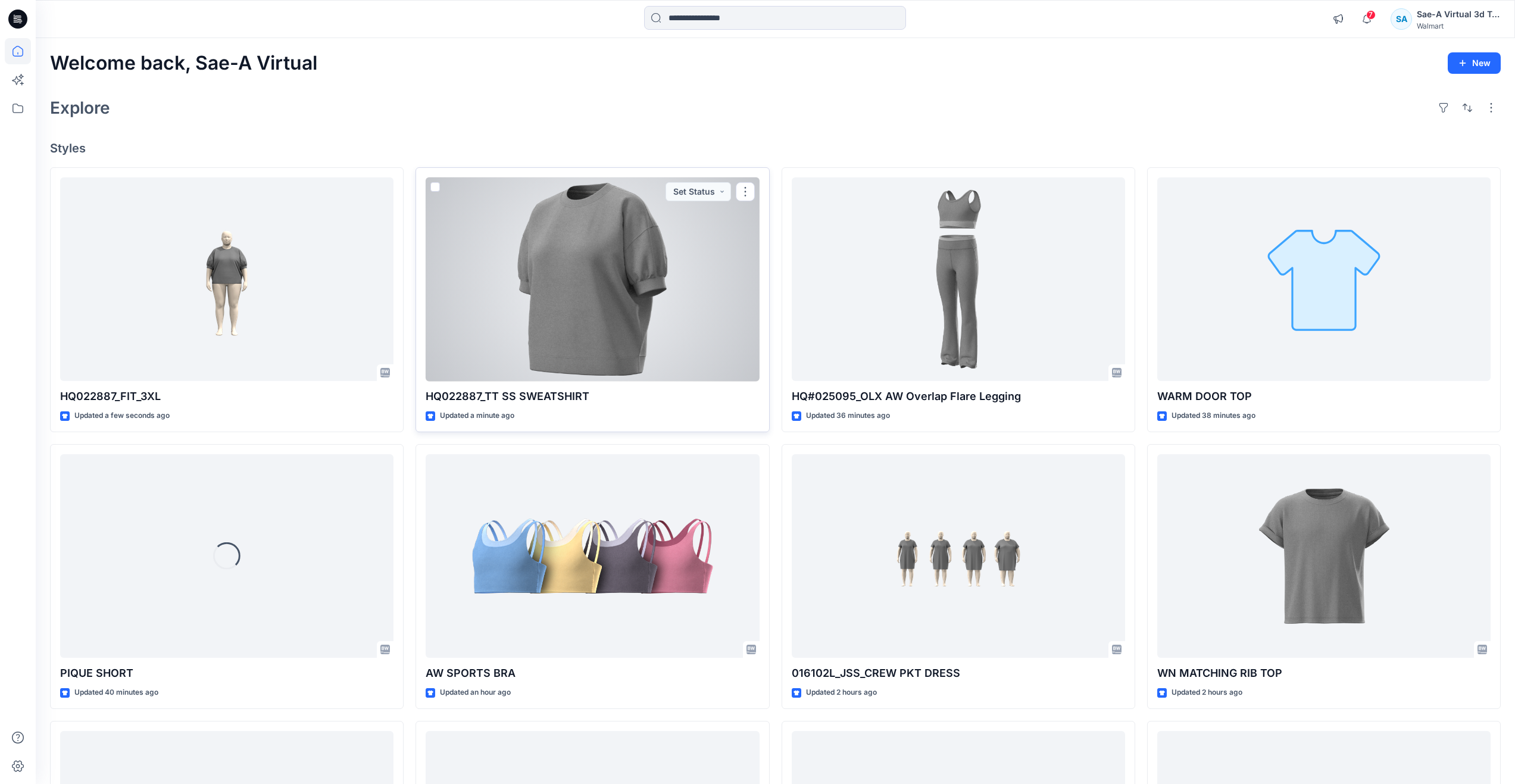
click at [669, 309] on div at bounding box center [592, 279] width 333 height 204
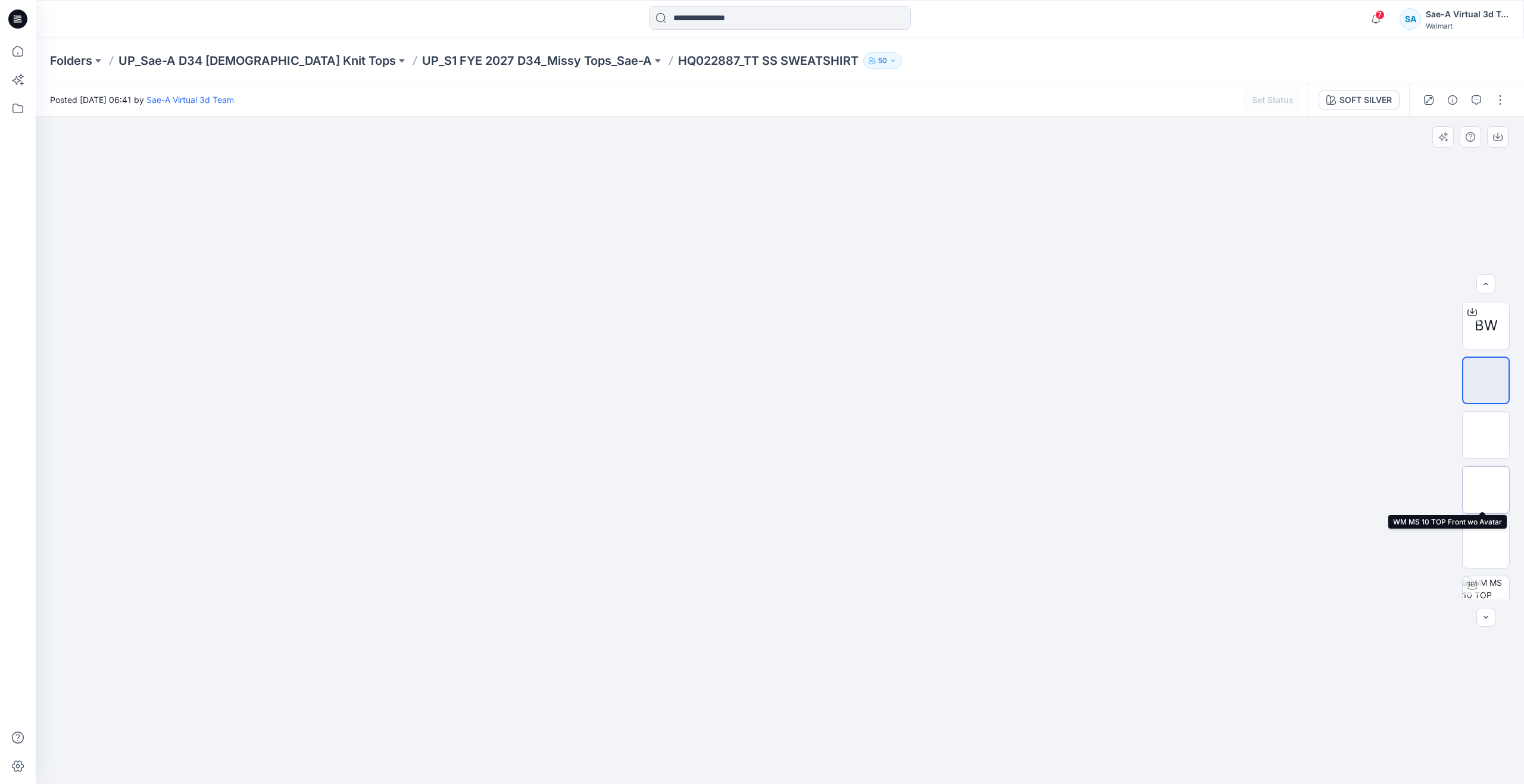
scroll to position [24, 0]
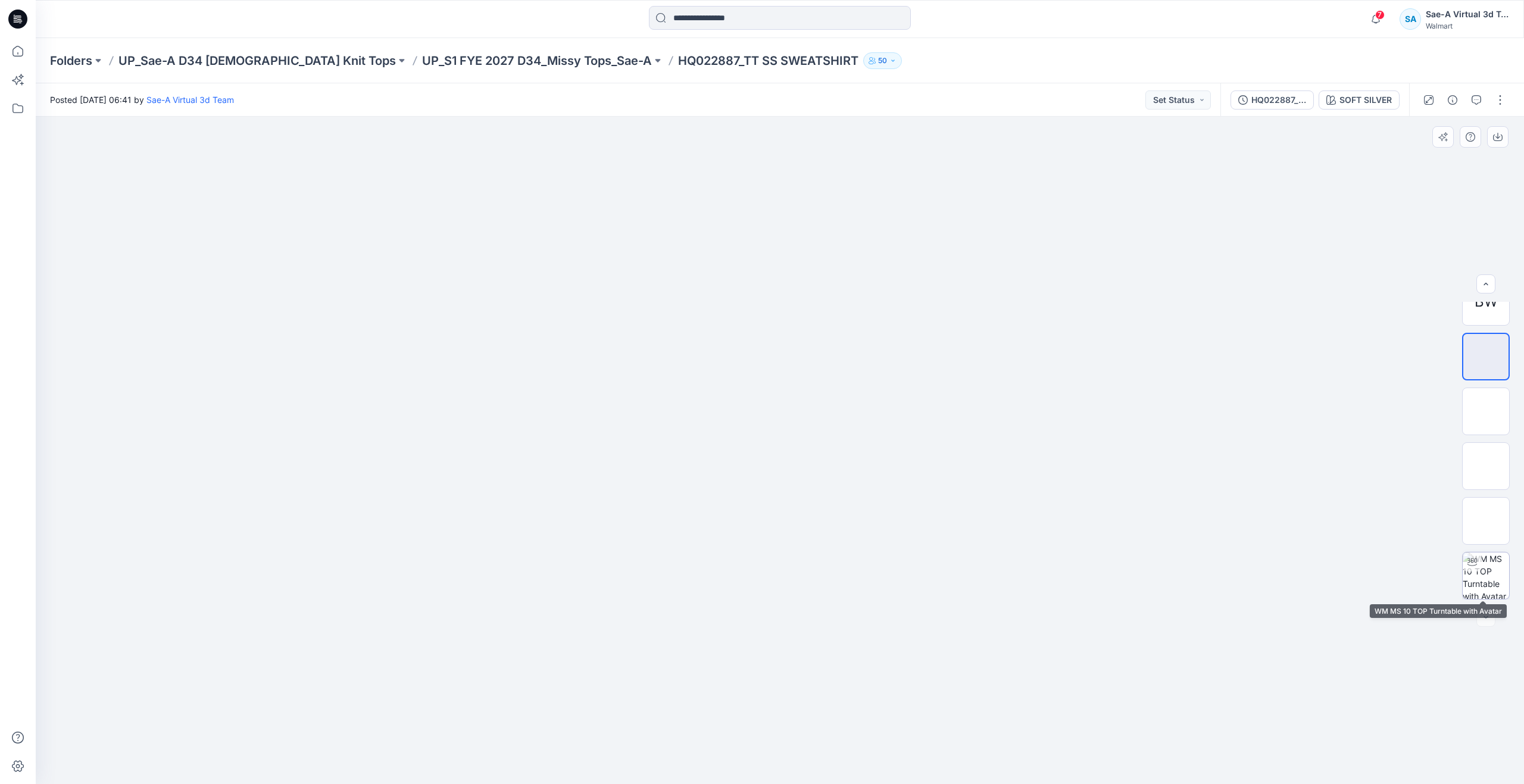
click at [1485, 561] on img at bounding box center [1485, 575] width 46 height 46
click at [1285, 104] on div "HQ022887_FIT" at bounding box center [1279, 100] width 55 height 13
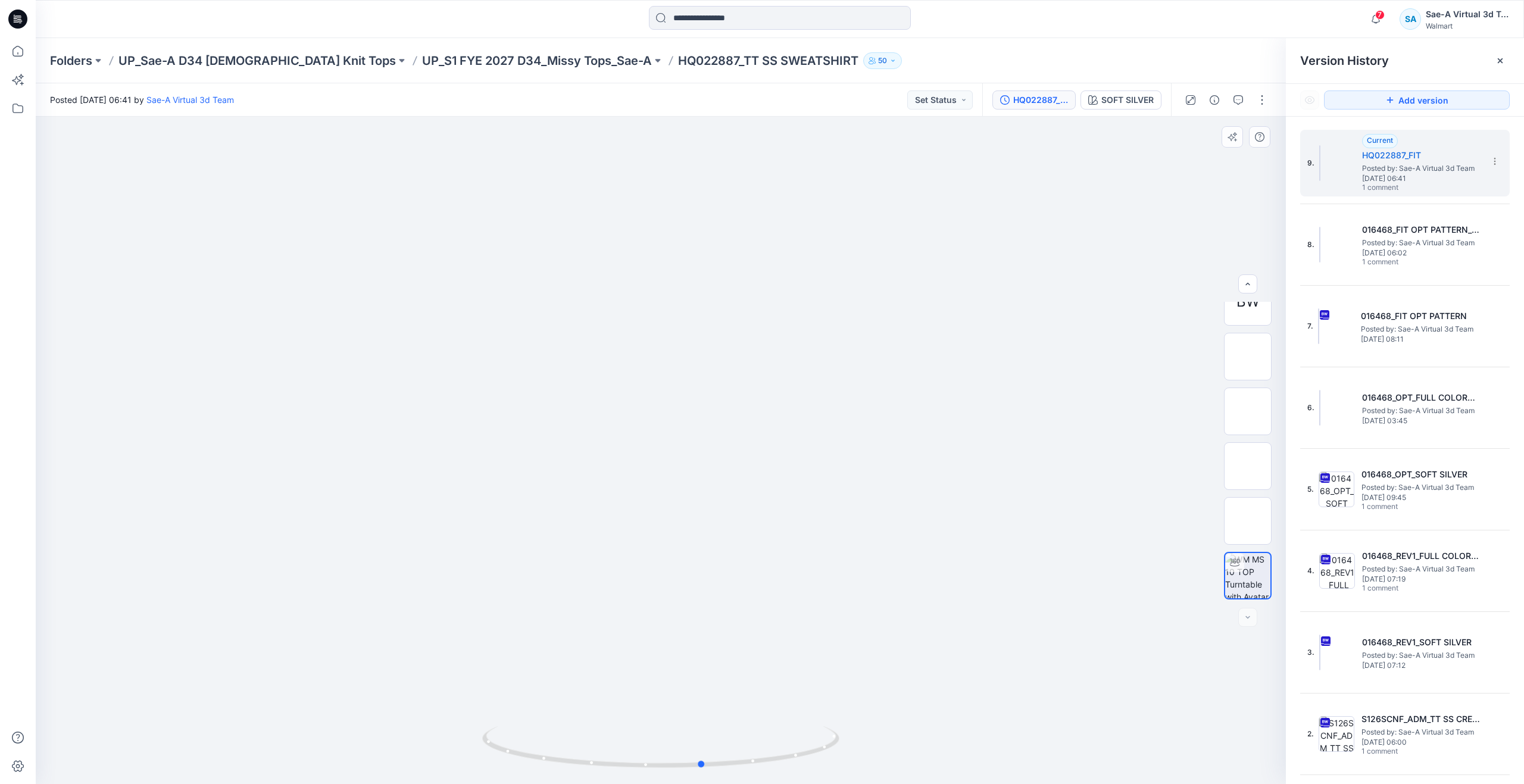
drag, startPoint x: 622, startPoint y: 762, endPoint x: 309, endPoint y: 688, distance: 321.6
click at [309, 688] on div at bounding box center [661, 450] width 1250 height 667
click at [19, 49] on icon at bounding box center [18, 51] width 26 height 26
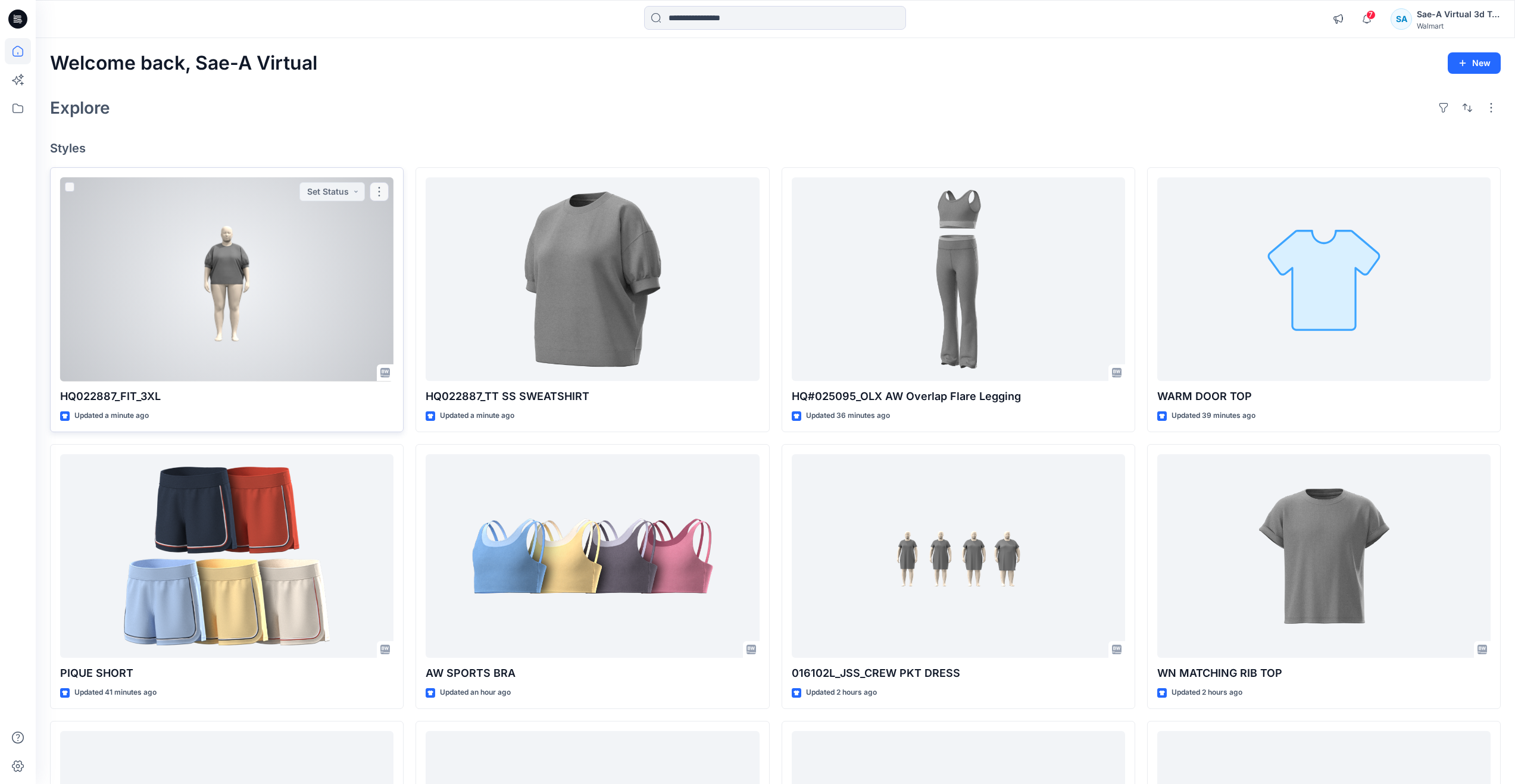
click at [262, 321] on div at bounding box center [227, 279] width 333 height 204
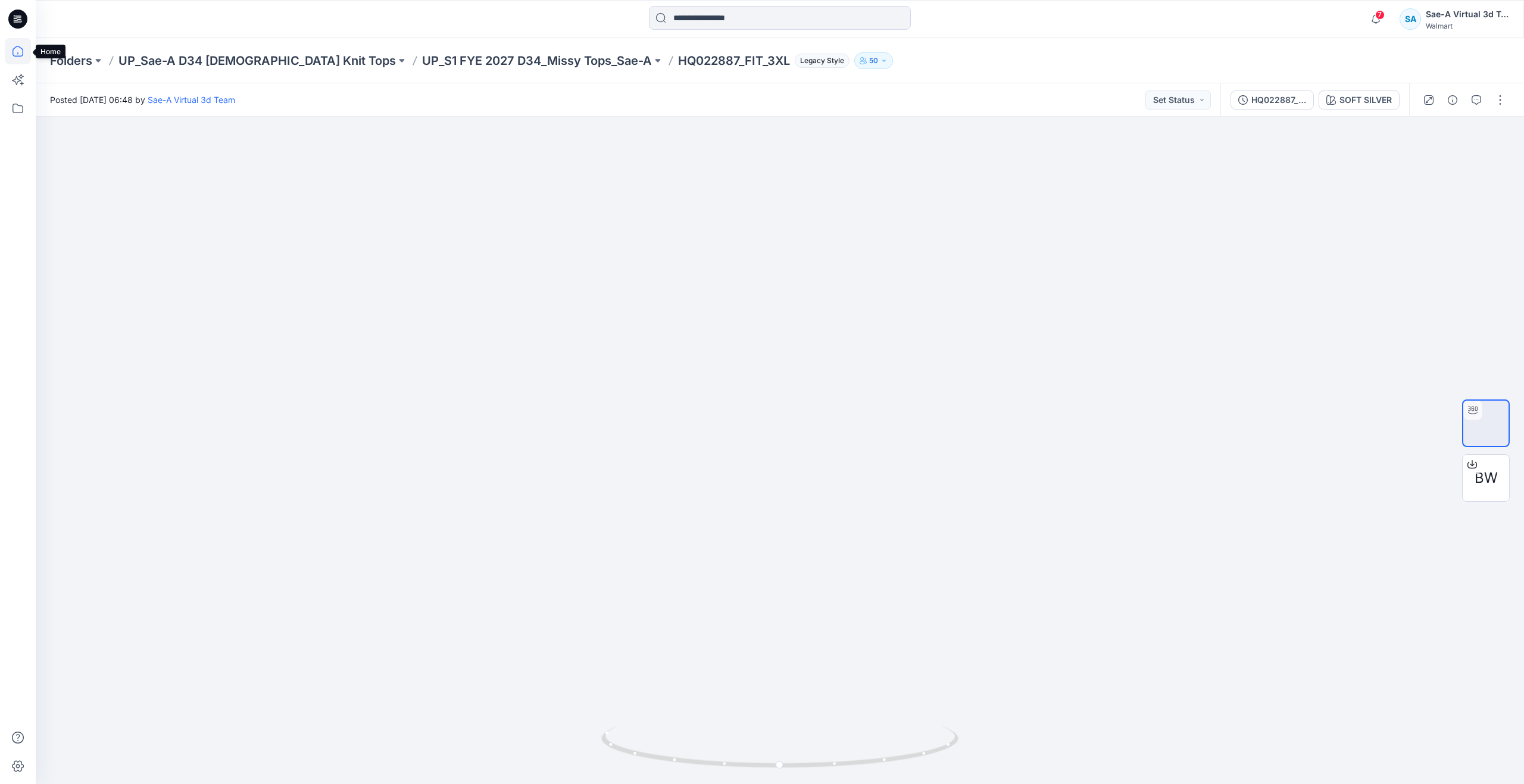
click at [18, 52] on icon at bounding box center [18, 51] width 26 height 26
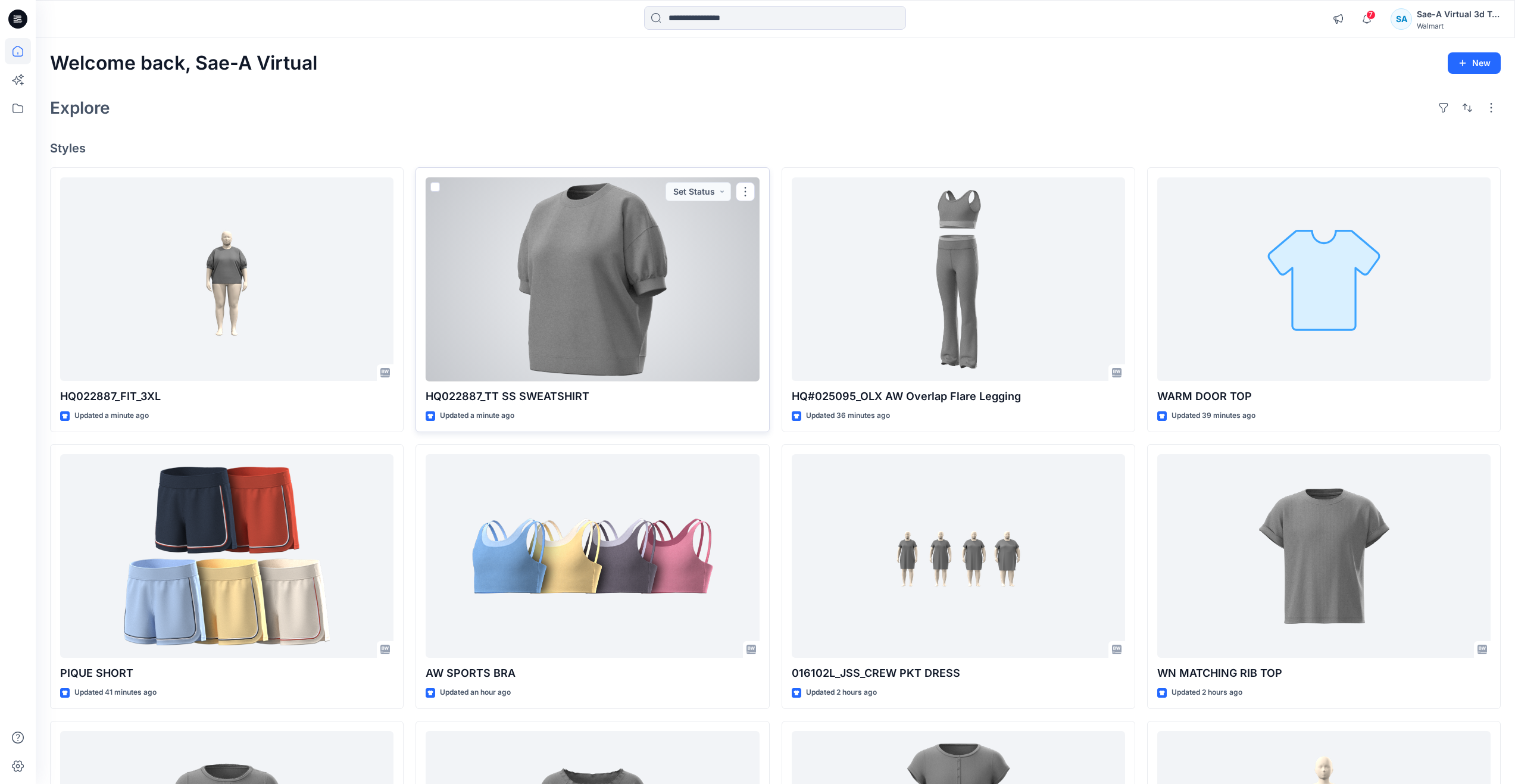
click at [576, 287] on div at bounding box center [592, 279] width 333 height 204
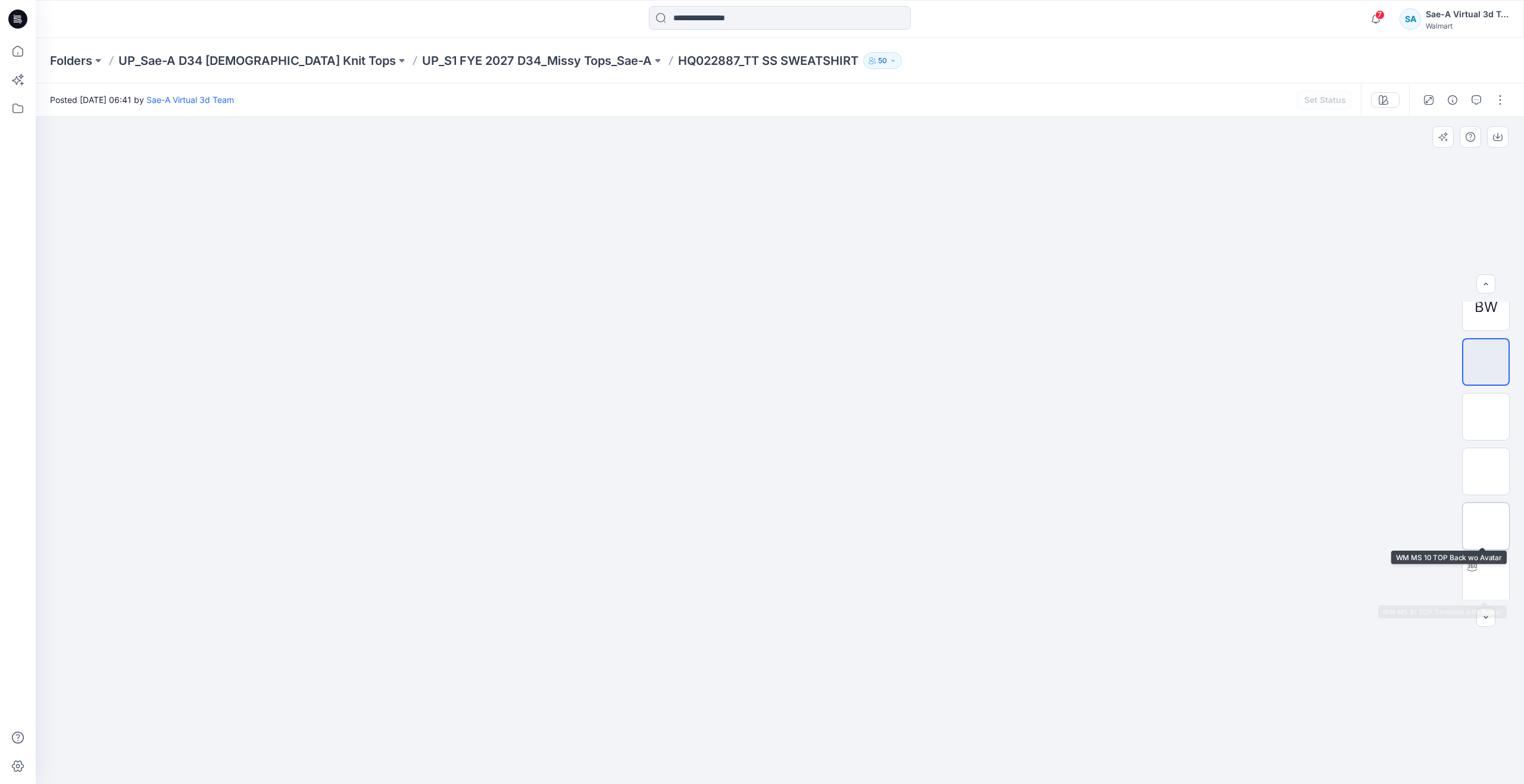
scroll to position [24, 0]
click at [1488, 567] on img at bounding box center [1485, 575] width 46 height 46
click at [1271, 101] on div "HQ022887_FIT" at bounding box center [1279, 100] width 55 height 13
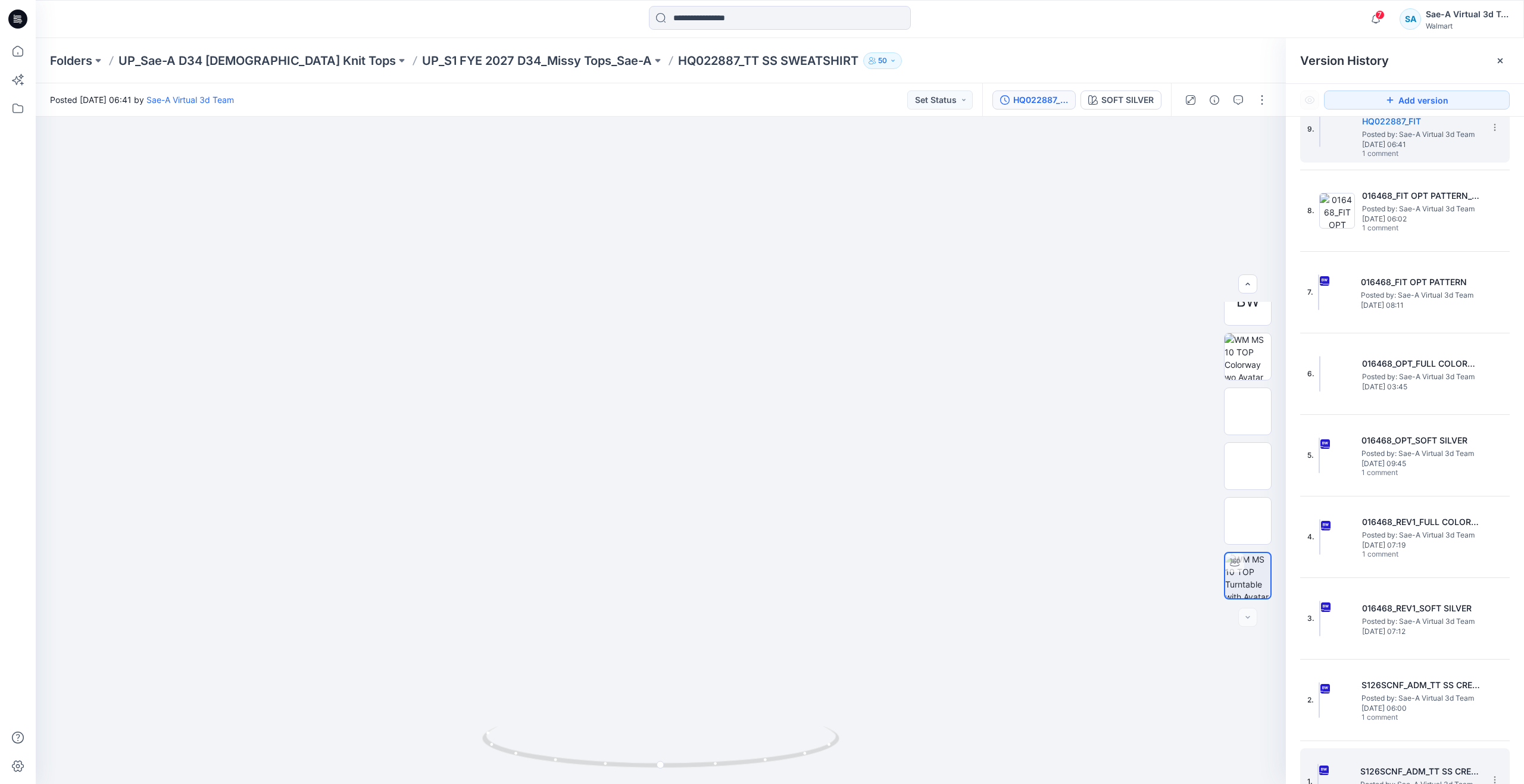
scroll to position [60, 0]
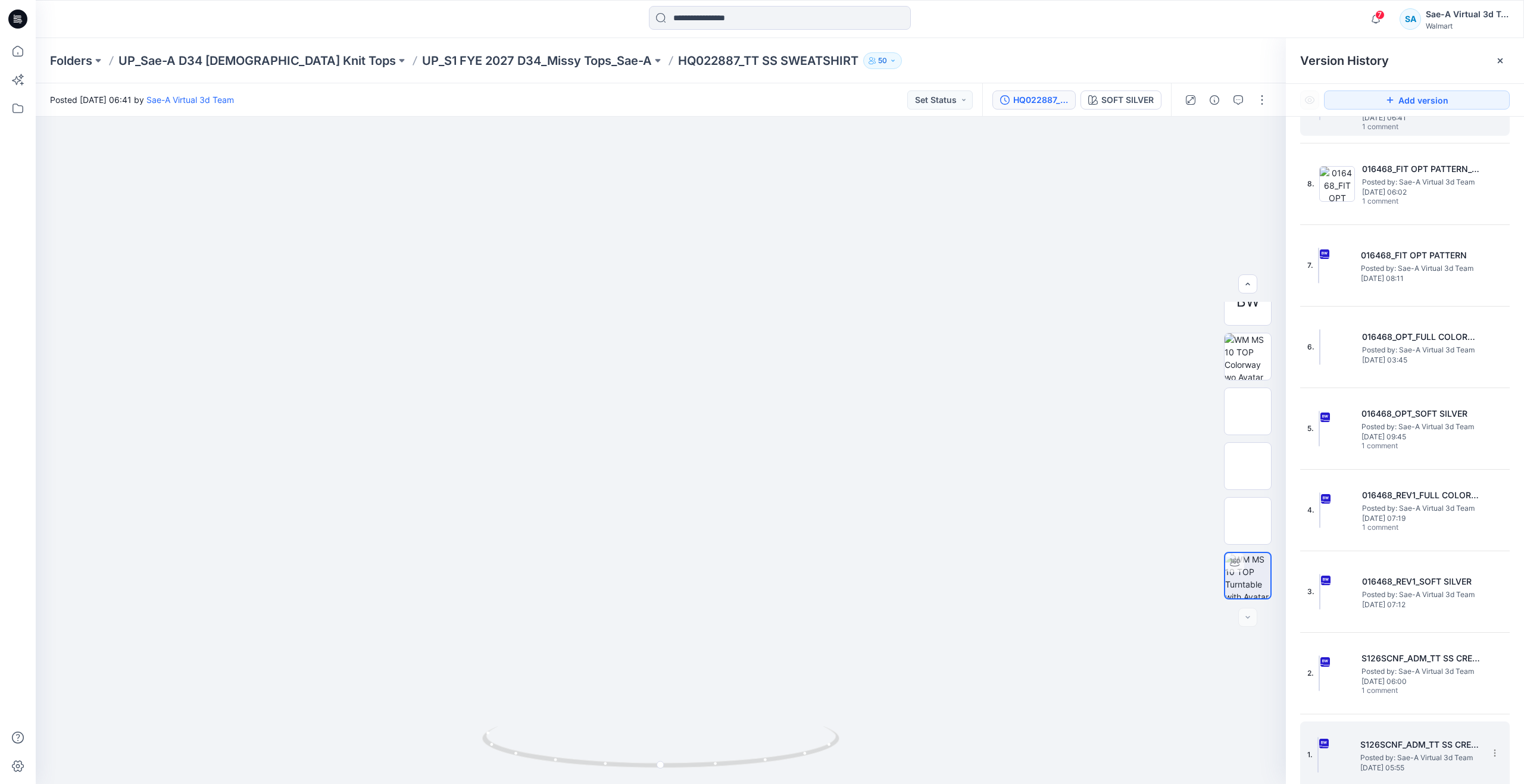
click at [1381, 756] on span "Posted by: Sae-A Virtual 3d Team" at bounding box center [1419, 758] width 119 height 12
click at [1248, 560] on img at bounding box center [1248, 560] width 0 height 0
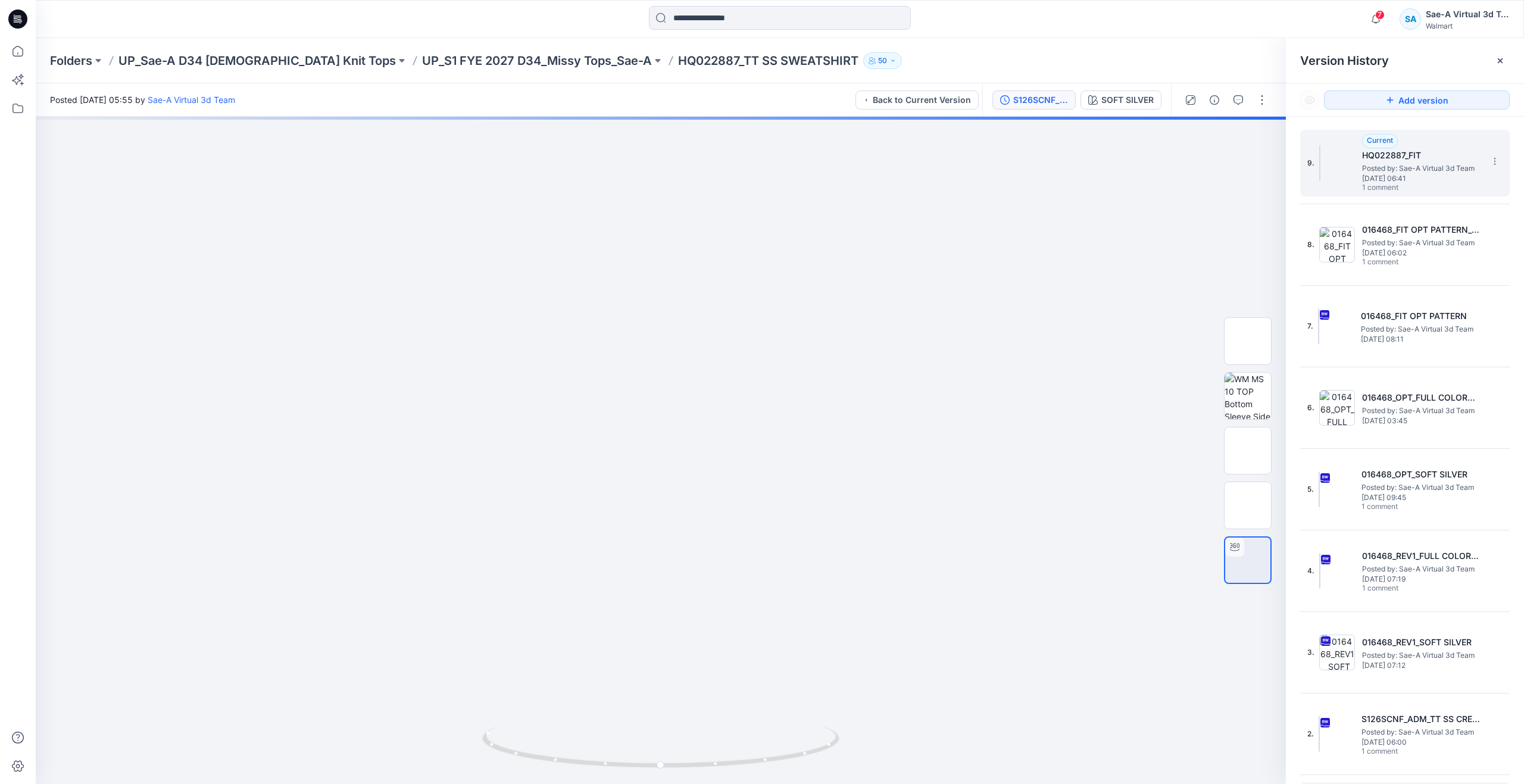
click at [1400, 175] on span "Thursday, September 04, 2025 06:41" at bounding box center [1421, 178] width 119 height 8
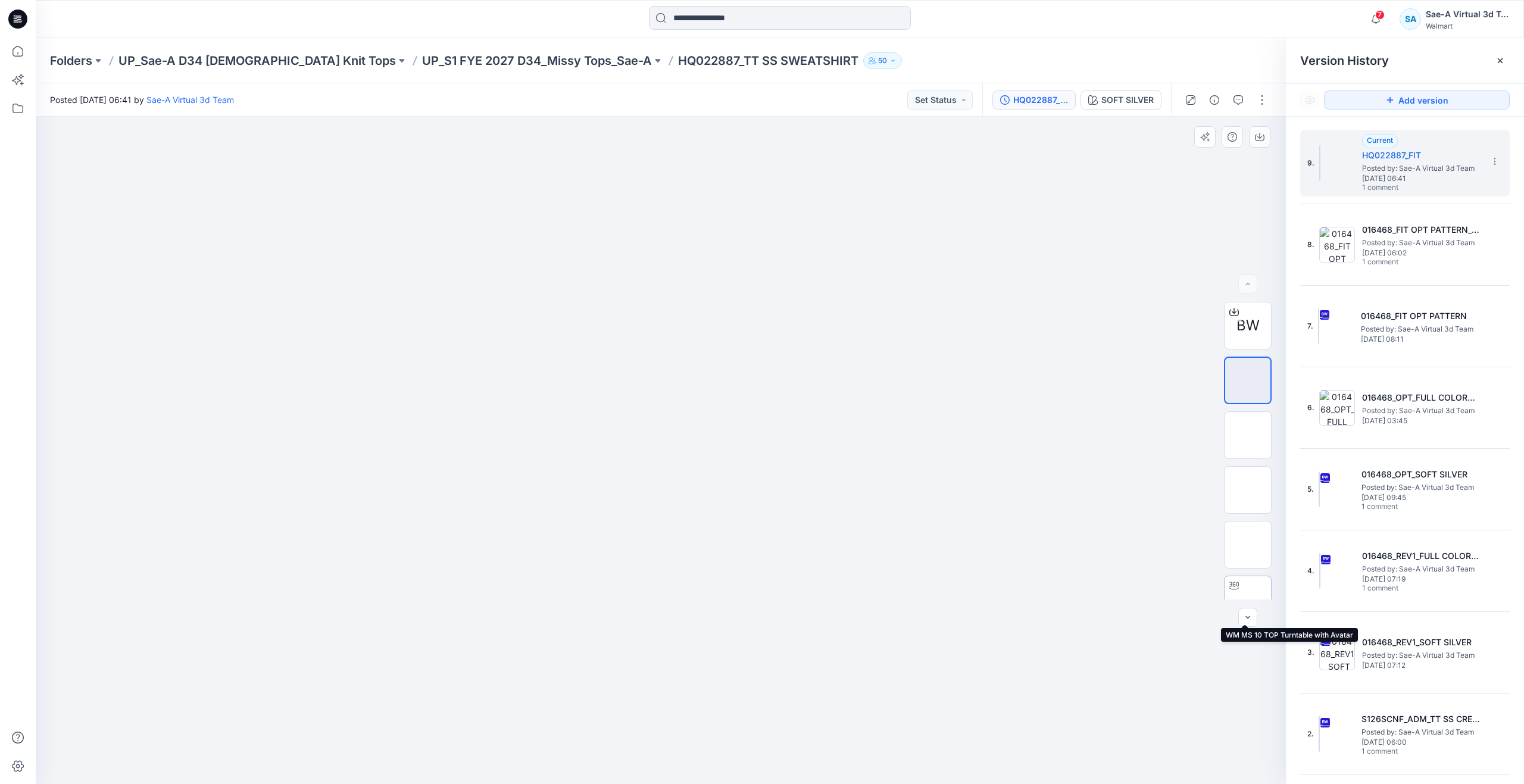
click at [1244, 587] on img at bounding box center [1248, 599] width 46 height 46
click at [1218, 106] on button "button" at bounding box center [1214, 100] width 19 height 19
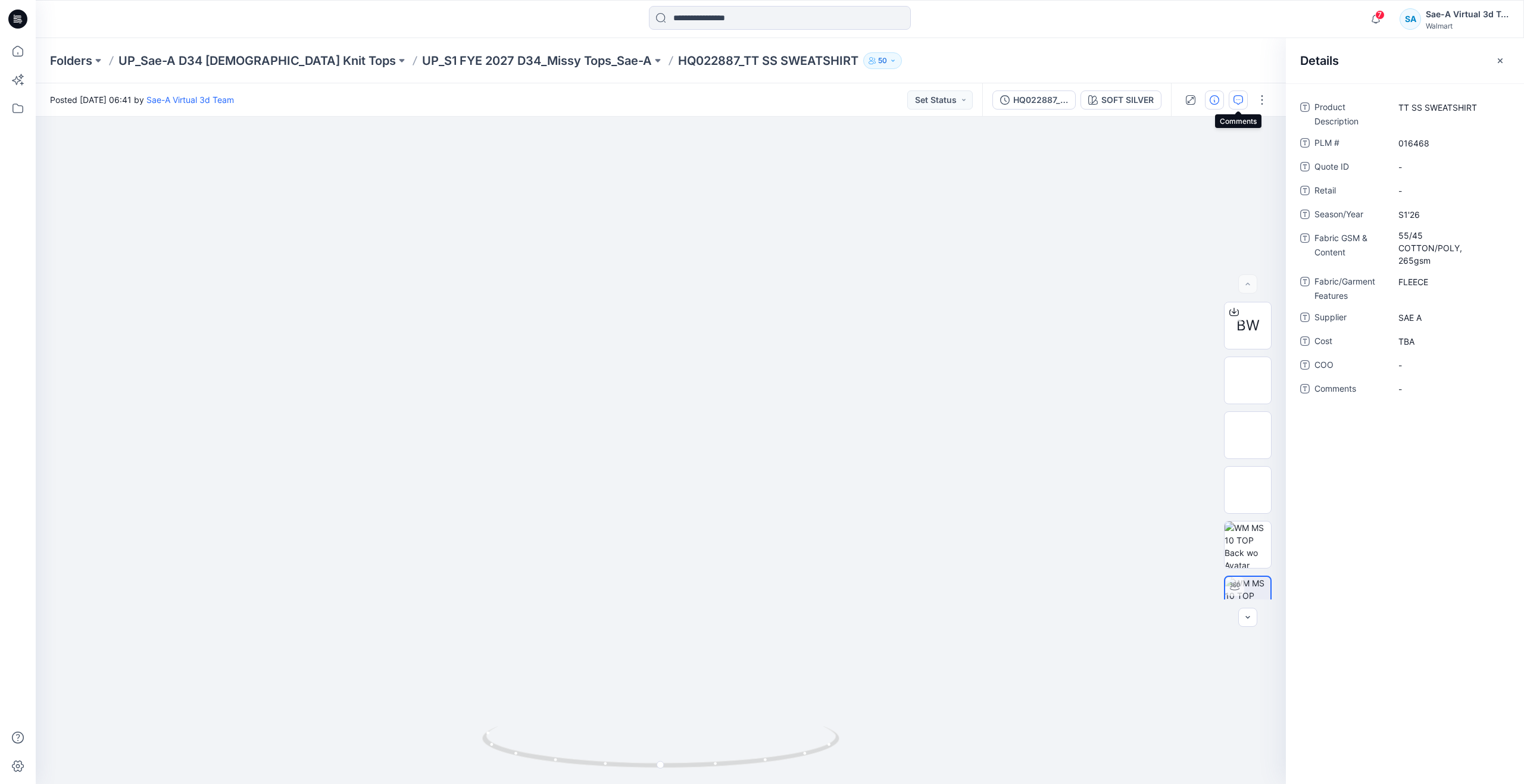
click at [1237, 98] on icon "button" at bounding box center [1238, 100] width 9 height 9
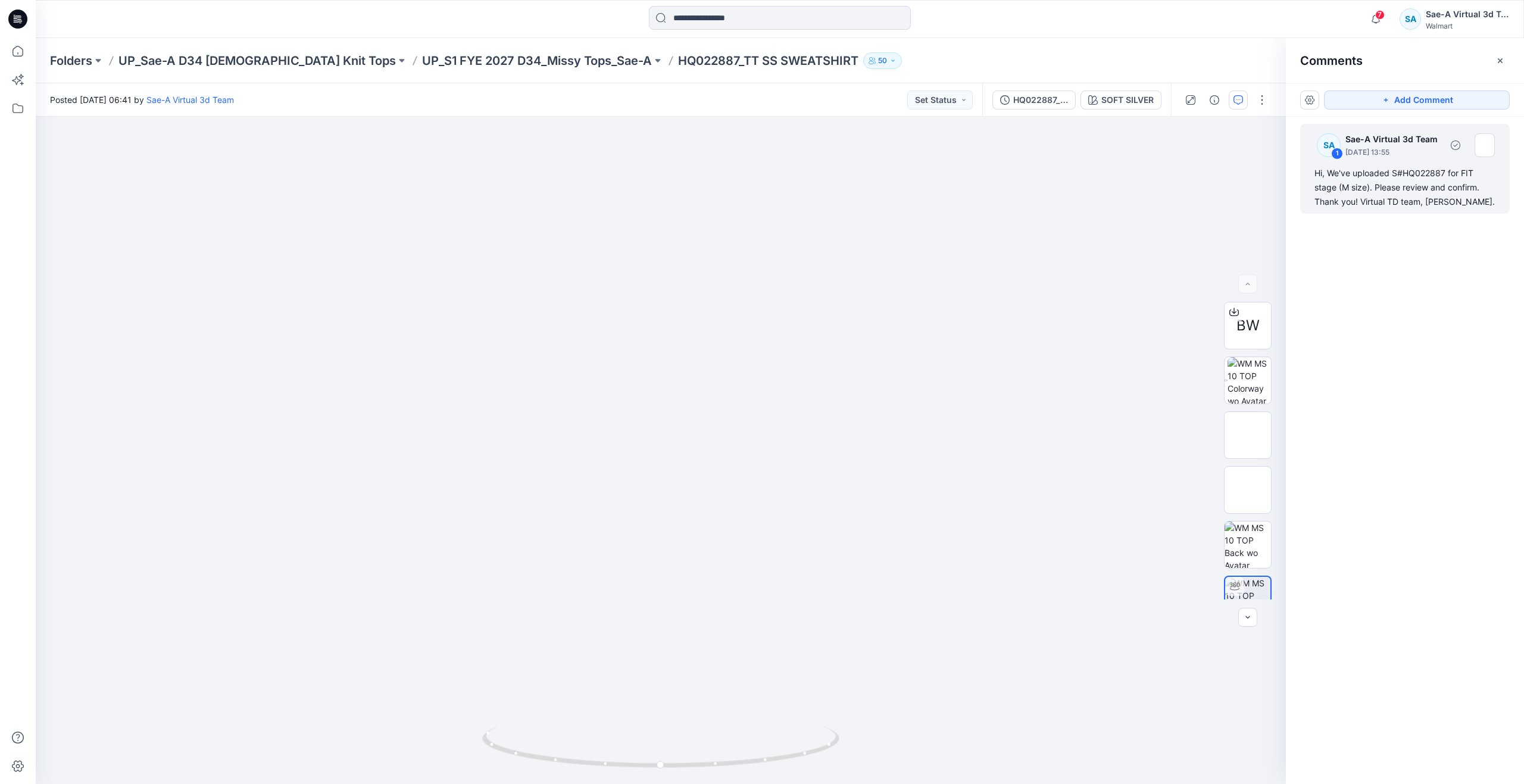
click at [1388, 188] on div "Hi, We've uploaded S#HQ022887 for FIT stage (M size). Please review and confirm…" at bounding box center [1405, 187] width 181 height 42
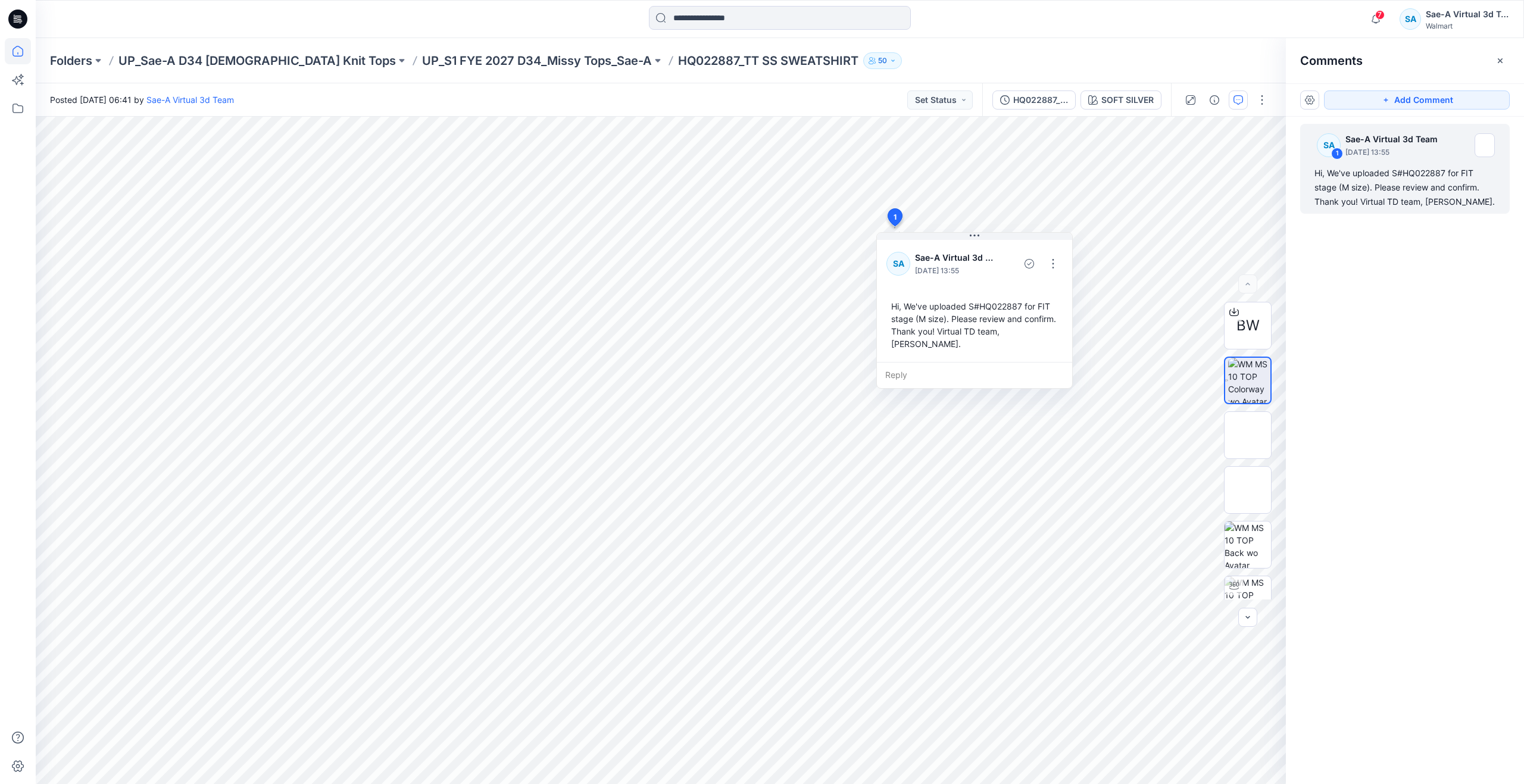
click at [17, 51] on icon at bounding box center [18, 51] width 26 height 26
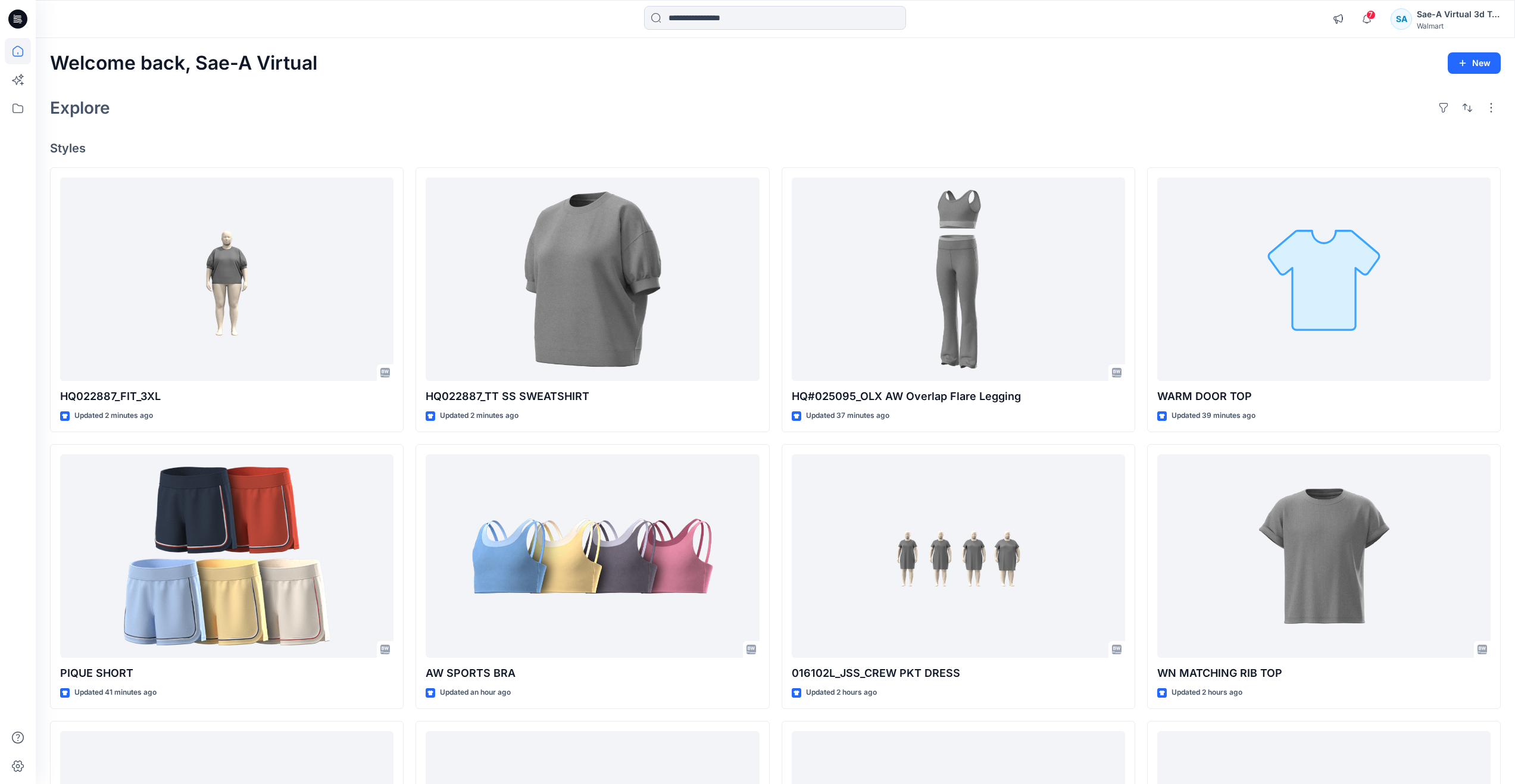
click at [210, 138] on div "Welcome back, Sae-A Virtual New Explore Styles HQ022887_FIT_3XL Updated 2 minut…" at bounding box center [776, 540] width 1480 height 1005
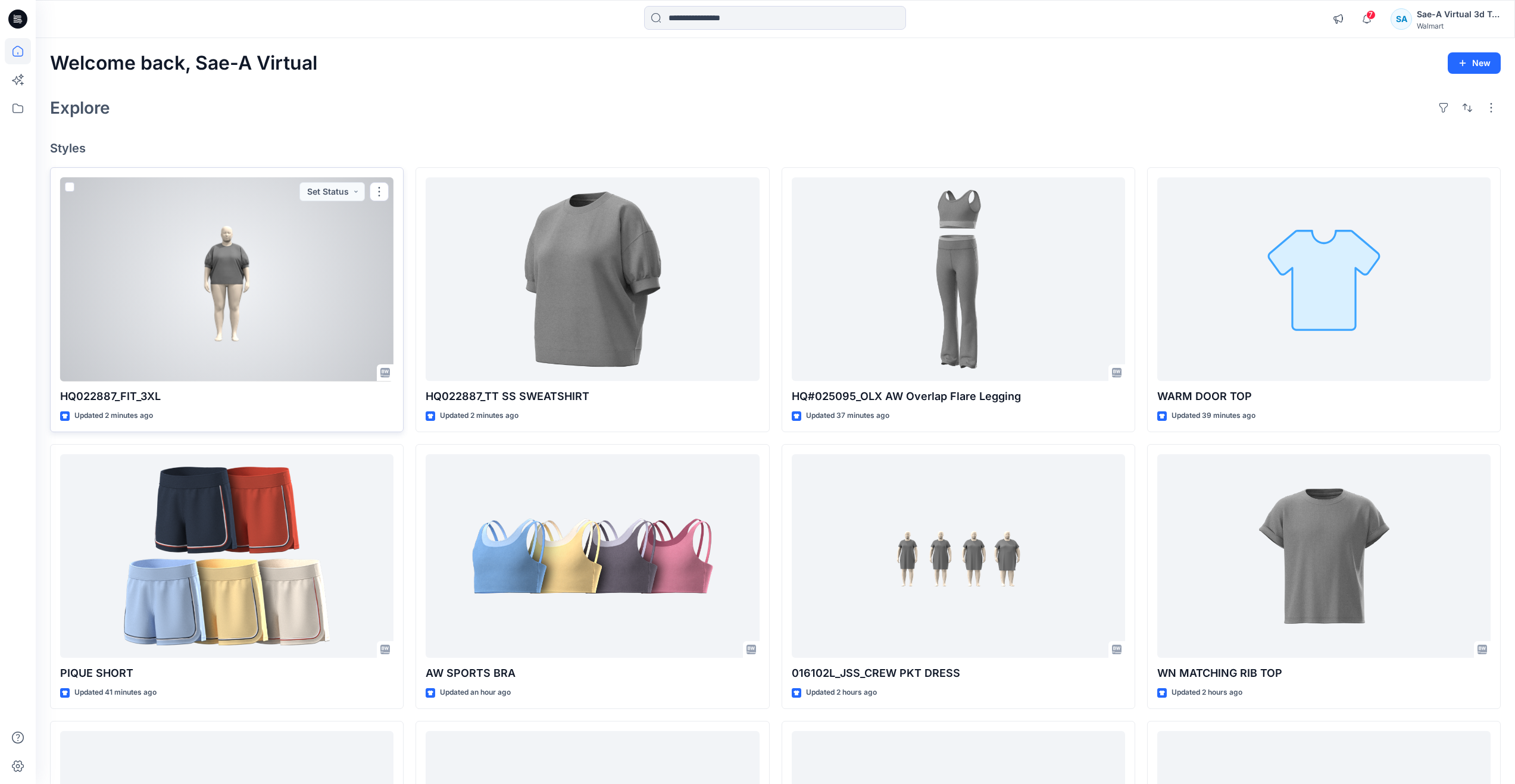
click at [201, 266] on div at bounding box center [227, 279] width 333 height 204
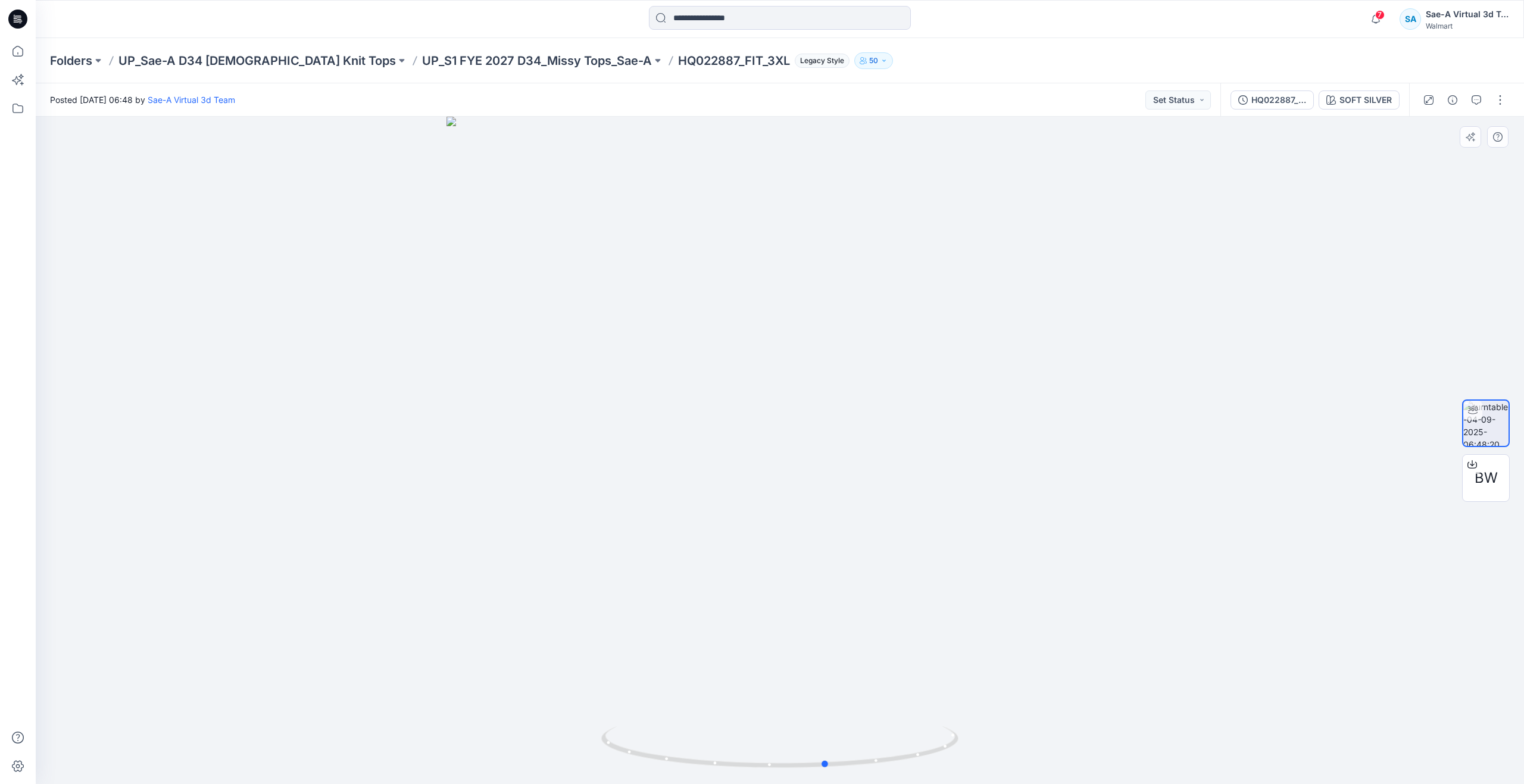
drag, startPoint x: 777, startPoint y: 759, endPoint x: 815, endPoint y: 699, distance: 71.0
click at [815, 699] on div at bounding box center [779, 450] width 1488 height 667
click at [28, 54] on icon at bounding box center [18, 51] width 26 height 26
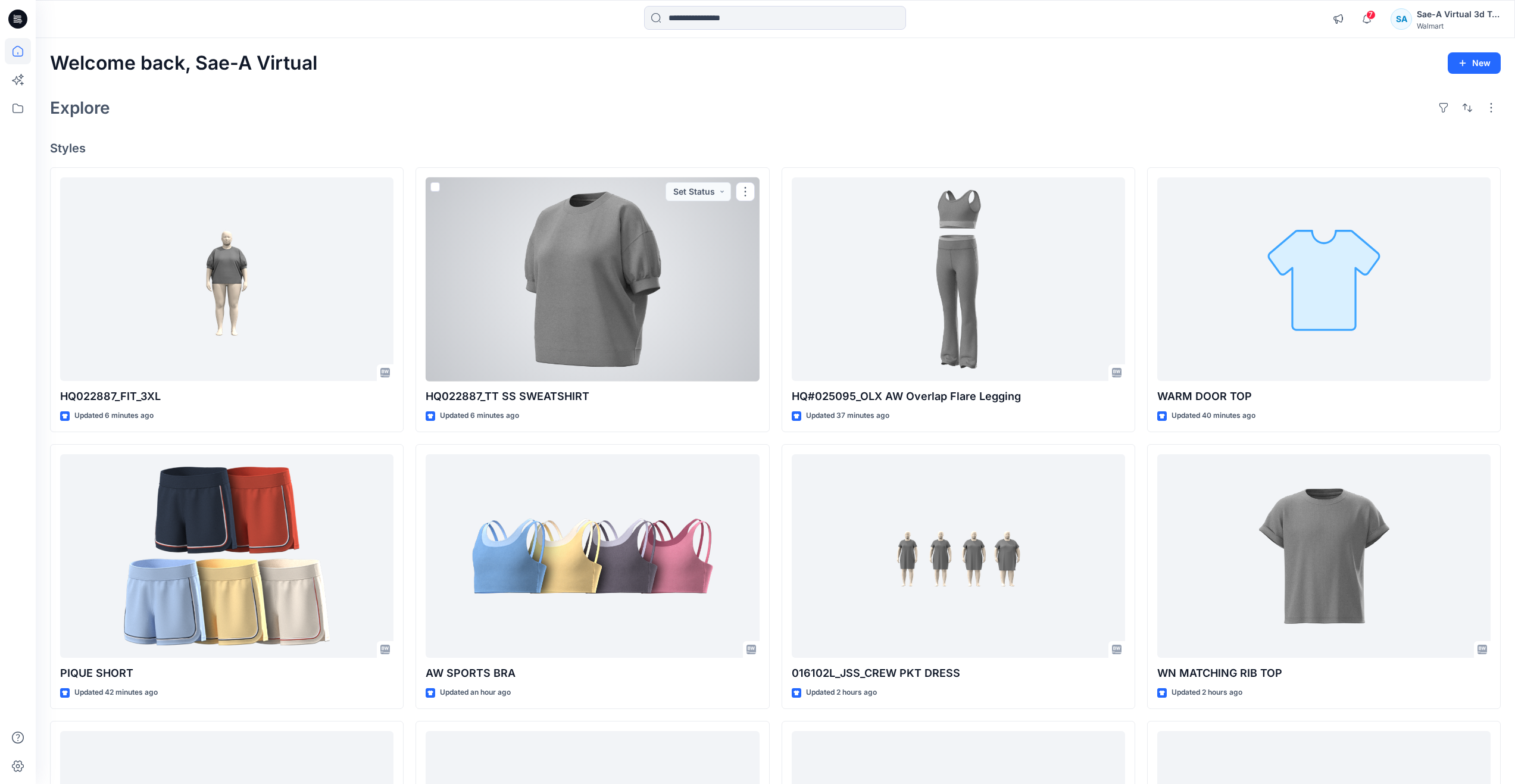
click at [550, 308] on div at bounding box center [592, 279] width 333 height 204
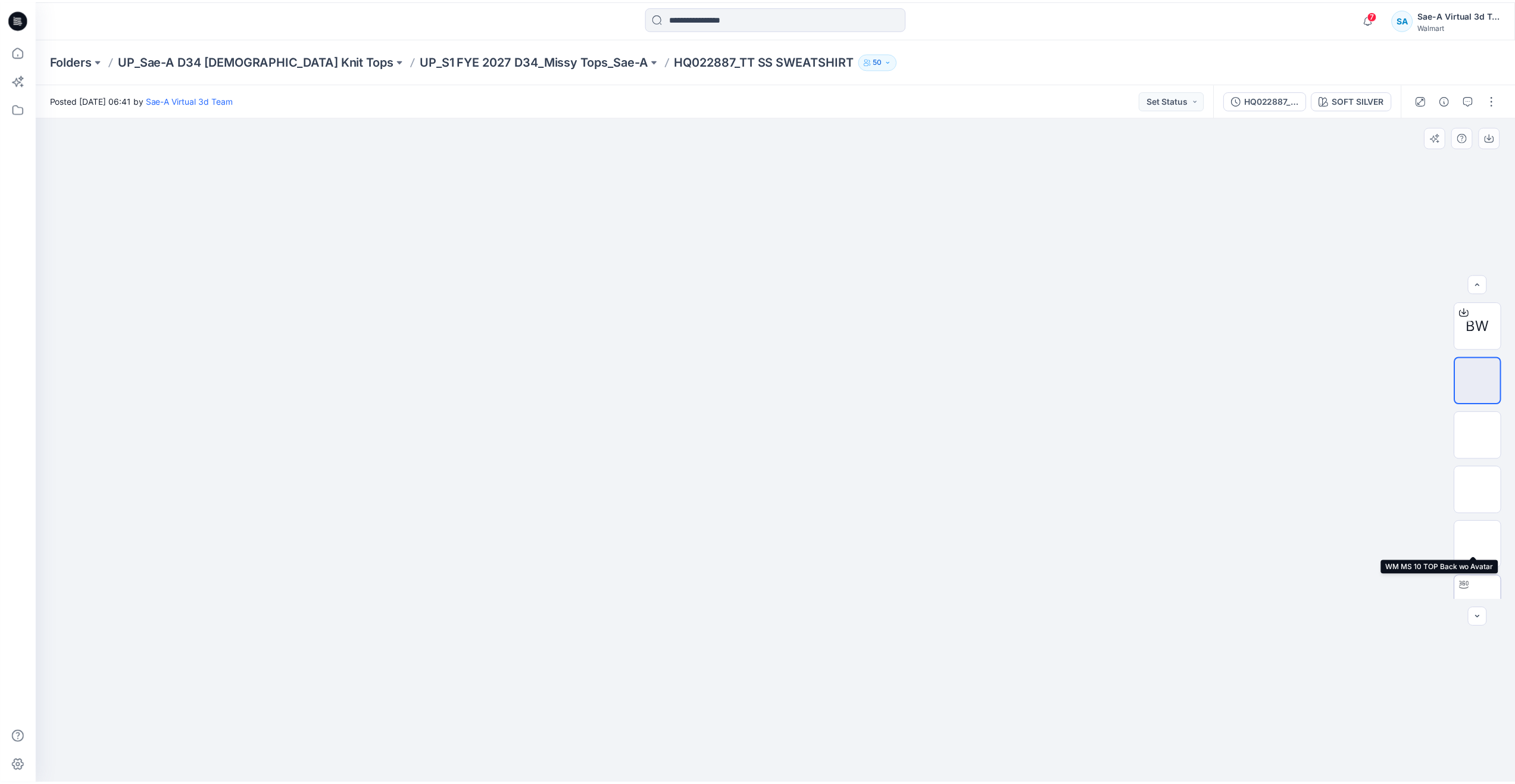
scroll to position [24, 0]
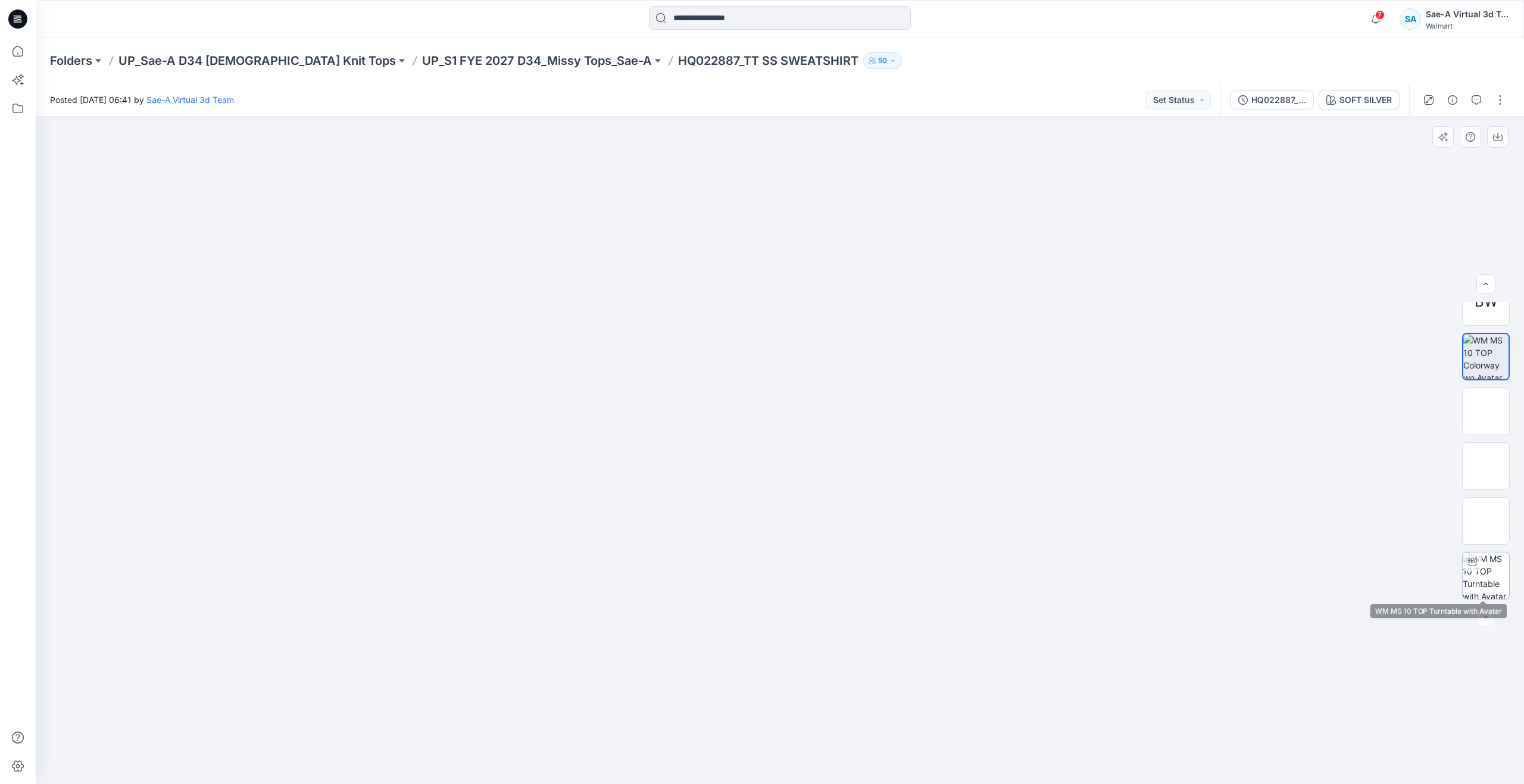
click at [1487, 564] on img at bounding box center [1485, 575] width 46 height 46
drag, startPoint x: 788, startPoint y: 764, endPoint x: 1141, endPoint y: 685, distance: 361.7
click at [1141, 685] on div at bounding box center [779, 450] width 1488 height 667
click at [25, 42] on icon at bounding box center [18, 51] width 26 height 26
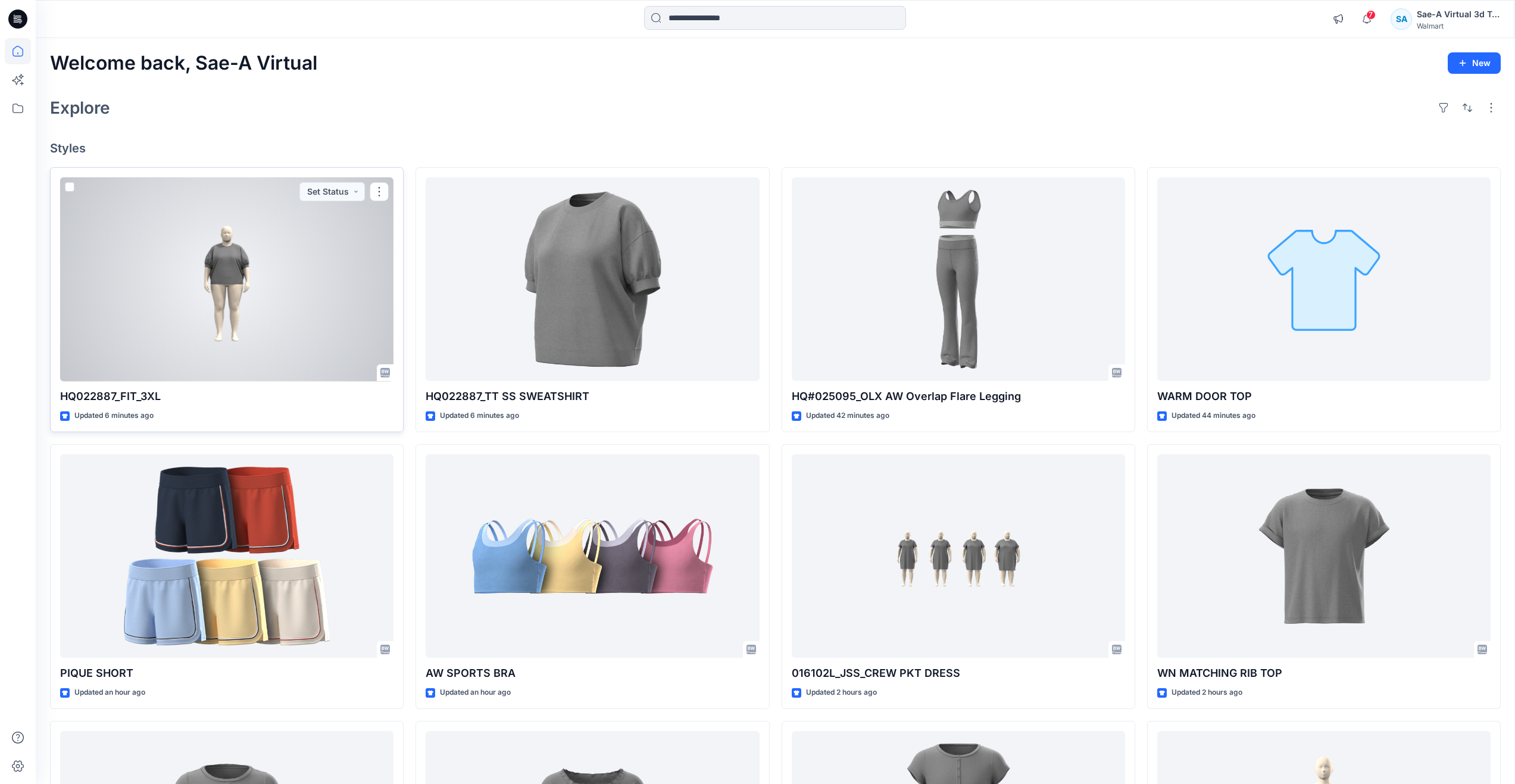
click at [297, 325] on div at bounding box center [227, 279] width 333 height 204
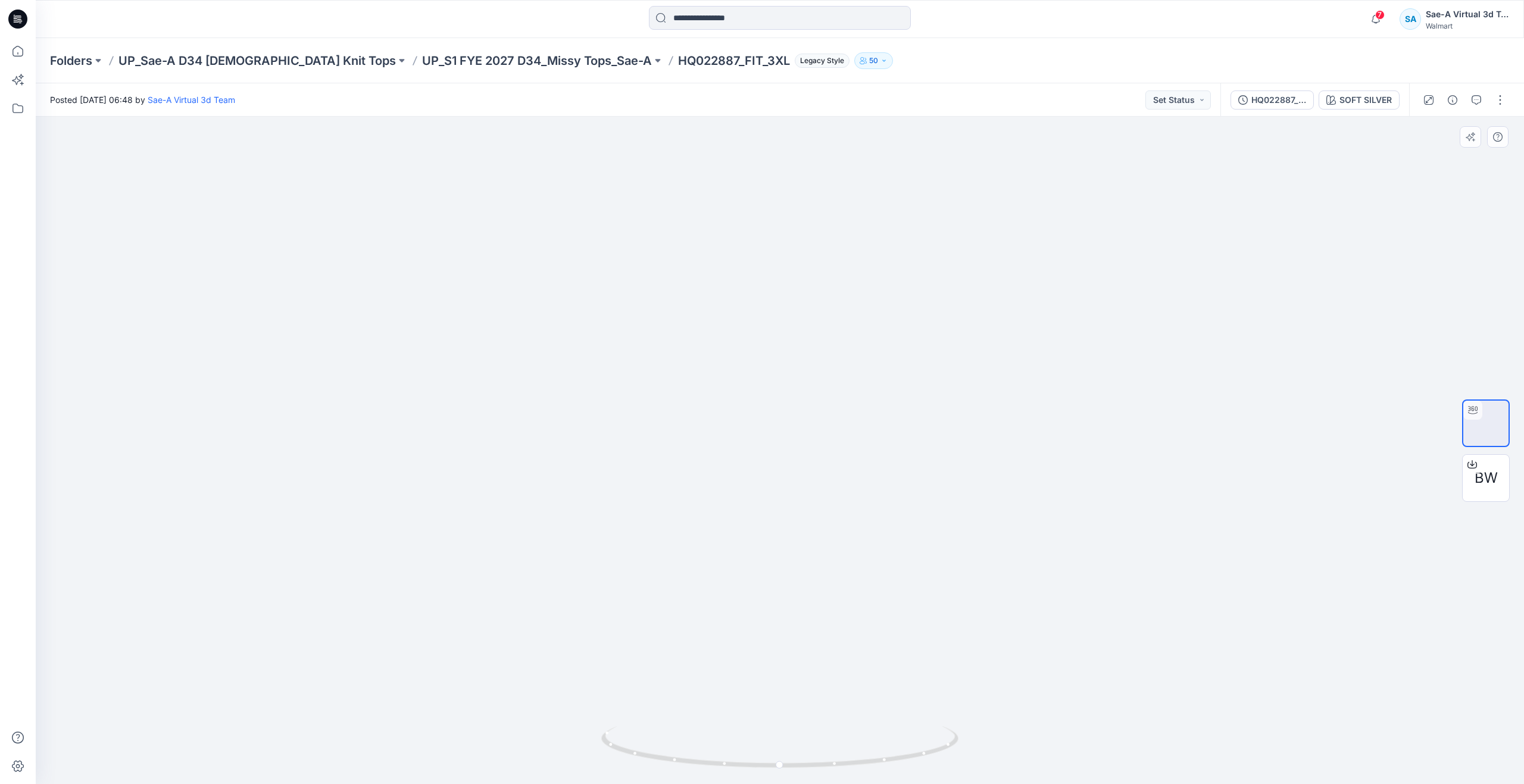
drag, startPoint x: 820, startPoint y: 635, endPoint x: 821, endPoint y: 647, distance: 12.0
drag, startPoint x: 783, startPoint y: 761, endPoint x: 443, endPoint y: 685, distance: 348.4
click at [601, 725] on div at bounding box center [779, 754] width 357 height 59
click at [11, 49] on icon at bounding box center [18, 51] width 26 height 26
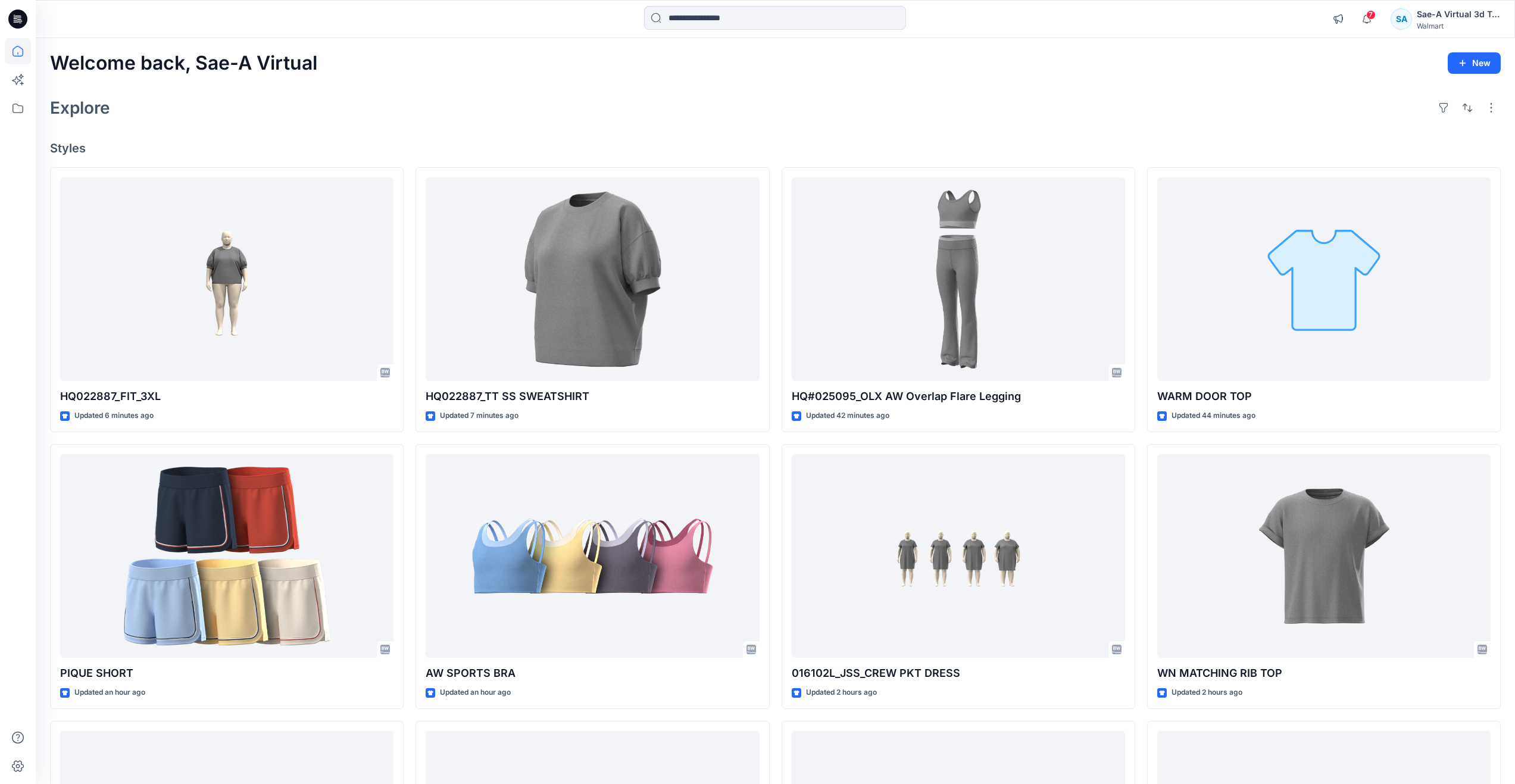
click at [347, 91] on div "Welcome back, Sae-A Virtual New Explore Styles HQ022887_FIT_3XL Updated 6 minut…" at bounding box center [776, 540] width 1480 height 1005
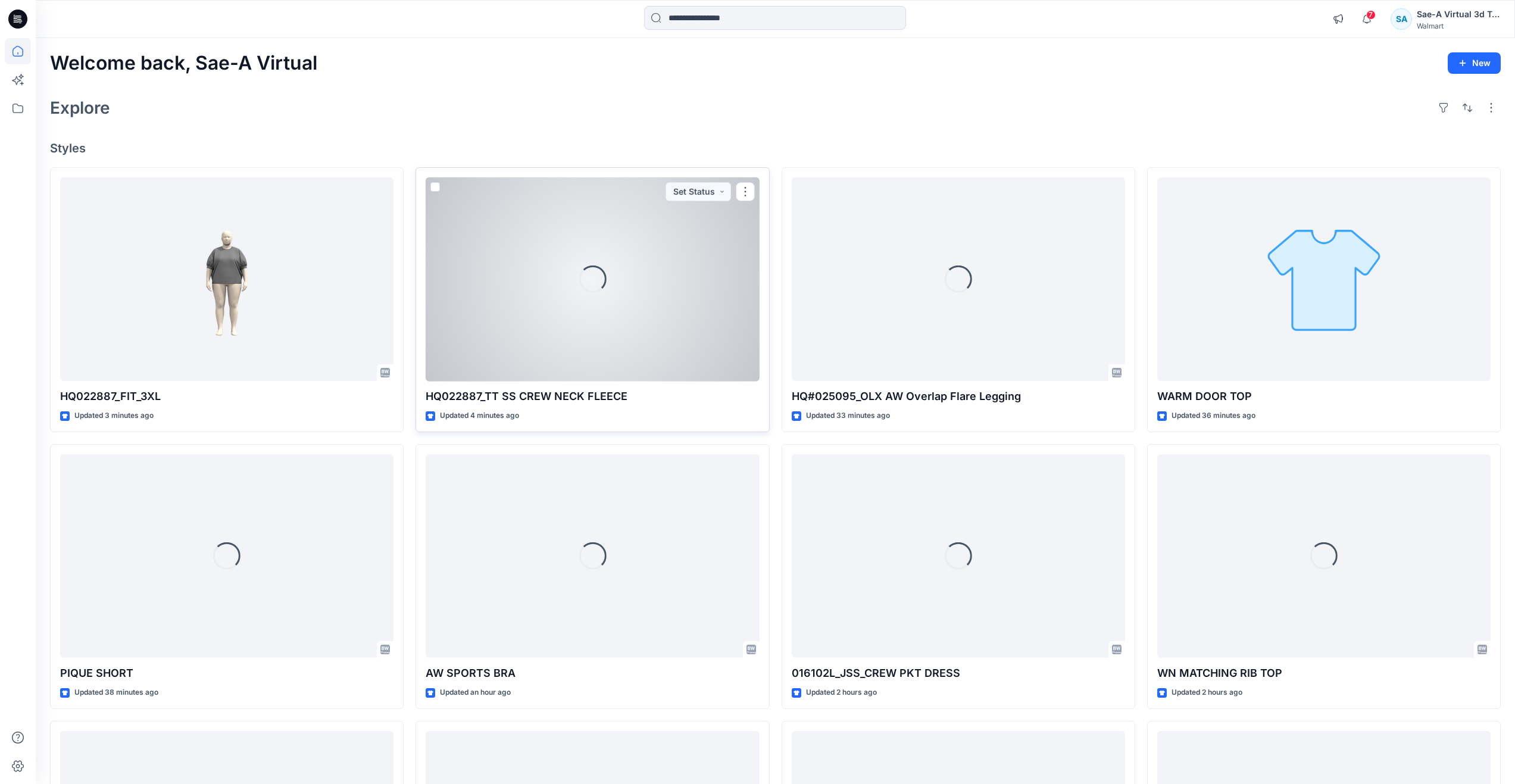
click at [571, 338] on div "Loading..." at bounding box center [592, 279] width 333 height 204
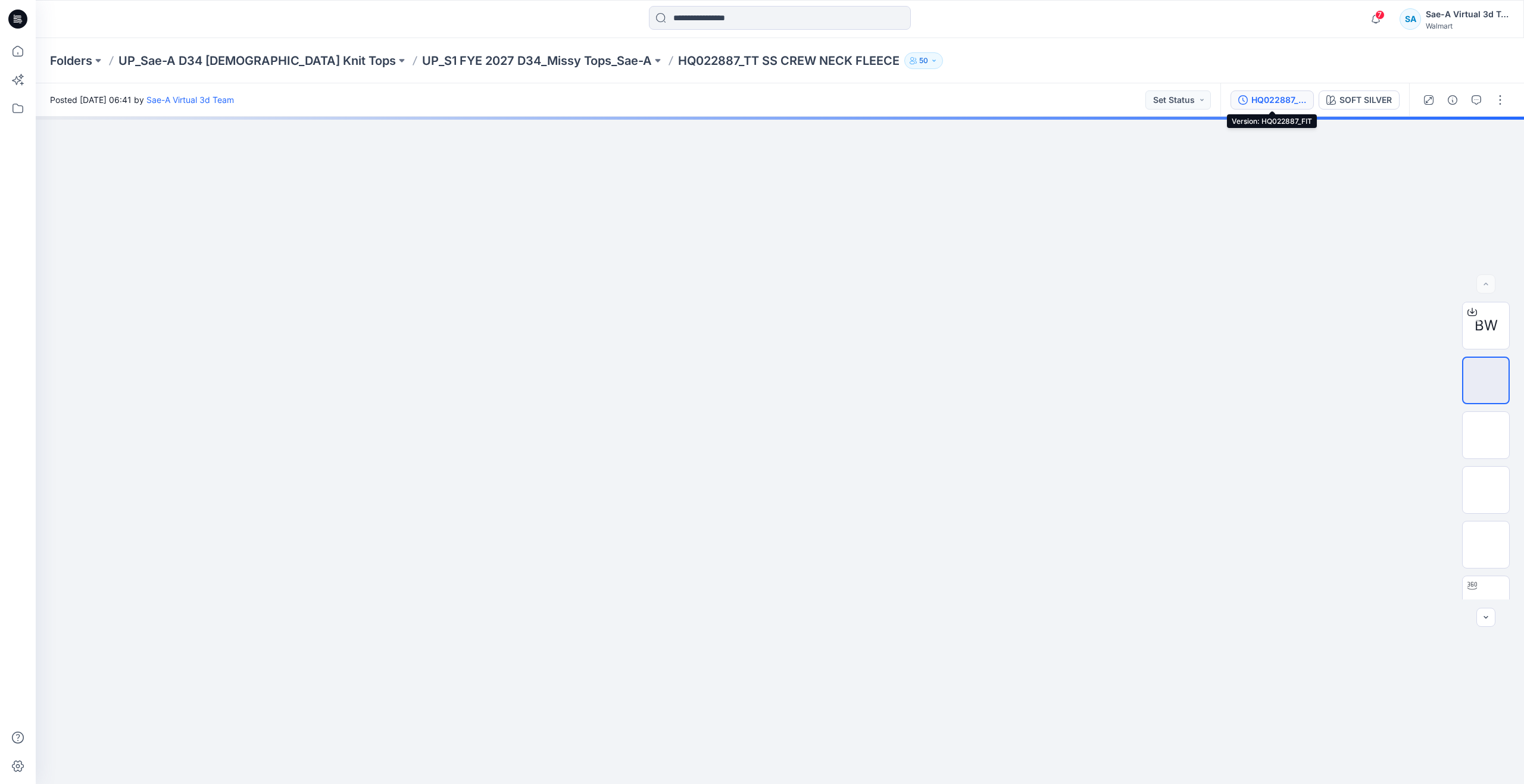
click at [1261, 102] on div "HQ022887_FIT" at bounding box center [1279, 100] width 55 height 13
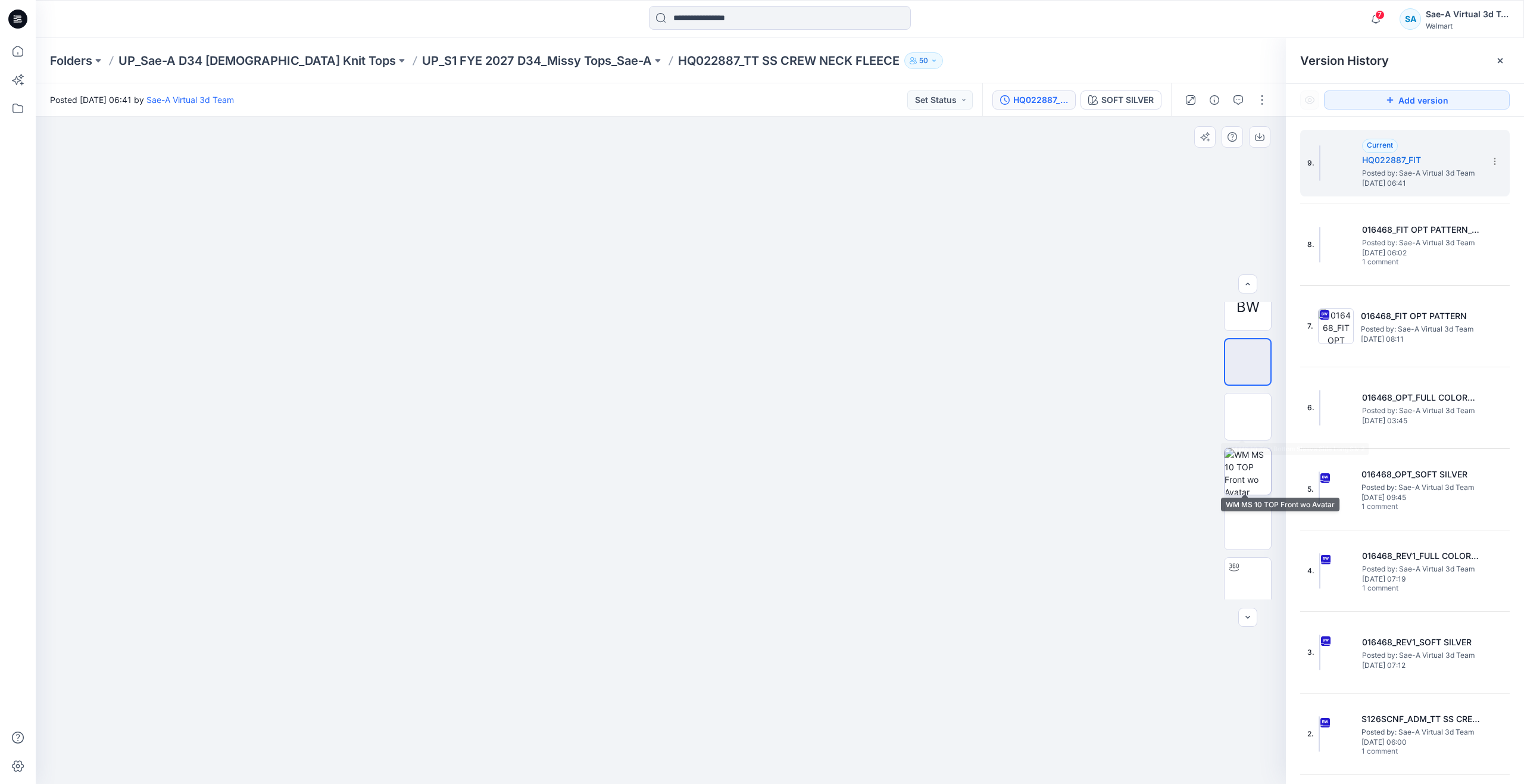
scroll to position [24, 0]
click at [1236, 100] on icon "button" at bounding box center [1238, 100] width 9 height 9
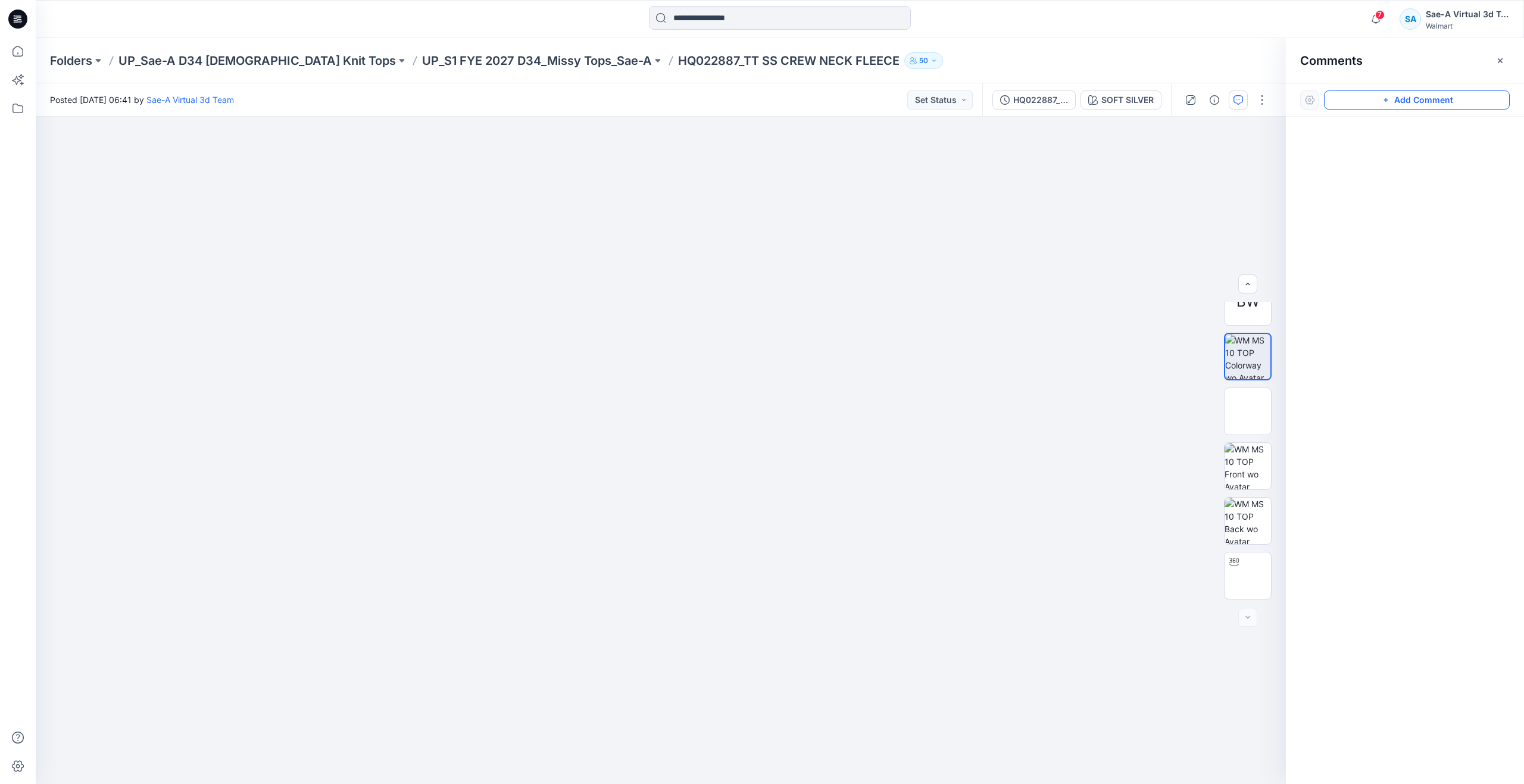
click at [1370, 105] on button "Add Comment" at bounding box center [1416, 100] width 186 height 19
click at [894, 226] on div "1" at bounding box center [661, 450] width 1250 height 667
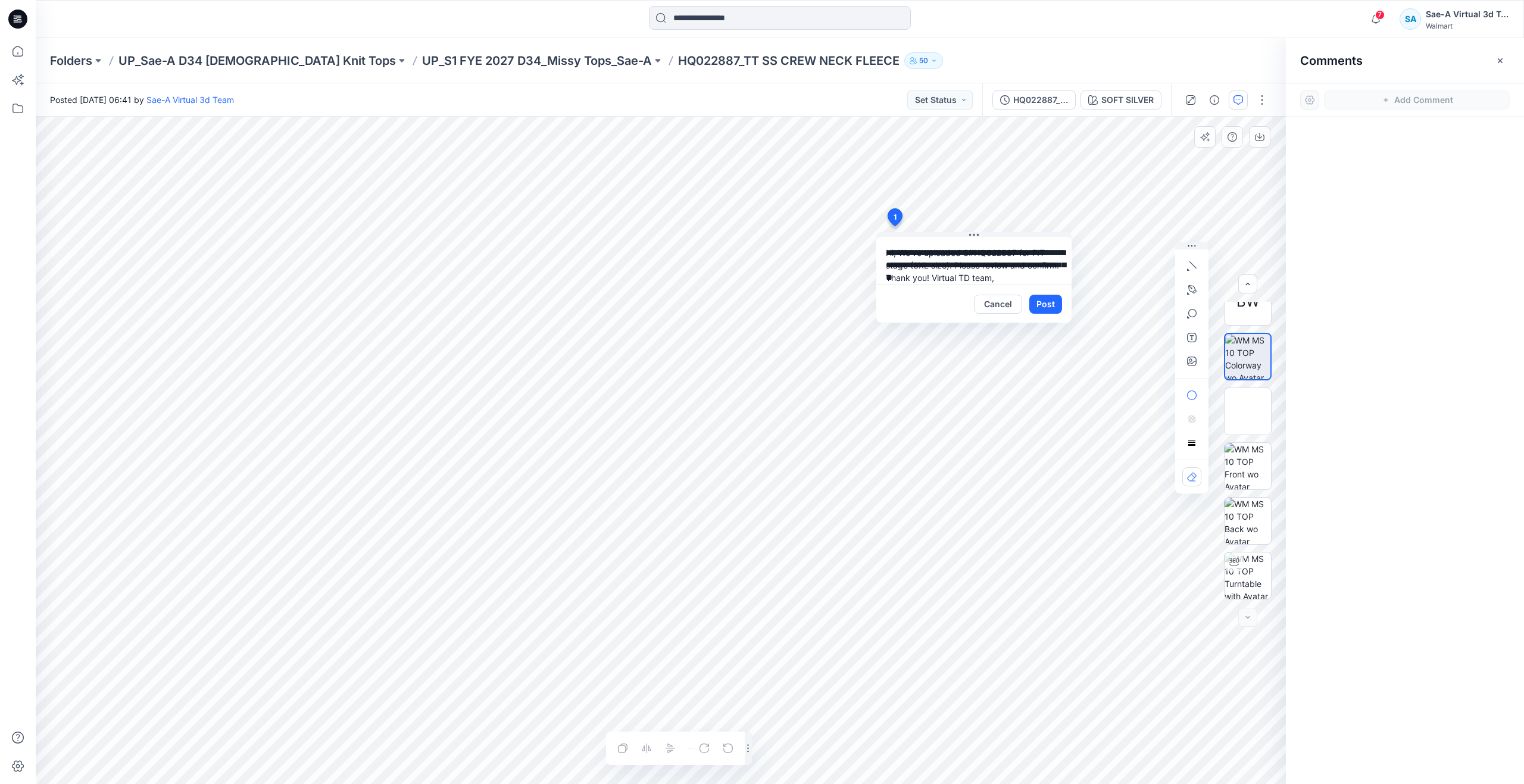
drag, startPoint x: 912, startPoint y: 265, endPoint x: 927, endPoint y: 267, distance: 15.1
click at [927, 267] on textarea "**********" at bounding box center [974, 260] width 195 height 47
type textarea "**********"
click at [1047, 304] on button "Post" at bounding box center [1046, 304] width 33 height 19
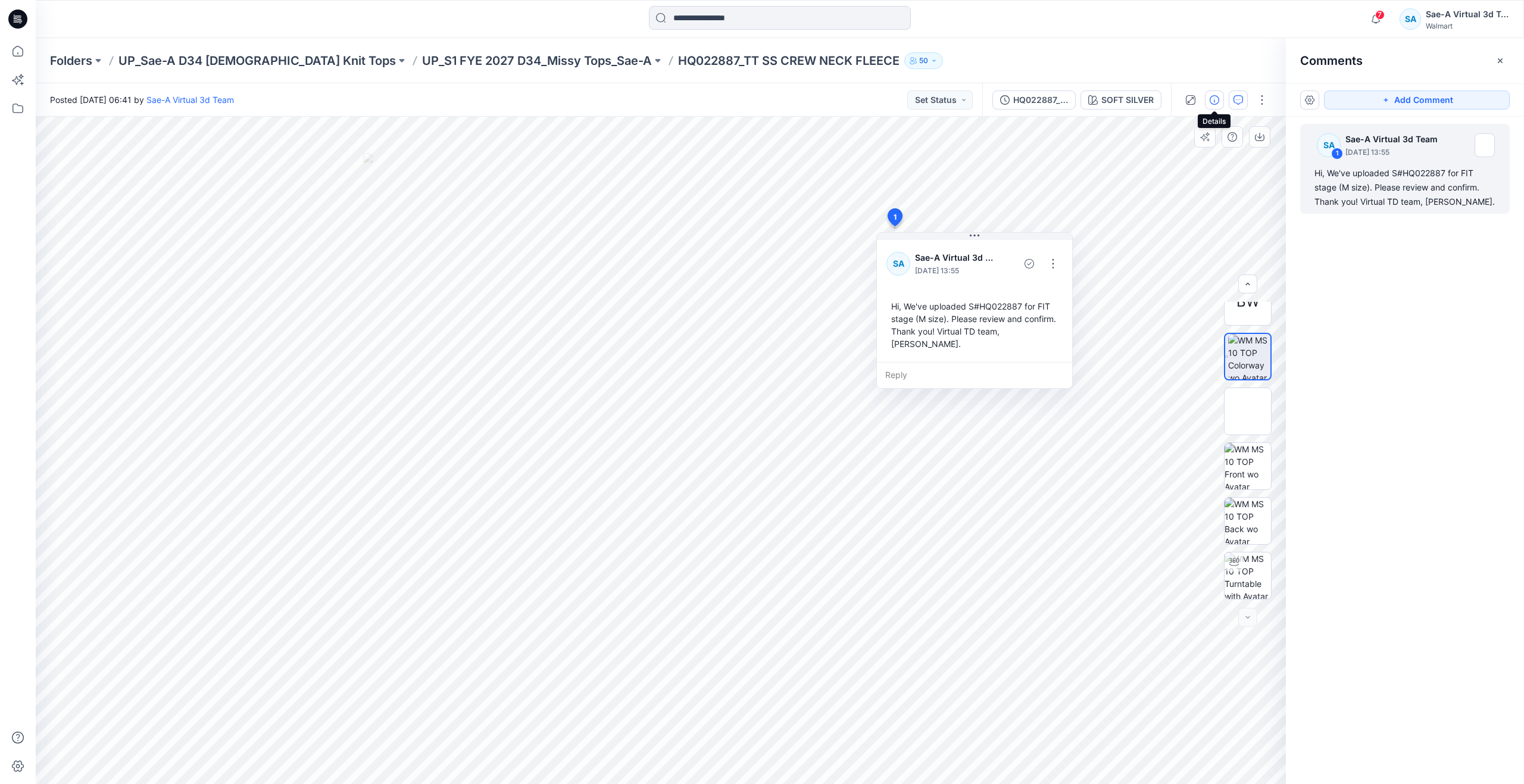
click at [1217, 101] on icon "button" at bounding box center [1214, 100] width 9 height 9
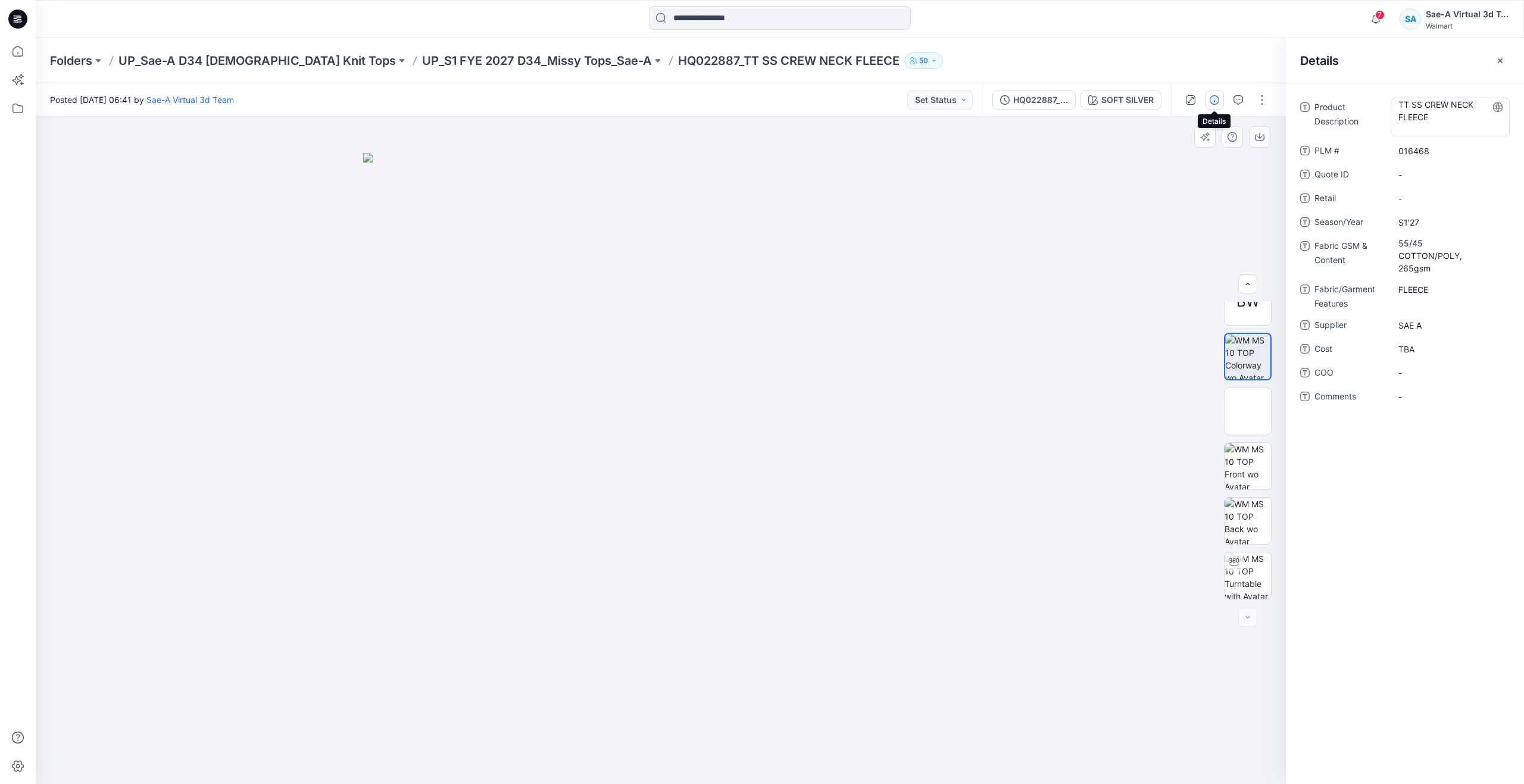
click at [1428, 113] on Description "TT SS CREW NECK FLEECE" at bounding box center [1450, 117] width 104 height 38
click at [1428, 113] on textarea "**********" at bounding box center [1450, 116] width 119 height 38
type textarea "**********"
click at [1108, 251] on div at bounding box center [661, 450] width 1250 height 667
click at [1257, 98] on button "button" at bounding box center [1262, 100] width 19 height 19
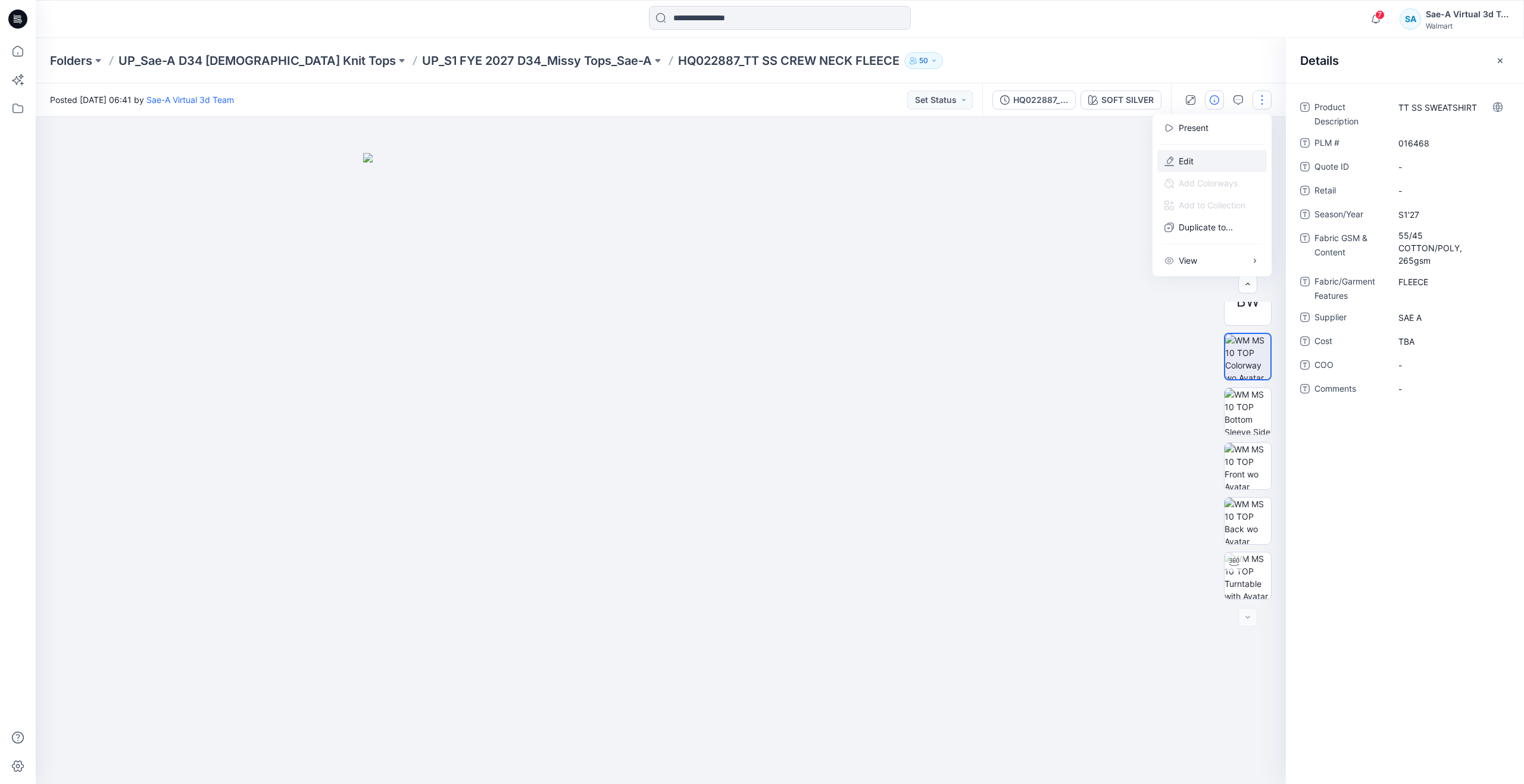
click at [1209, 157] on button "Edit" at bounding box center [1212, 160] width 109 height 22
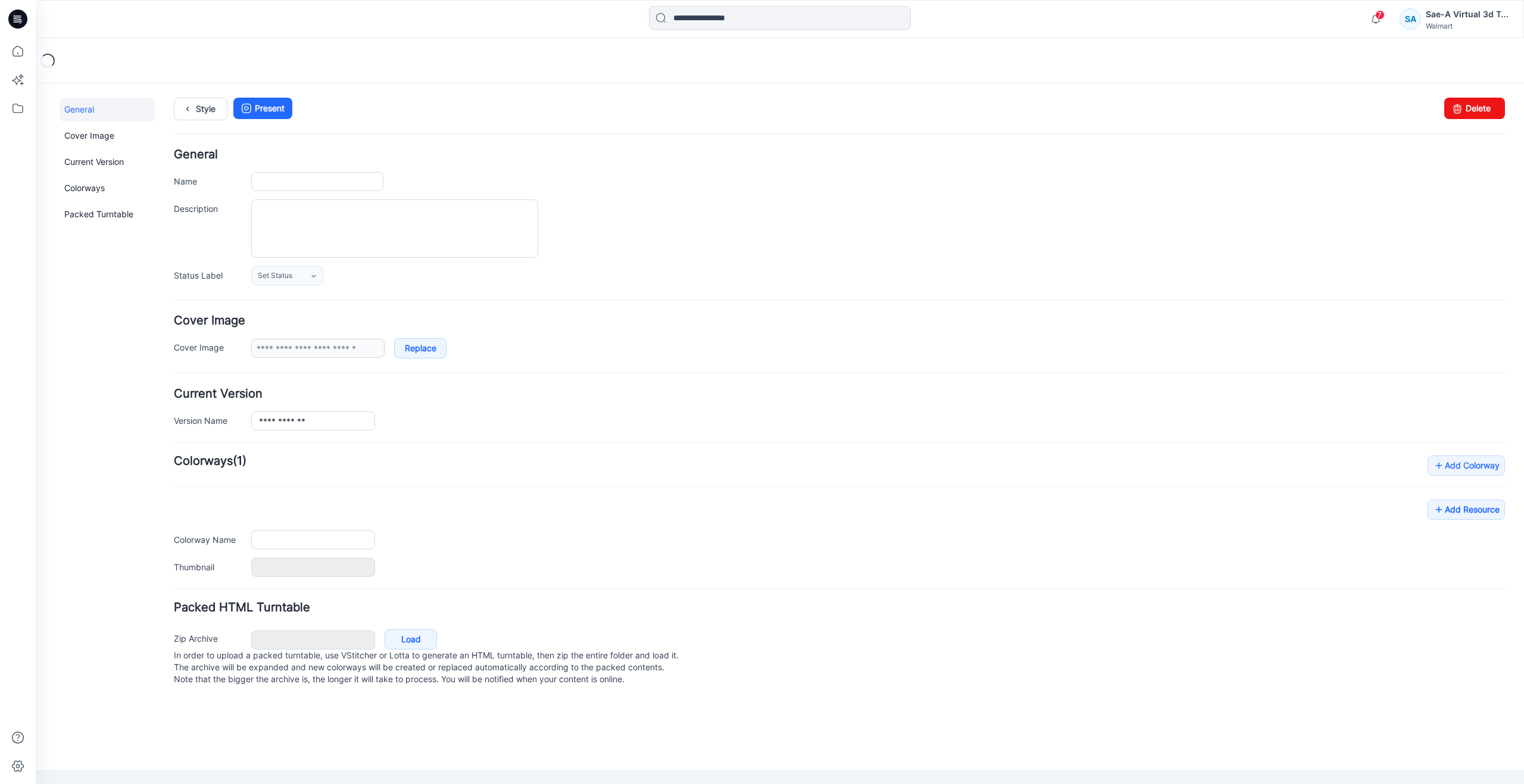
type input "**********"
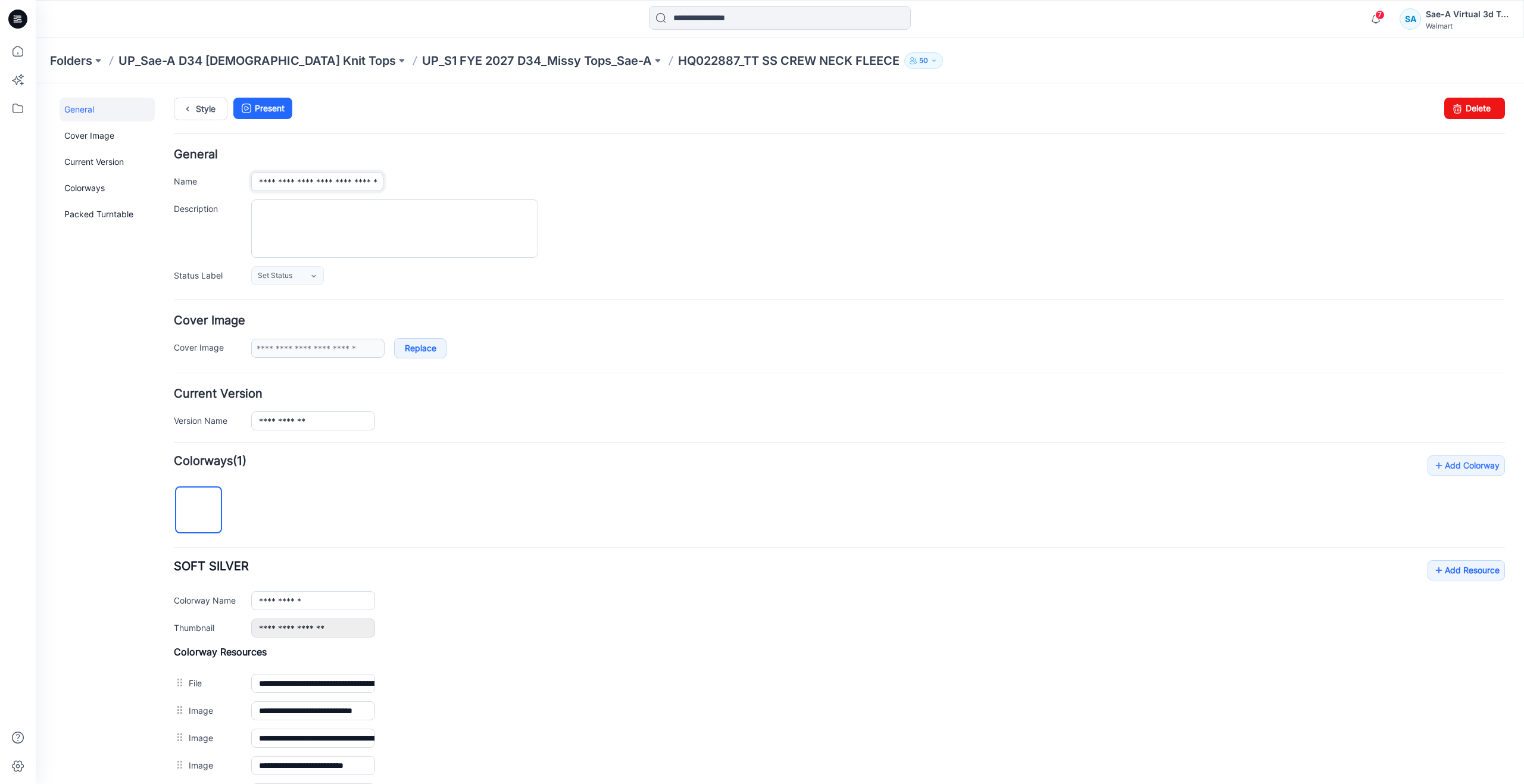
scroll to position [0, 29]
drag, startPoint x: 304, startPoint y: 181, endPoint x: 424, endPoint y: 192, distance: 120.5
click at [424, 192] on div "**********" at bounding box center [839, 217] width 1331 height 136
paste input "text"
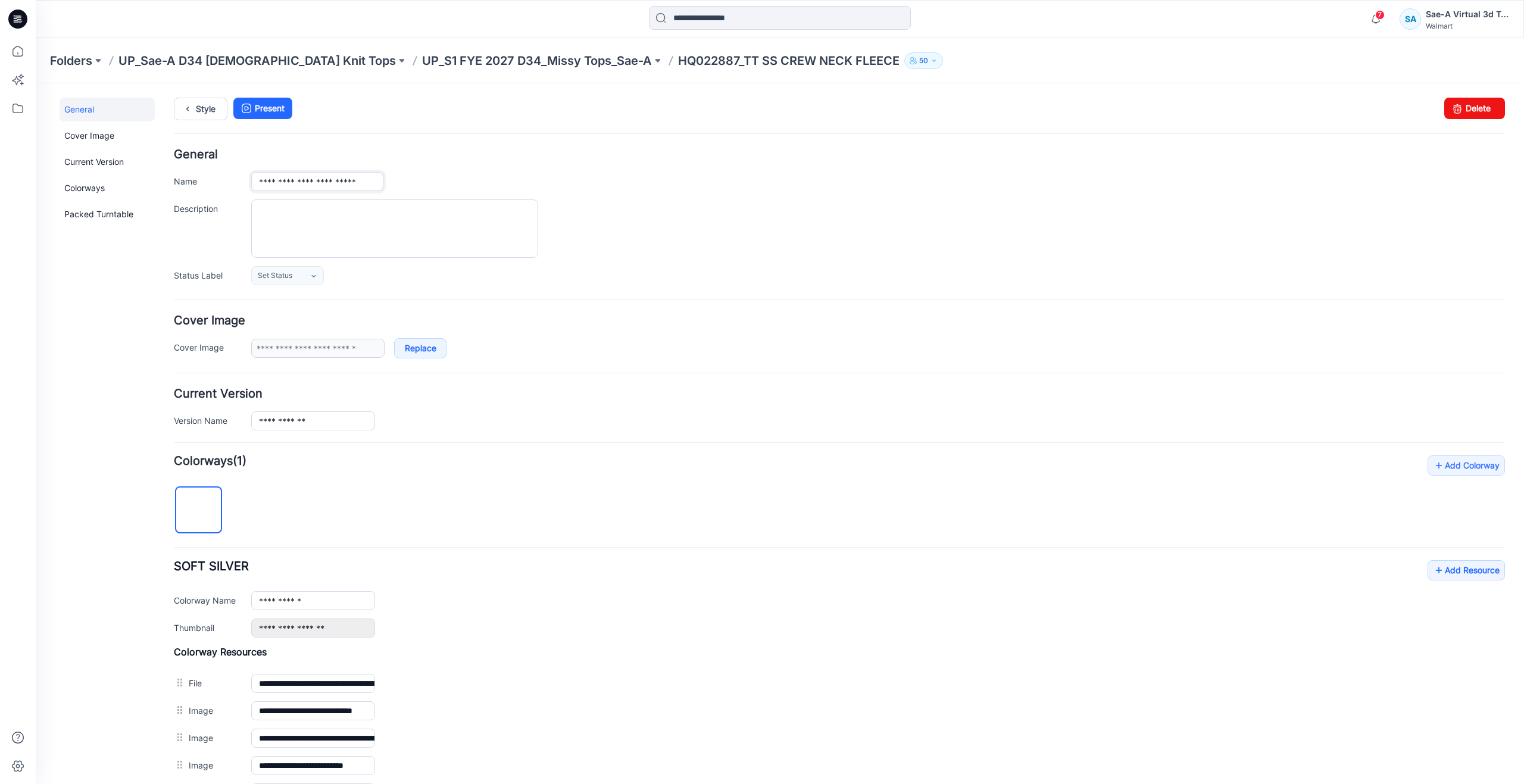
type input "**********"
click at [462, 149] on h4 "General" at bounding box center [839, 155] width 1331 height 11
click at [21, 53] on icon at bounding box center [18, 51] width 26 height 26
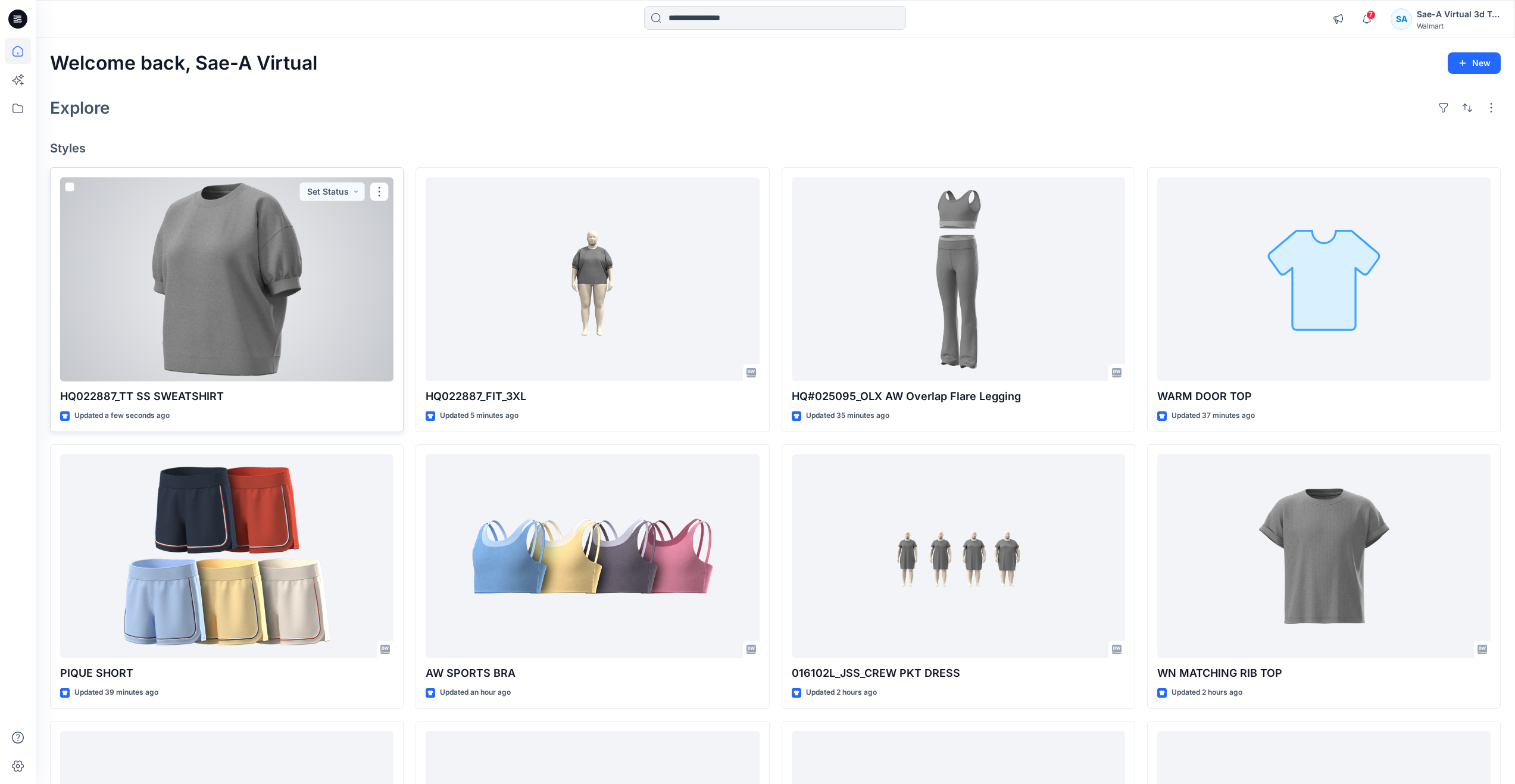
click at [306, 320] on div at bounding box center [227, 279] width 333 height 204
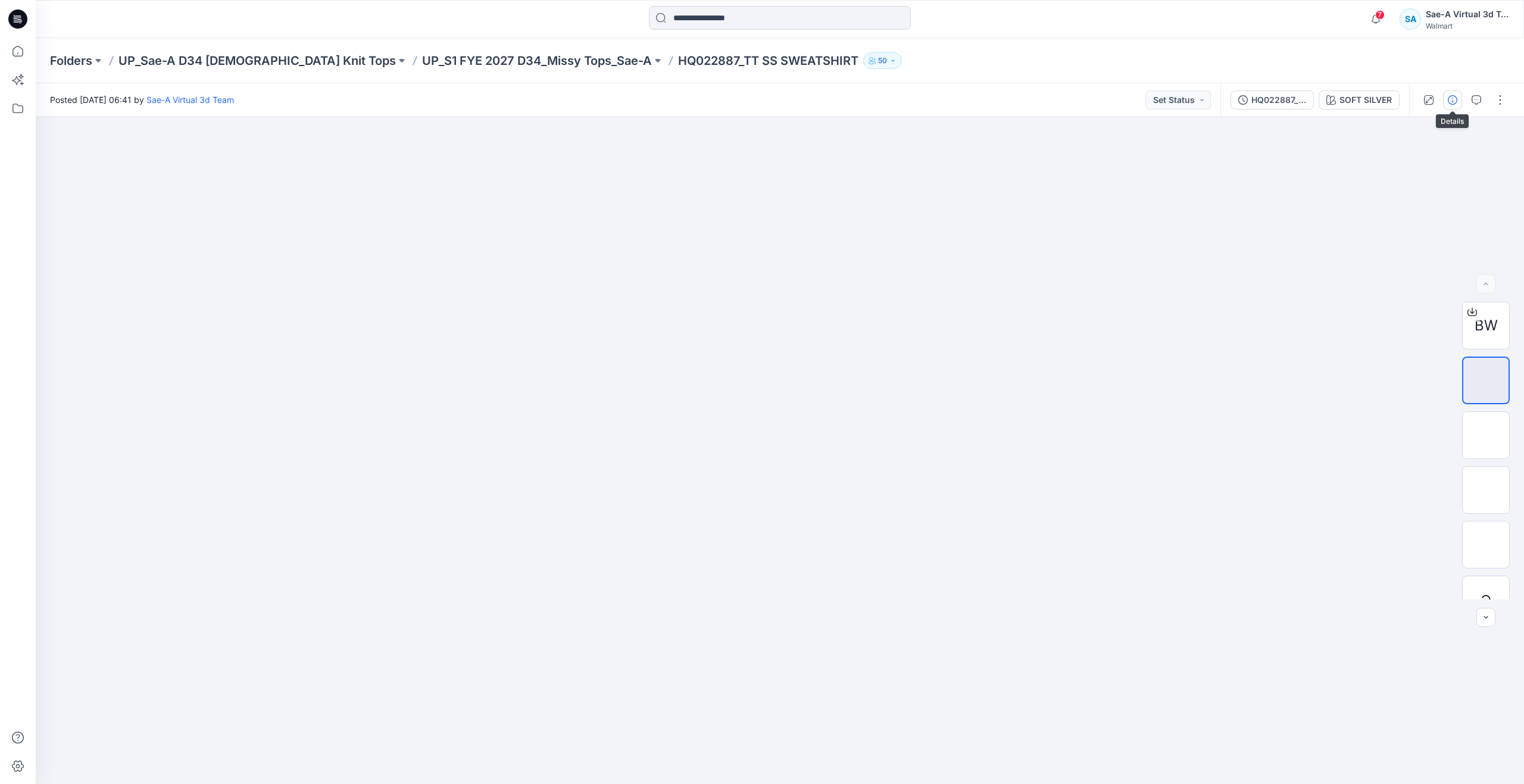
click at [1456, 101] on icon "button" at bounding box center [1452, 100] width 9 height 9
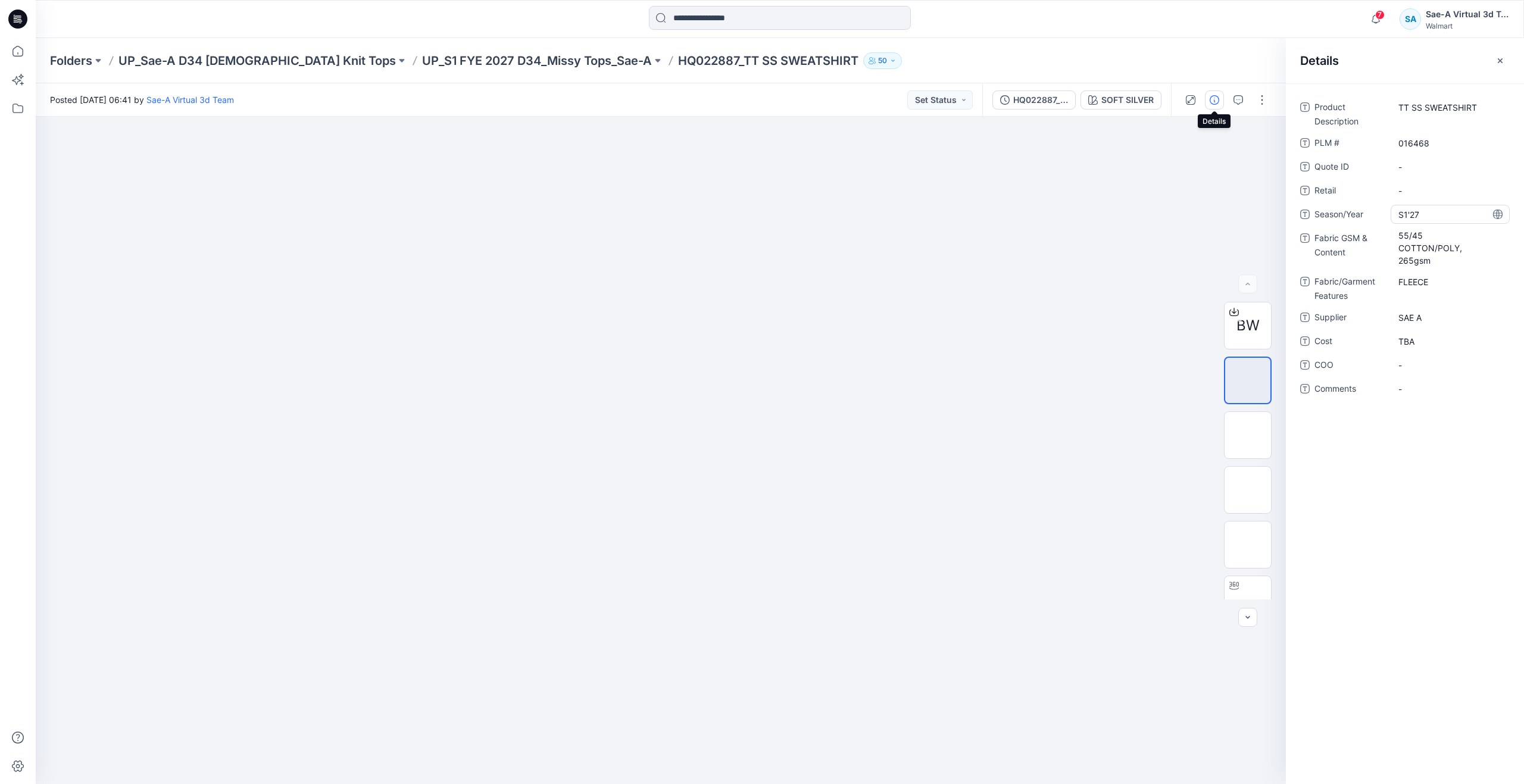
click at [1427, 209] on span "S1'27" at bounding box center [1450, 214] width 104 height 12
type textarea "*****"
click at [1435, 253] on Content "55/45 COTTON/POLY, 265gsm" at bounding box center [1450, 248] width 104 height 38
click at [1435, 247] on textarea "**********" at bounding box center [1450, 241] width 119 height 25
drag, startPoint x: 1435, startPoint y: 247, endPoint x: 1367, endPoint y: 226, distance: 71.2
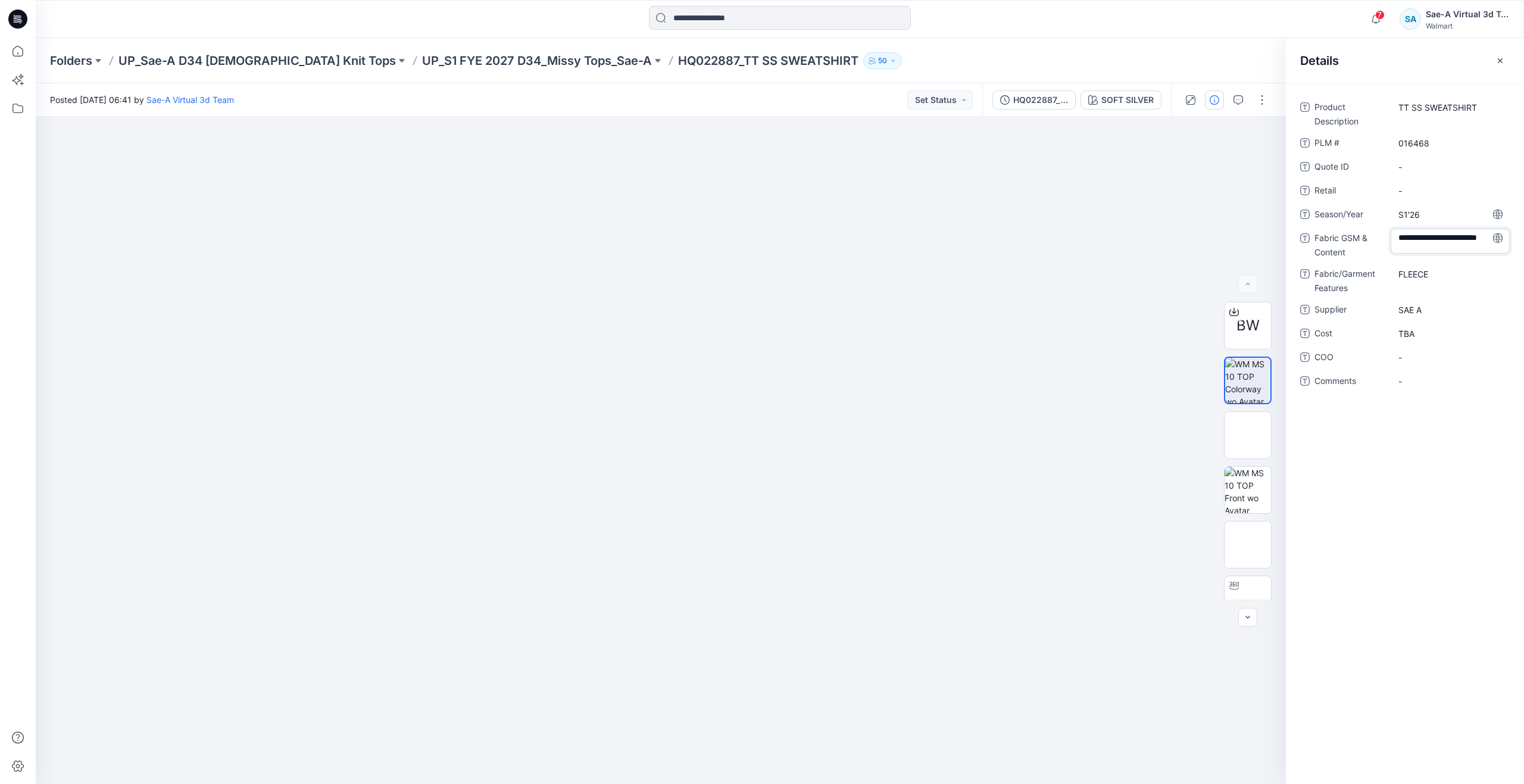
click at [1367, 226] on div "**********" at bounding box center [1405, 250] width 209 height 307
click at [1424, 281] on div "FLEECE" at bounding box center [1450, 281] width 119 height 19
click at [1434, 278] on textarea "******" at bounding box center [1450, 281] width 119 height 19
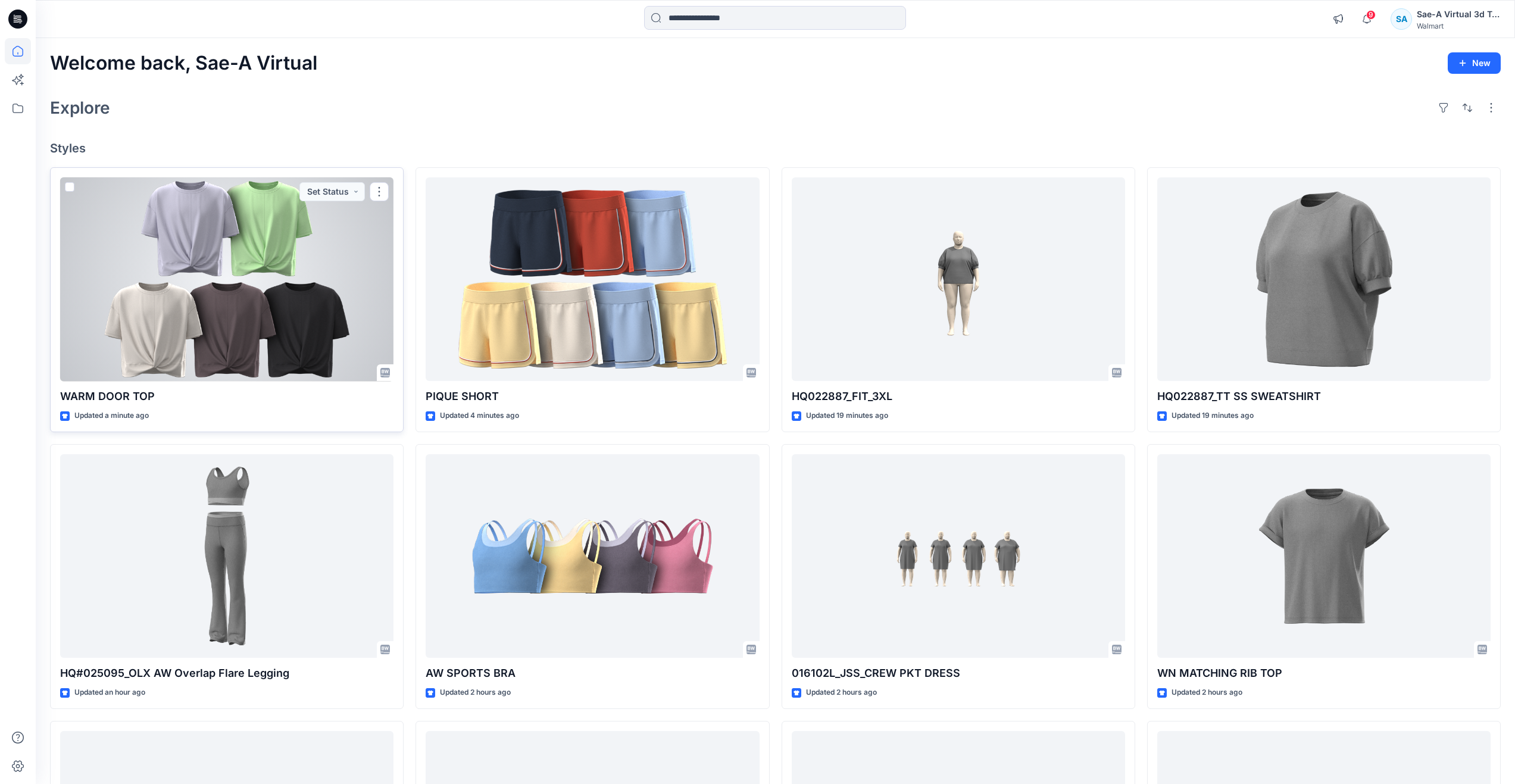
click at [297, 342] on div at bounding box center [227, 279] width 333 height 204
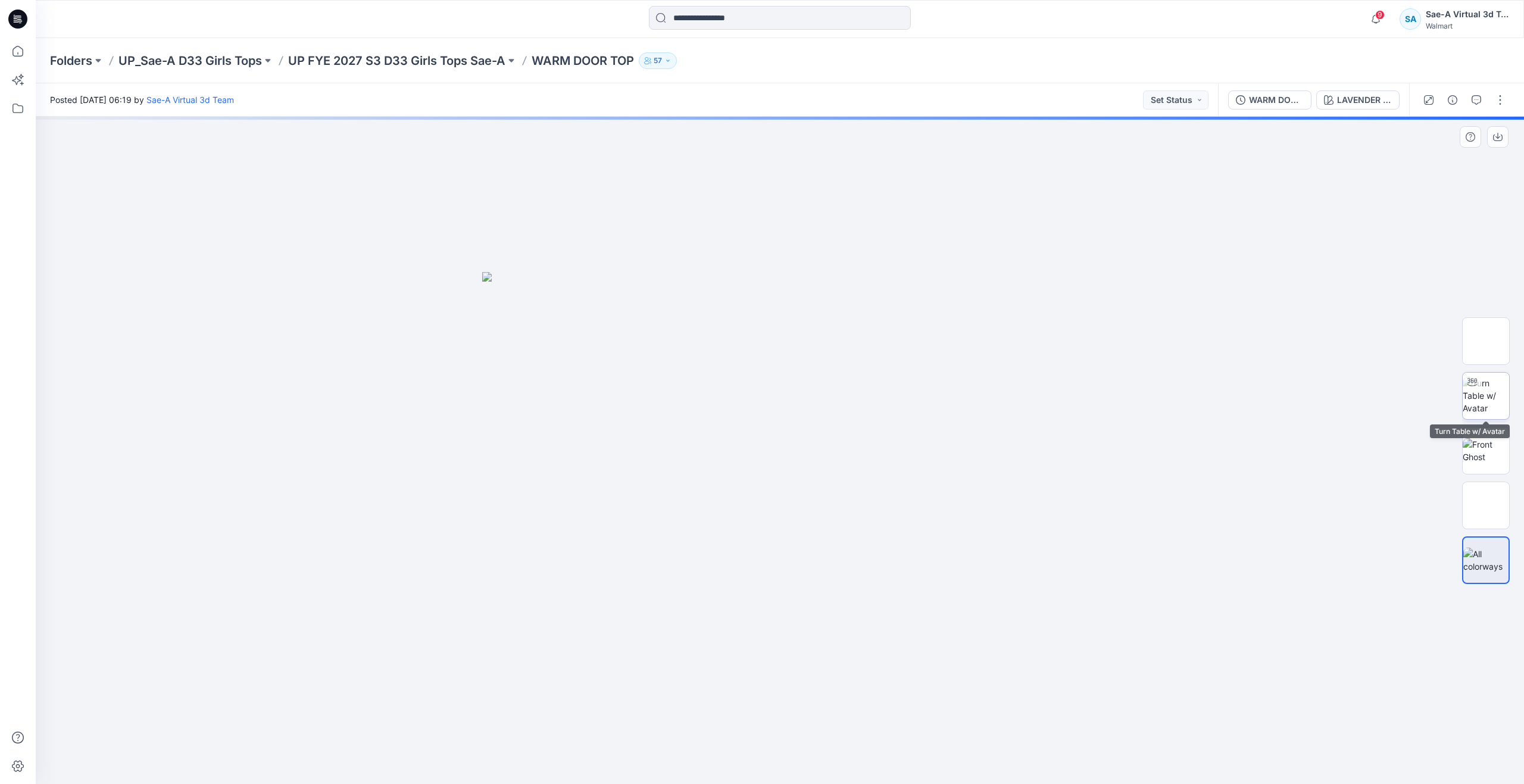
click at [1489, 408] on img at bounding box center [1485, 395] width 46 height 38
drag, startPoint x: 783, startPoint y: 764, endPoint x: 458, endPoint y: 656, distance: 342.5
click at [458, 656] on div at bounding box center [779, 450] width 1488 height 667
click at [21, 47] on icon at bounding box center [18, 51] width 26 height 26
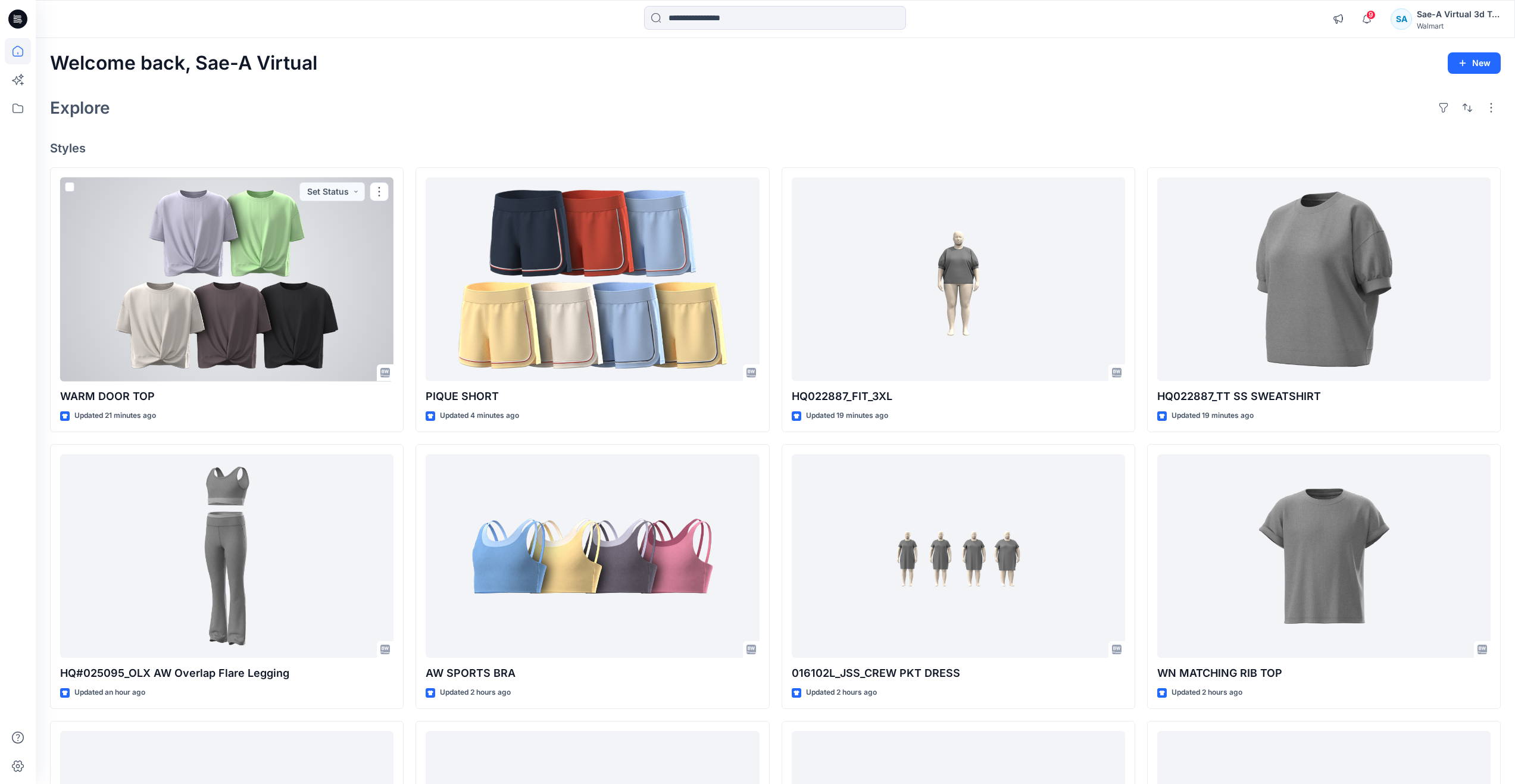
drag, startPoint x: 153, startPoint y: 285, endPoint x: 145, endPoint y: 286, distance: 8.1
click at [153, 285] on div at bounding box center [227, 279] width 333 height 204
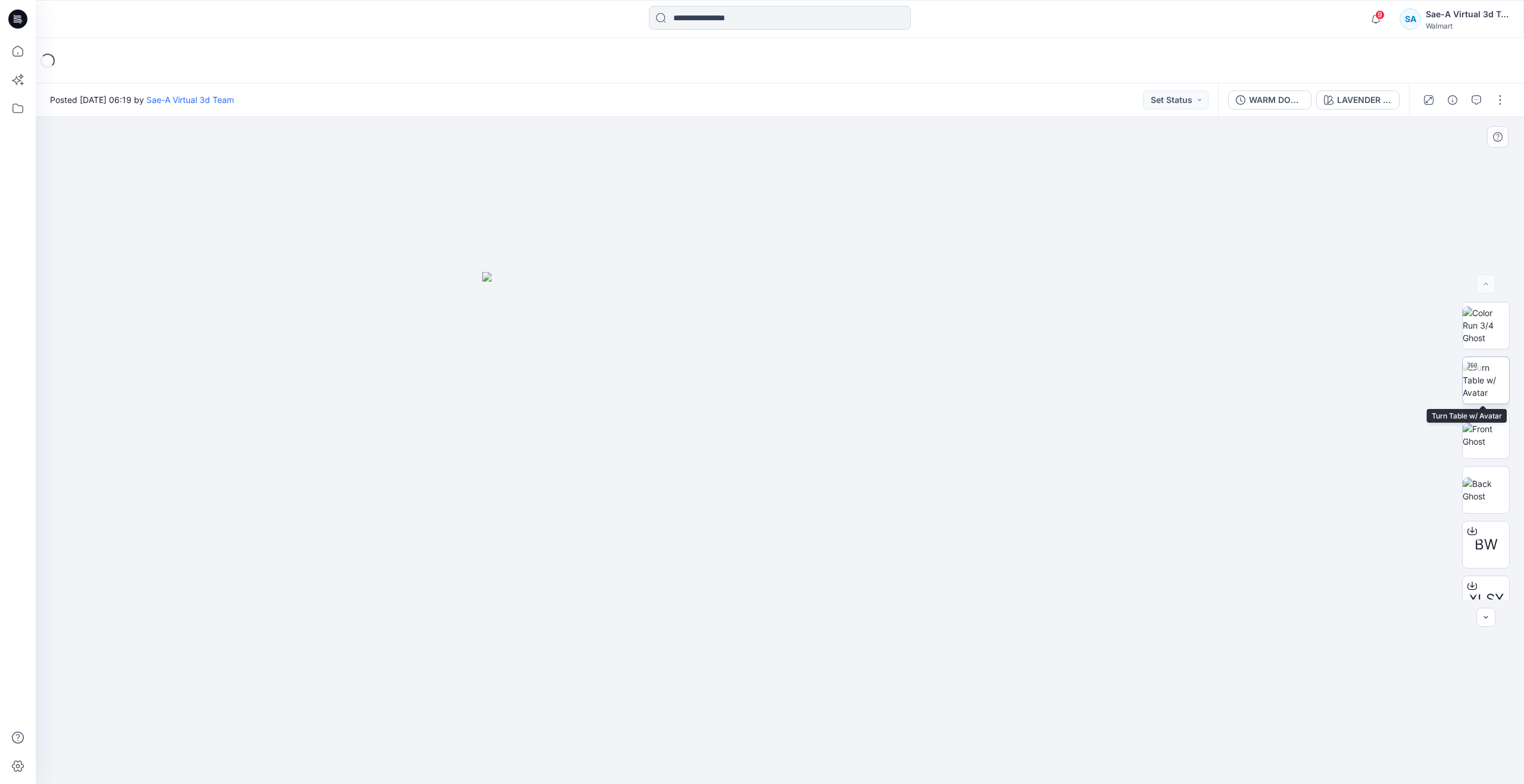
click at [1504, 385] on img at bounding box center [1485, 380] width 46 height 38
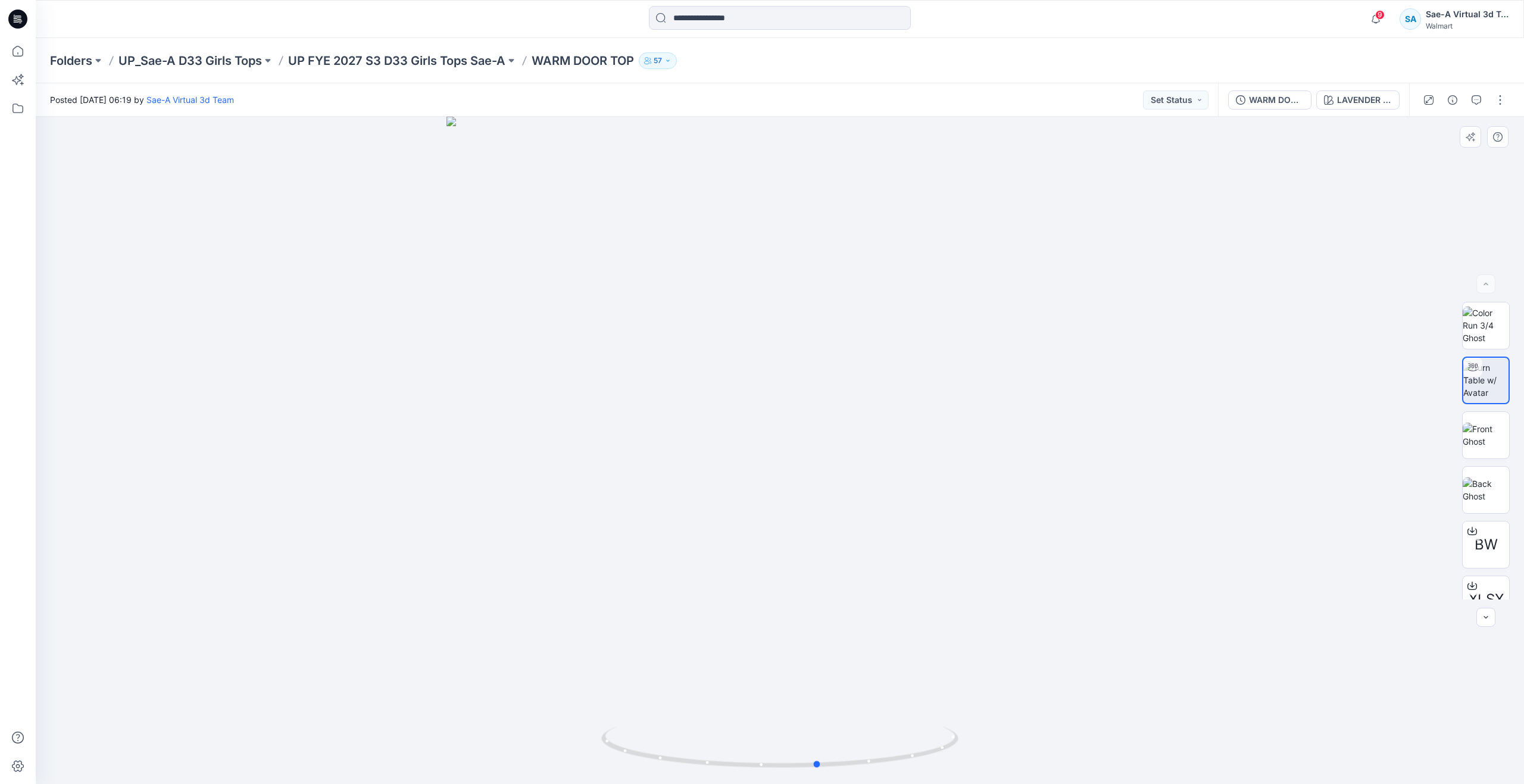
drag, startPoint x: 783, startPoint y: 761, endPoint x: 822, endPoint y: 709, distance: 65.0
click at [822, 709] on div at bounding box center [779, 450] width 1488 height 667
click at [21, 56] on icon at bounding box center [17, 51] width 10 height 10
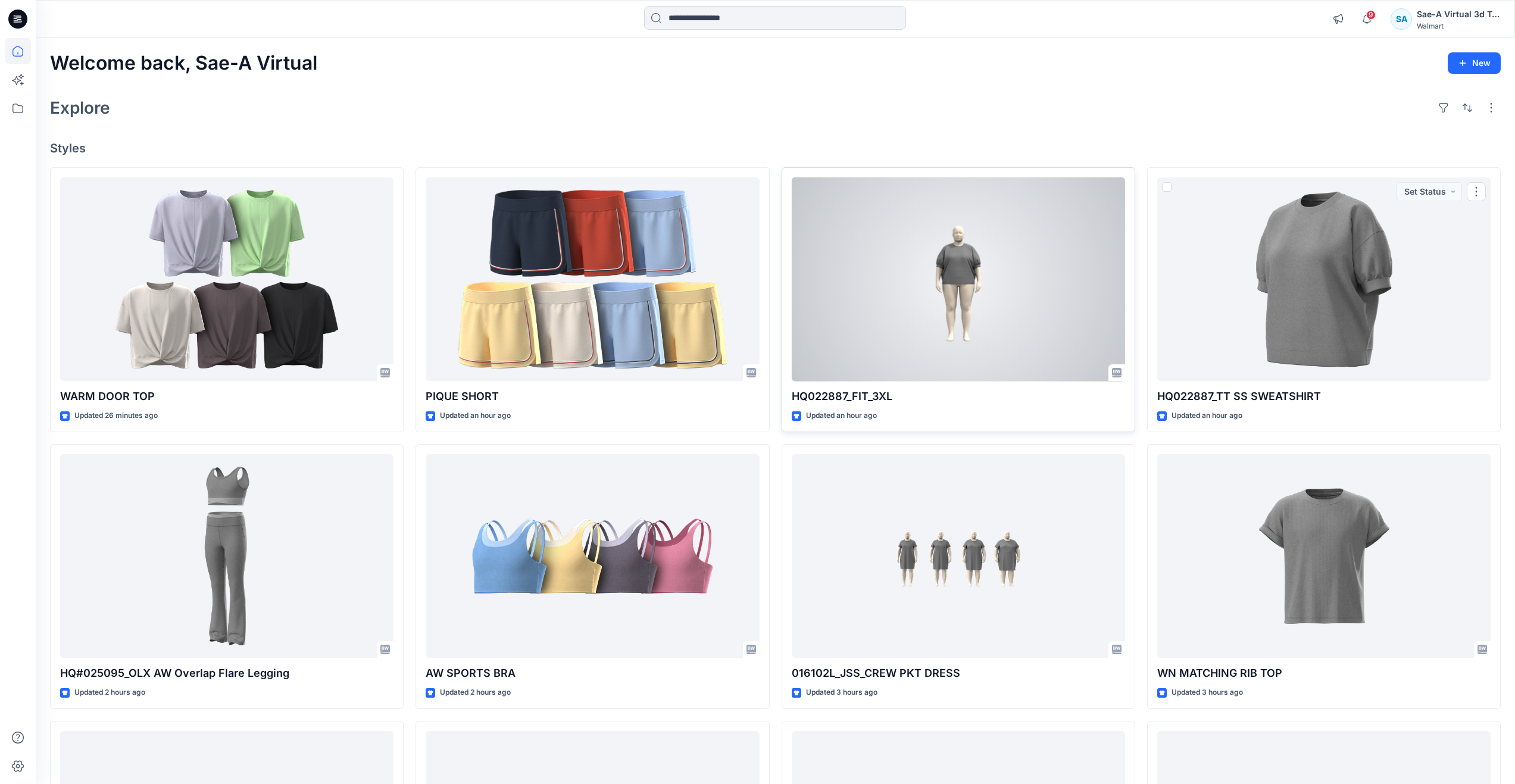
click at [996, 328] on div at bounding box center [958, 279] width 333 height 204
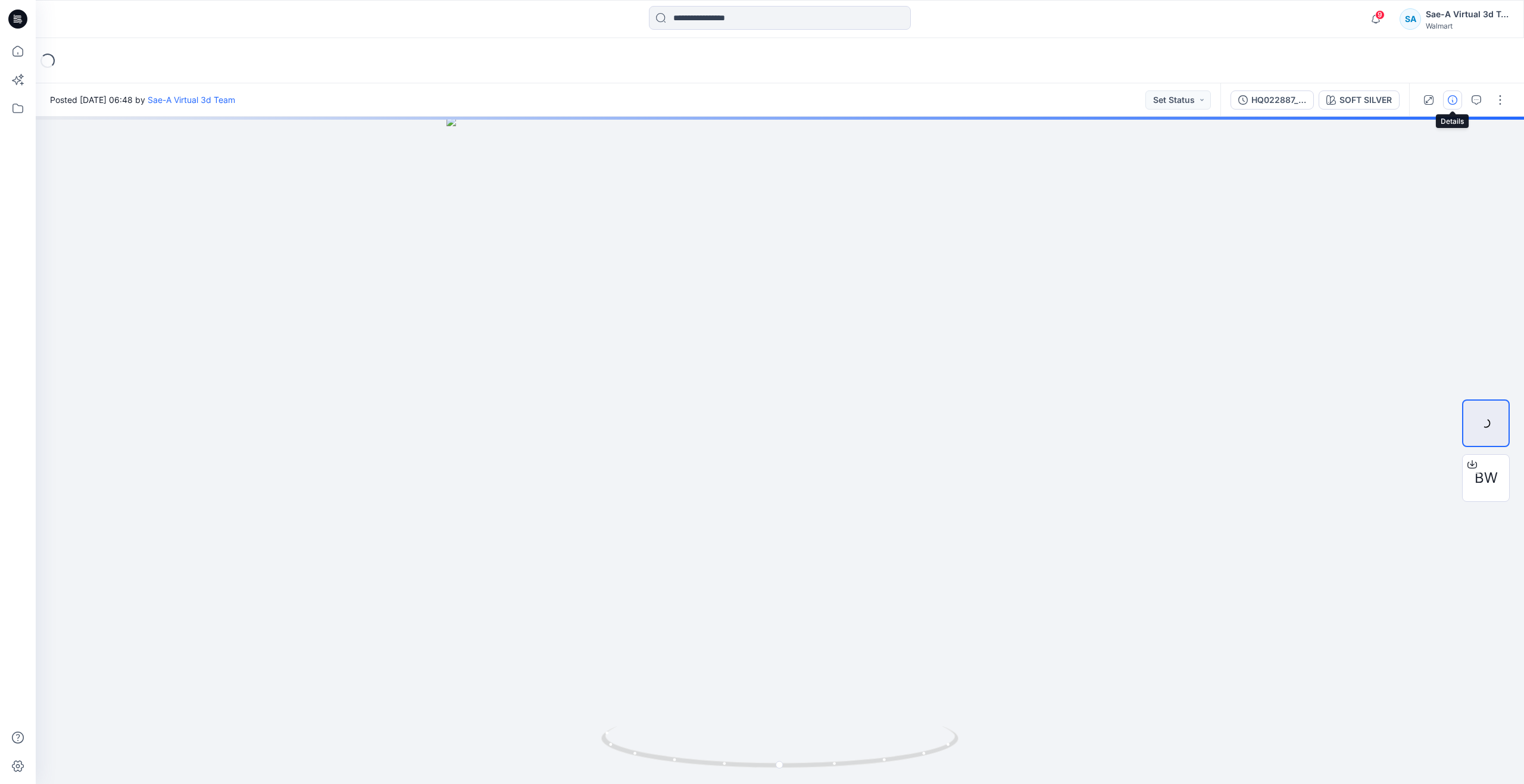
click at [1447, 98] on button "button" at bounding box center [1452, 100] width 19 height 19
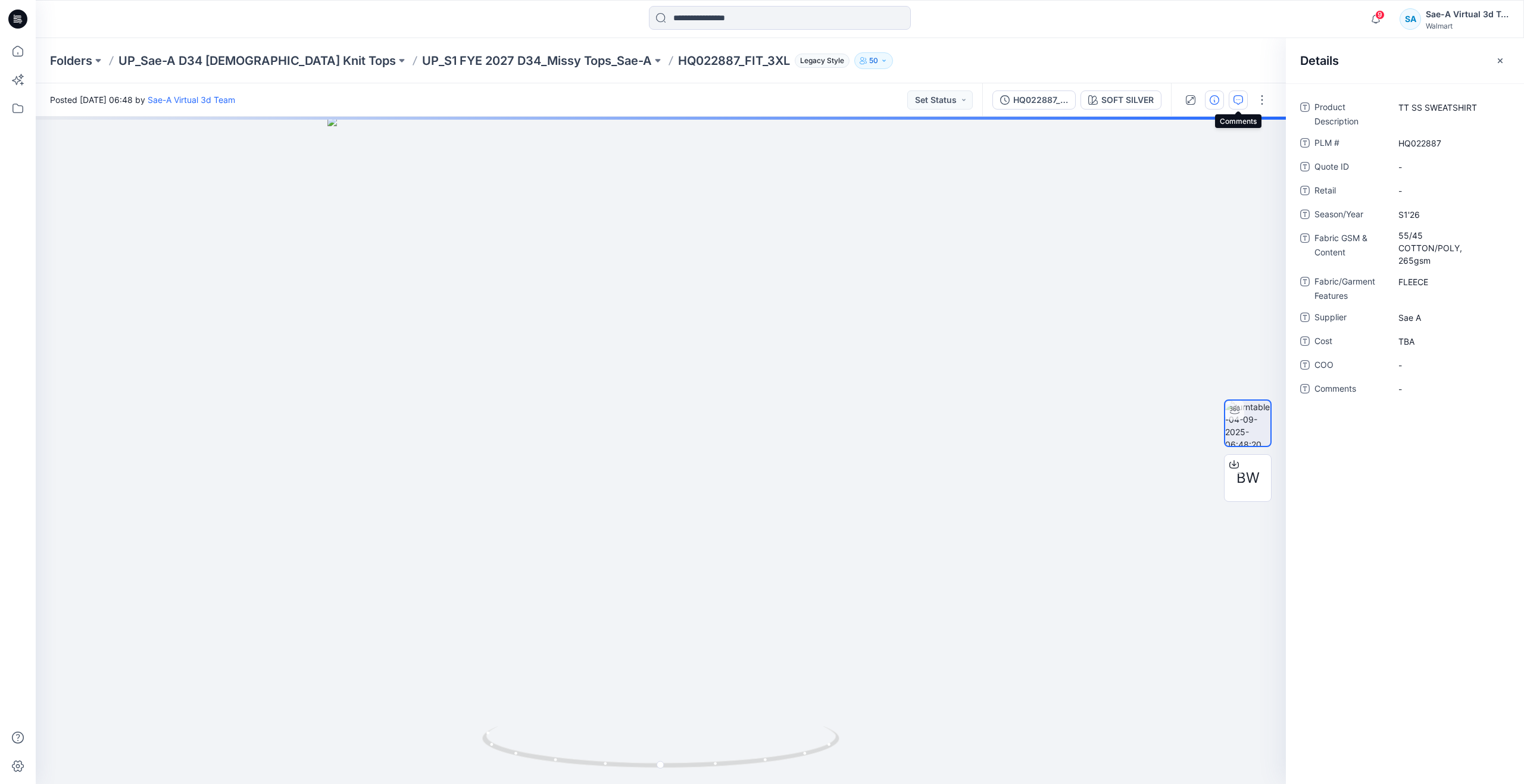
click at [1233, 107] on button "button" at bounding box center [1238, 100] width 19 height 19
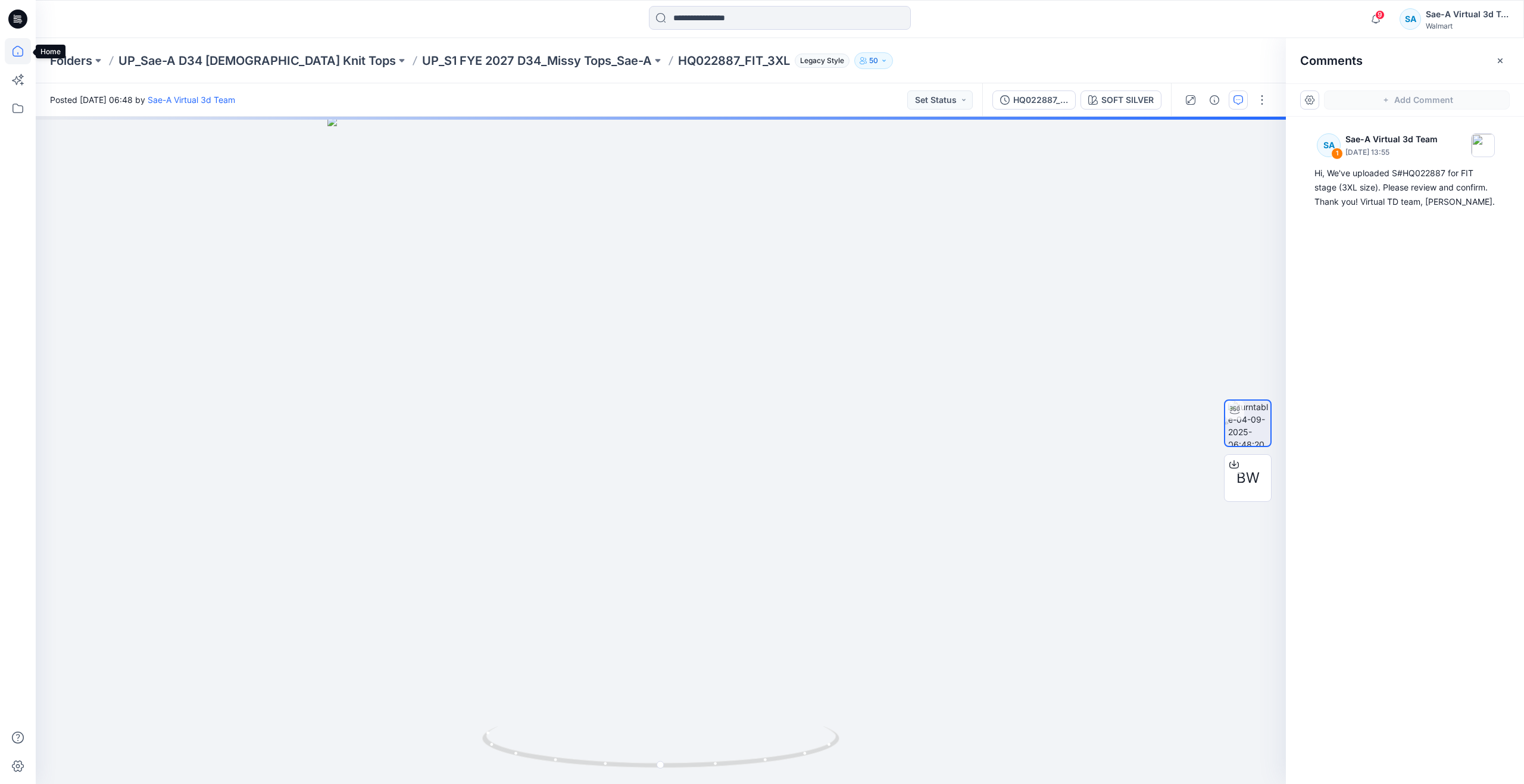
click at [22, 56] on icon at bounding box center [17, 51] width 10 height 10
